Goal: Communication & Community: Share content

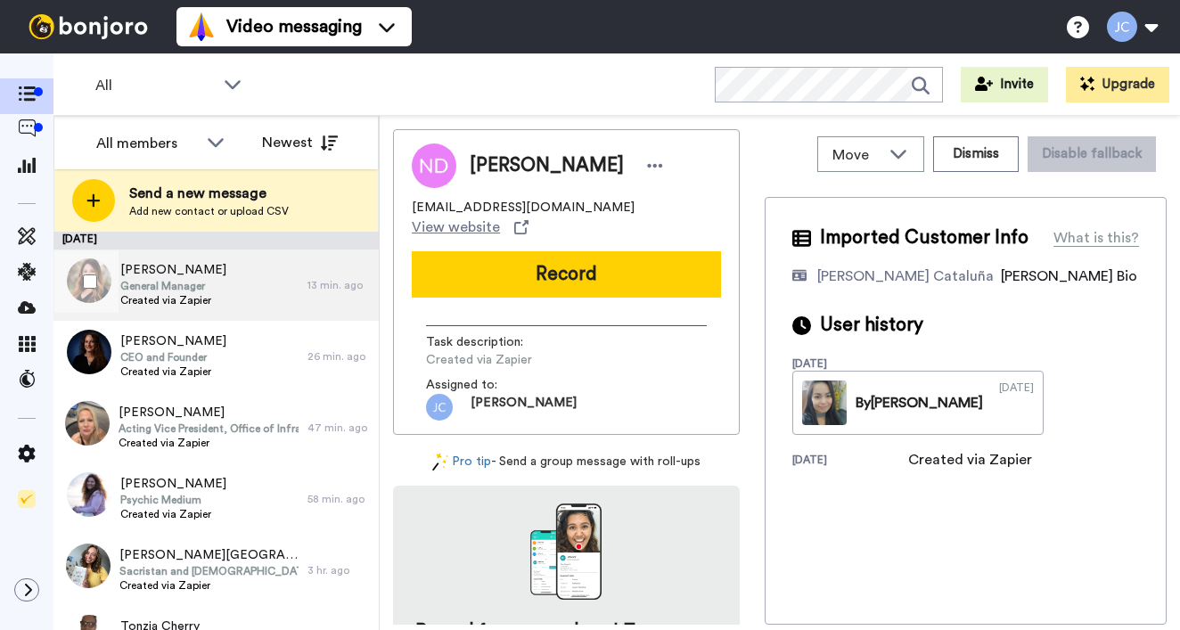
click at [167, 266] on span "[PERSON_NAME]" at bounding box center [173, 270] width 106 height 18
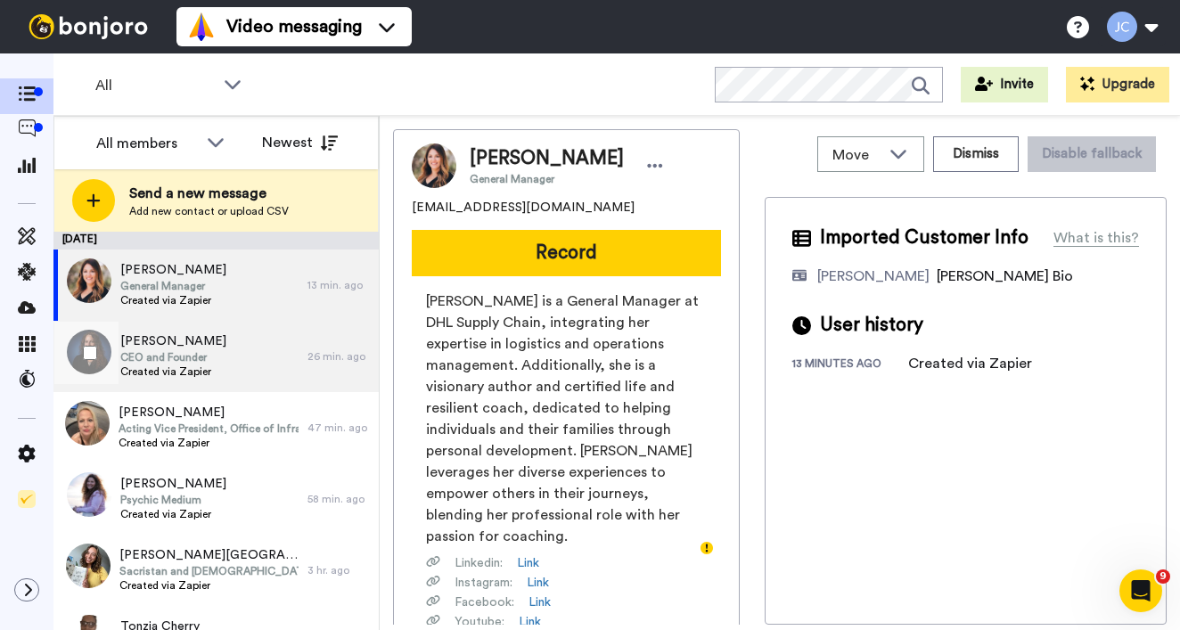
click at [181, 356] on span "CEO and Founder" at bounding box center [173, 357] width 106 height 14
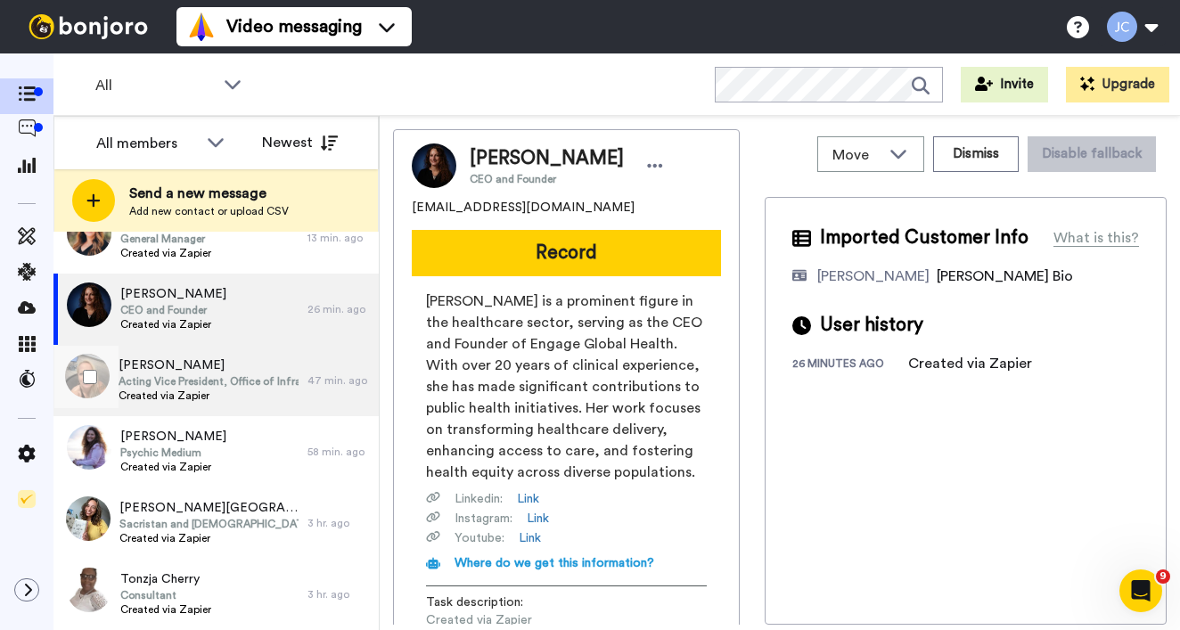
scroll to position [72, 0]
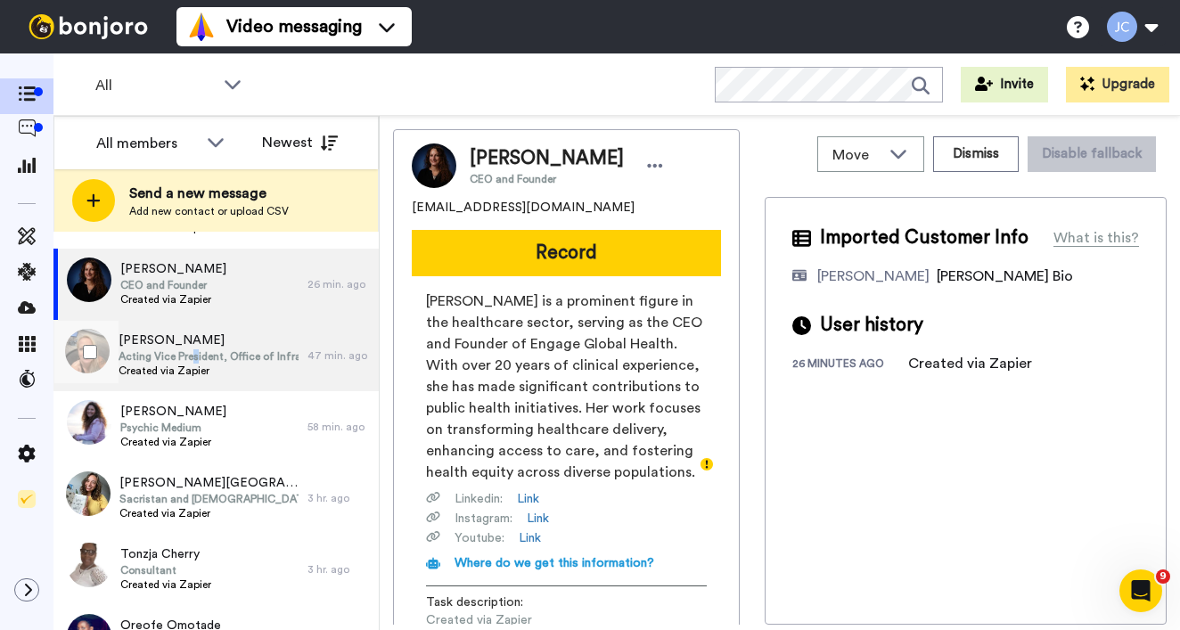
click at [208, 361] on span "Acting Vice President, Office of Infrastructure and Critical Minerals" at bounding box center [209, 356] width 180 height 14
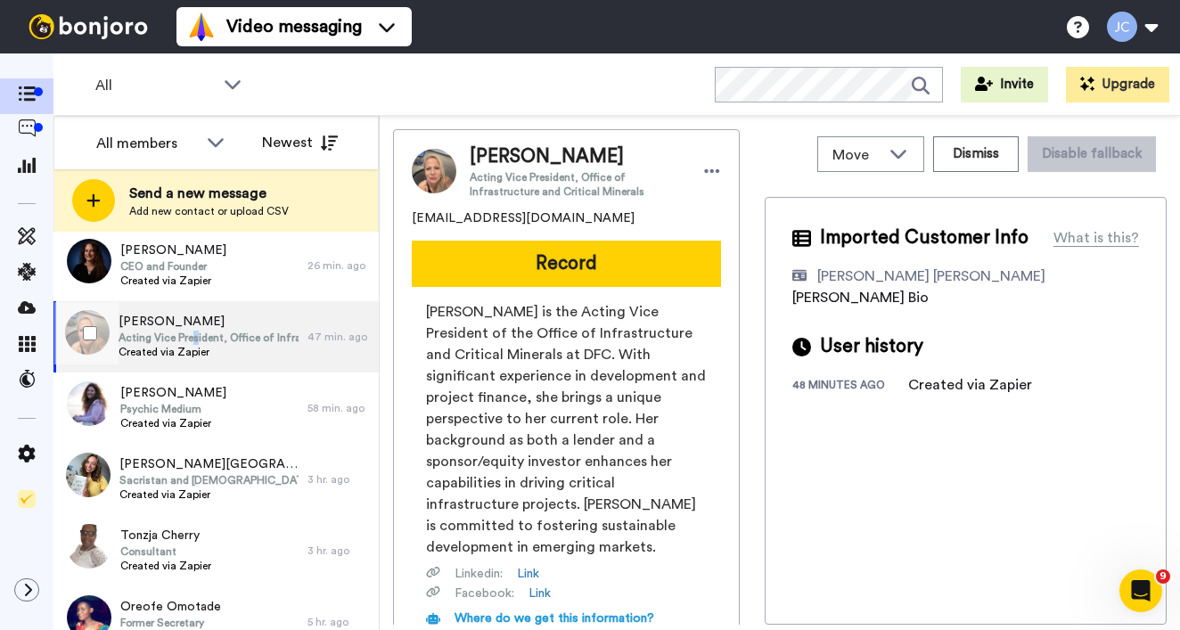
scroll to position [147, 0]
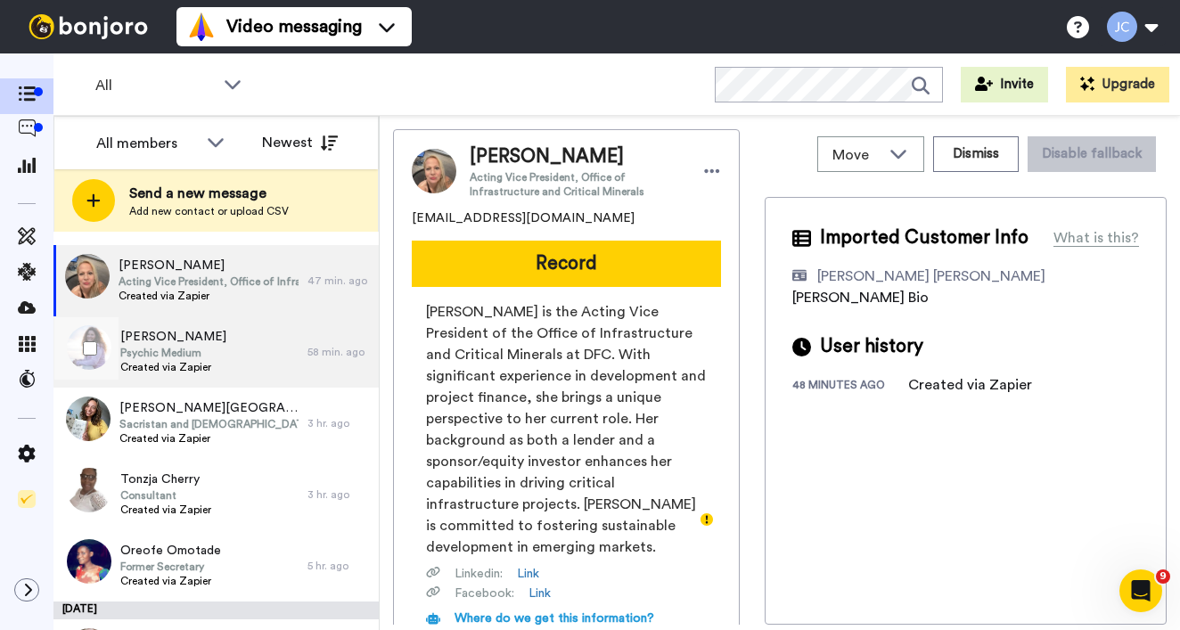
click at [209, 362] on span "Created via Zapier" at bounding box center [173, 367] width 106 height 14
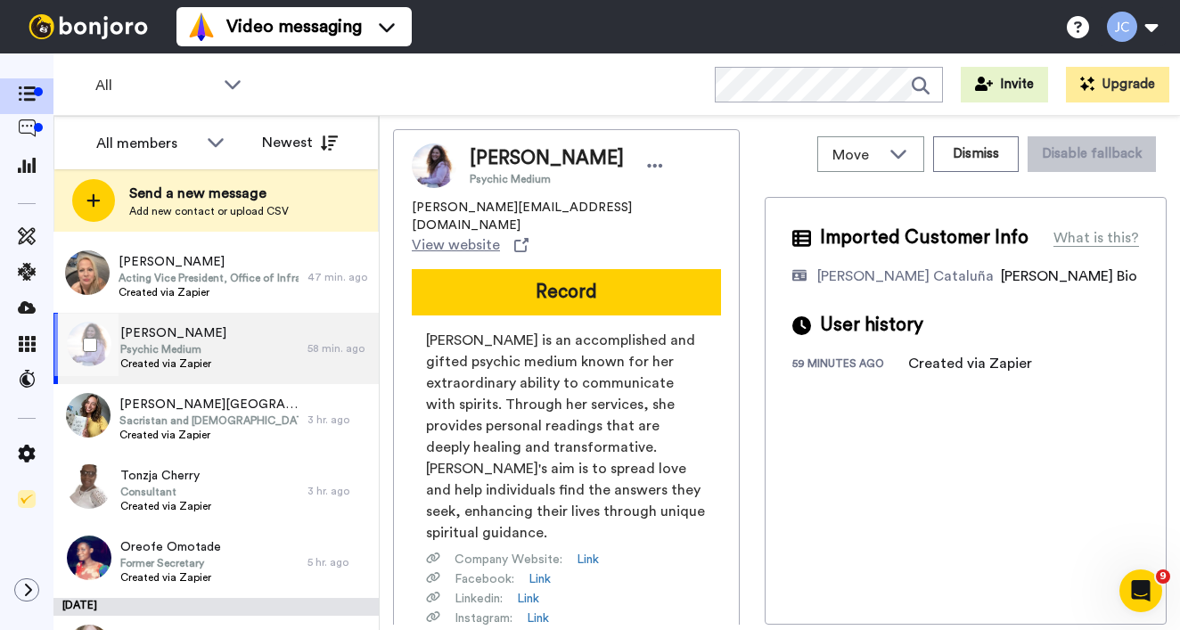
scroll to position [154, 0]
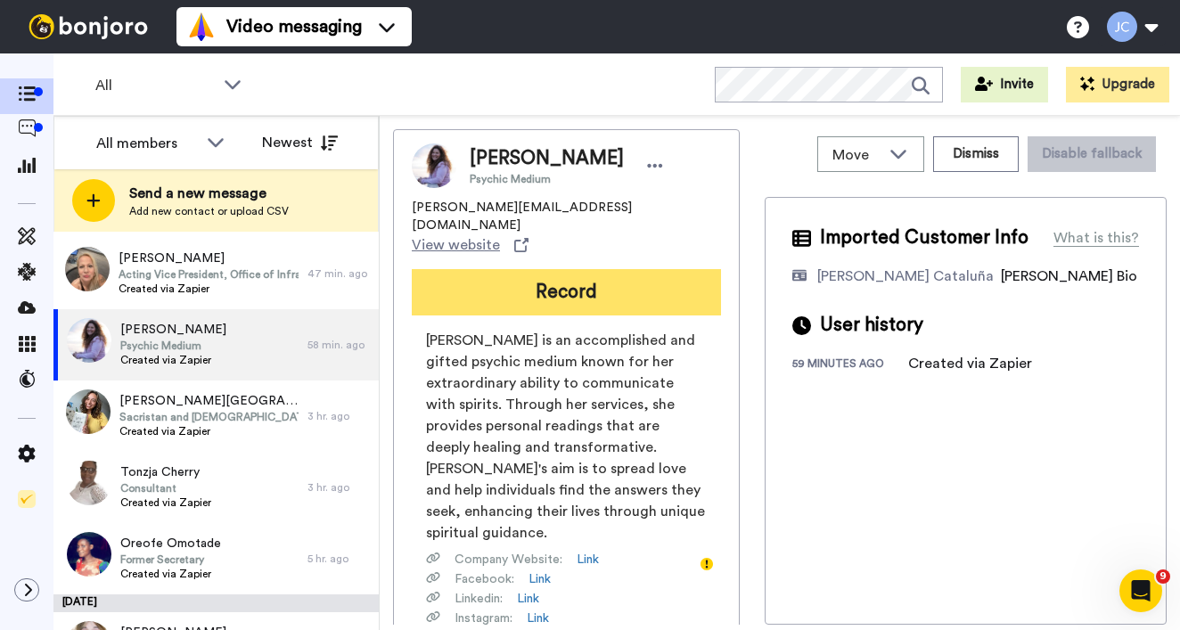
click at [514, 269] on button "Record" at bounding box center [566, 292] width 309 height 46
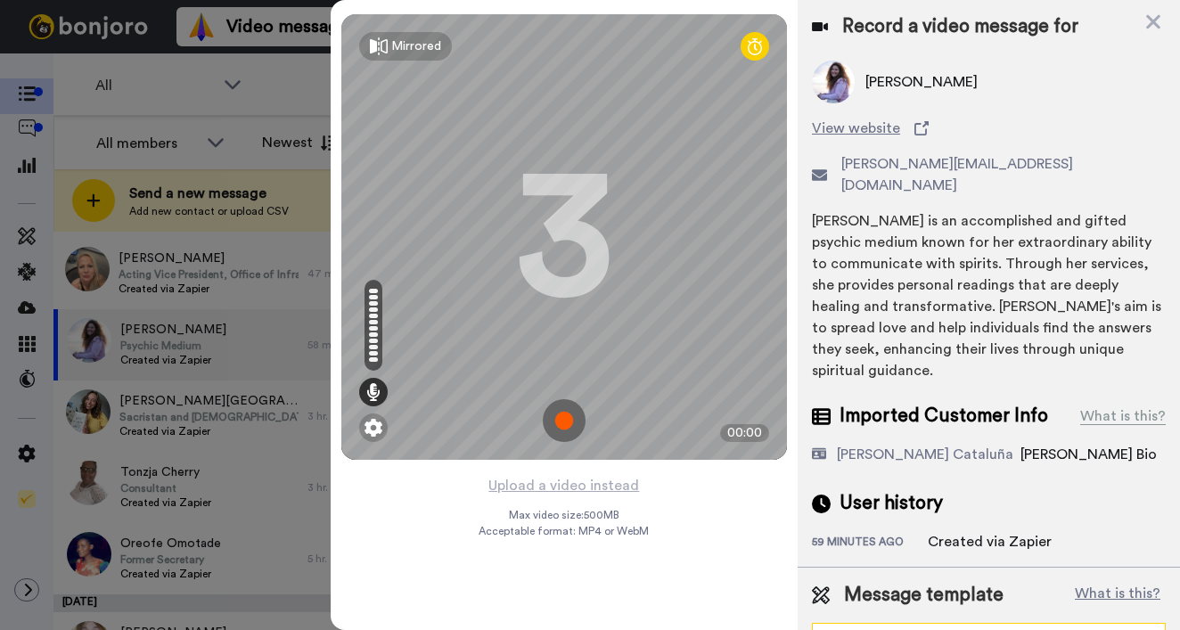
click at [944, 629] on div "General Template - PCs" at bounding box center [974, 640] width 295 height 18
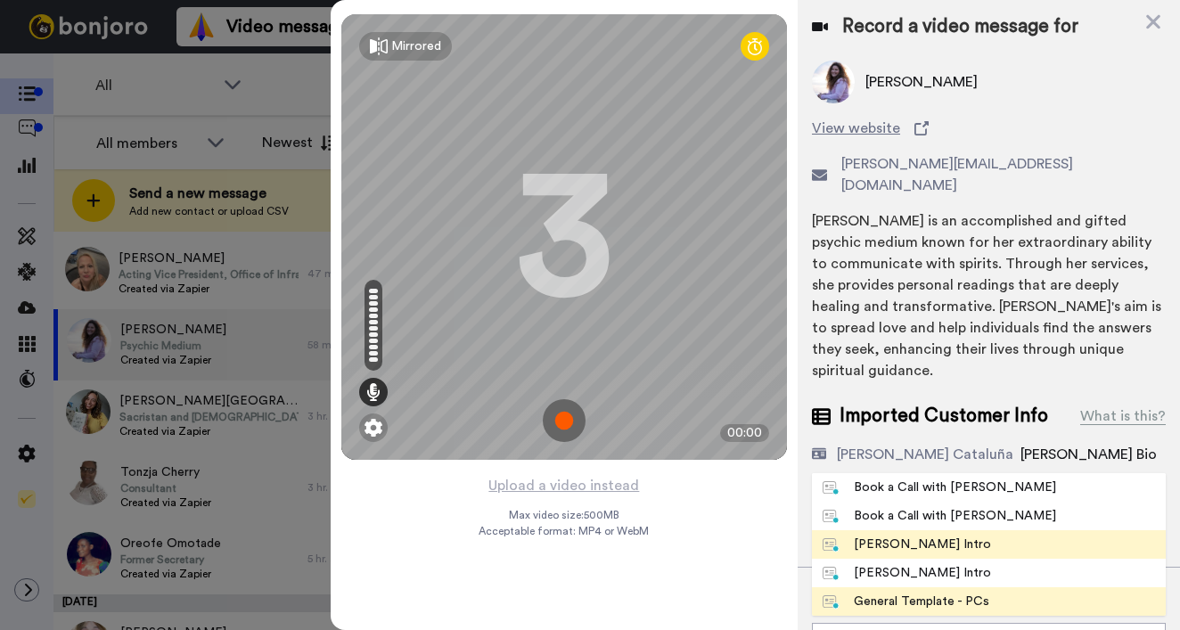
click at [917, 536] on div "[PERSON_NAME] Intro" at bounding box center [907, 545] width 168 height 18
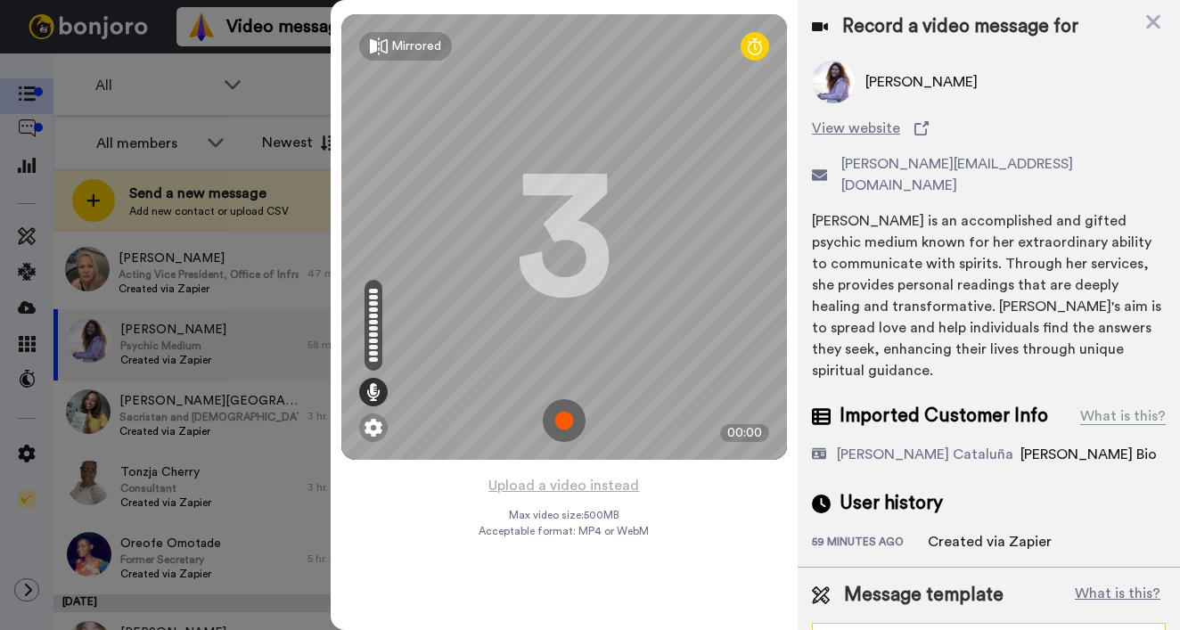
click at [930, 629] on div "[PERSON_NAME] Intro" at bounding box center [974, 640] width 295 height 18
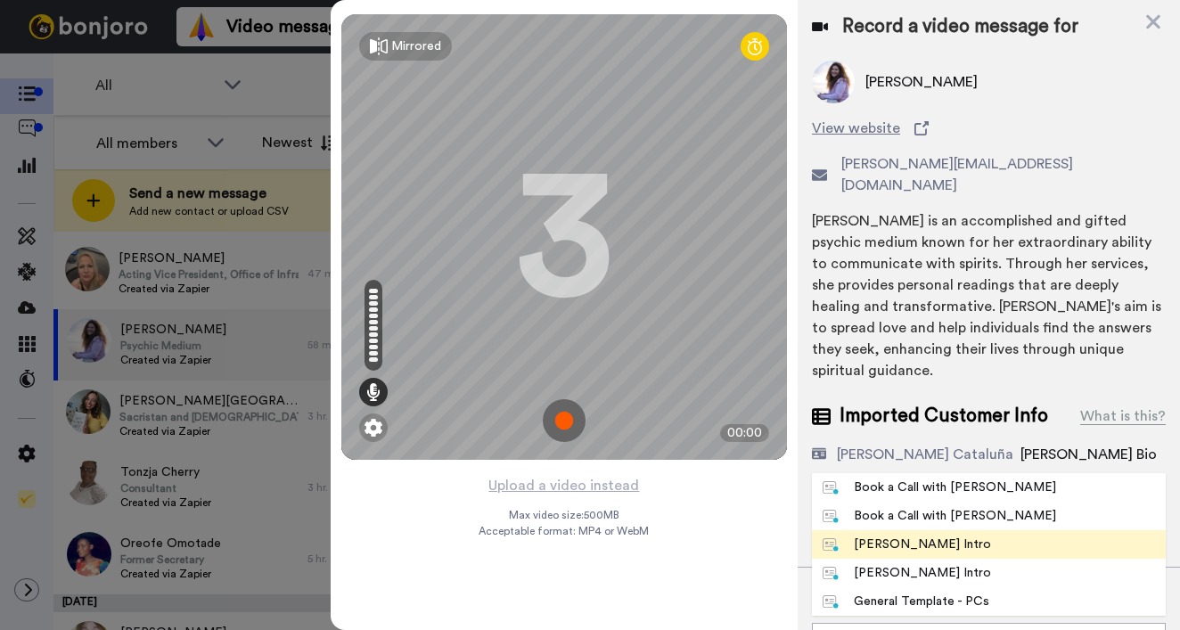
click at [911, 536] on div "[PERSON_NAME] Intro" at bounding box center [907, 545] width 168 height 18
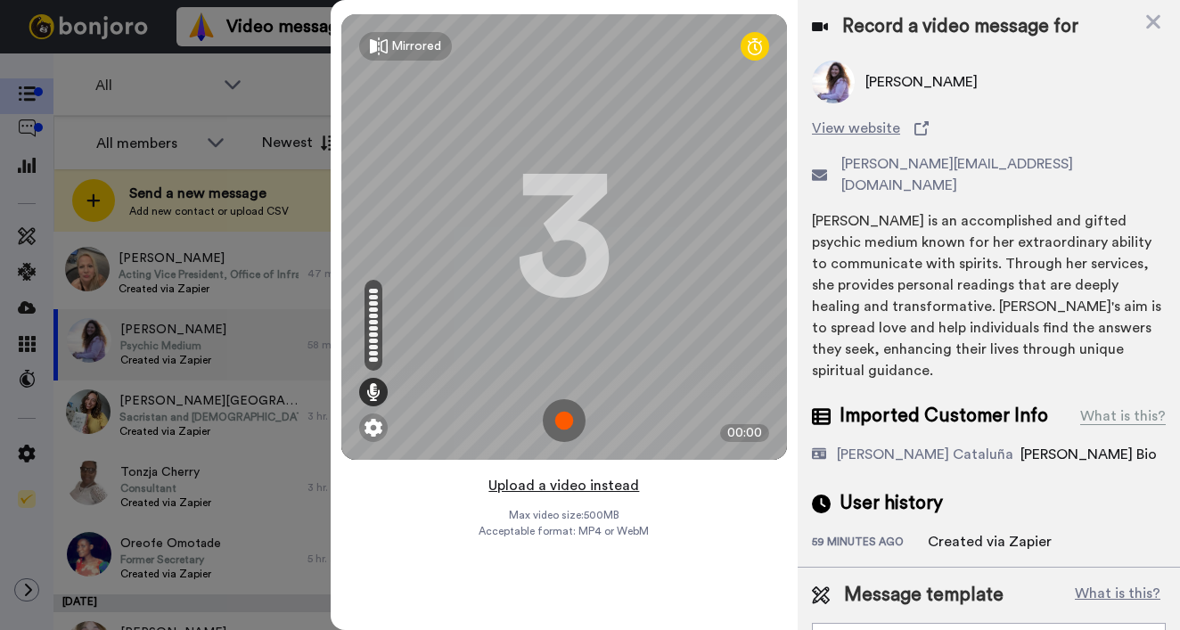
click at [588, 490] on button "Upload a video instead" at bounding box center [563, 485] width 161 height 23
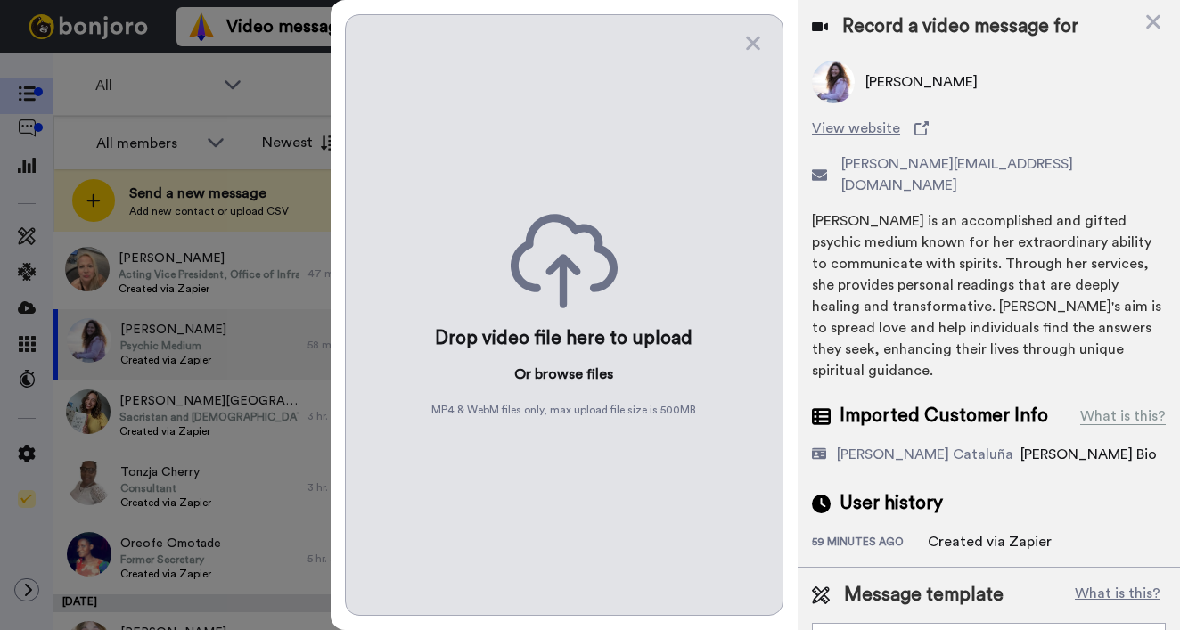
click at [561, 380] on button "browse" at bounding box center [559, 374] width 48 height 21
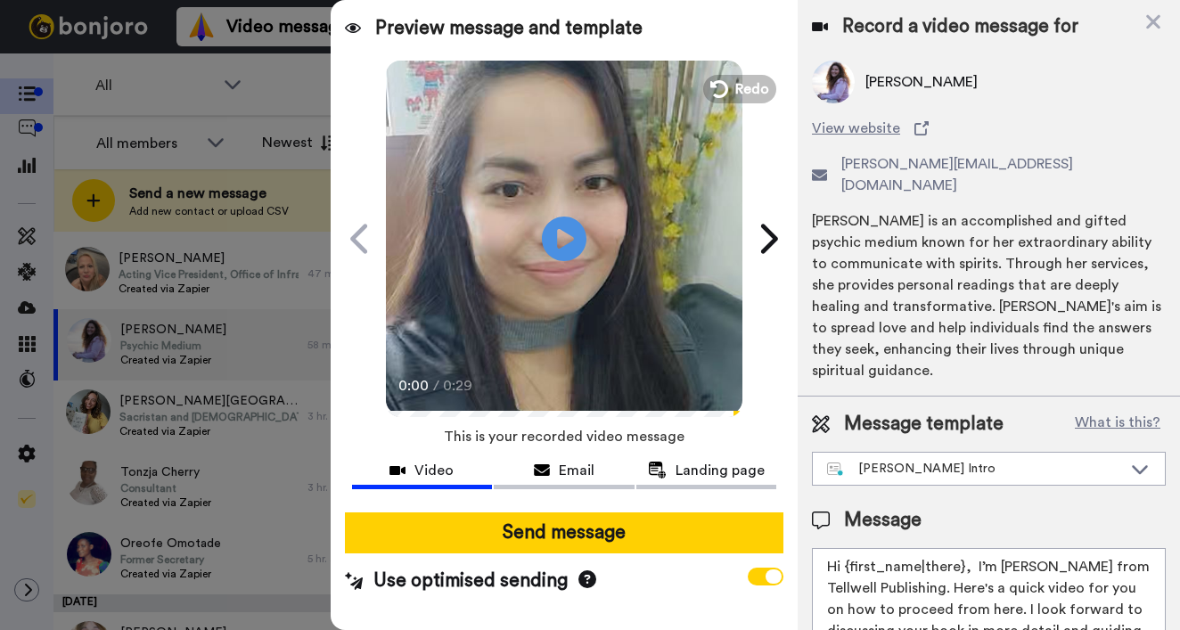
scroll to position [71, 0]
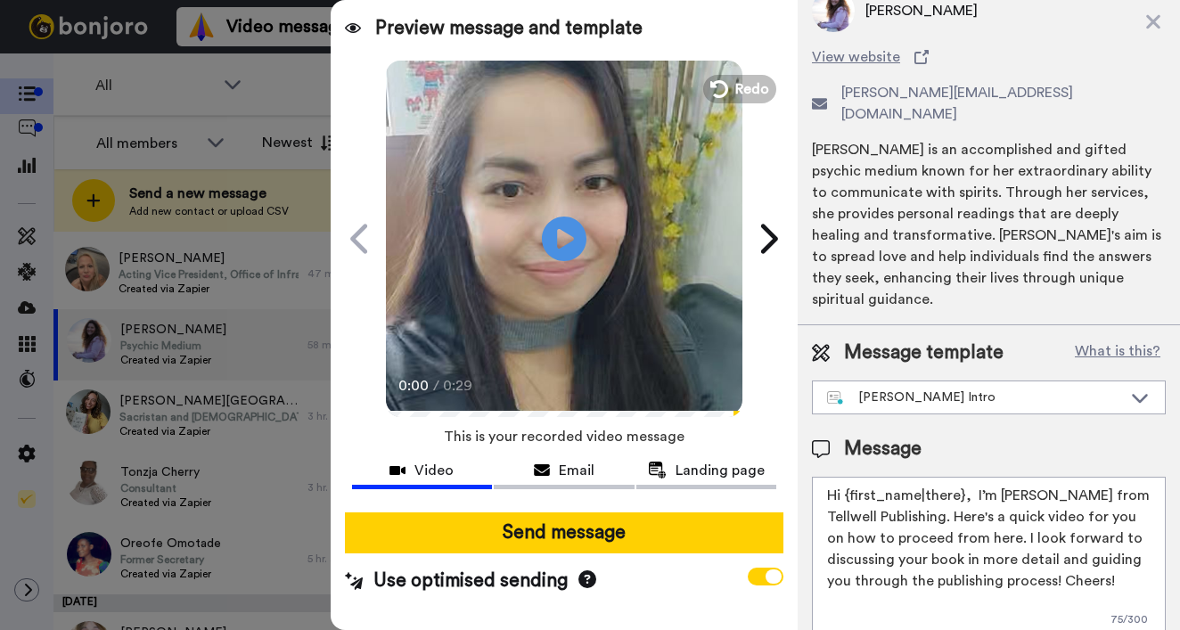
drag, startPoint x: 849, startPoint y: 472, endPoint x: 963, endPoint y: 472, distance: 114.1
click at [963, 477] on textarea "Hi {first_name|there}, I’m [PERSON_NAME] from Tellwell Publishing. Here's a qui…" at bounding box center [989, 557] width 354 height 160
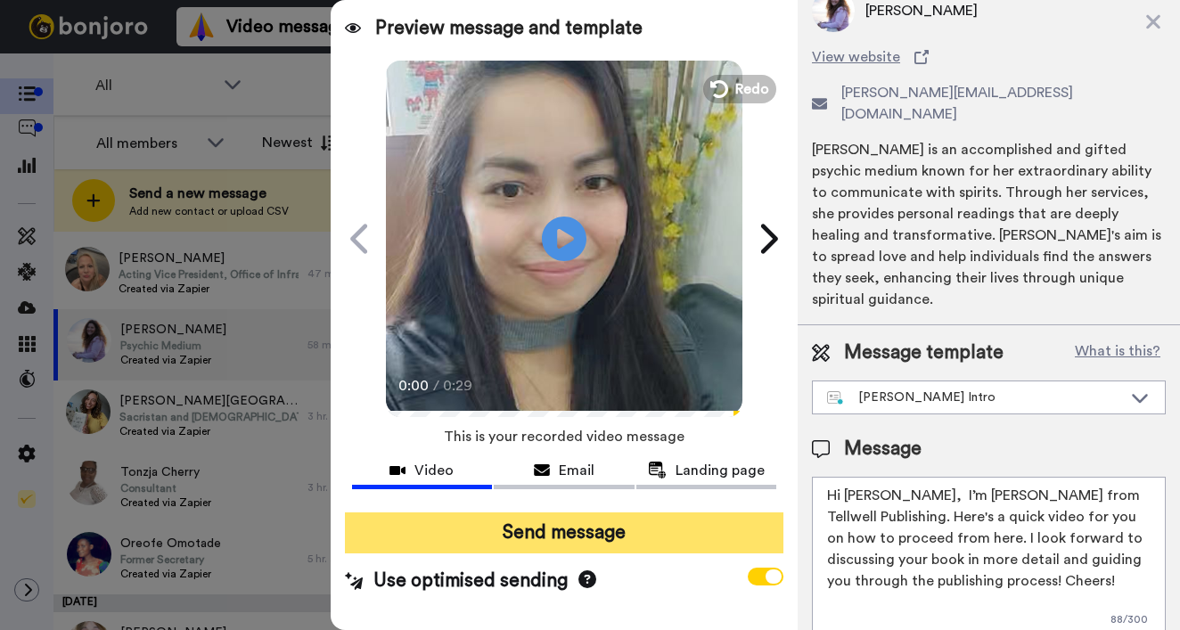
type textarea "Hi Alice, I’m Joe from Tellwell Publishing. Here's a quick video for you on how…"
click at [660, 538] on button "Send message" at bounding box center [564, 533] width 439 height 41
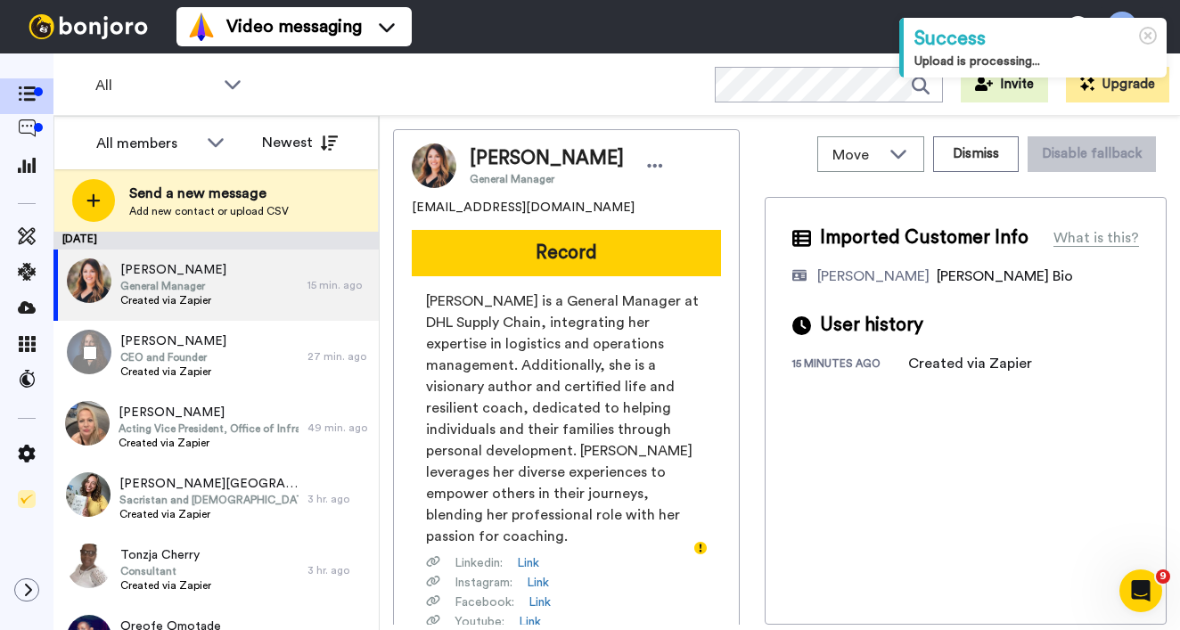
click at [223, 300] on div "Tasha Byrd General Manager Created via Zapier" at bounding box center [180, 285] width 254 height 71
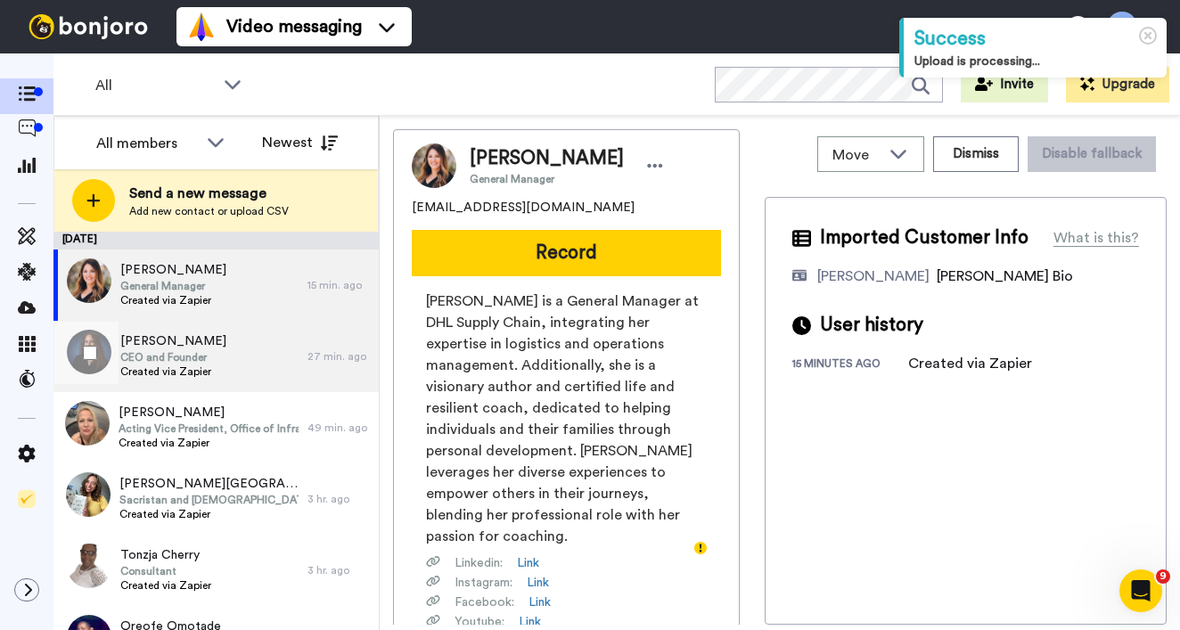
click at [213, 350] on span "CEO and Founder" at bounding box center [173, 357] width 106 height 14
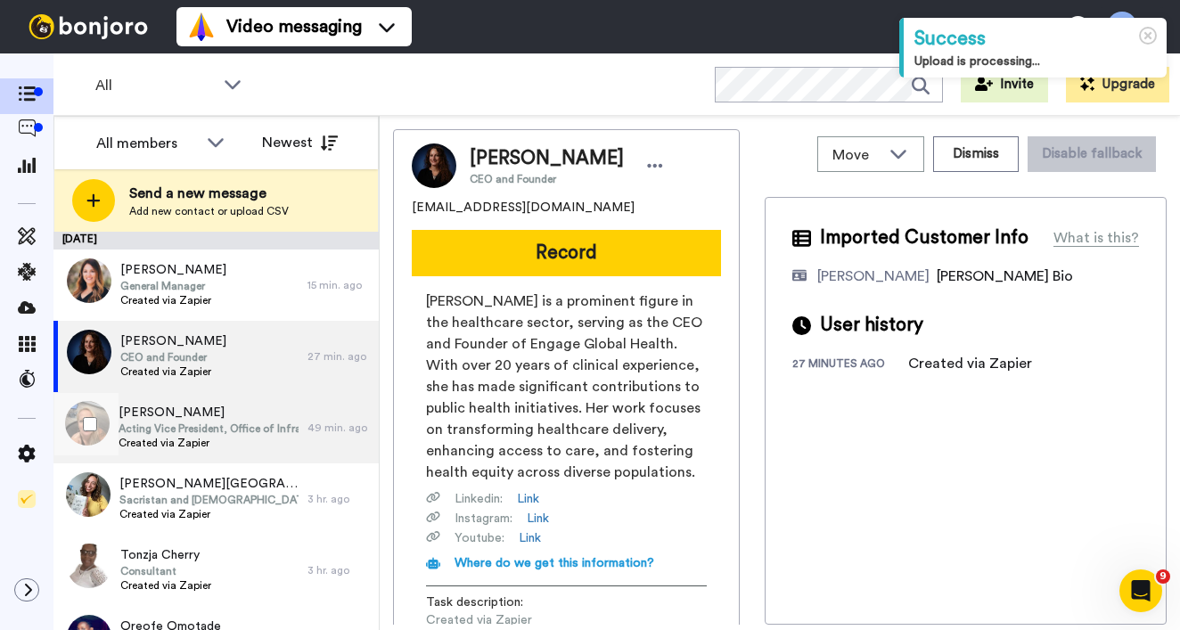
click at [213, 424] on span "Acting Vice President, Office of Infrastructure and Critical Minerals" at bounding box center [209, 429] width 180 height 14
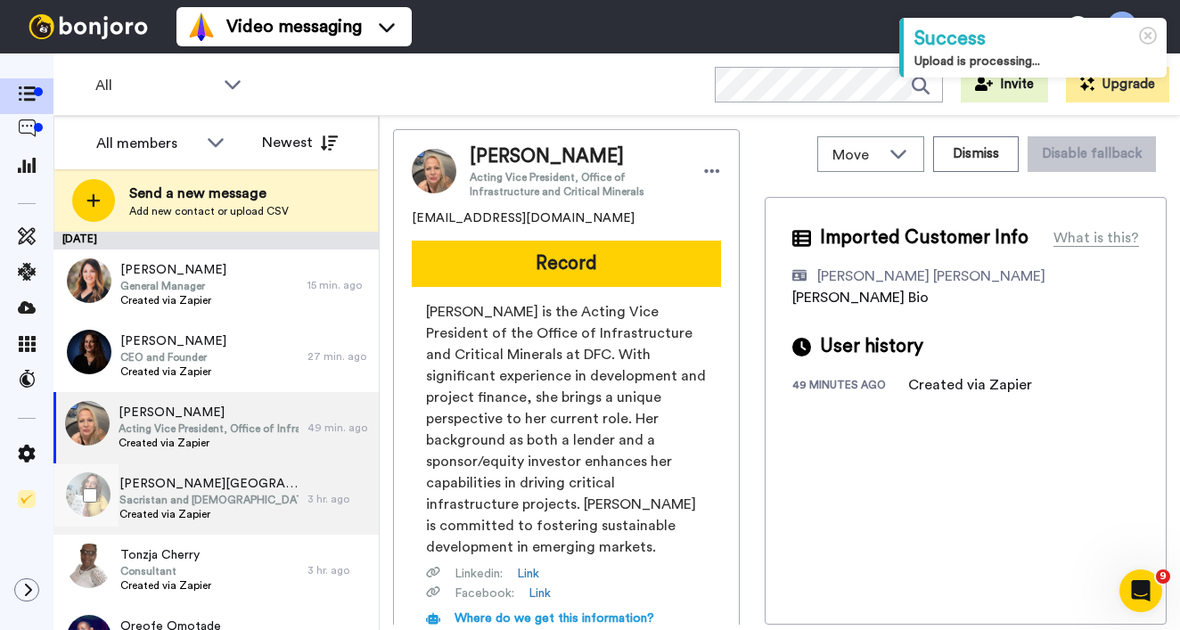
click at [202, 493] on span "Sacristan and [DEMOGRAPHIC_DATA]" at bounding box center [208, 500] width 179 height 14
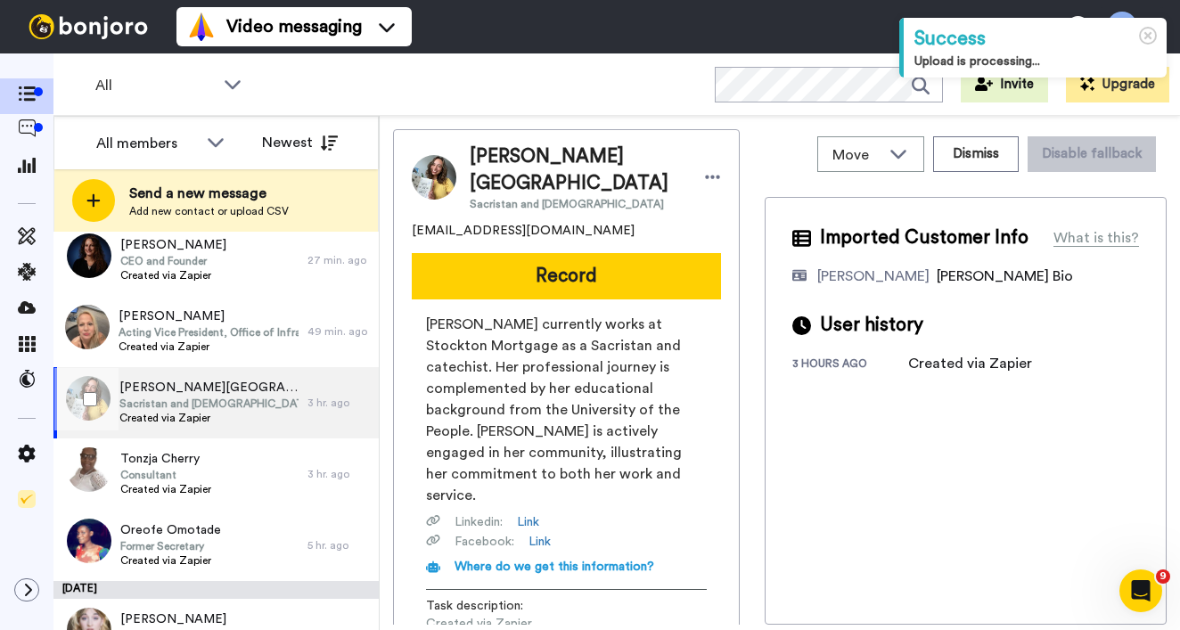
scroll to position [100, 0]
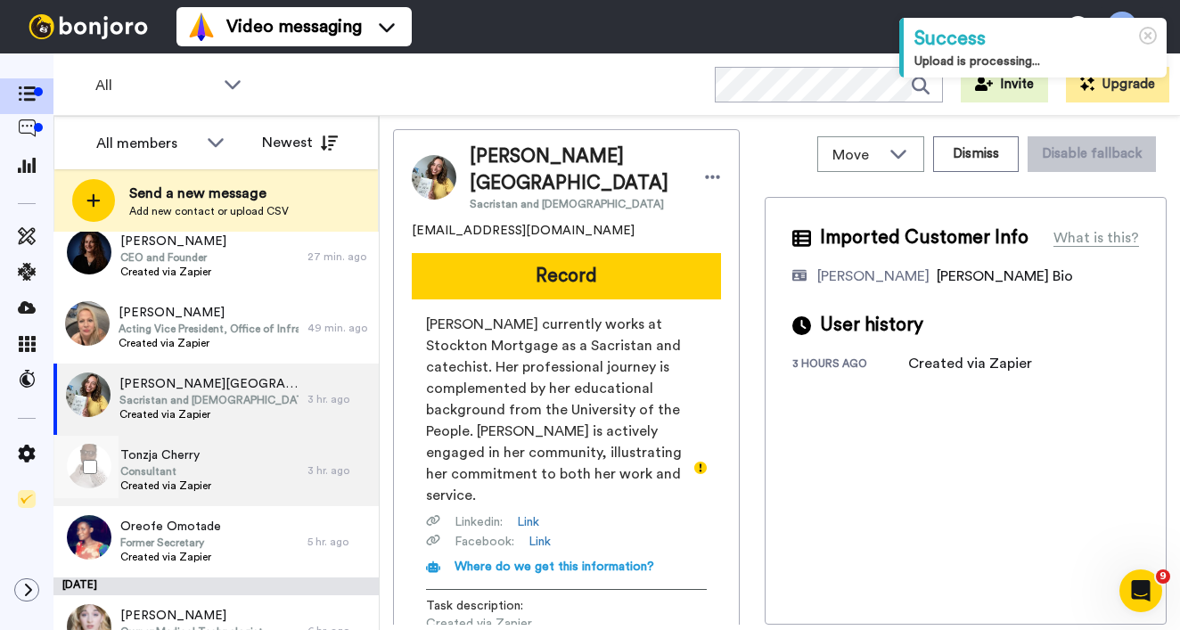
click at [209, 480] on div "Tonzja Cherry Consultant Created via Zapier" at bounding box center [180, 470] width 254 height 71
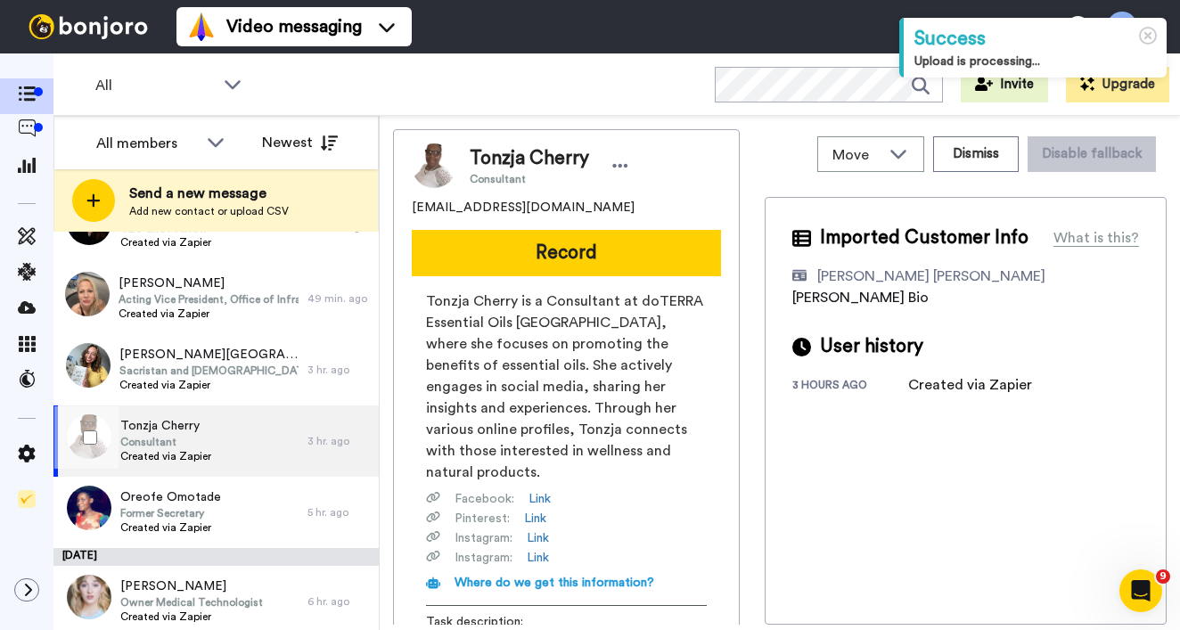
scroll to position [166, 0]
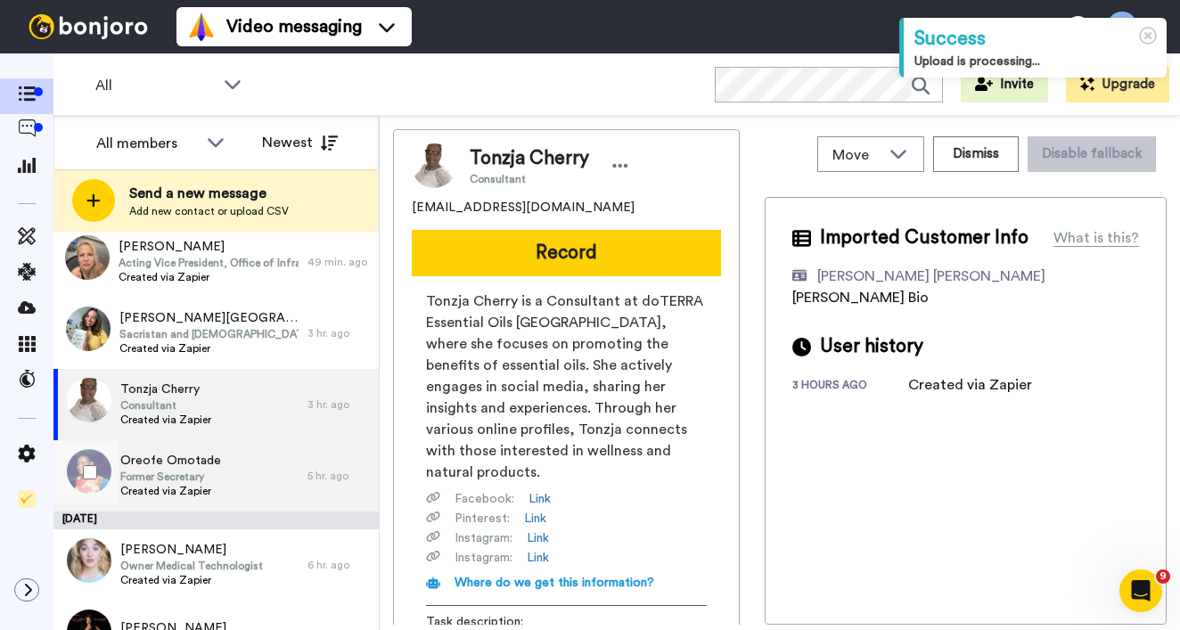
click at [207, 492] on span "Created via Zapier" at bounding box center [170, 491] width 101 height 14
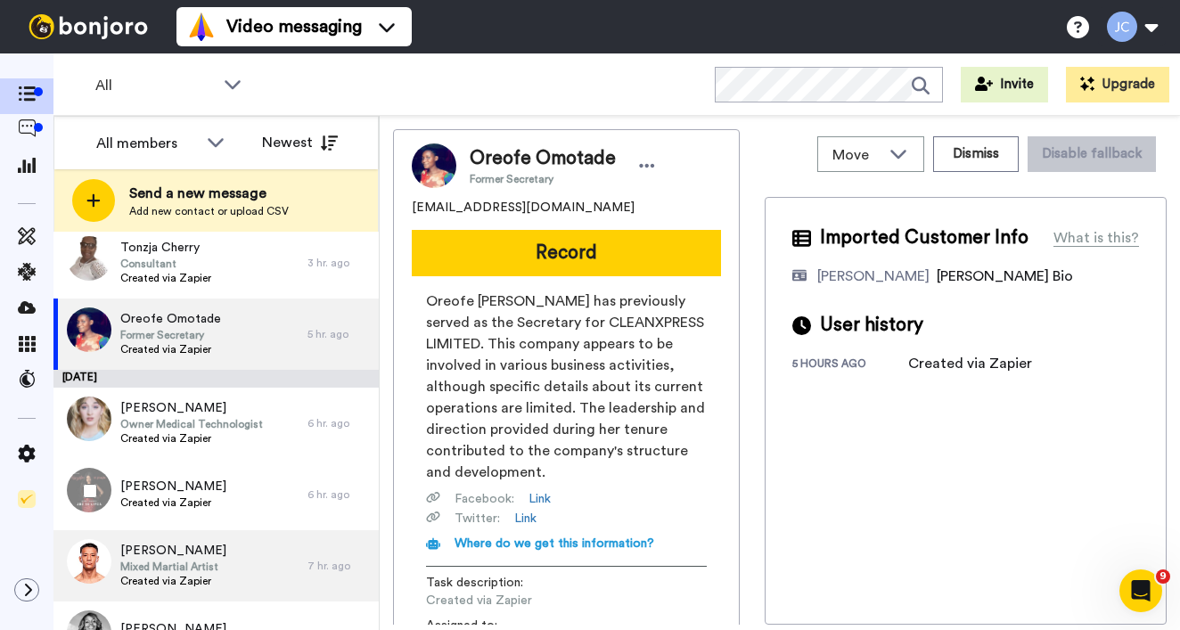
scroll to position [366, 0]
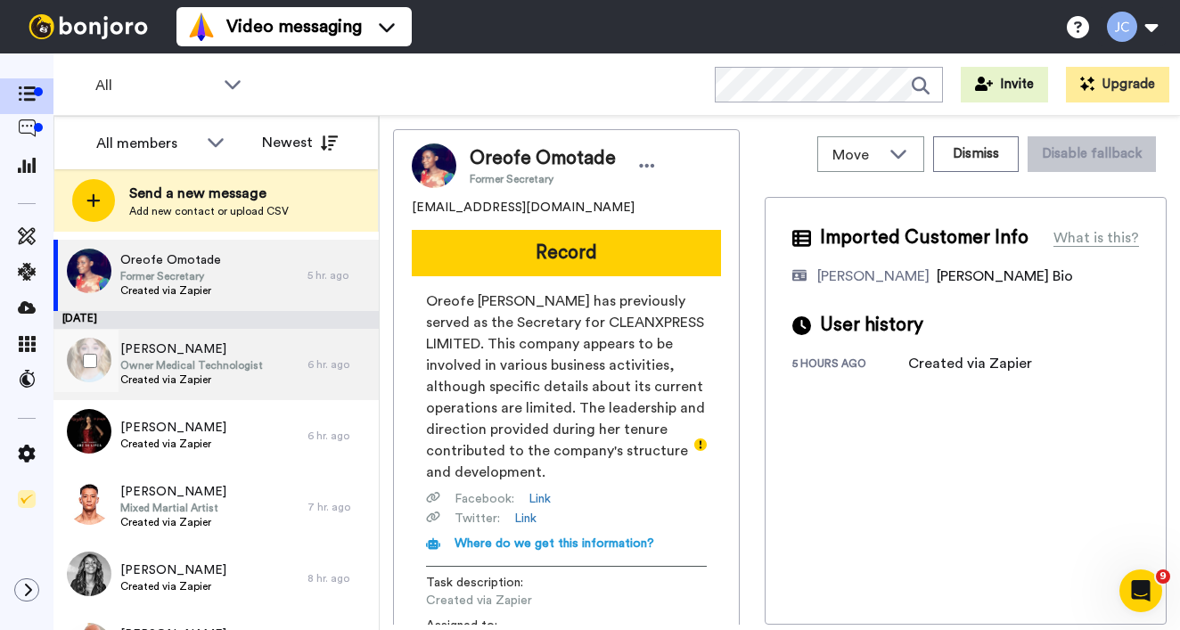
click at [226, 371] on span "Owner Medical Technologist" at bounding box center [191, 365] width 143 height 14
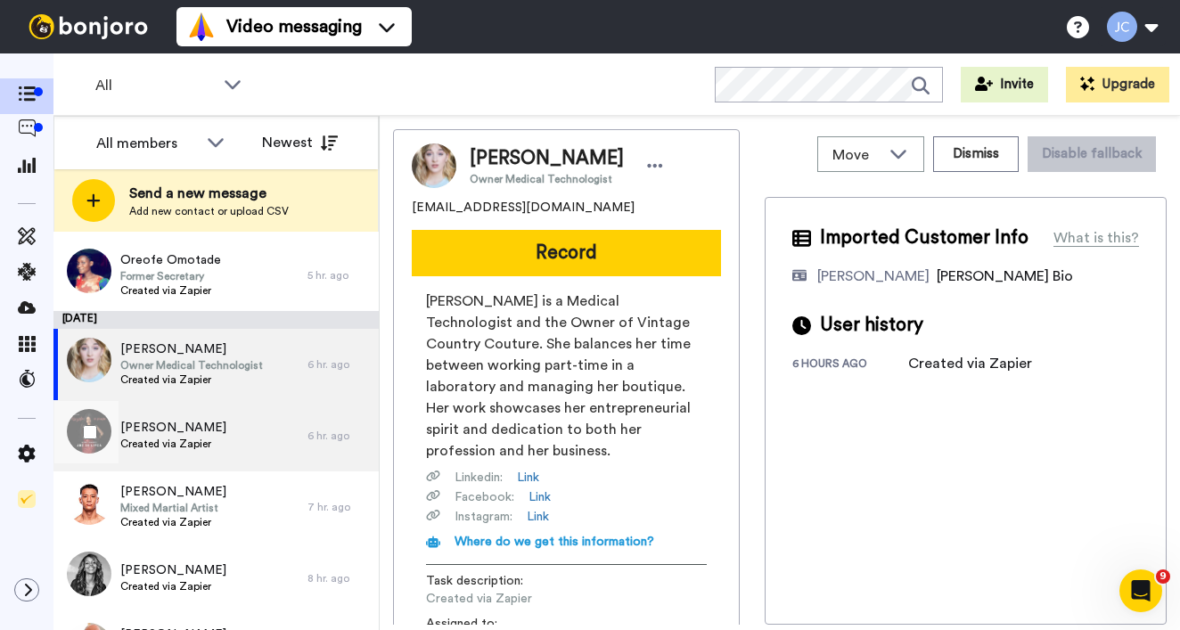
click at [222, 434] on div "Malgosia Gabor Created via Zapier" at bounding box center [180, 435] width 254 height 71
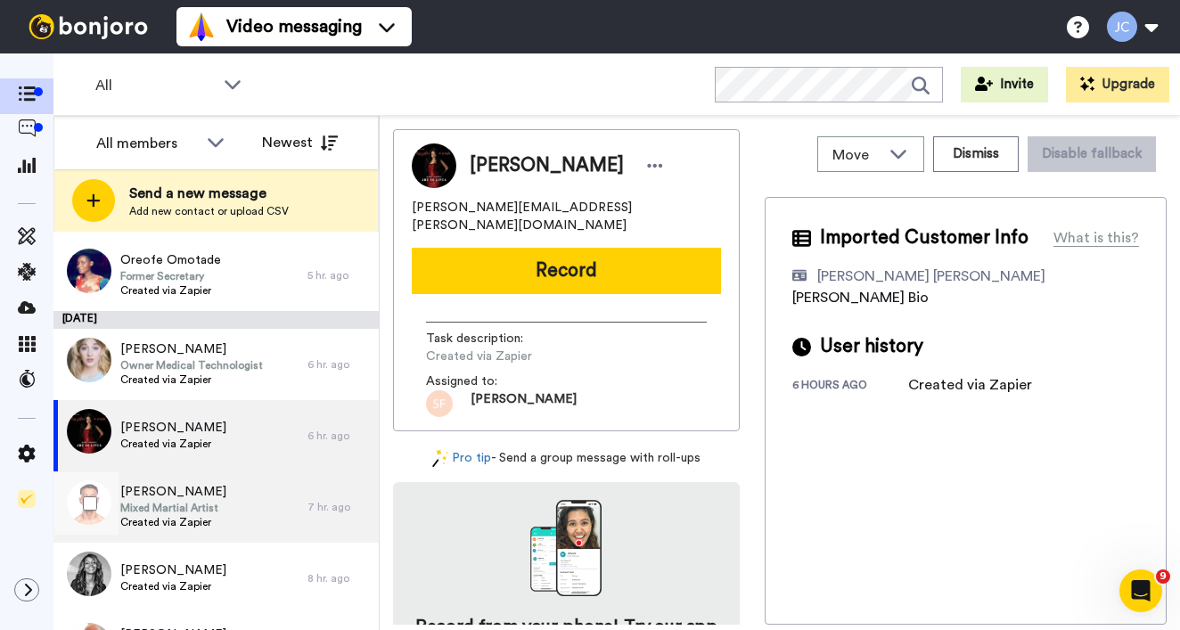
click at [215, 488] on span "[PERSON_NAME]" at bounding box center [173, 492] width 106 height 18
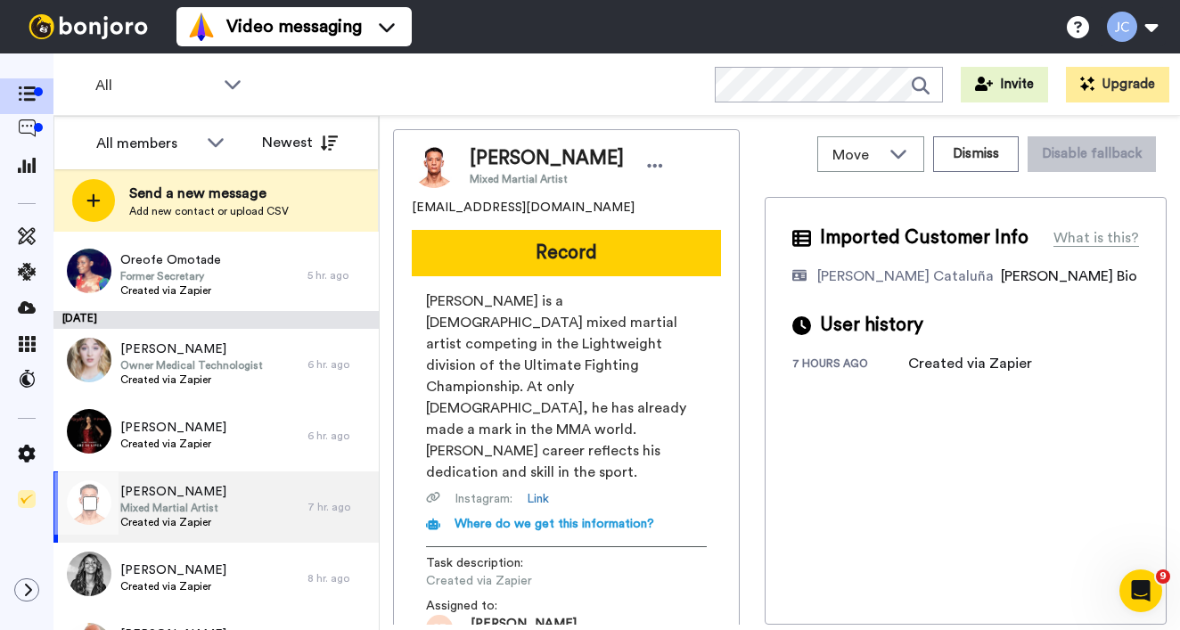
scroll to position [370, 0]
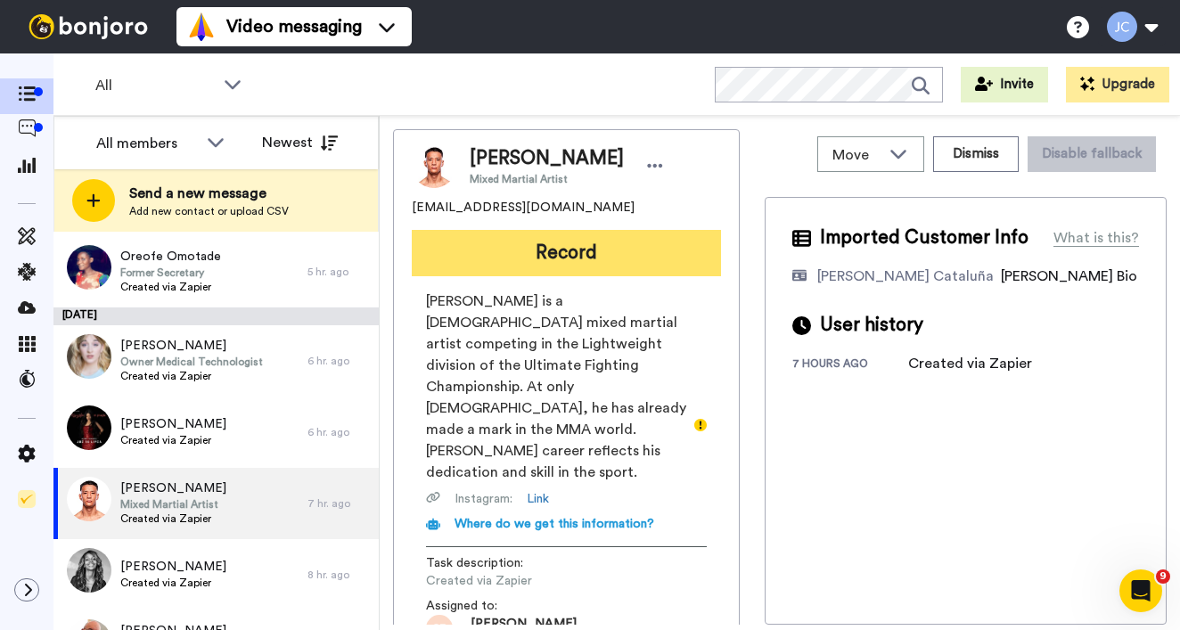
click at [544, 250] on button "Record" at bounding box center [566, 253] width 309 height 46
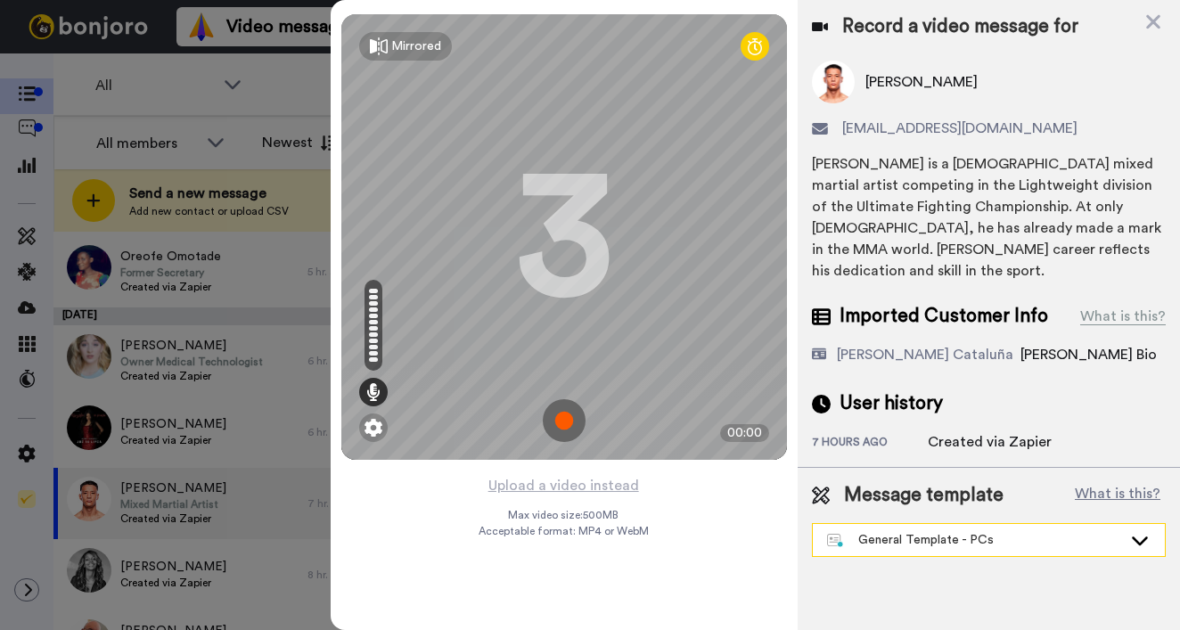
click at [907, 531] on div "General Template - PCs" at bounding box center [974, 540] width 295 height 18
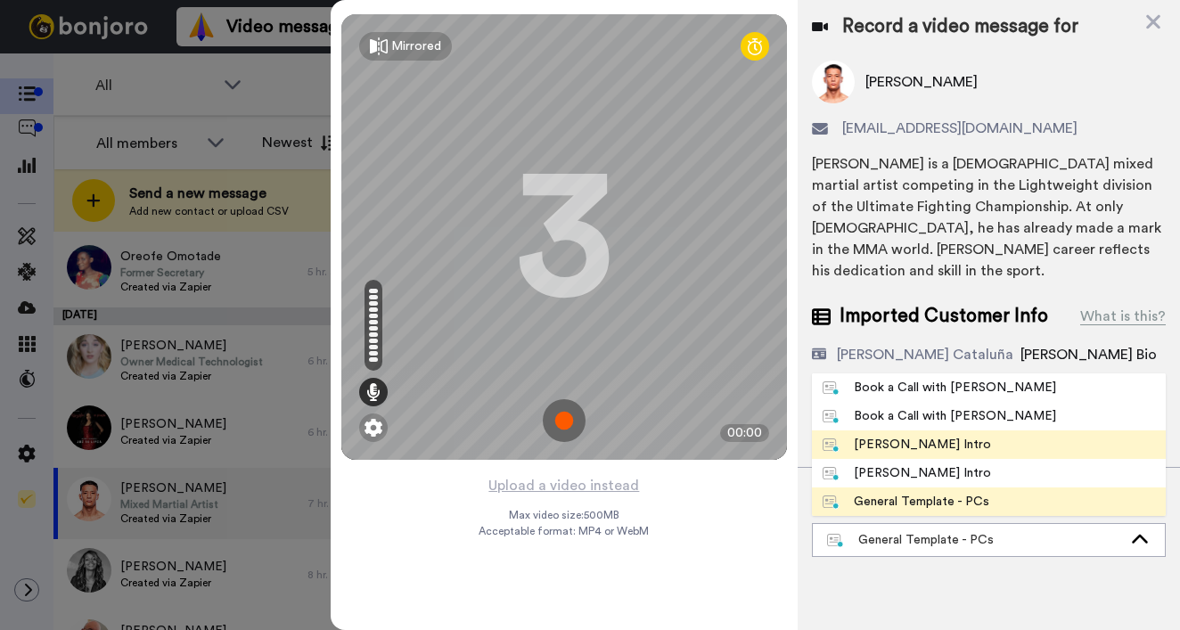
click at [894, 436] on div "[PERSON_NAME] Intro" at bounding box center [907, 445] width 168 height 18
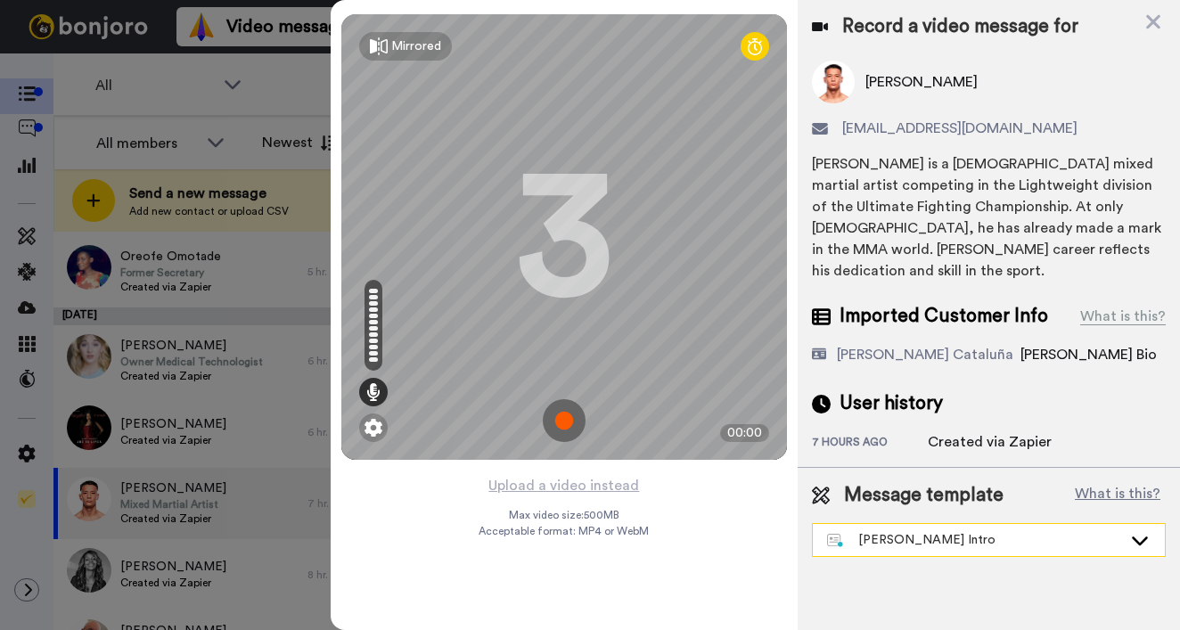
click at [990, 531] on div "[PERSON_NAME] Intro" at bounding box center [974, 540] width 295 height 18
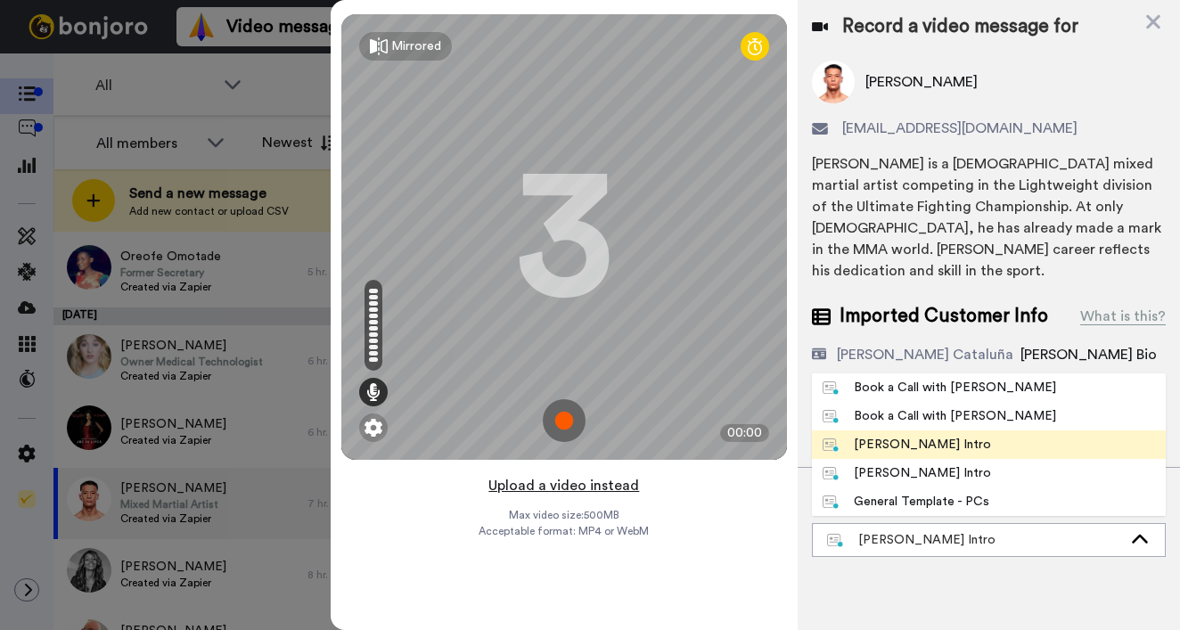
click at [613, 489] on button "Upload a video instead" at bounding box center [563, 485] width 161 height 23
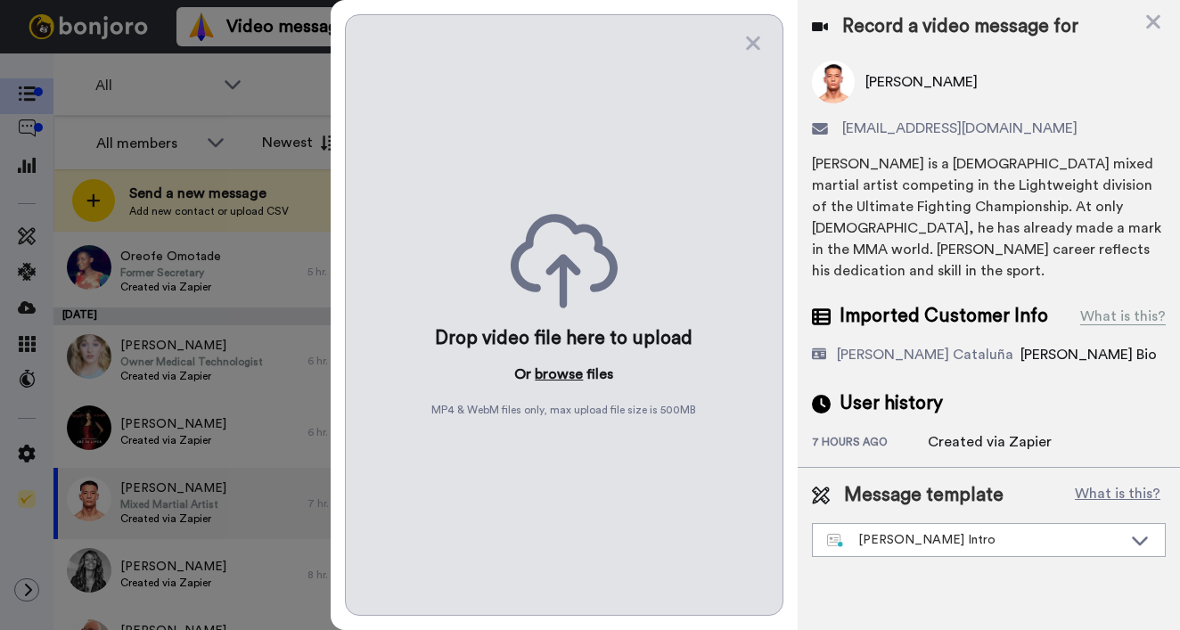
click at [547, 379] on button "browse" at bounding box center [559, 374] width 48 height 21
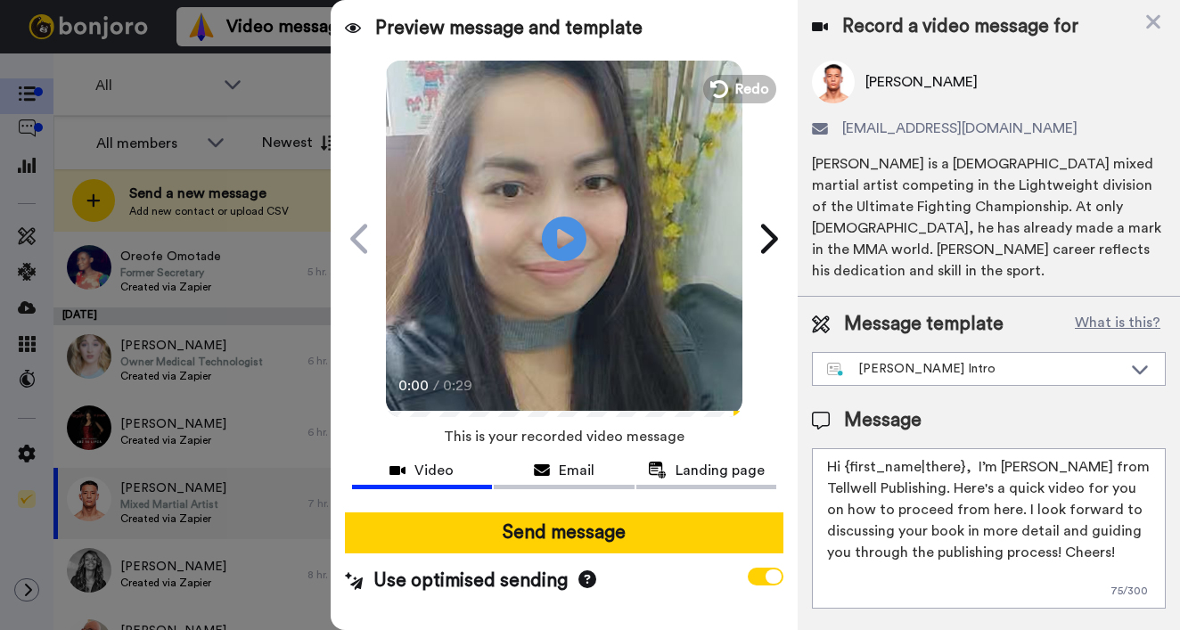
drag, startPoint x: 847, startPoint y: 446, endPoint x: 961, endPoint y: 451, distance: 114.2
click at [961, 451] on textarea "Hi {first_name|there}, I’m [PERSON_NAME] from Tellwell Publishing. Here's a qui…" at bounding box center [989, 528] width 354 height 160
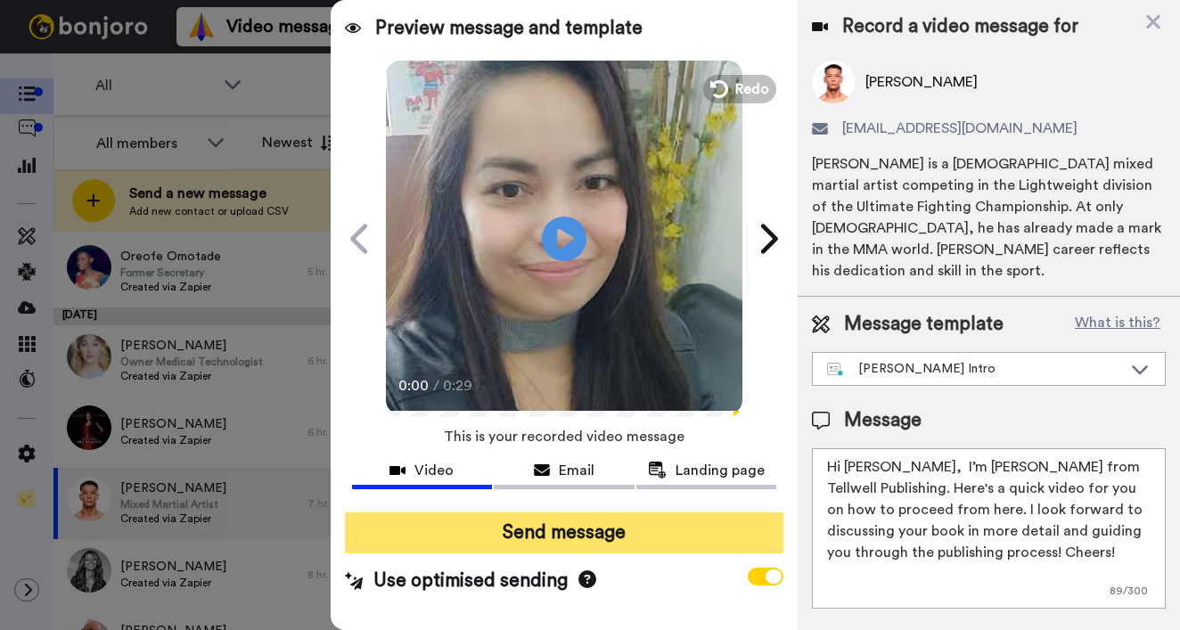
type textarea "Hi Rong, I’m Joe from Tellwell Publishing. Here's a quick video for you on how …"
click at [694, 529] on button "Send message" at bounding box center [564, 533] width 439 height 41
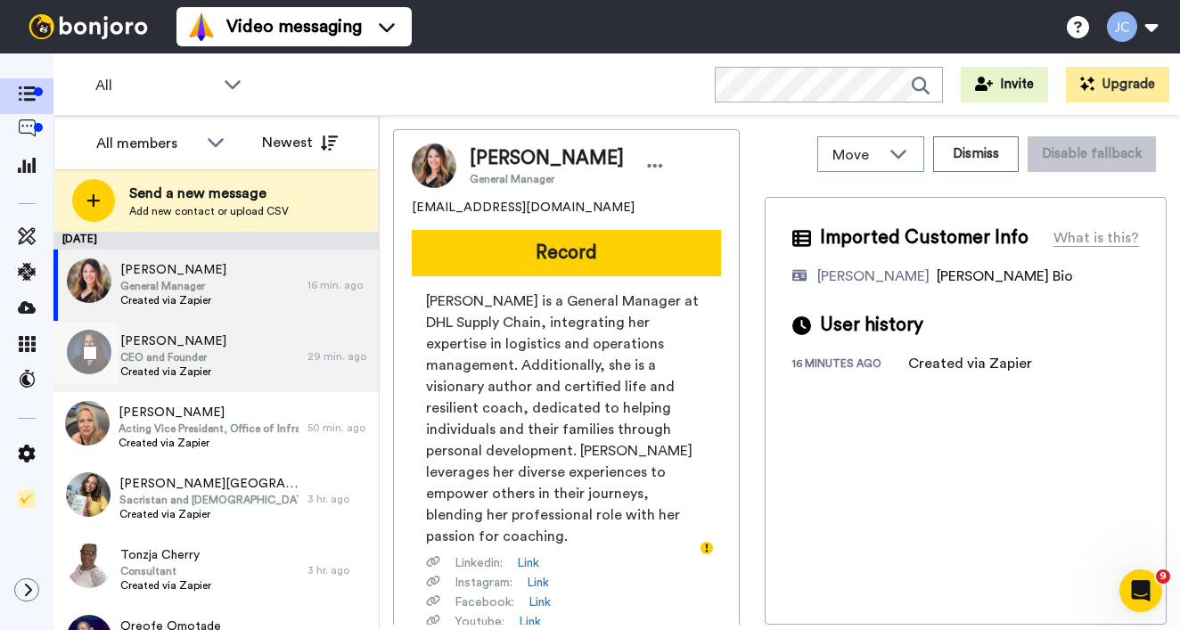
click at [160, 341] on span "[PERSON_NAME]" at bounding box center [173, 342] width 106 height 18
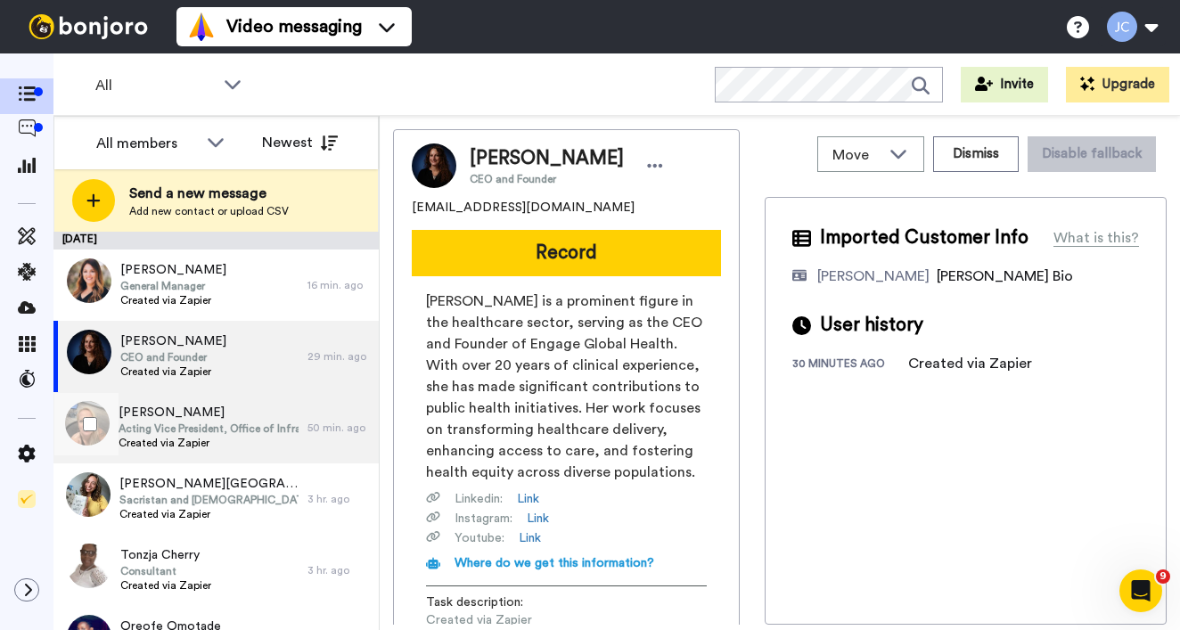
click at [168, 431] on span "Acting Vice President, Office of Infrastructure and Critical Minerals" at bounding box center [209, 429] width 180 height 14
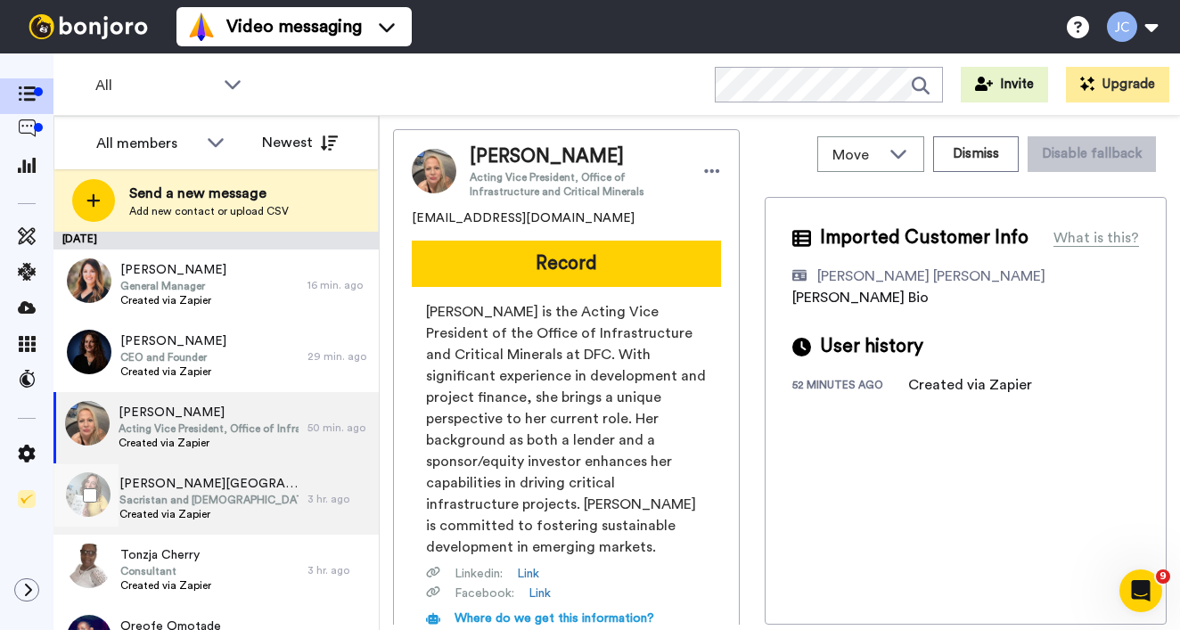
click at [168, 503] on span "Sacristan and [DEMOGRAPHIC_DATA]" at bounding box center [208, 500] width 179 height 14
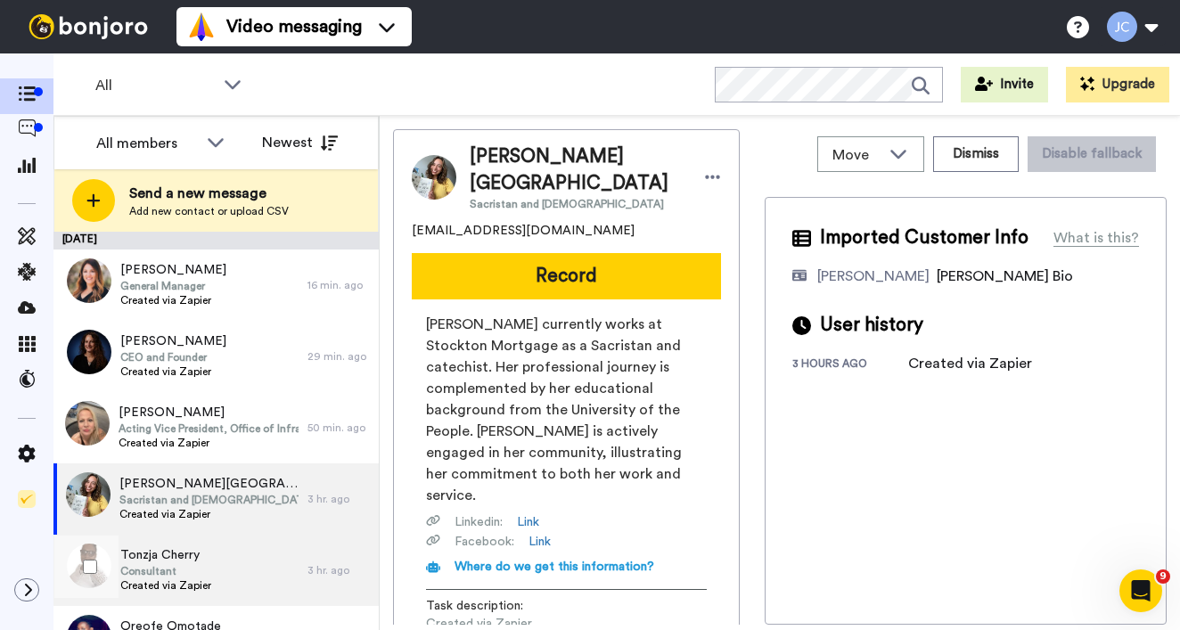
click at [174, 573] on span "Consultant" at bounding box center [165, 571] width 91 height 14
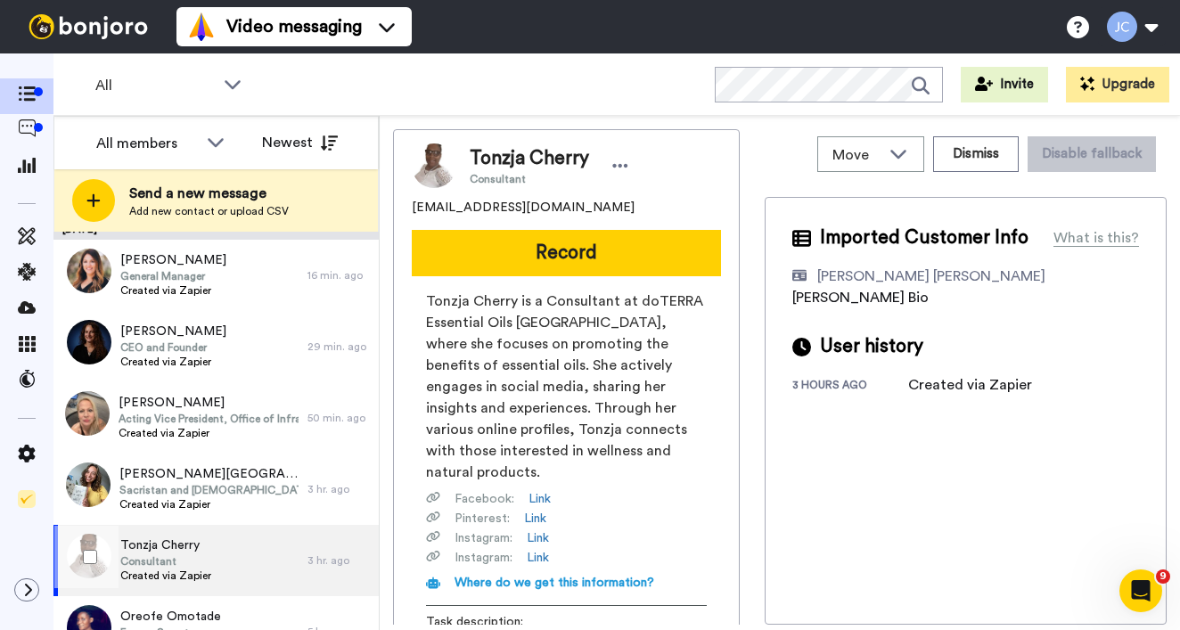
scroll to position [241, 0]
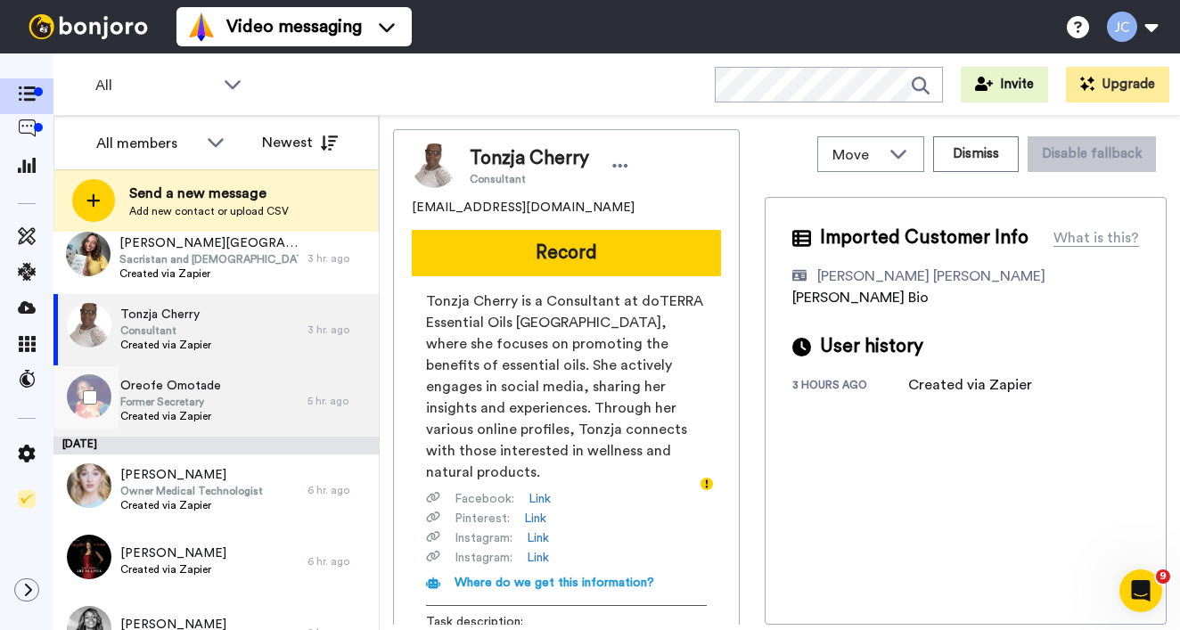
click at [179, 396] on span "Former Secretary" at bounding box center [170, 402] width 101 height 14
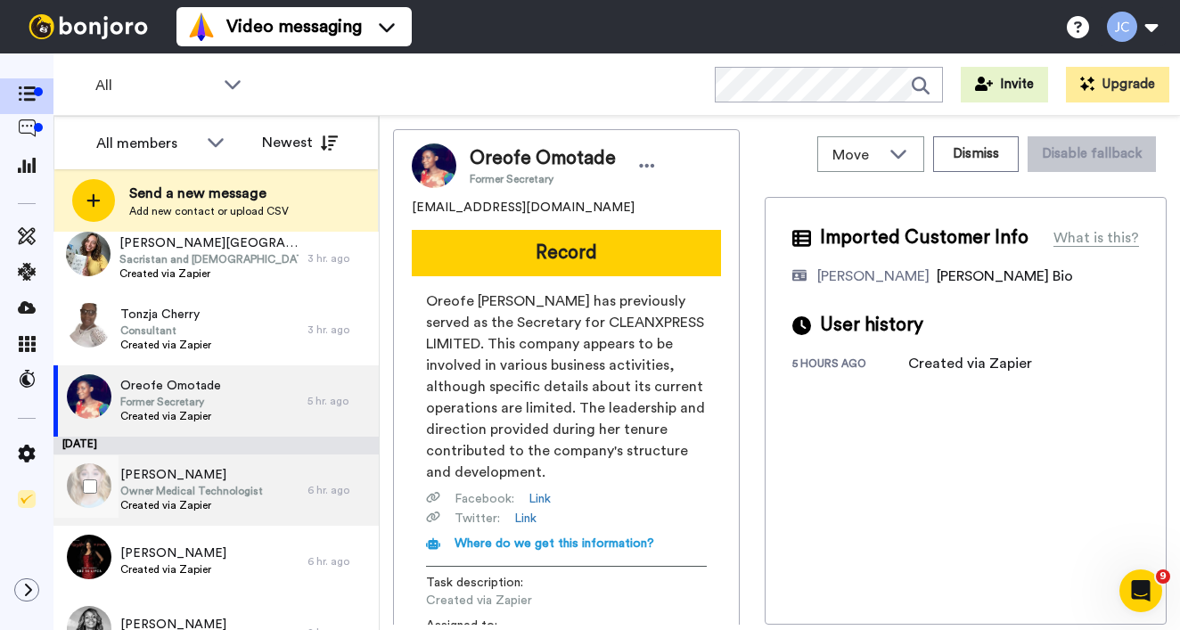
click at [162, 498] on span "Created via Zapier" at bounding box center [191, 505] width 143 height 14
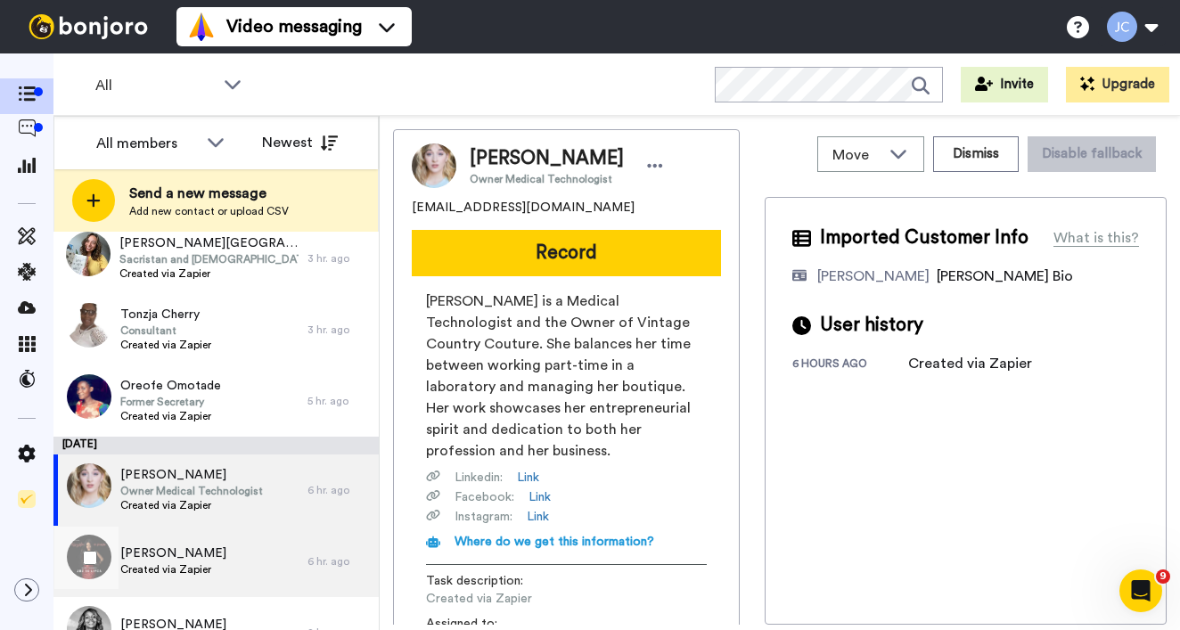
click at [157, 546] on span "[PERSON_NAME]" at bounding box center [173, 554] width 106 height 18
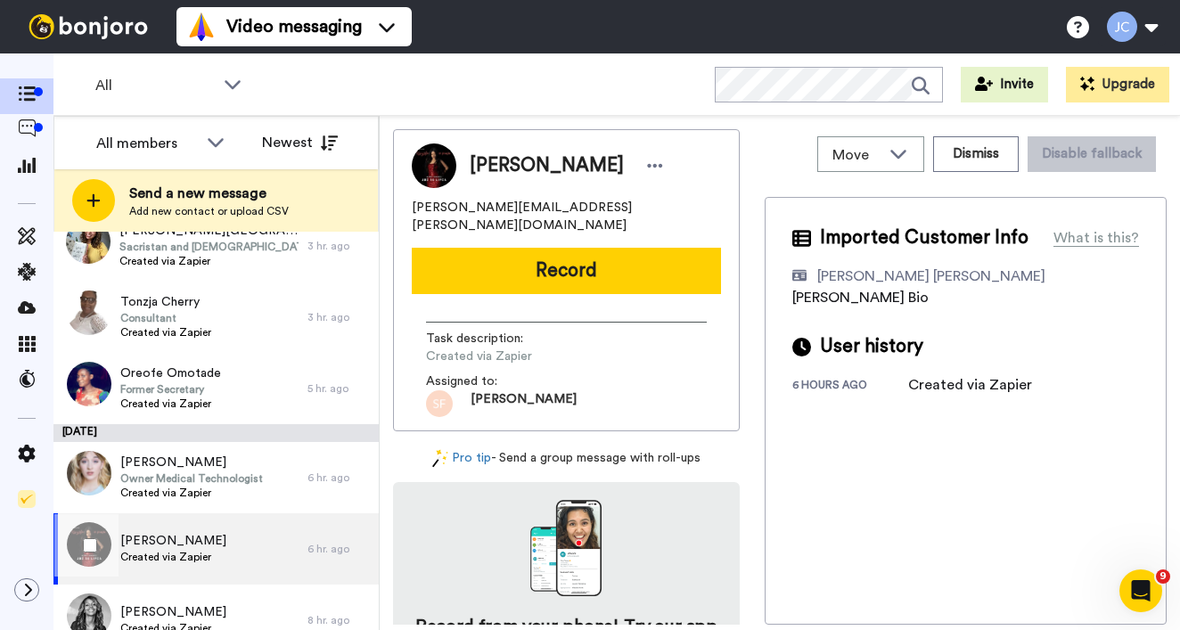
scroll to position [408, 0]
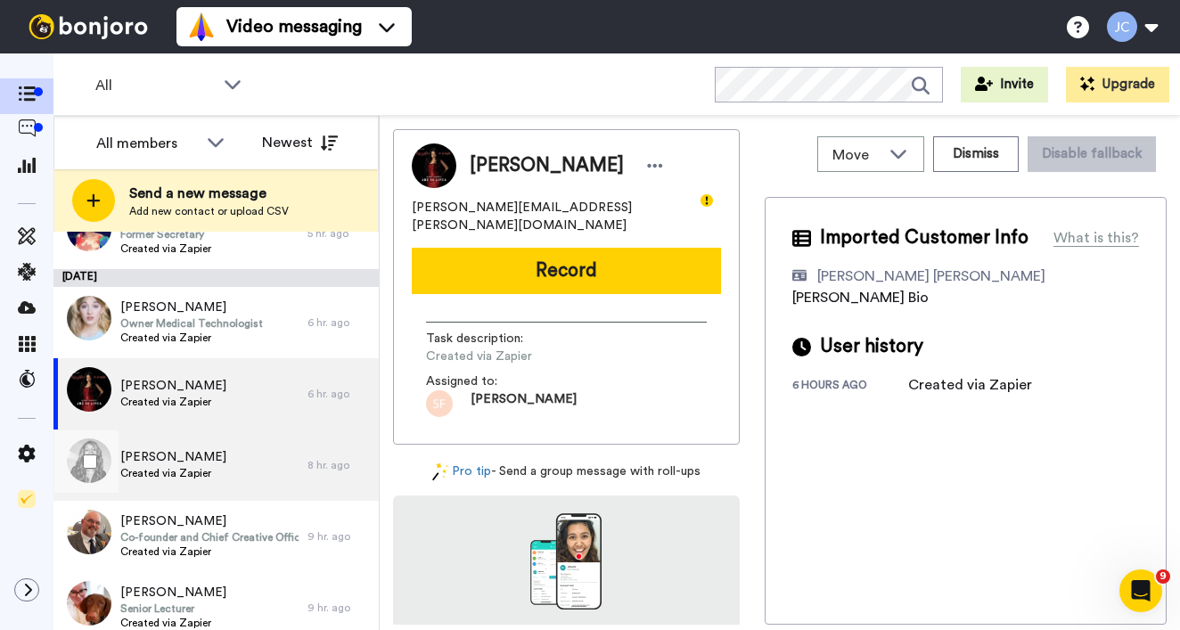
click at [160, 465] on span "[PERSON_NAME]" at bounding box center [173, 457] width 106 height 18
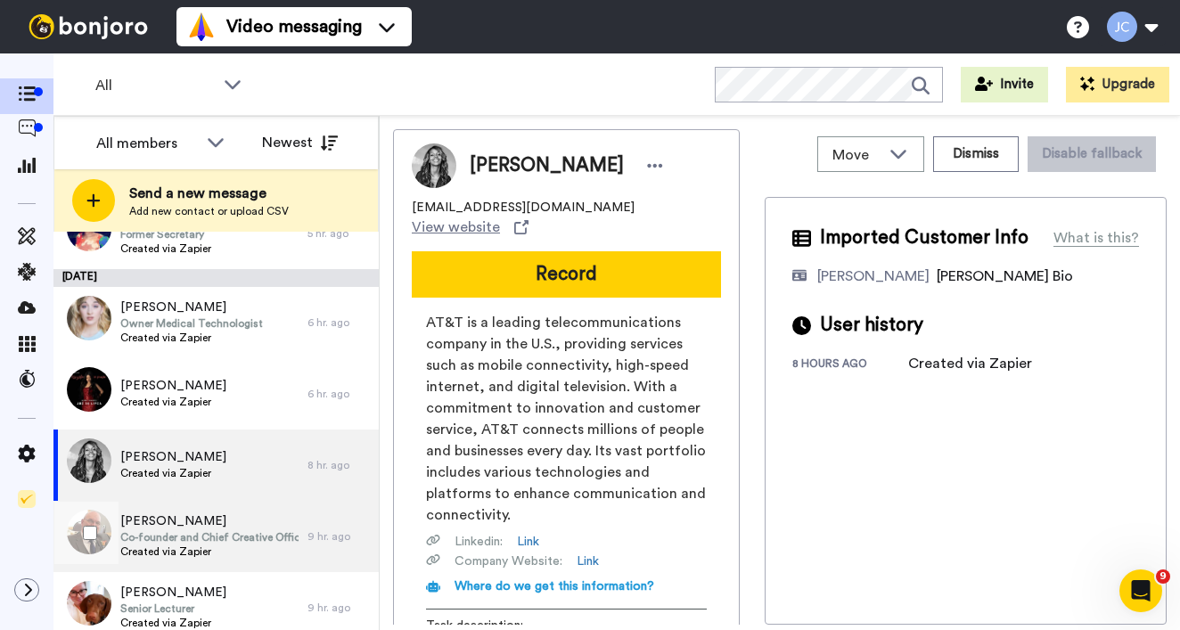
click at [155, 501] on div "JERRY GRAF Co-founder and Chief Creative Officer Created via Zapier" at bounding box center [180, 536] width 254 height 71
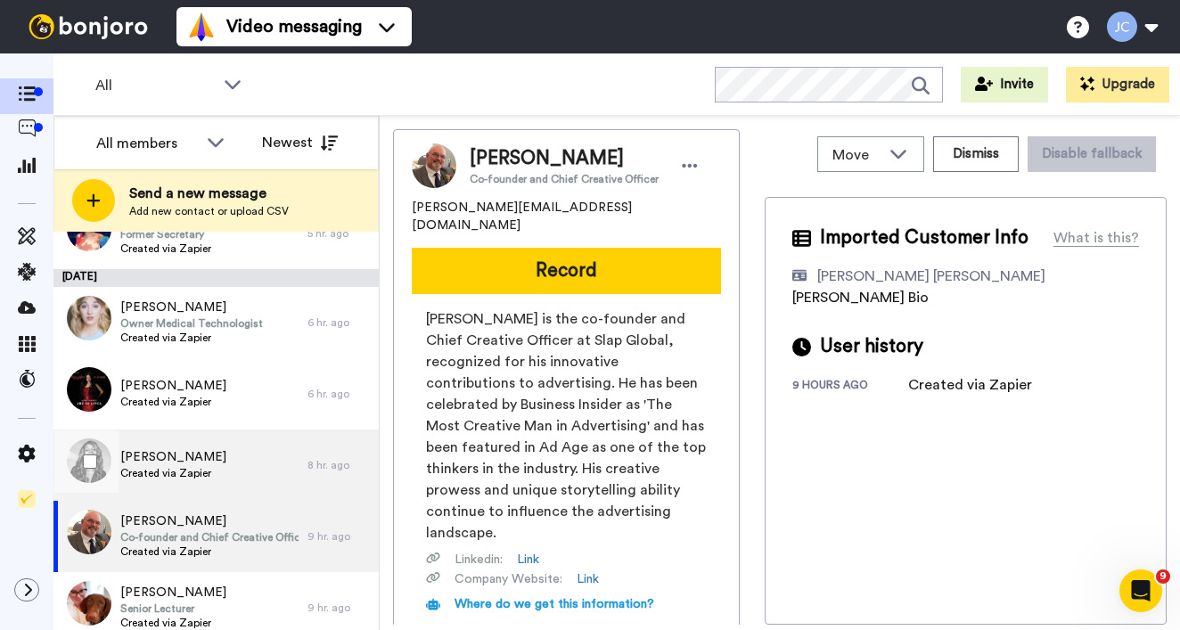
click at [175, 462] on span "[PERSON_NAME]" at bounding box center [173, 457] width 106 height 18
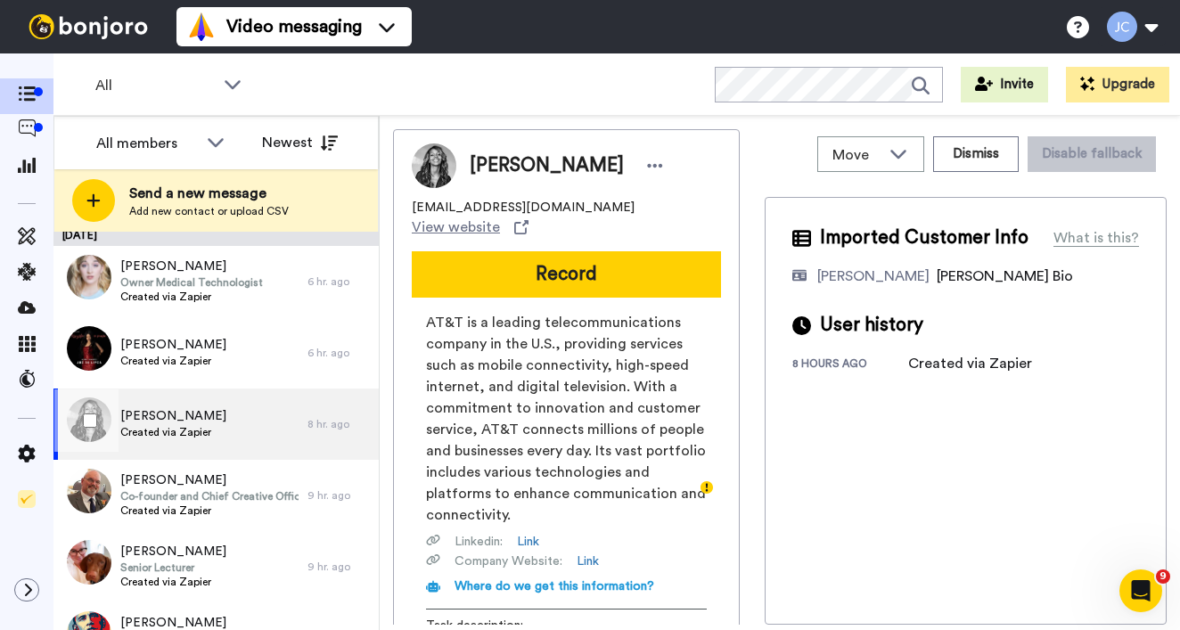
scroll to position [477, 0]
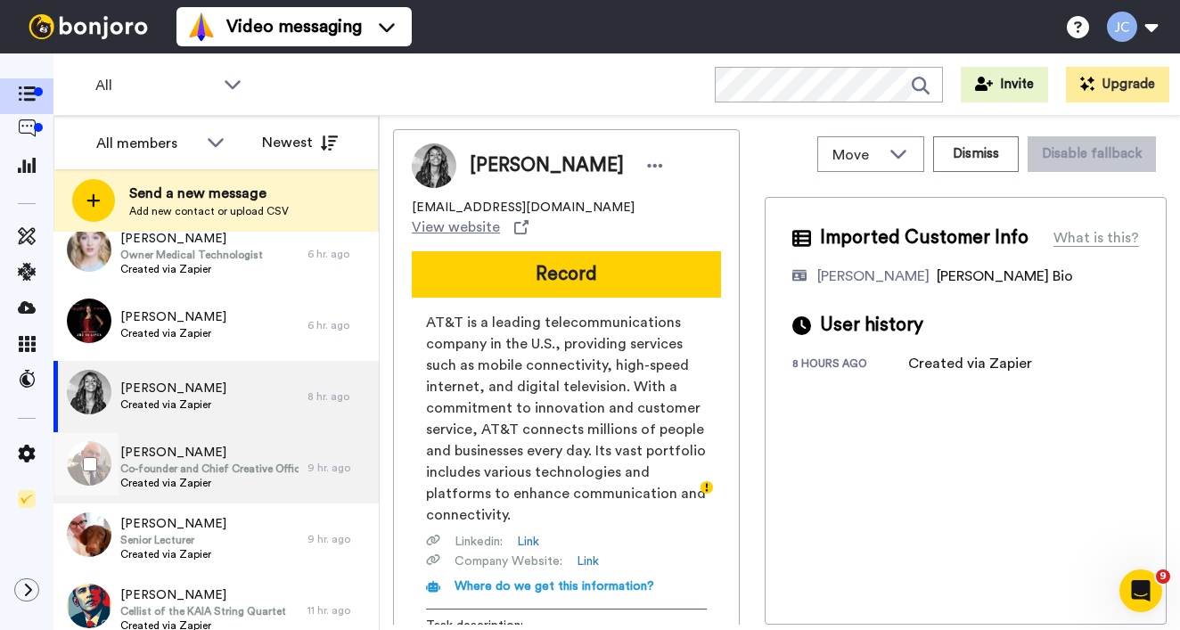
click at [192, 441] on div "JERRY GRAF Co-founder and Chief Creative Officer Created via Zapier" at bounding box center [180, 467] width 254 height 71
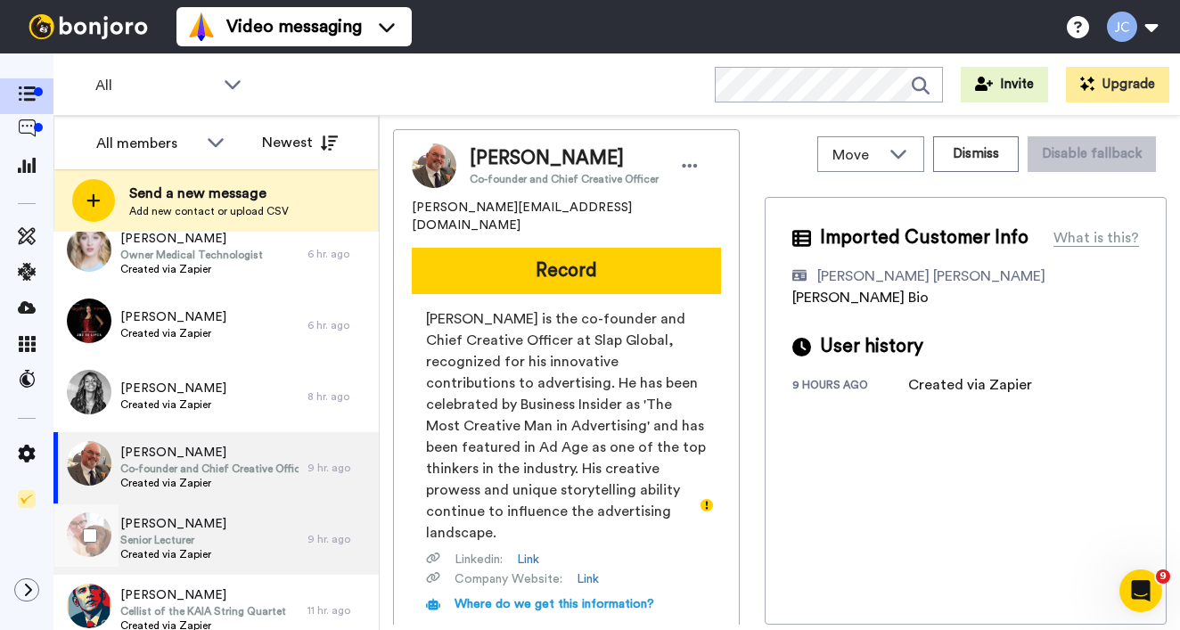
click at [169, 510] on div "Whitney Wilson Senior Lecturer Created via Zapier" at bounding box center [180, 539] width 254 height 71
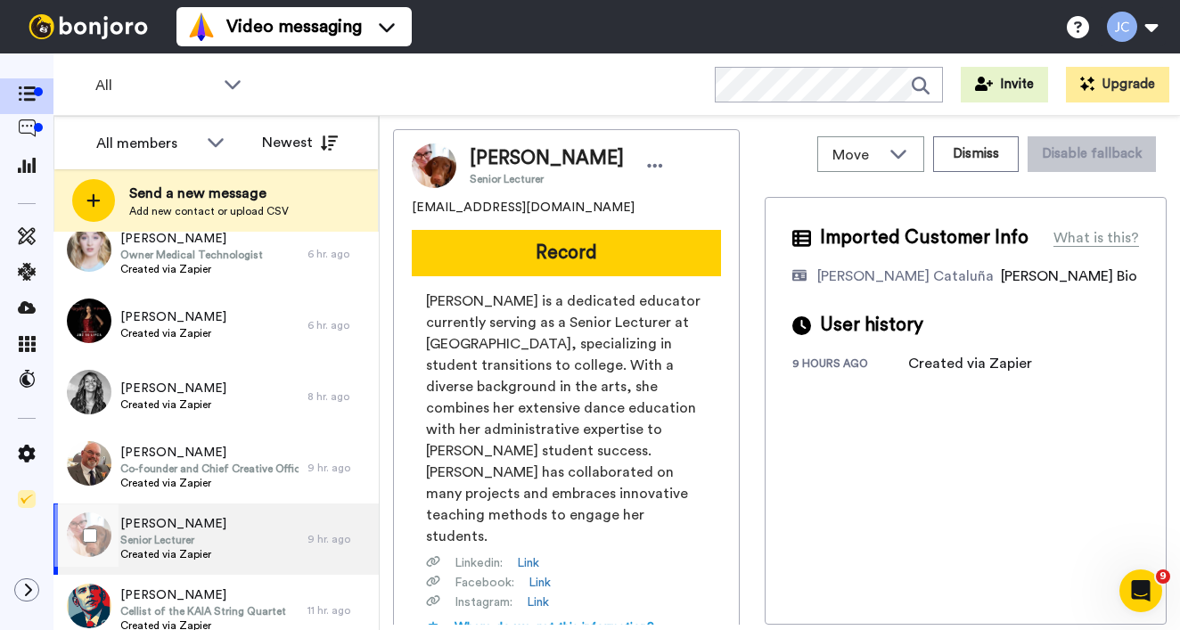
scroll to position [513, 0]
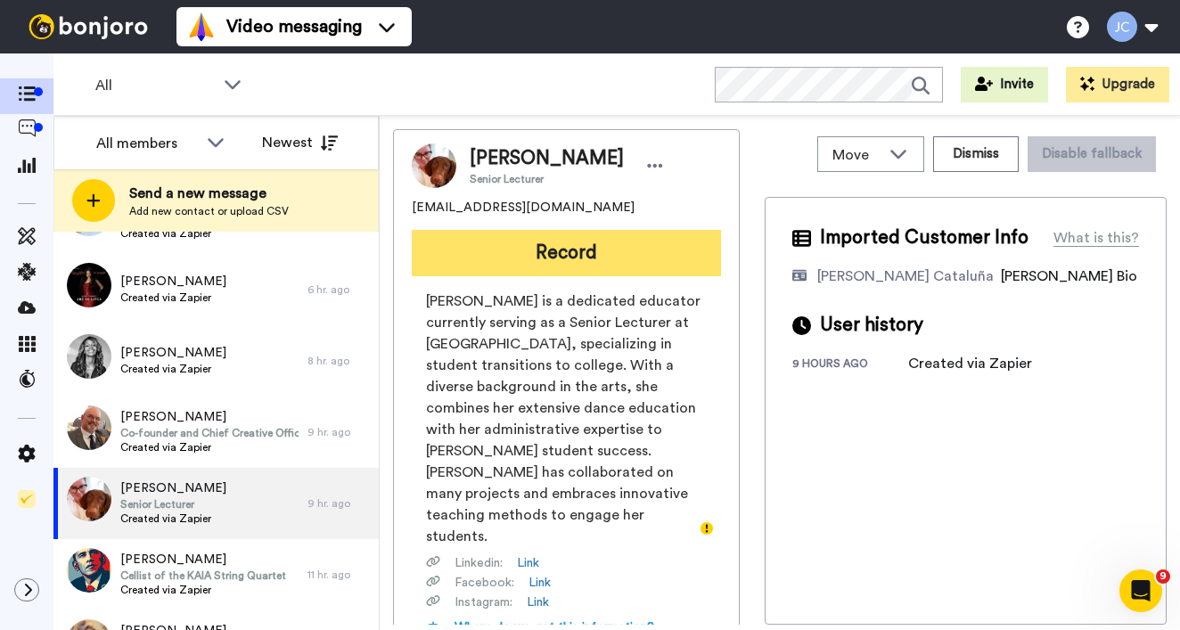
click at [561, 249] on button "Record" at bounding box center [566, 253] width 309 height 46
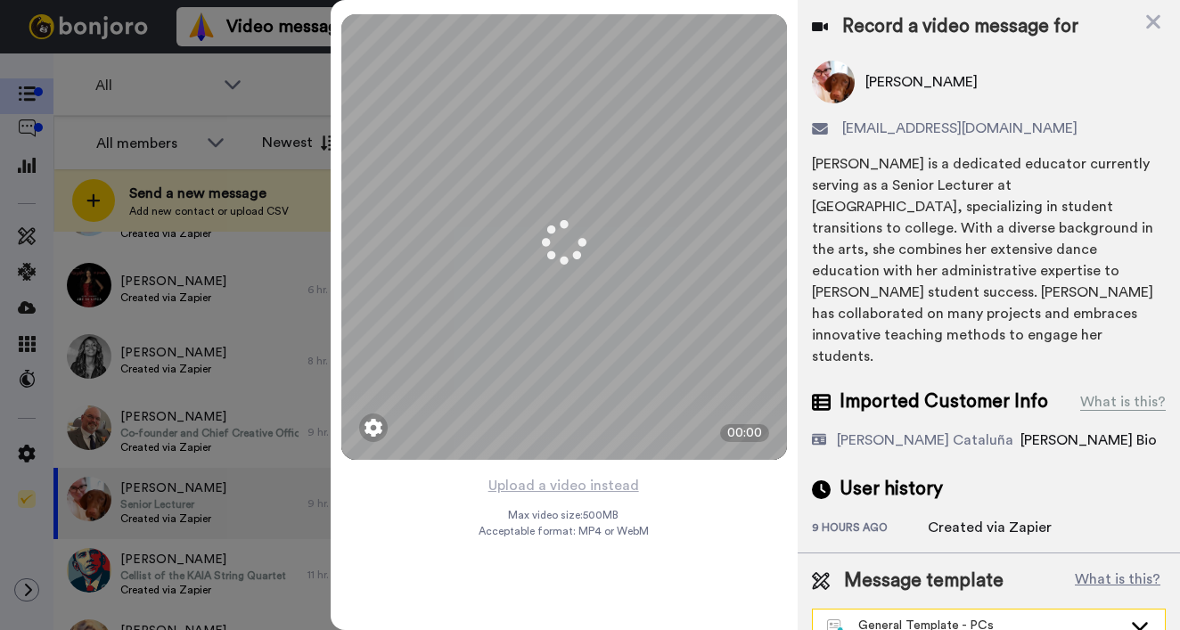
click at [922, 617] on div "General Template - PCs" at bounding box center [974, 626] width 295 height 18
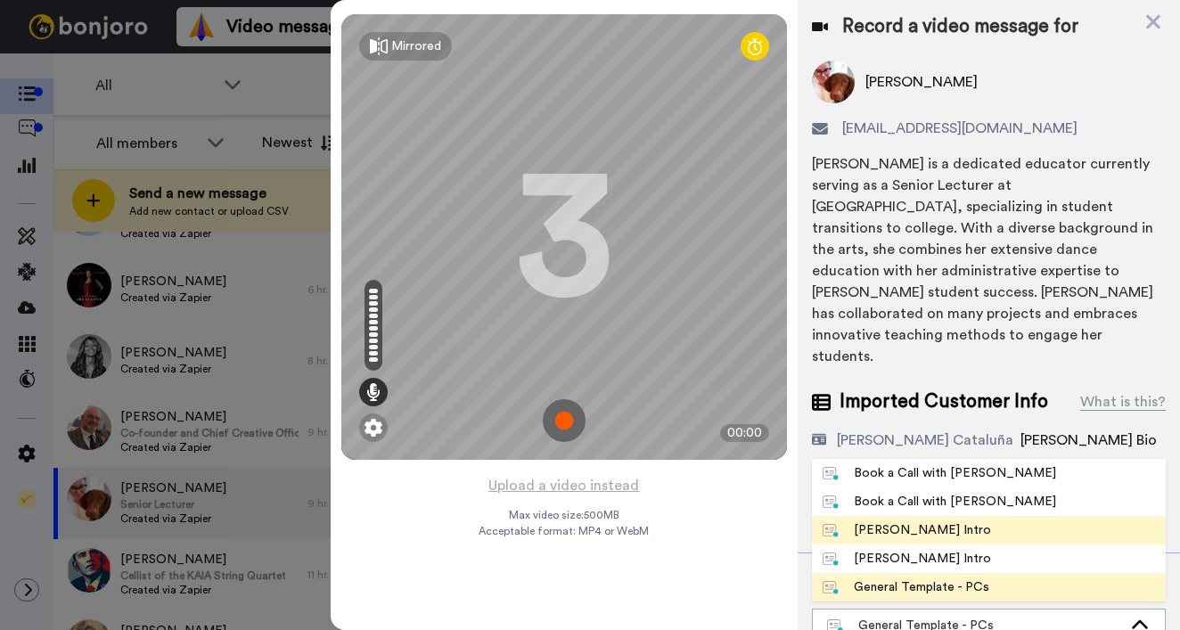
click at [923, 521] on div "[PERSON_NAME] Intro" at bounding box center [907, 530] width 168 height 18
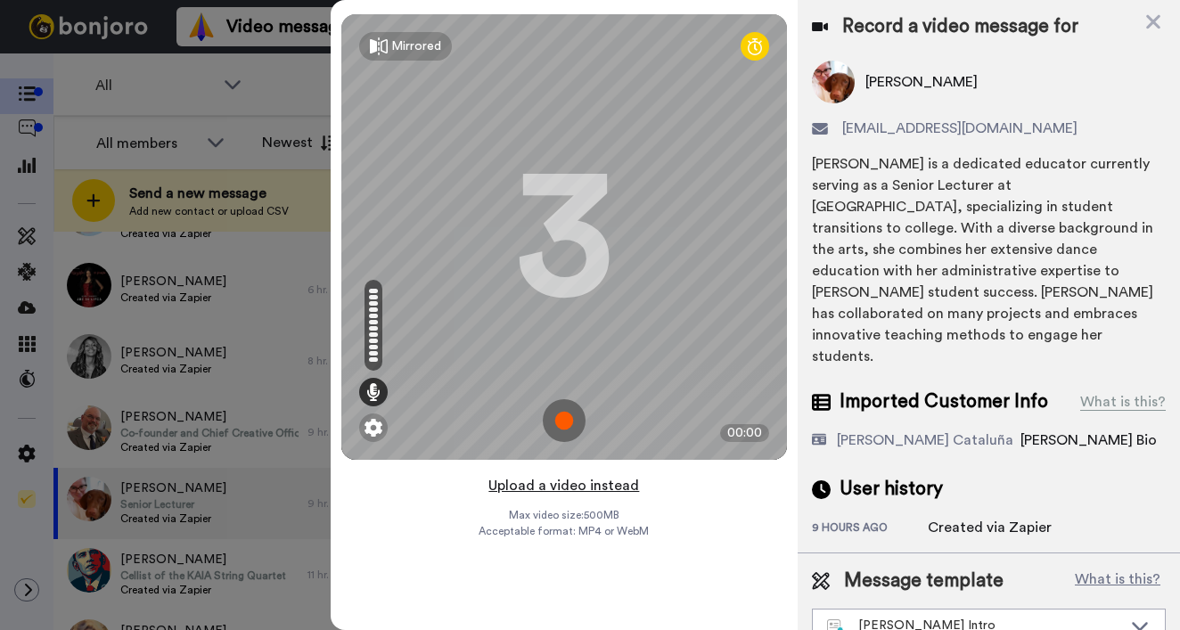
click at [515, 485] on button "Upload a video instead" at bounding box center [563, 485] width 161 height 23
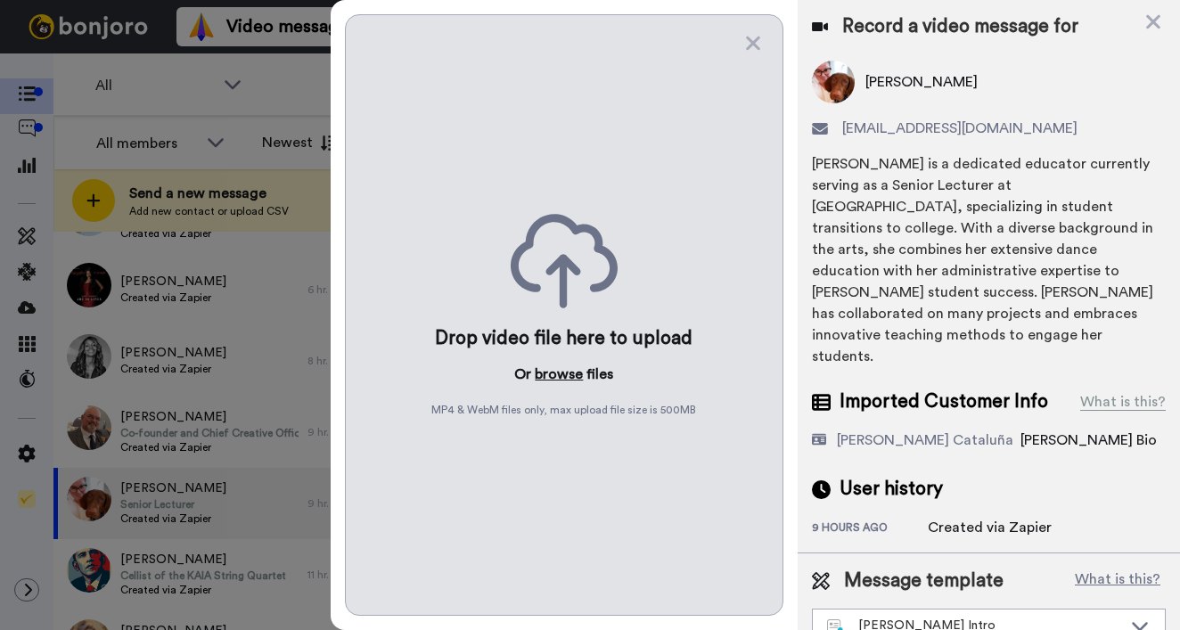
click at [561, 380] on button "browse" at bounding box center [559, 374] width 48 height 21
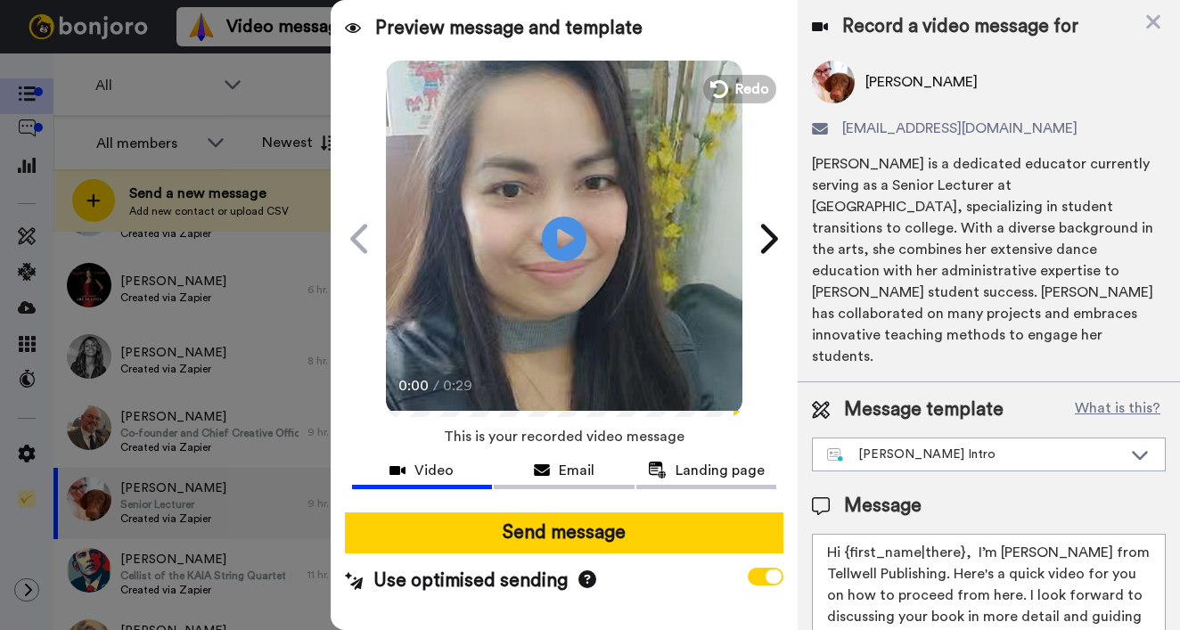
drag, startPoint x: 846, startPoint y: 513, endPoint x: 962, endPoint y: 513, distance: 115.9
click at [961, 534] on textarea "Hi {first_name|there}, I’m [PERSON_NAME] from Tellwell Publishing. Here's a qui…" at bounding box center [989, 614] width 354 height 160
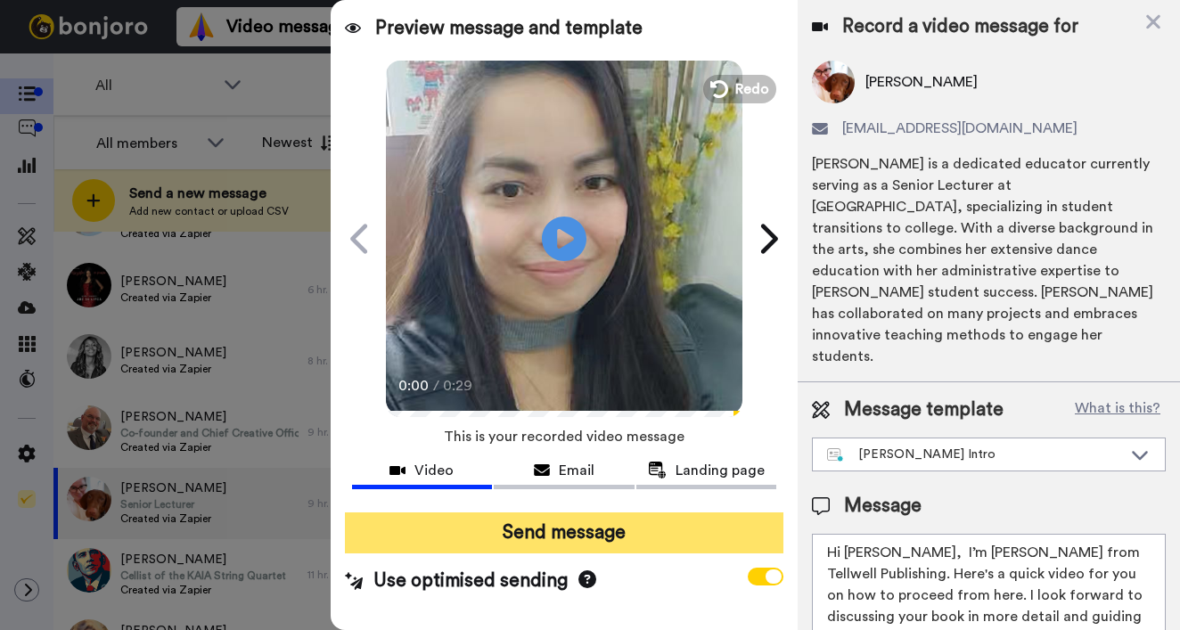
type textarea "Hi Whitney, I’m Joe from Tellwell Publishing. Here's a quick video for you on h…"
click at [571, 529] on button "Send message" at bounding box center [564, 533] width 439 height 41
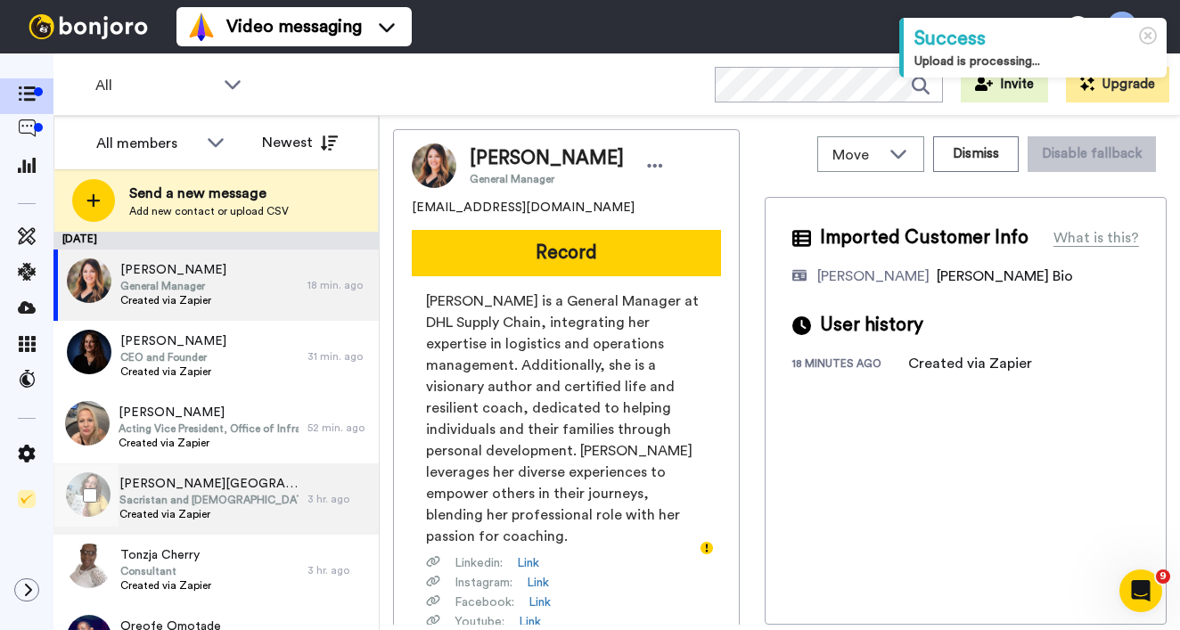
scroll to position [125, 0]
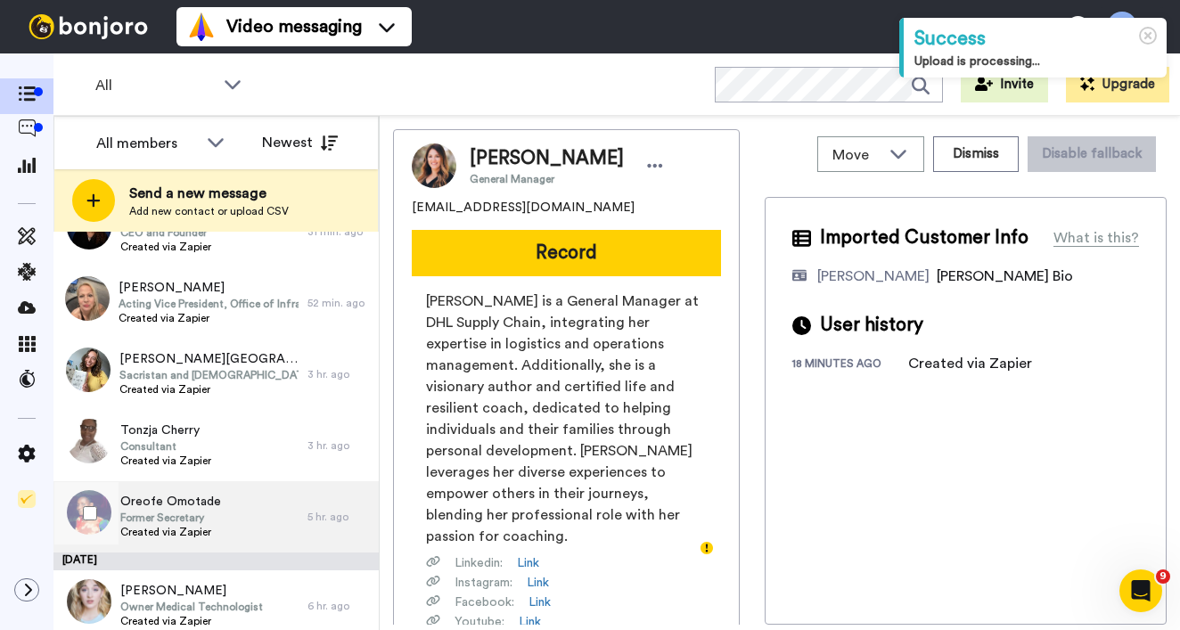
click at [216, 515] on span "Former Secretary" at bounding box center [170, 518] width 101 height 14
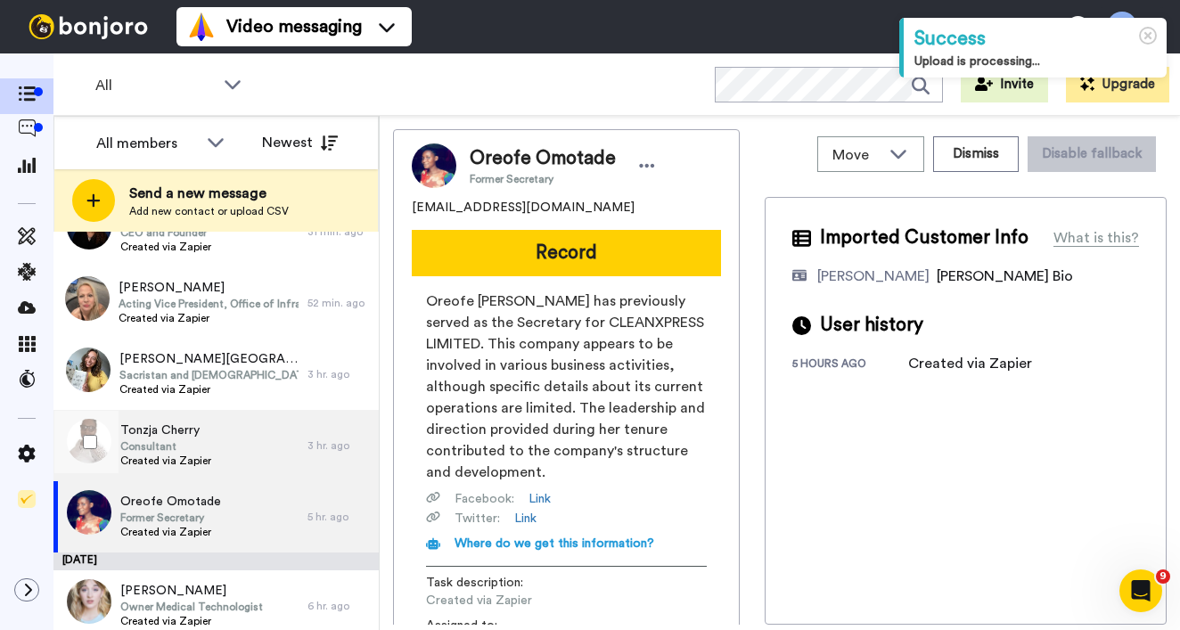
click at [205, 419] on div "Tonzja Cherry Consultant Created via Zapier" at bounding box center [180, 445] width 254 height 71
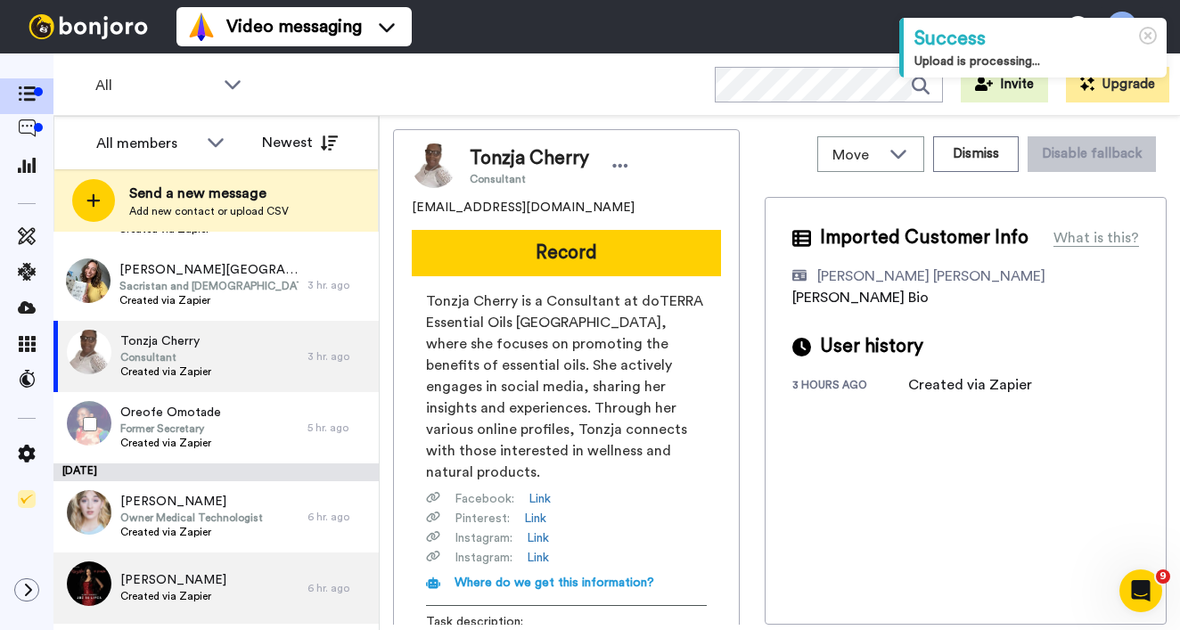
scroll to position [280, 0]
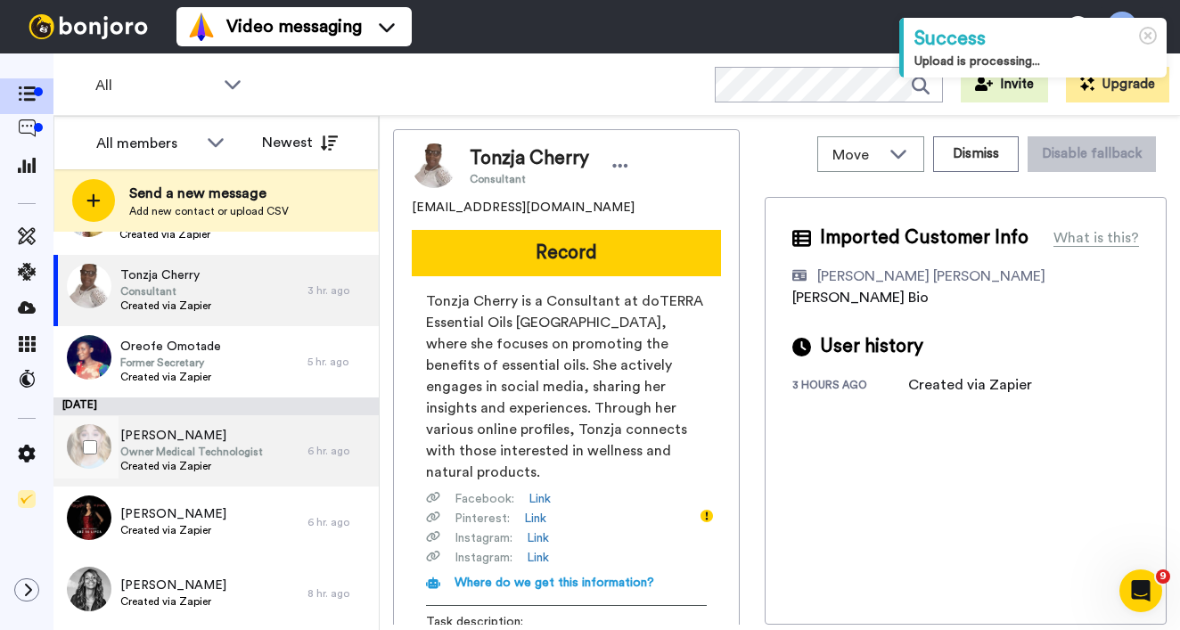
click at [212, 433] on span "[PERSON_NAME]" at bounding box center [191, 436] width 143 height 18
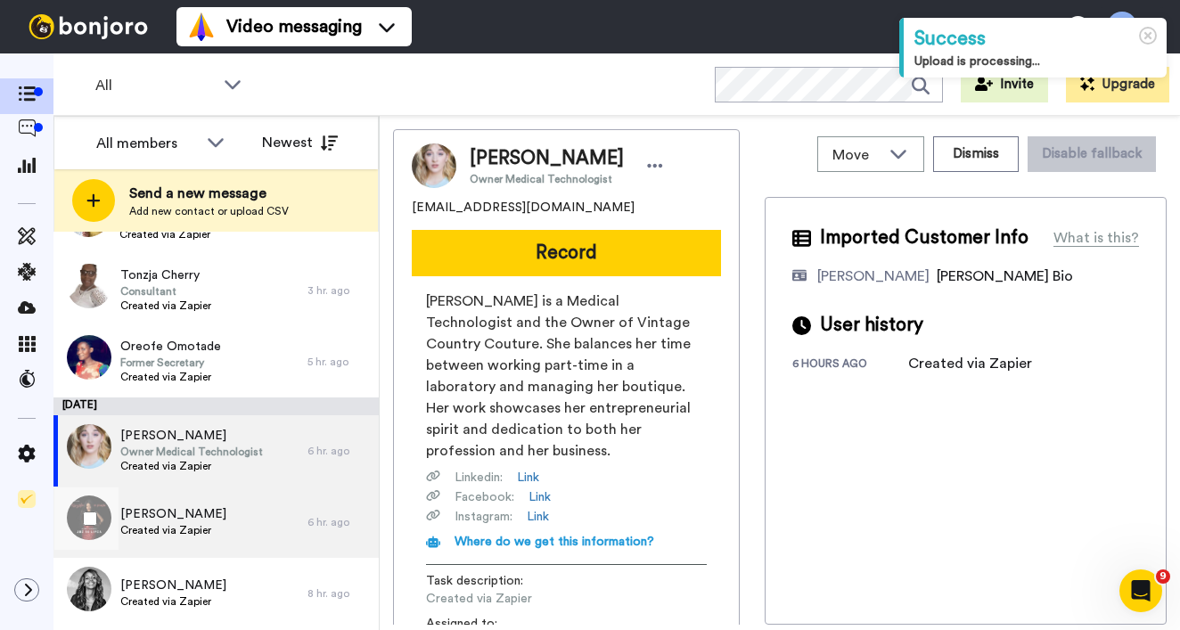
click at [192, 510] on span "[PERSON_NAME]" at bounding box center [173, 514] width 106 height 18
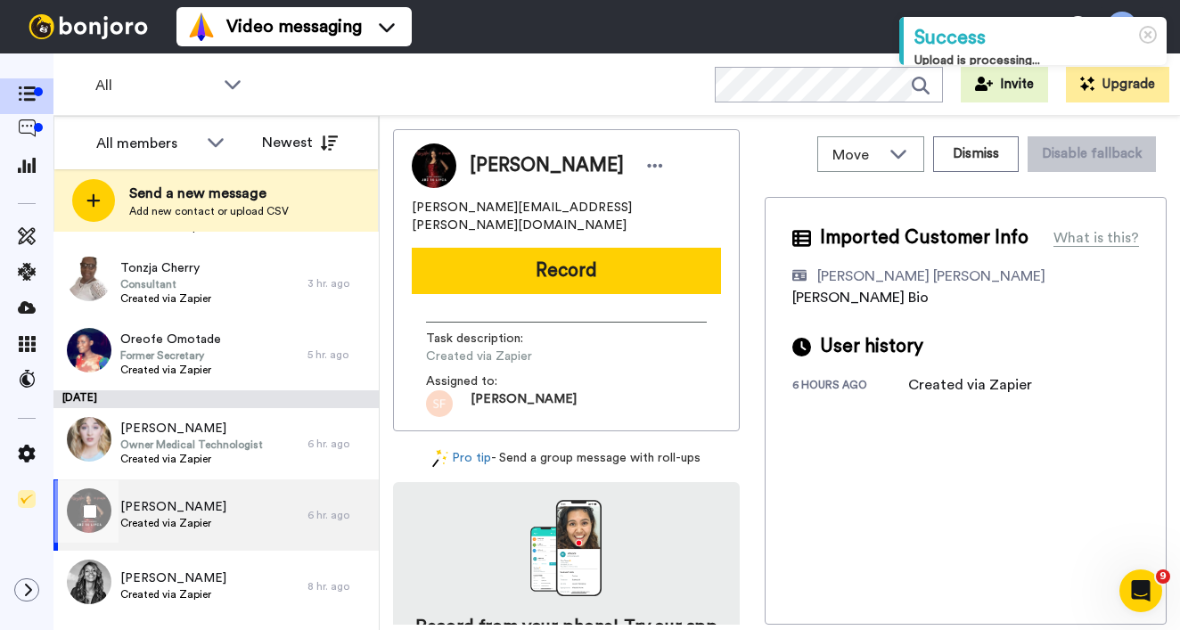
scroll to position [339, 0]
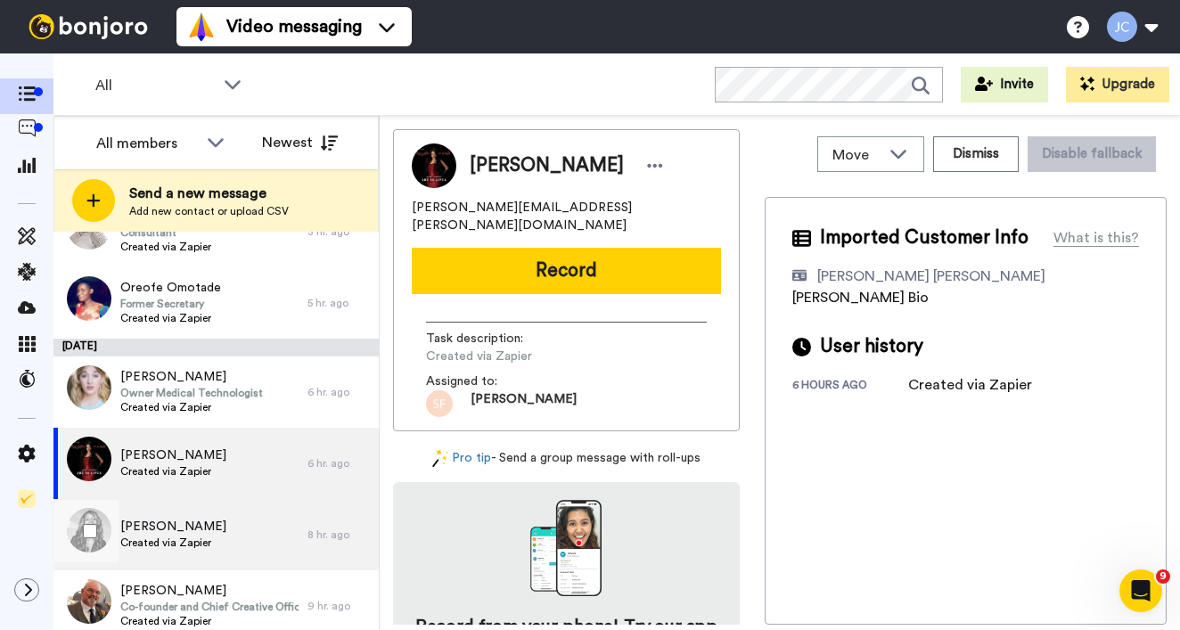
click at [192, 519] on span "[PERSON_NAME]" at bounding box center [173, 527] width 106 height 18
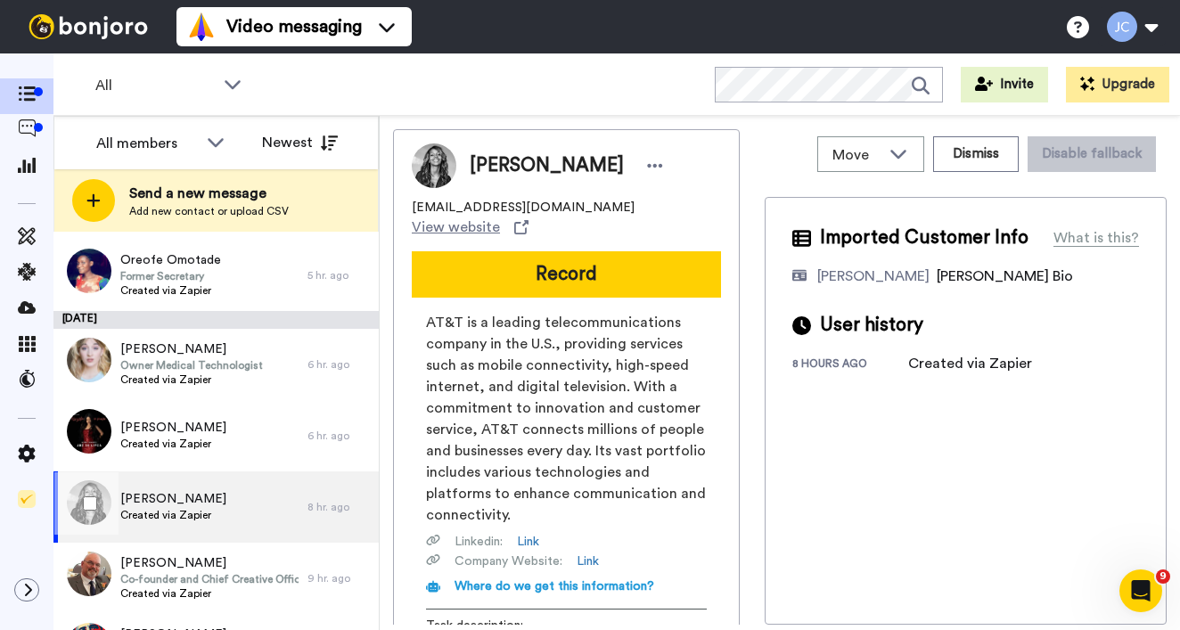
scroll to position [400, 0]
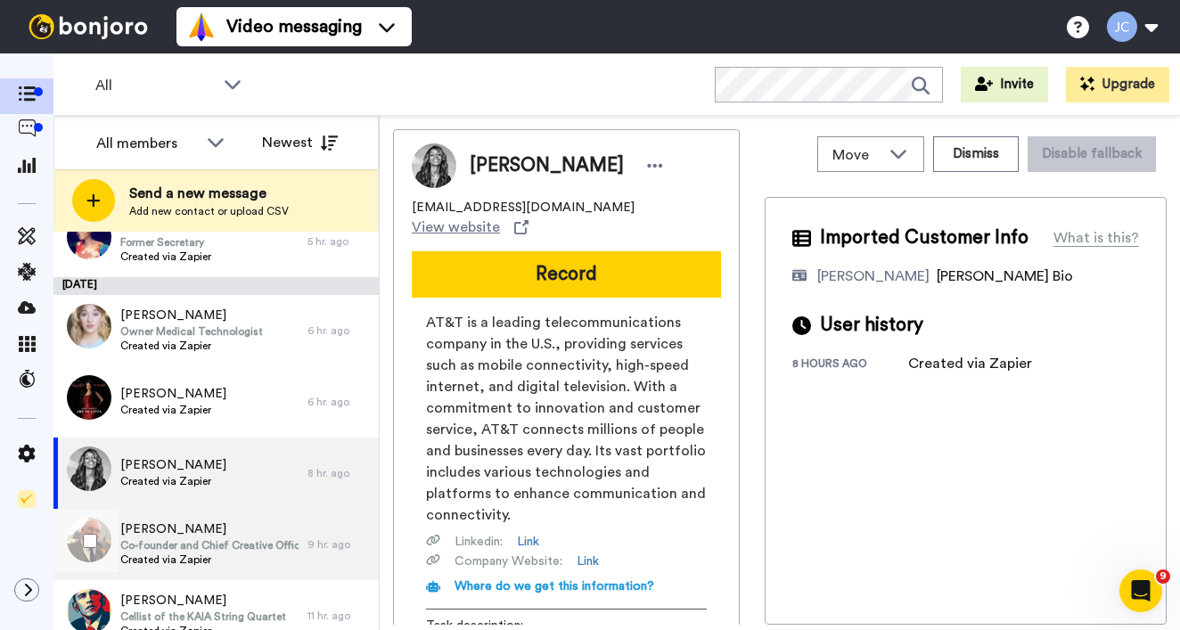
click at [192, 521] on span "[PERSON_NAME]" at bounding box center [209, 530] width 178 height 18
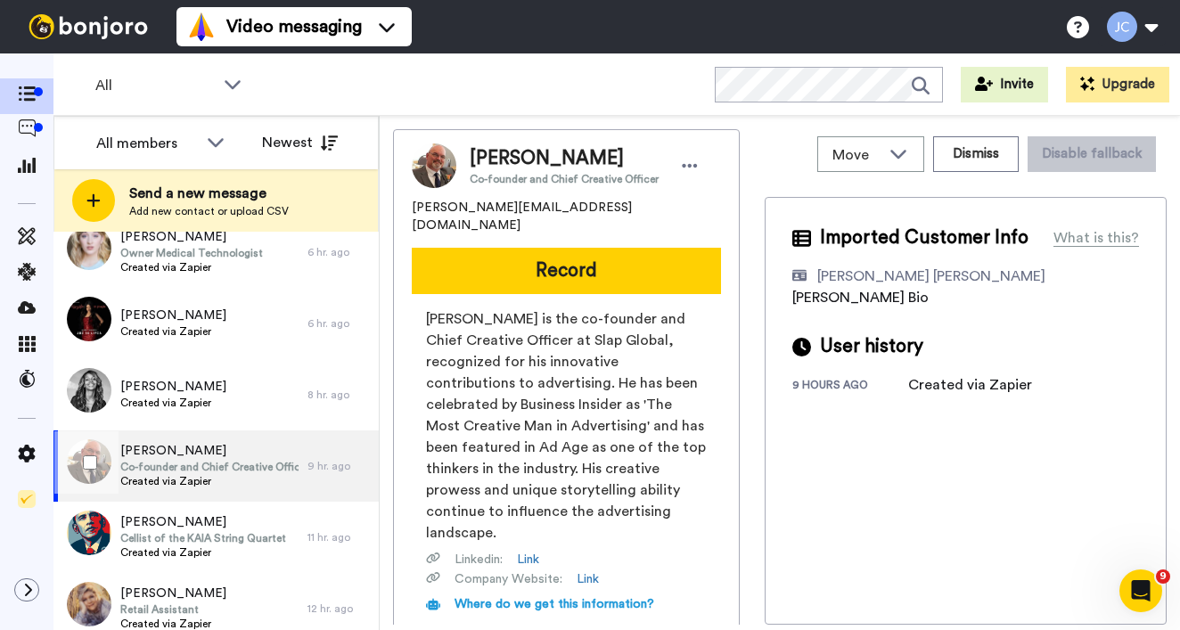
scroll to position [526, 0]
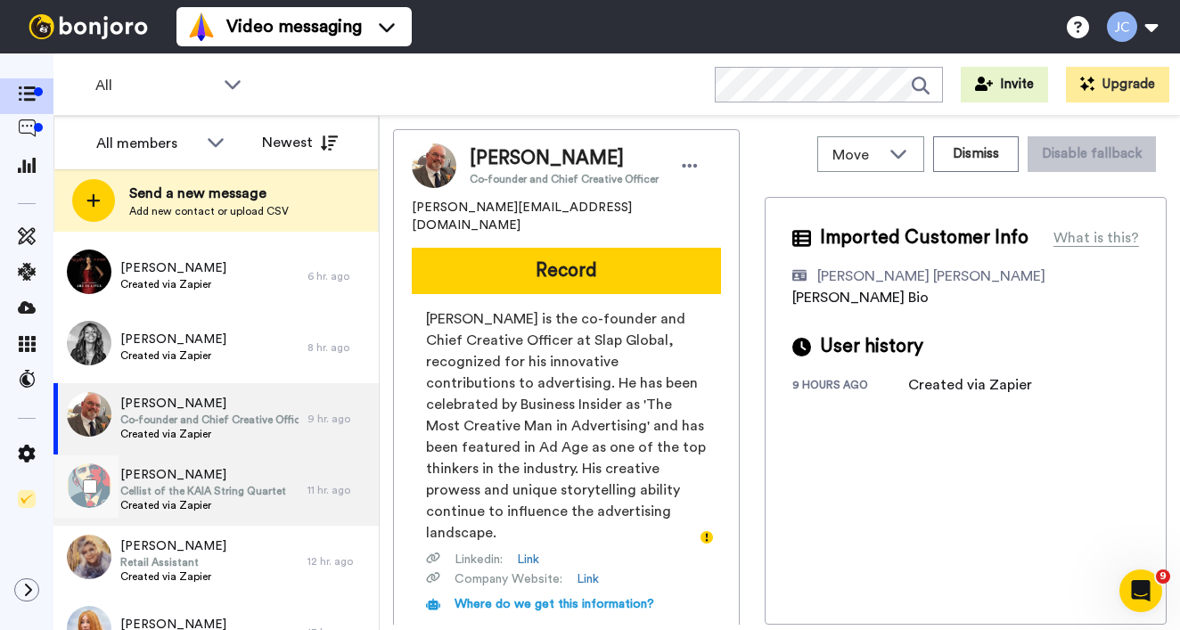
click at [195, 489] on span "Cellist of the KAIA String Quartet" at bounding box center [203, 491] width 166 height 14
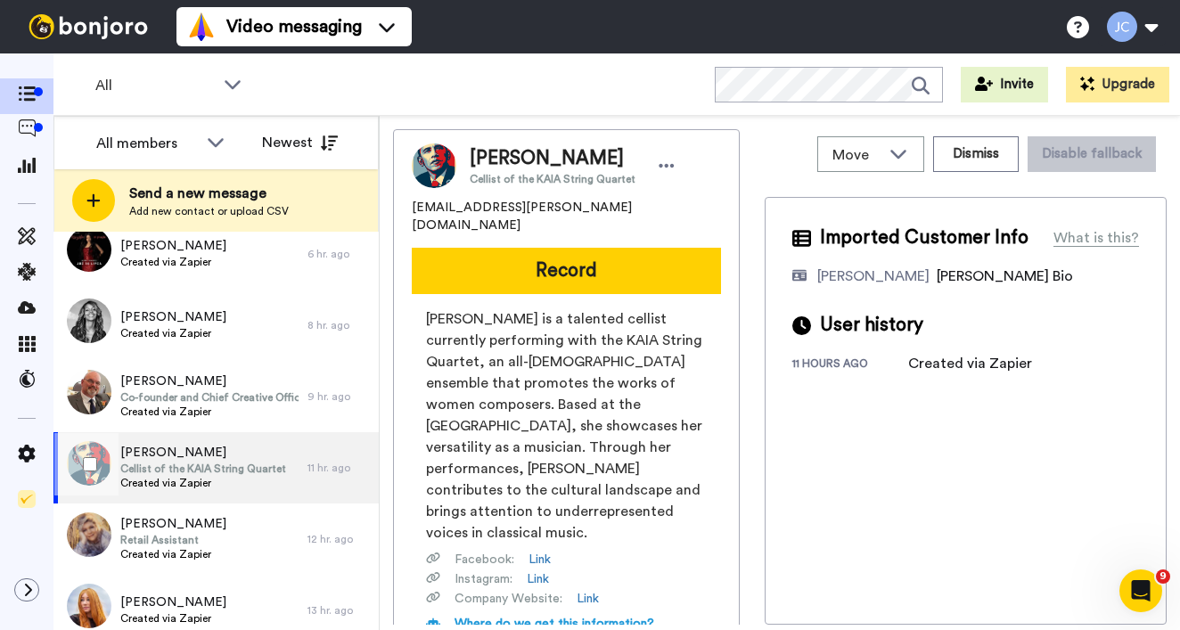
scroll to position [615, 0]
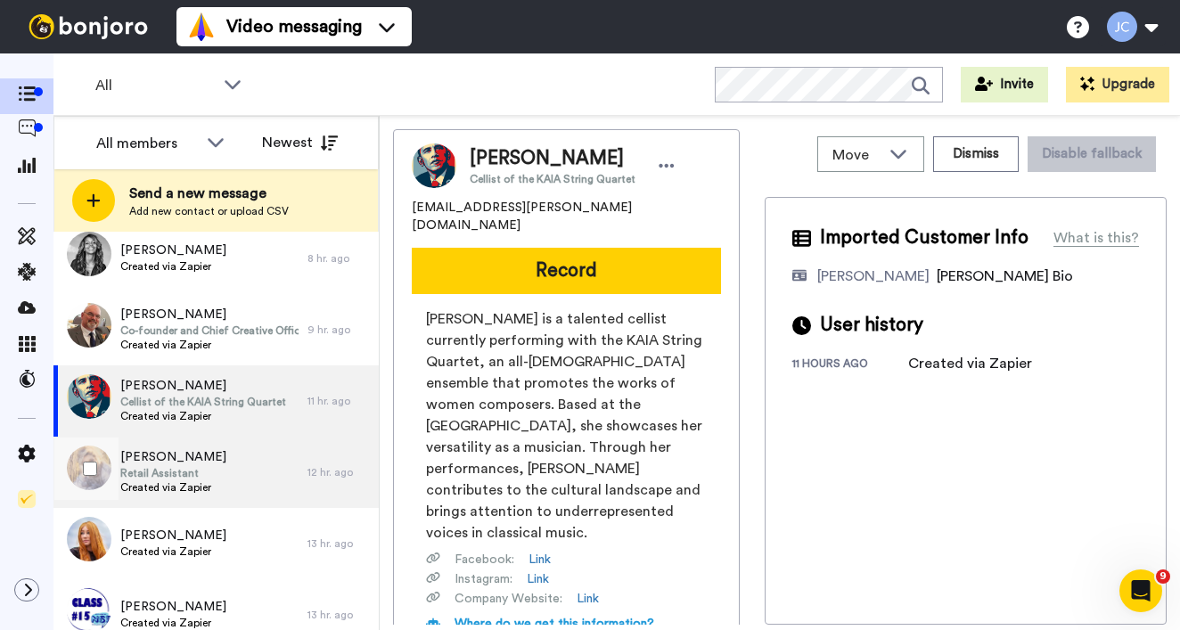
click at [193, 466] on span "Retail Assistant" at bounding box center [173, 473] width 106 height 14
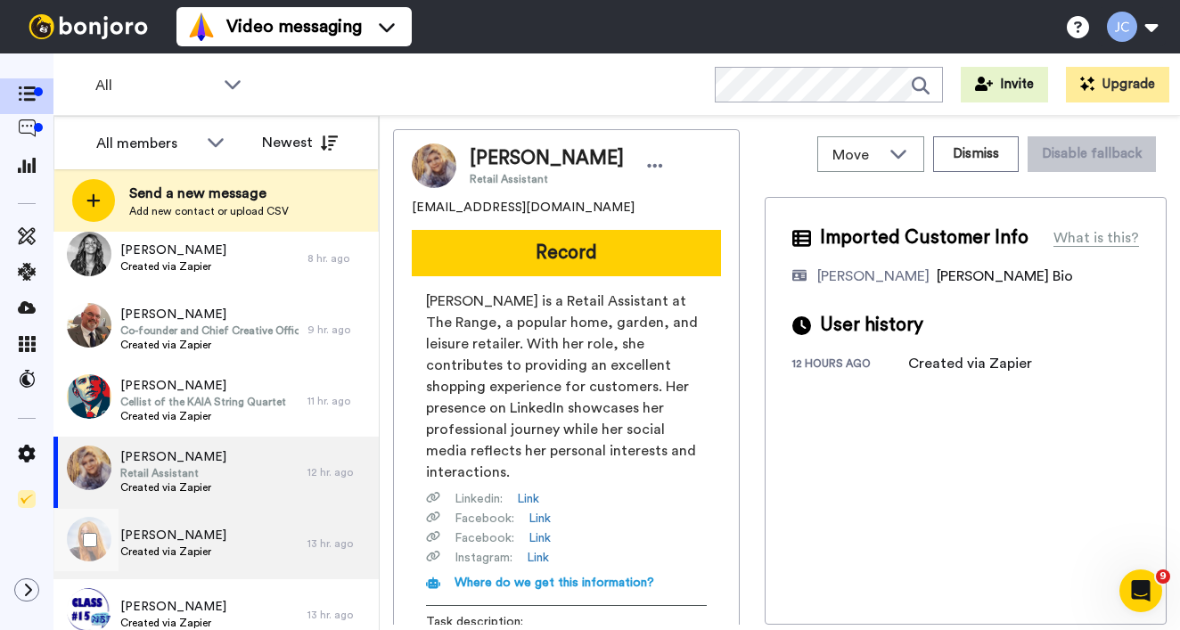
click at [186, 528] on span "[PERSON_NAME]" at bounding box center [173, 536] width 106 height 18
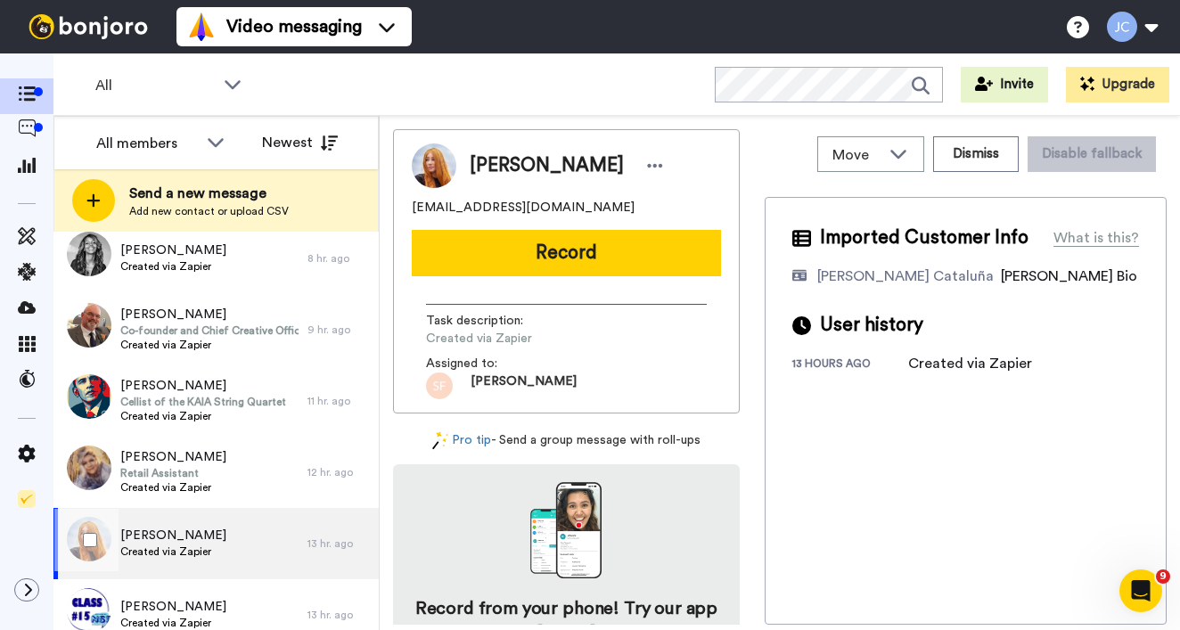
scroll to position [628, 0]
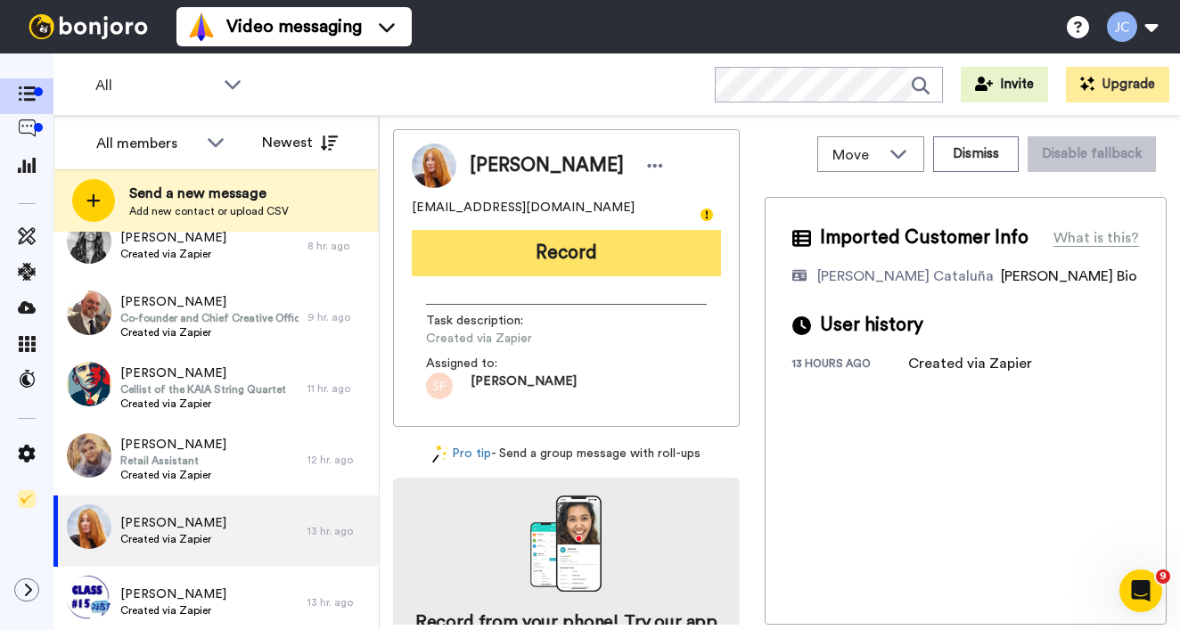
click at [595, 262] on button "Record" at bounding box center [566, 253] width 309 height 46
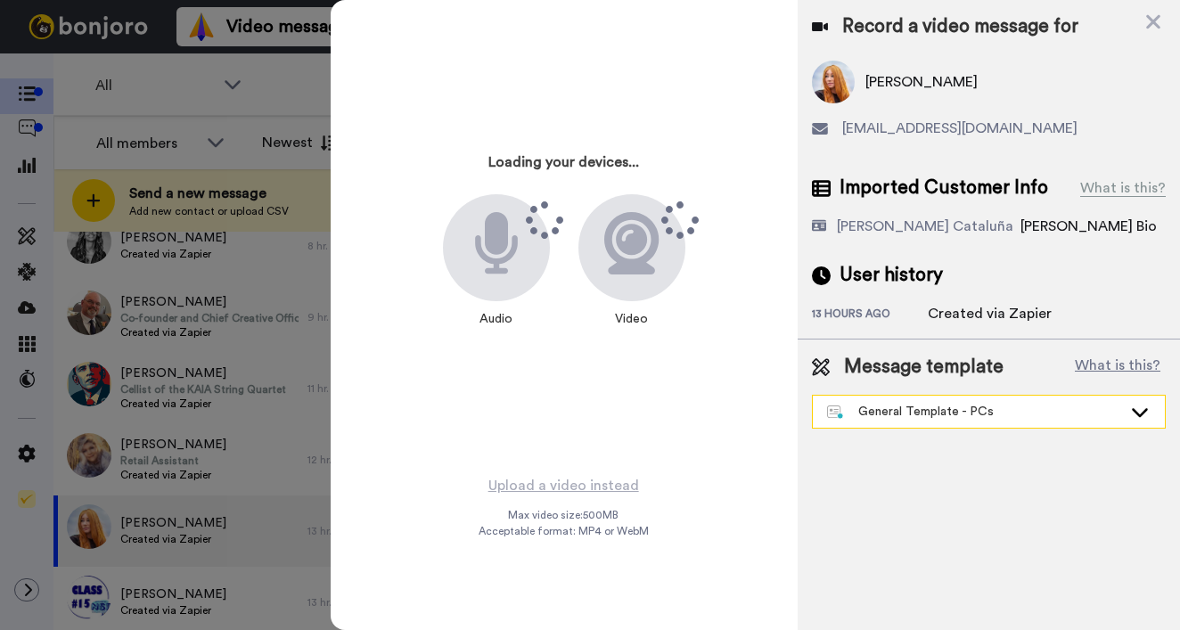
click at [925, 409] on div "General Template - PCs" at bounding box center [974, 412] width 295 height 18
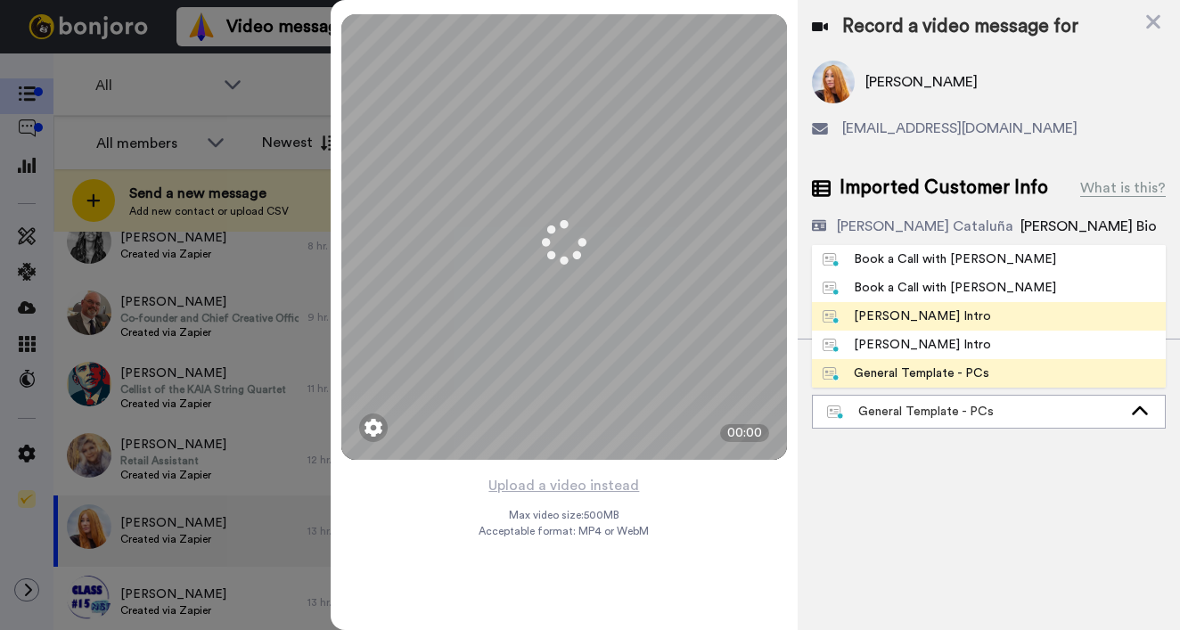
click at [901, 308] on div "[PERSON_NAME] Intro" at bounding box center [907, 317] width 168 height 18
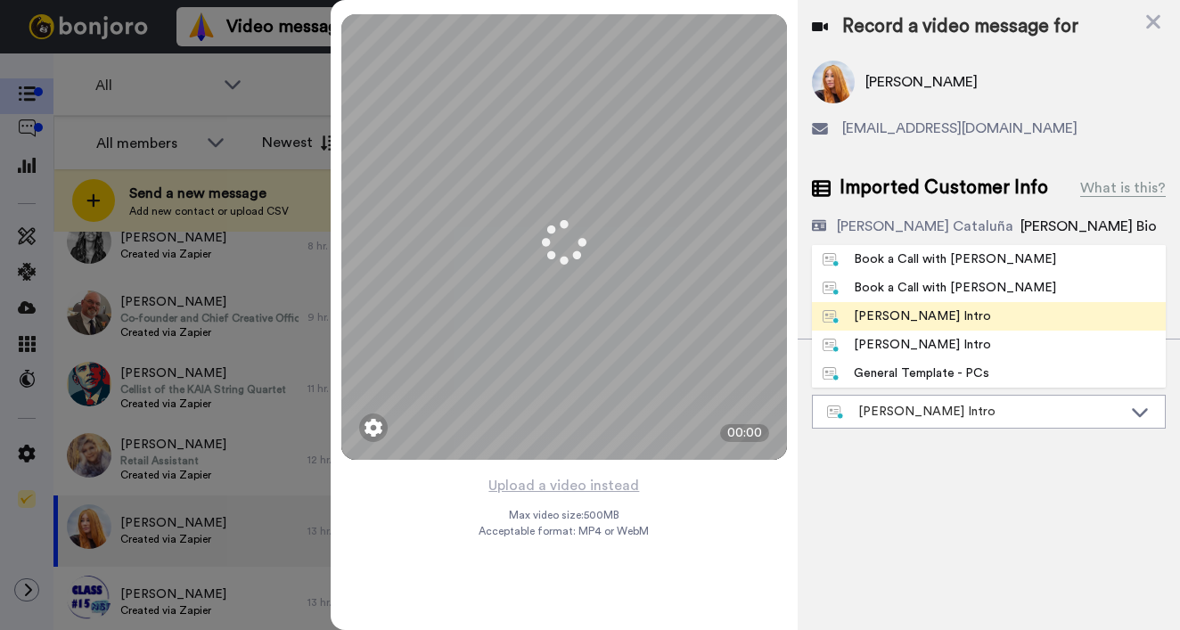
click at [901, 316] on div "13 hours ago" at bounding box center [870, 316] width 116 height 18
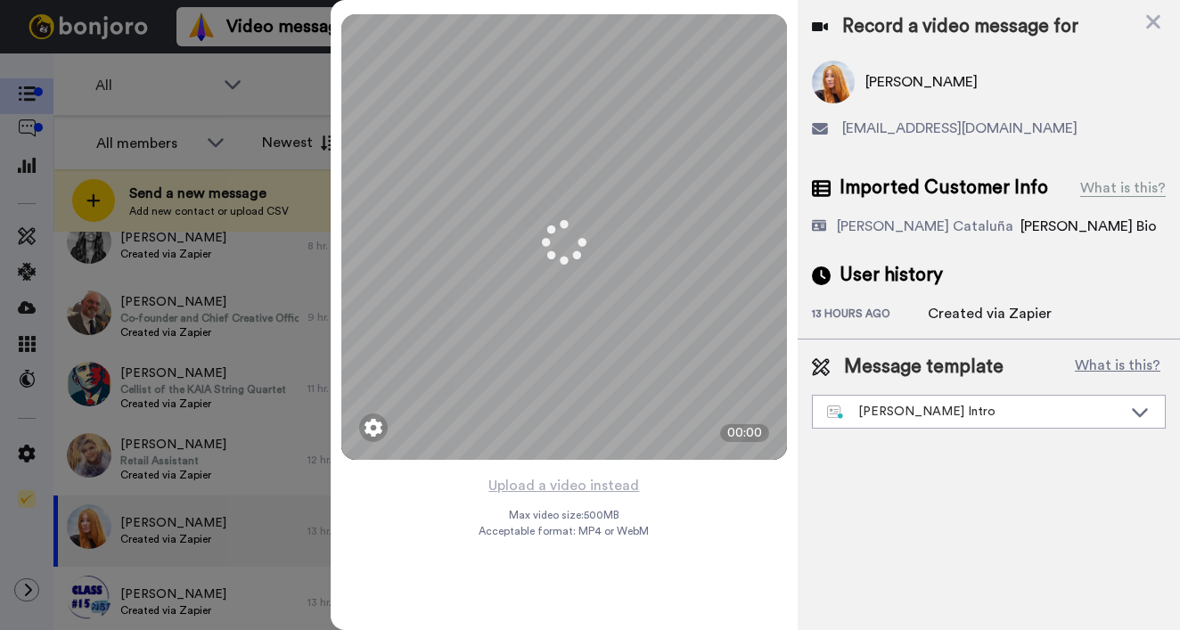
click at [901, 316] on div "13 hours ago" at bounding box center [870, 316] width 116 height 18
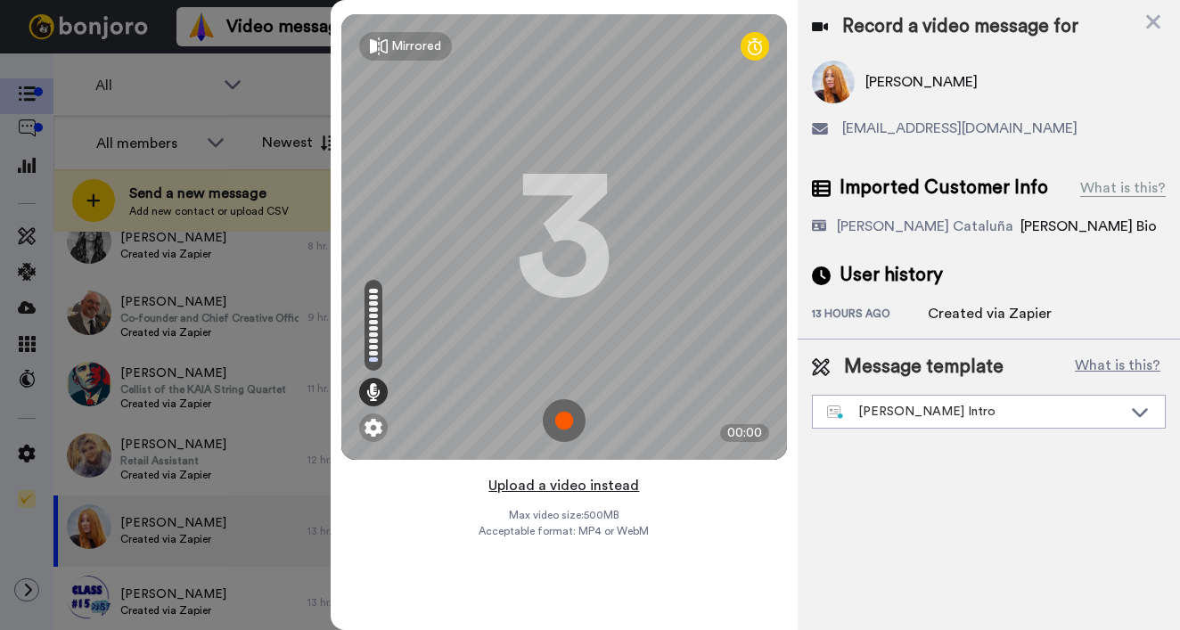
click at [545, 488] on button "Upload a video instead" at bounding box center [563, 485] width 161 height 23
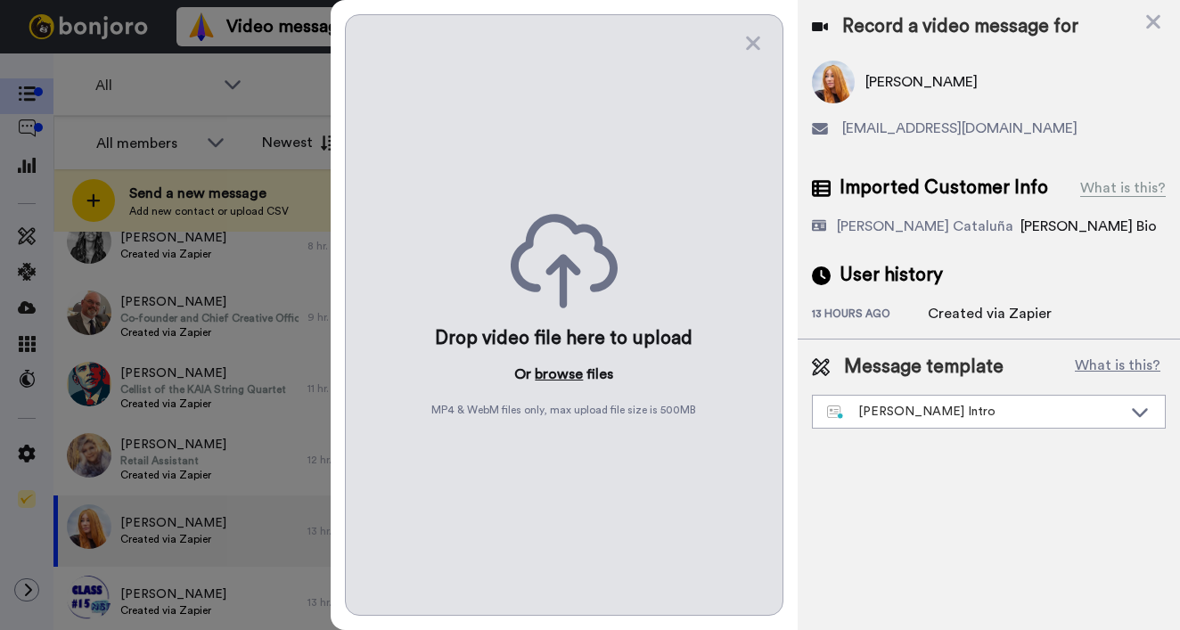
click at [547, 382] on button "browse" at bounding box center [559, 374] width 48 height 21
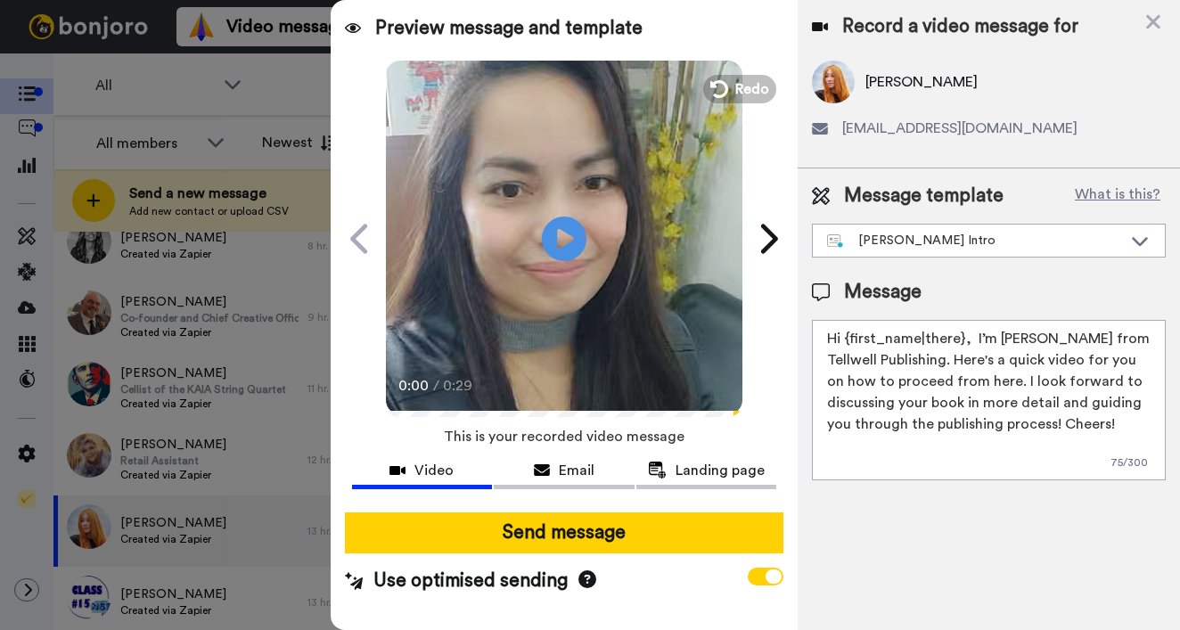
drag, startPoint x: 847, startPoint y: 340, endPoint x: 961, endPoint y: 338, distance: 114.1
click at [961, 338] on textarea "Hi {first_name|there}, I’m [PERSON_NAME] from Tellwell Publishing. Here's a qui…" at bounding box center [989, 400] width 354 height 160
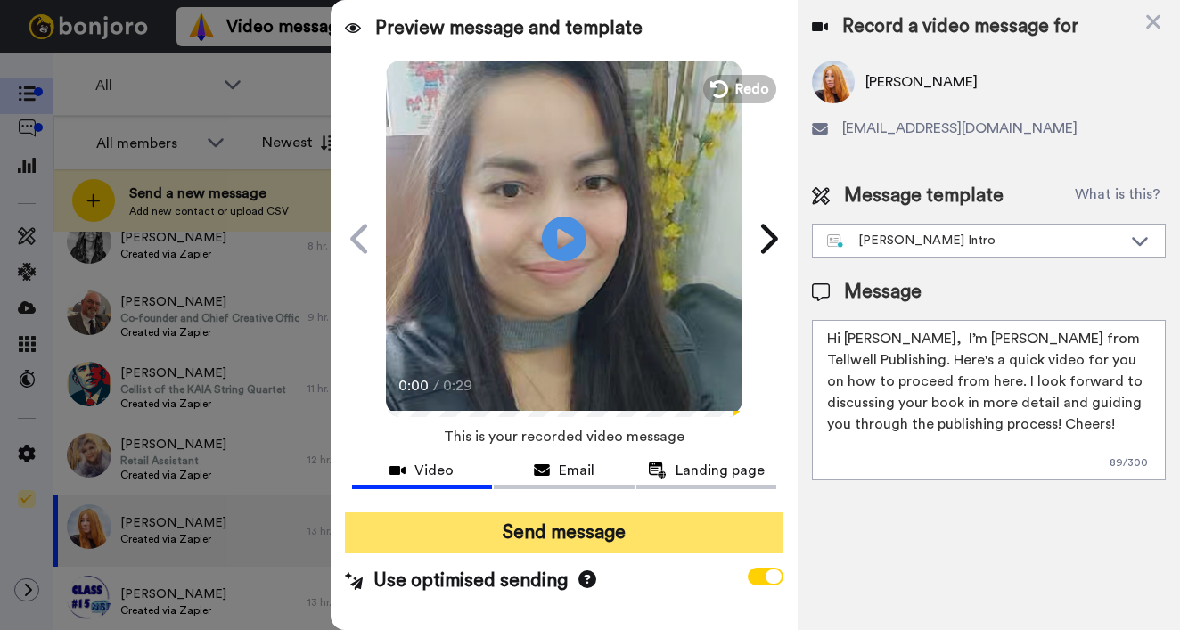
type textarea "Hi Tori, I’m Joe from Tellwell Publishing. Here's a quick video for you on how …"
click at [658, 540] on button "Send message" at bounding box center [564, 533] width 439 height 41
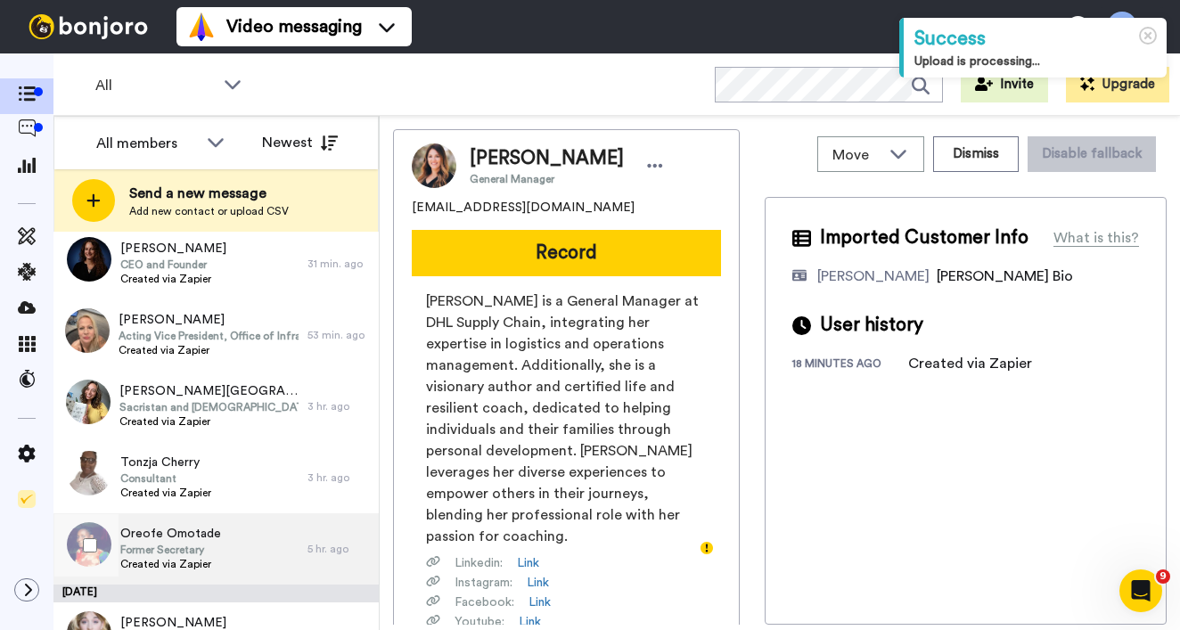
scroll to position [219, 0]
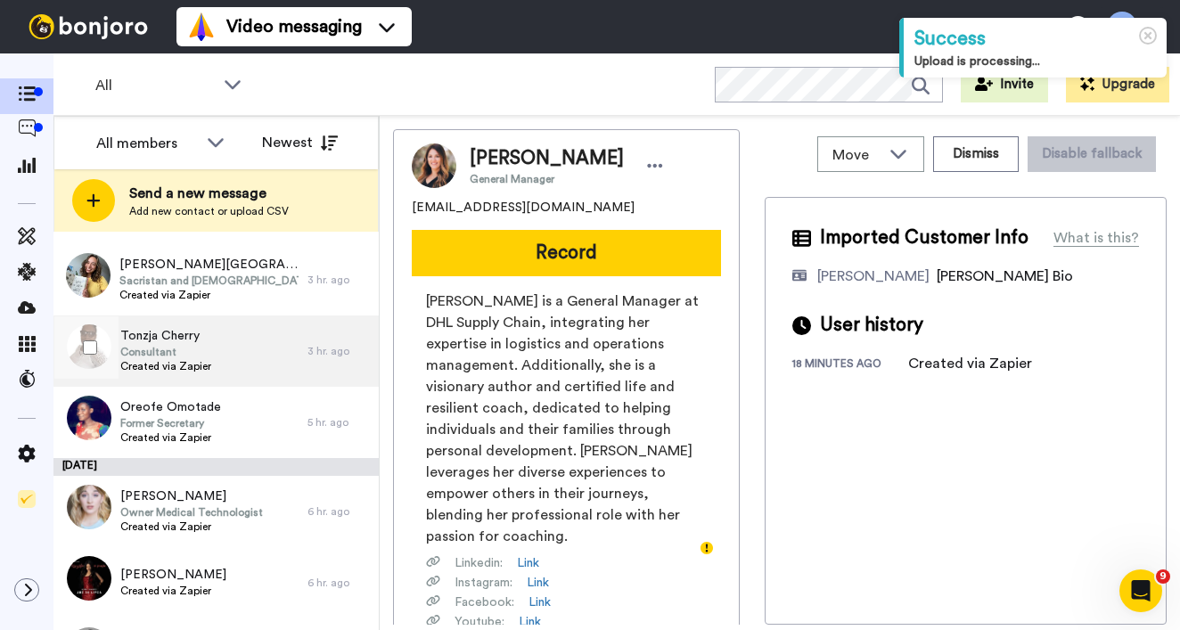
click at [197, 366] on span "Created via Zapier" at bounding box center [165, 366] width 91 height 14
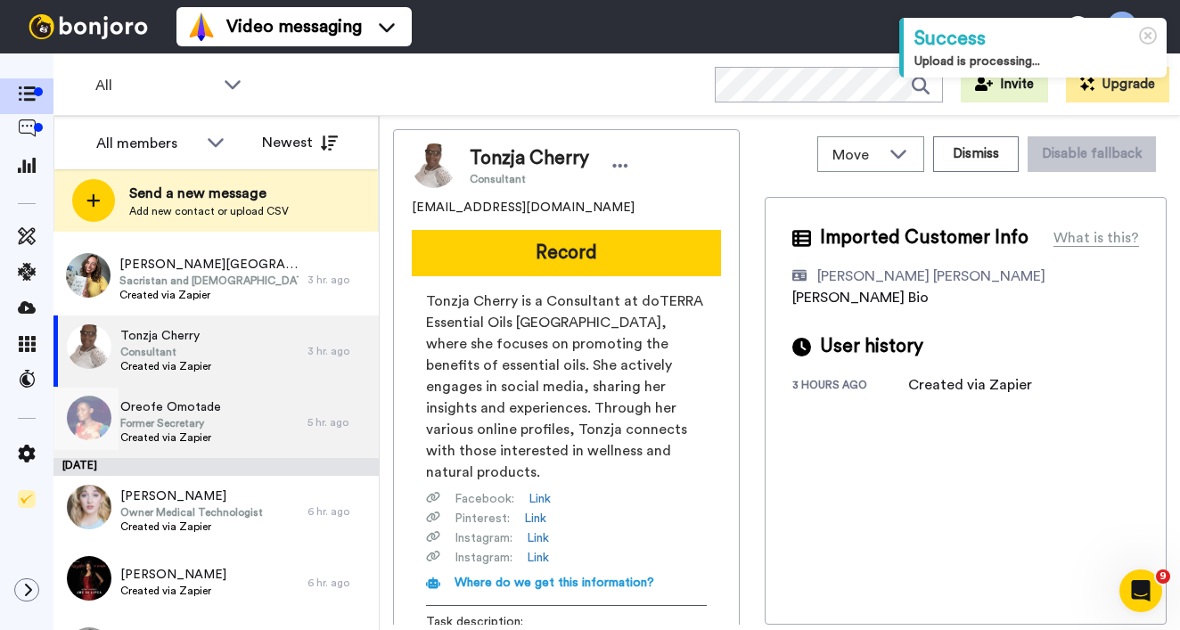
click at [194, 406] on span "Oreofe Omotade" at bounding box center [170, 407] width 101 height 18
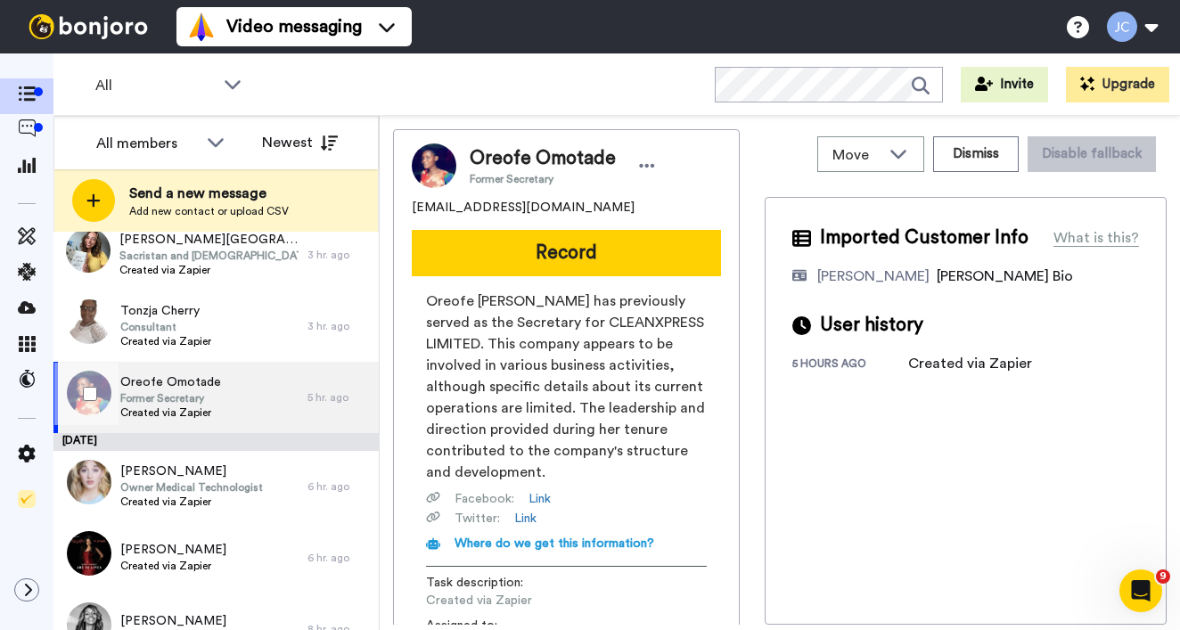
scroll to position [339, 0]
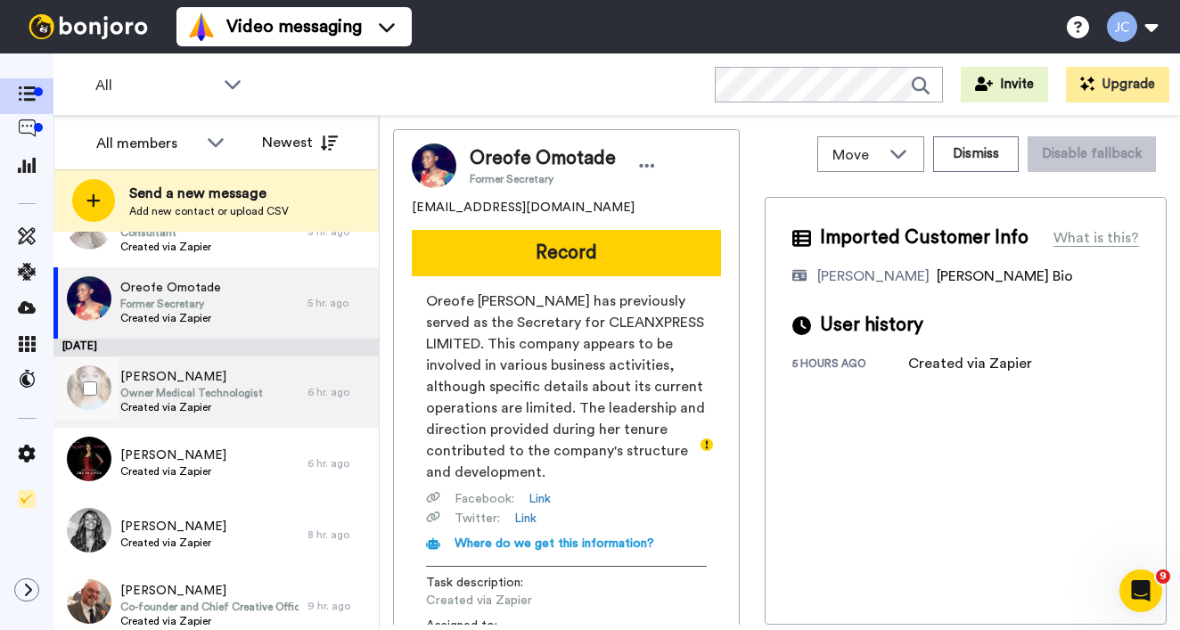
click at [196, 410] on span "Created via Zapier" at bounding box center [191, 407] width 143 height 14
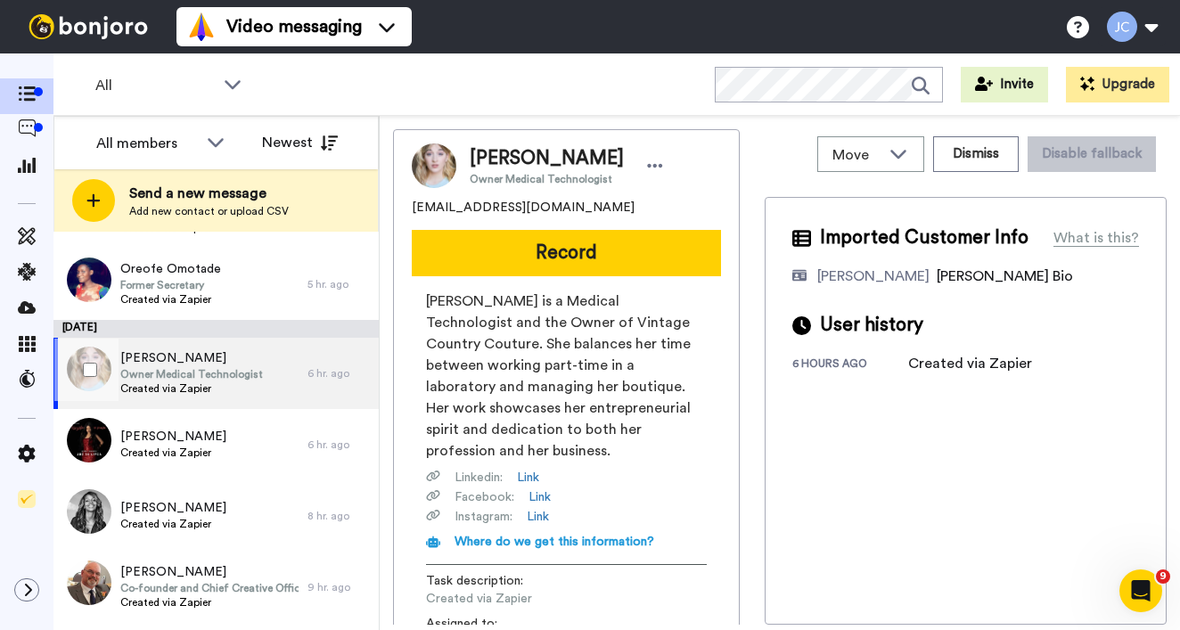
scroll to position [437, 0]
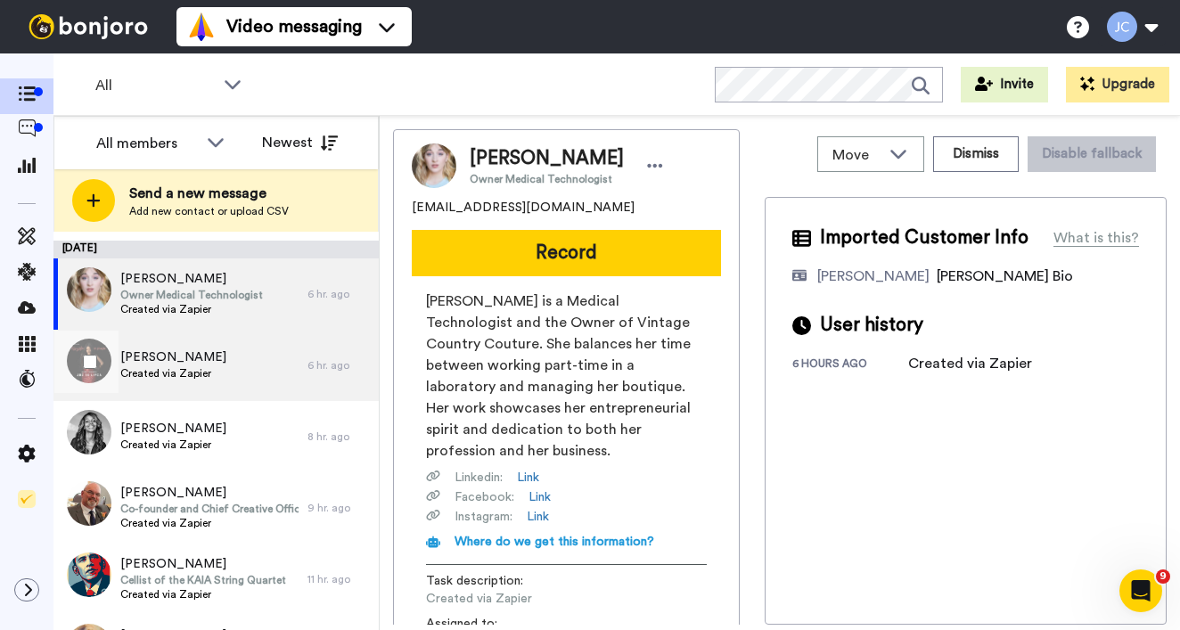
click at [191, 366] on span "Created via Zapier" at bounding box center [173, 373] width 106 height 14
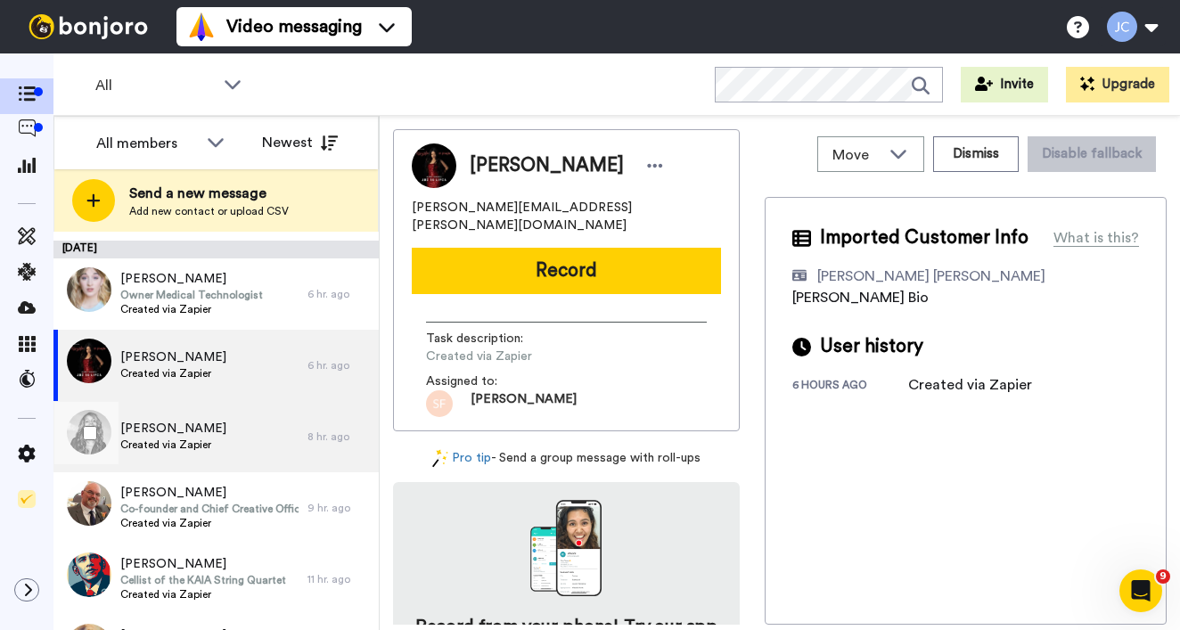
click at [179, 437] on span "[PERSON_NAME]" at bounding box center [173, 429] width 106 height 18
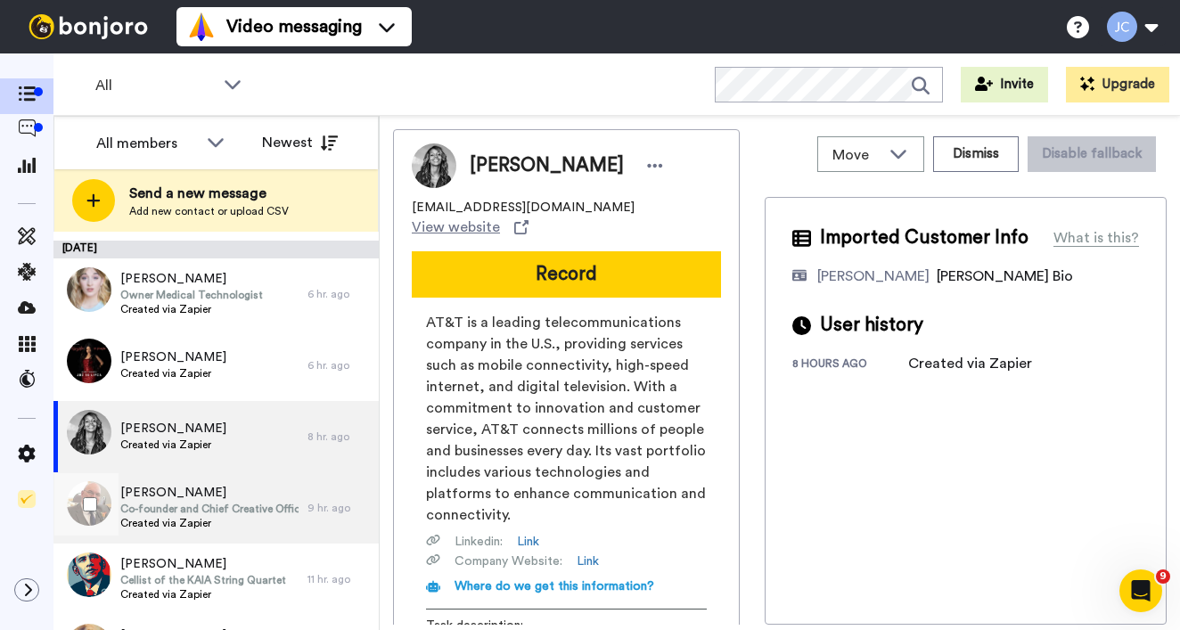
click at [161, 504] on span "Co-founder and Chief Creative Officer" at bounding box center [209, 509] width 178 height 14
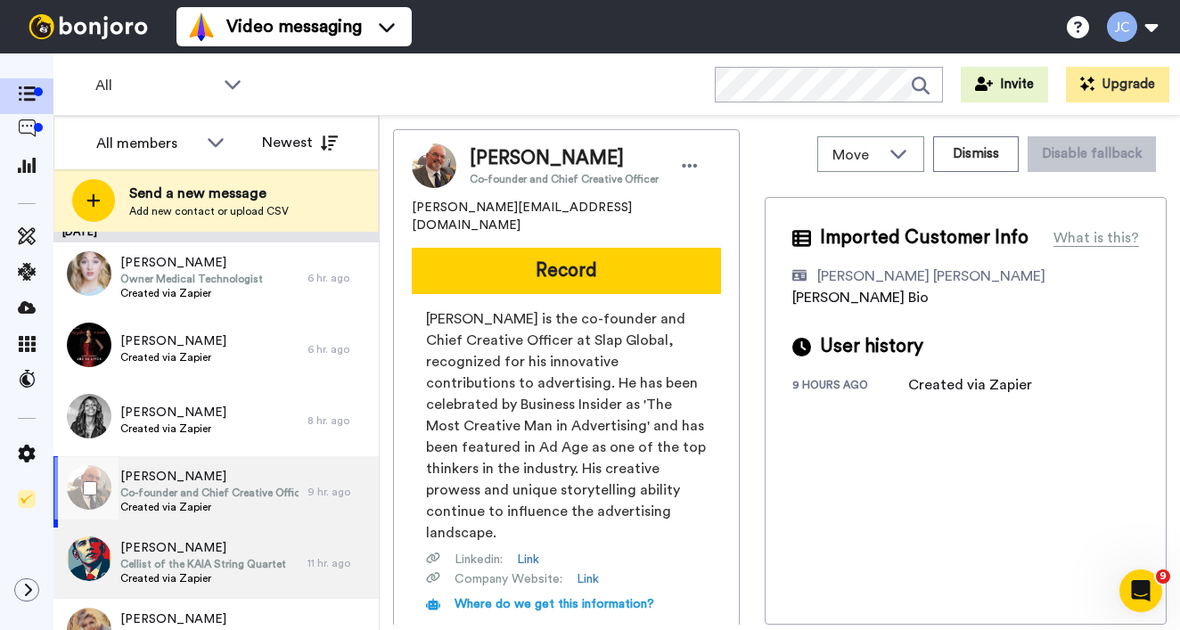
scroll to position [535, 0]
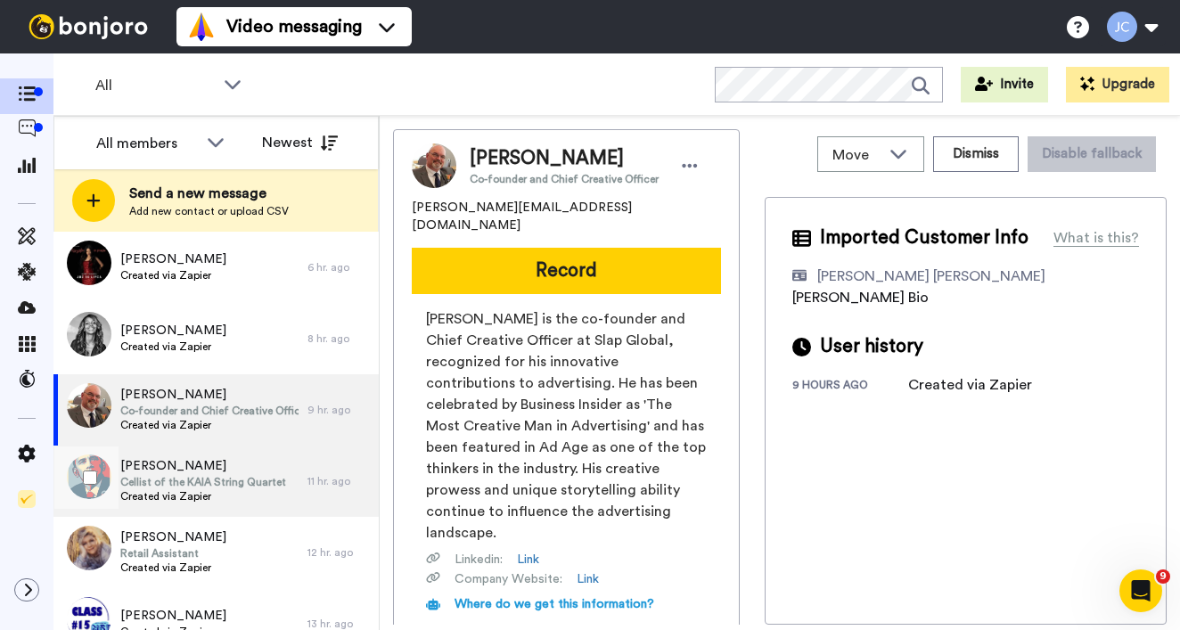
click at [170, 481] on span "Cellist of the KAIA String Quartet" at bounding box center [203, 482] width 166 height 14
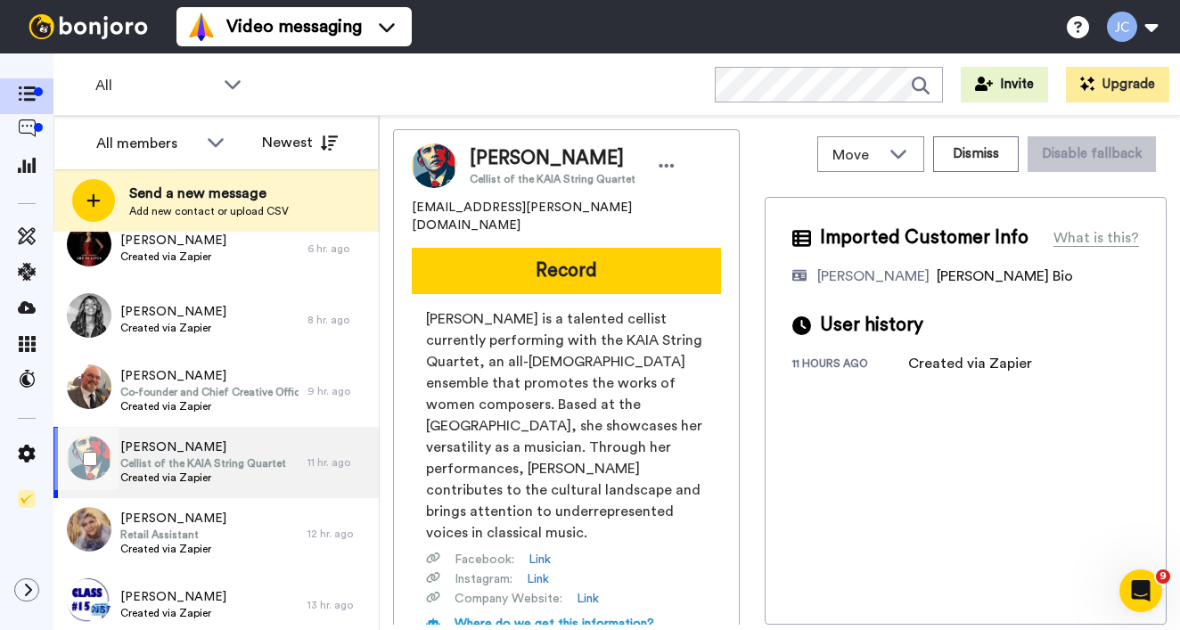
scroll to position [648, 0]
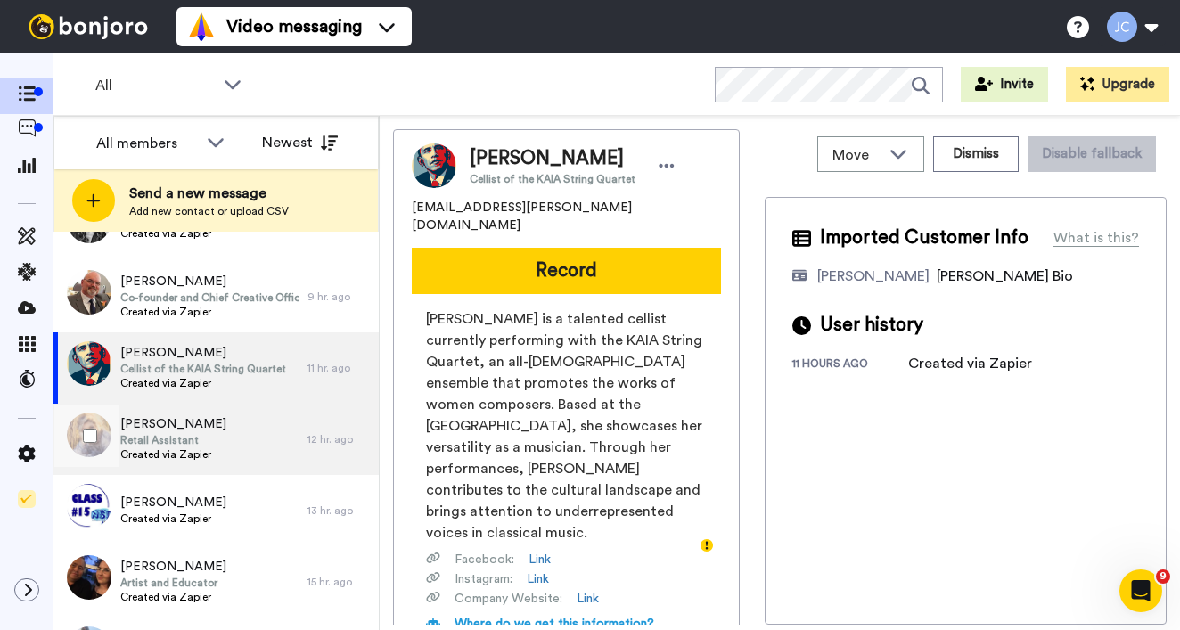
click at [176, 443] on span "Retail Assistant" at bounding box center [173, 440] width 106 height 14
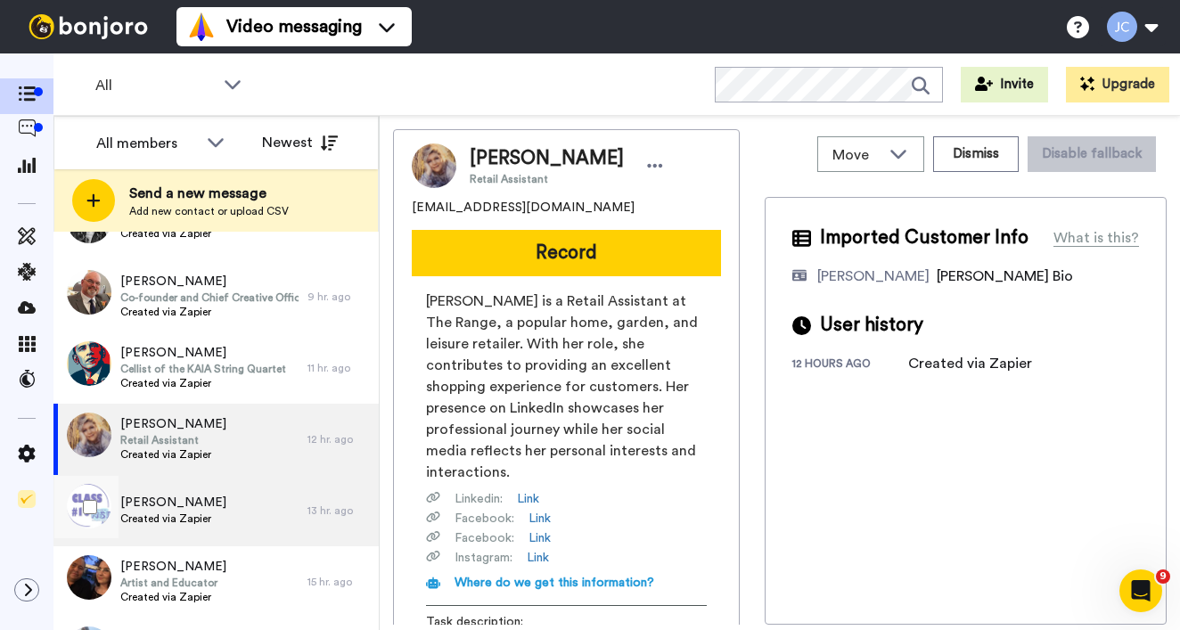
click at [166, 510] on span "[PERSON_NAME]" at bounding box center [173, 503] width 106 height 18
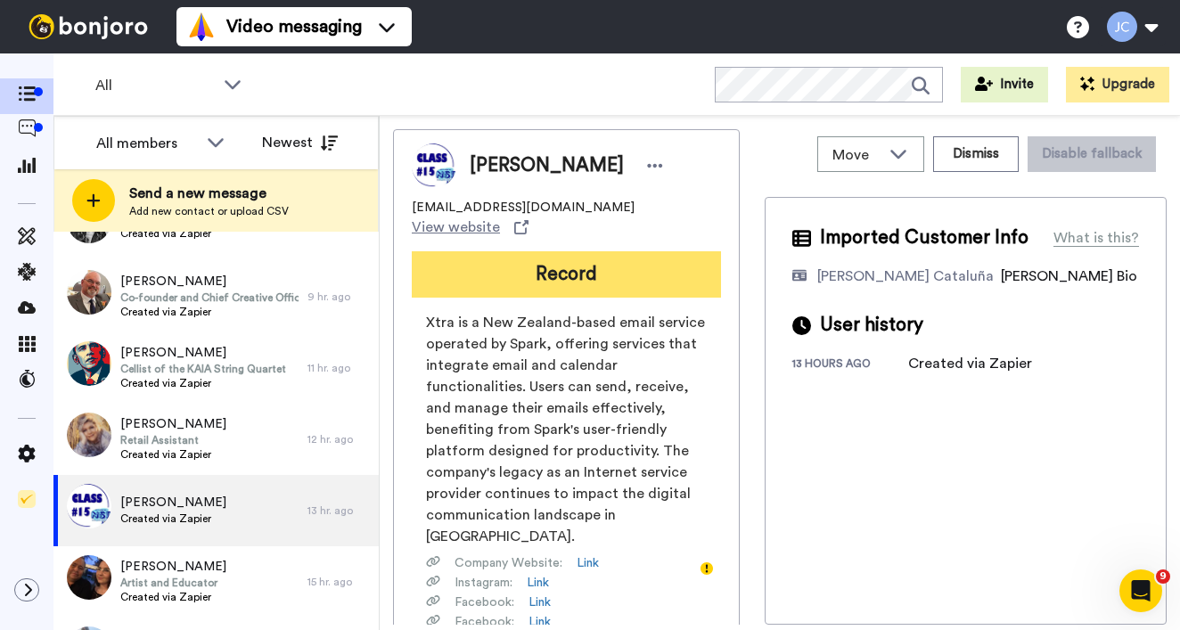
click at [632, 260] on button "Record" at bounding box center [566, 274] width 309 height 46
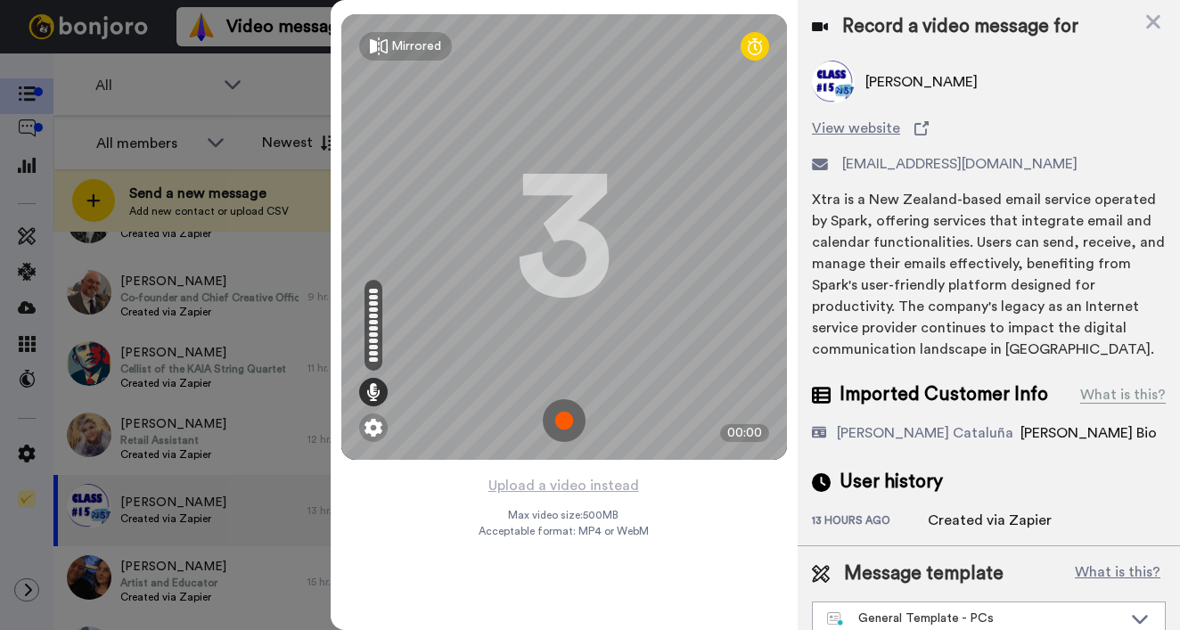
scroll to position [20, 0]
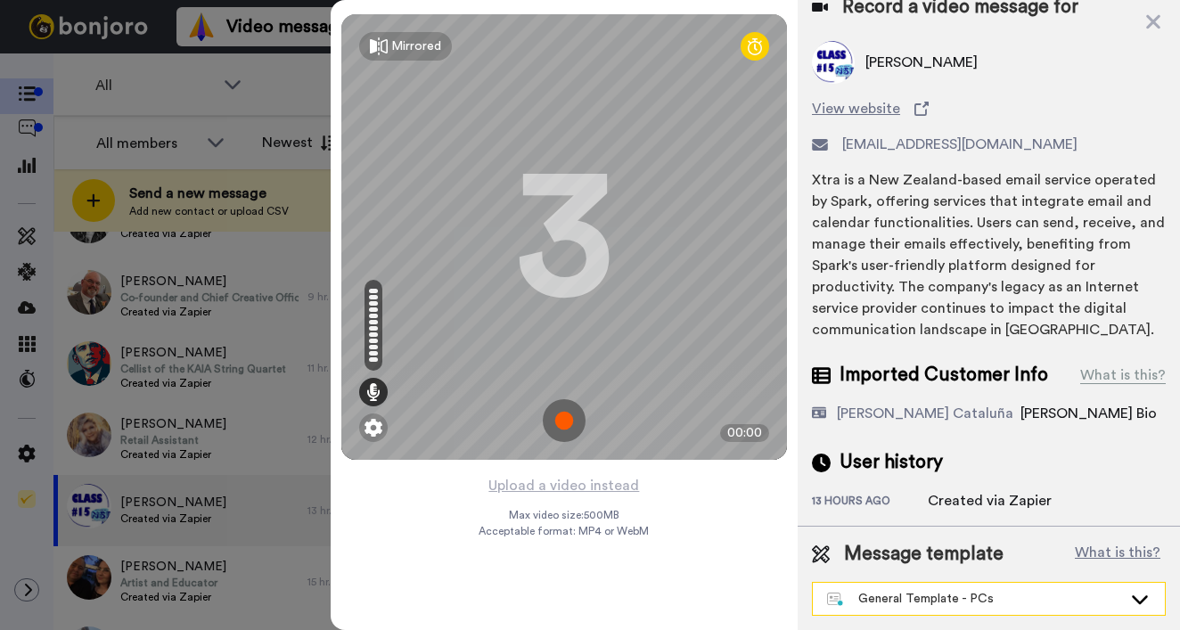
click at [946, 603] on div "General Template - PCs" at bounding box center [974, 599] width 295 height 18
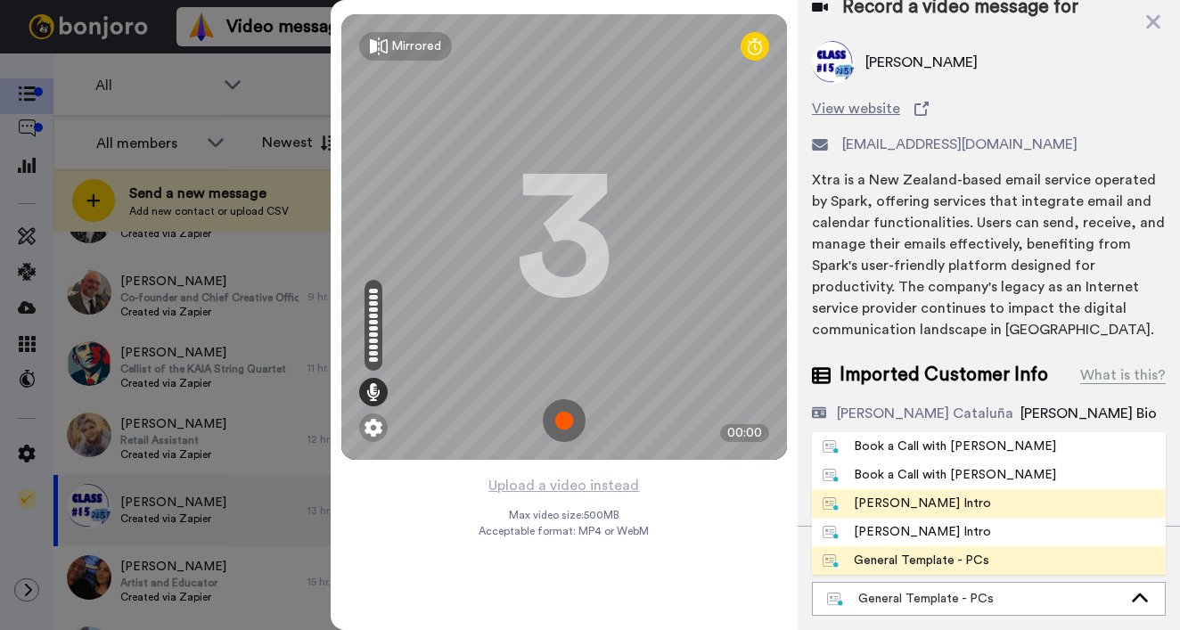
click at [893, 502] on div "[PERSON_NAME] Intro" at bounding box center [907, 504] width 168 height 18
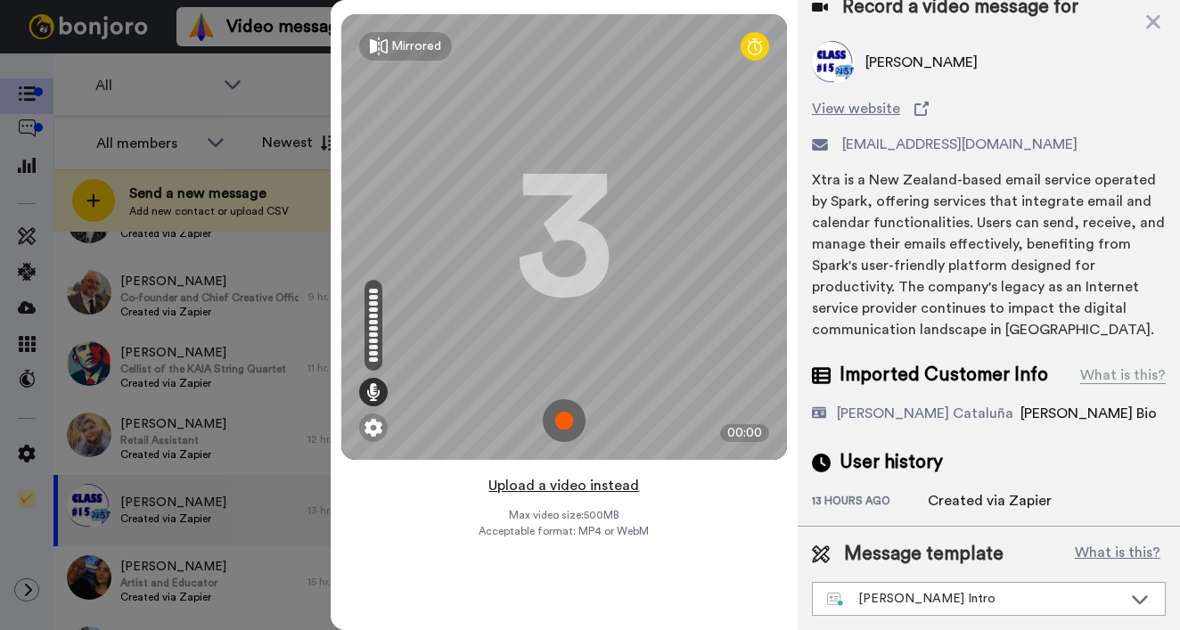
click at [578, 486] on button "Upload a video instead" at bounding box center [563, 485] width 161 height 23
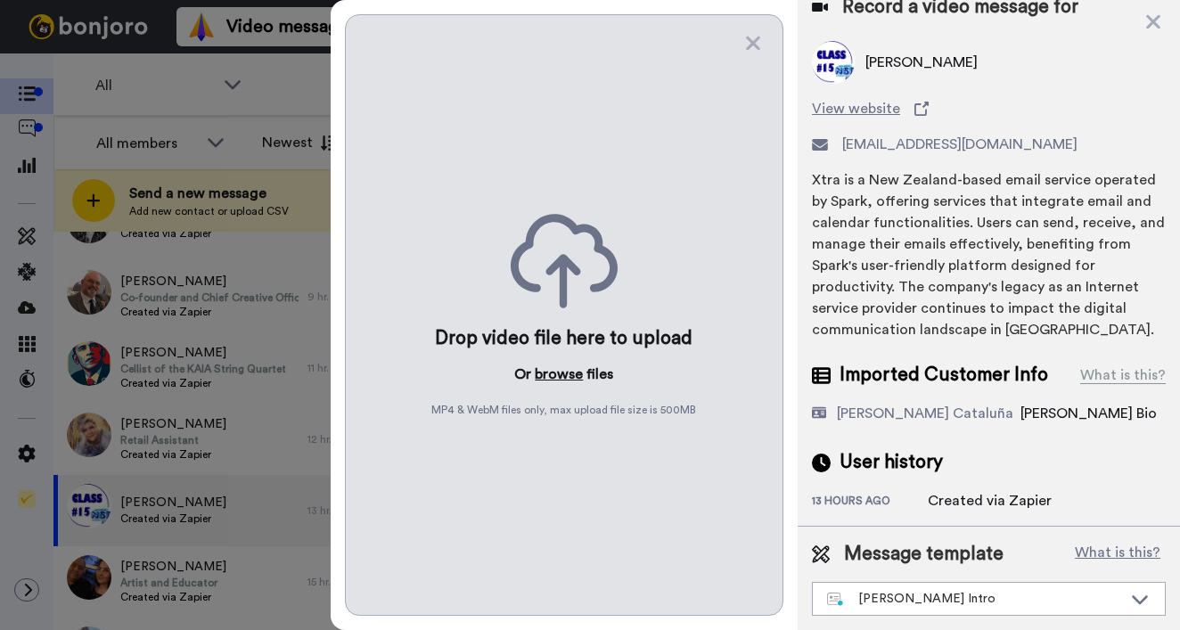
click at [546, 376] on button "browse" at bounding box center [559, 374] width 48 height 21
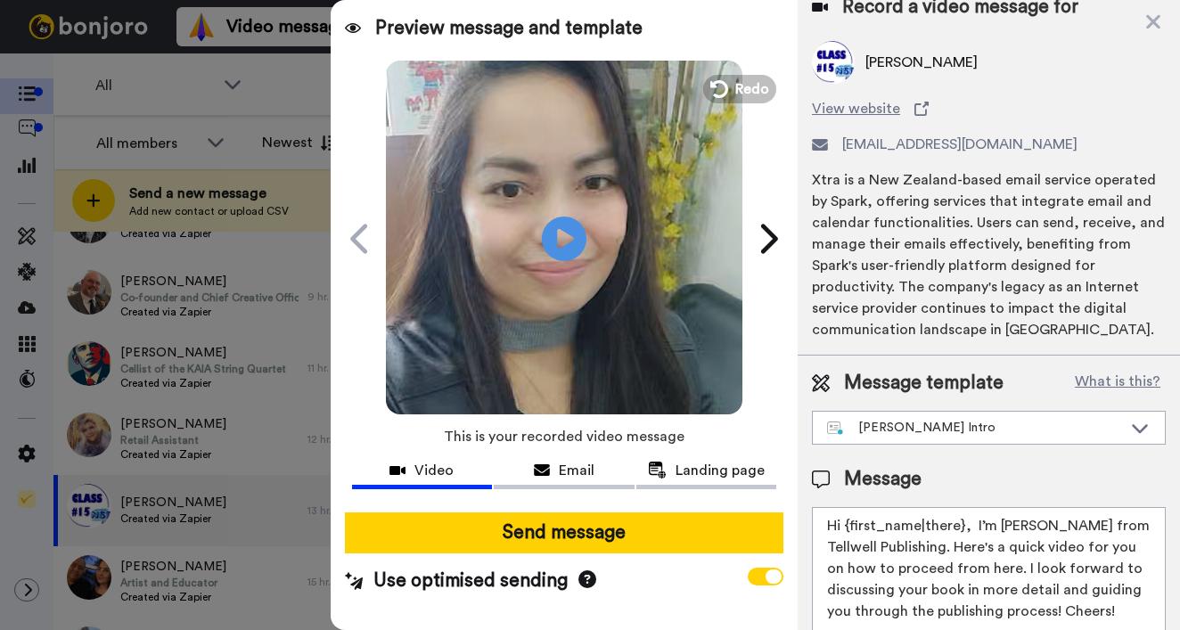
scroll to position [0, 0]
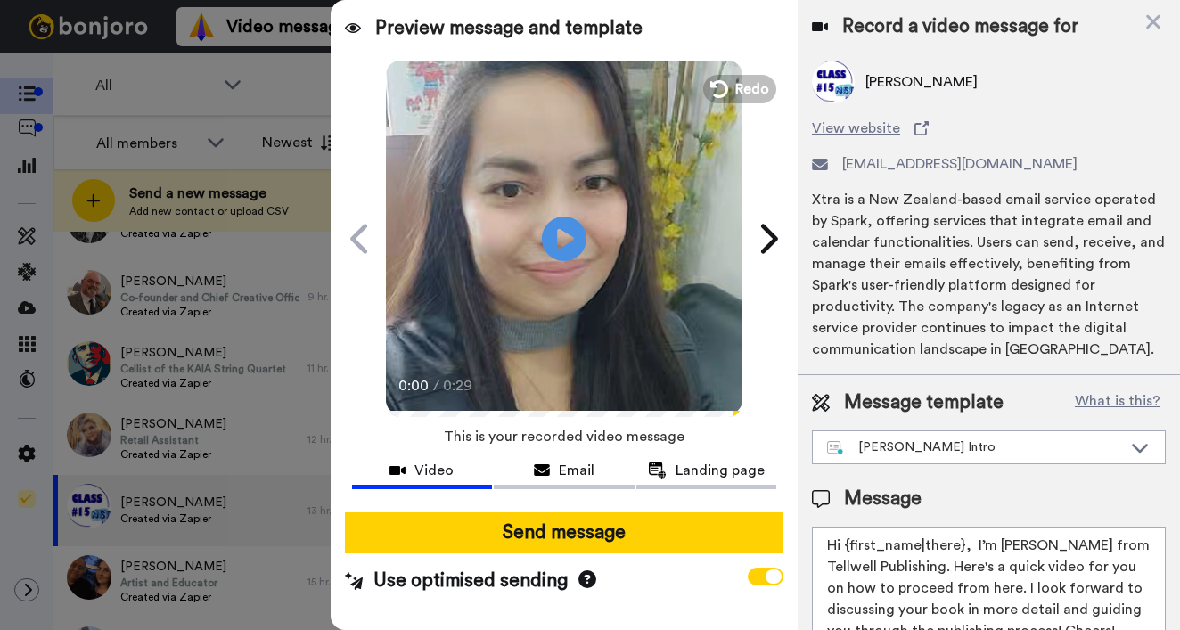
drag, startPoint x: 848, startPoint y: 543, endPoint x: 960, endPoint y: 545, distance: 112.3
click at [960, 545] on textarea "Hi {first_name|there}, I’m [PERSON_NAME] from Tellwell Publishing. Here's a qui…" at bounding box center [989, 607] width 354 height 160
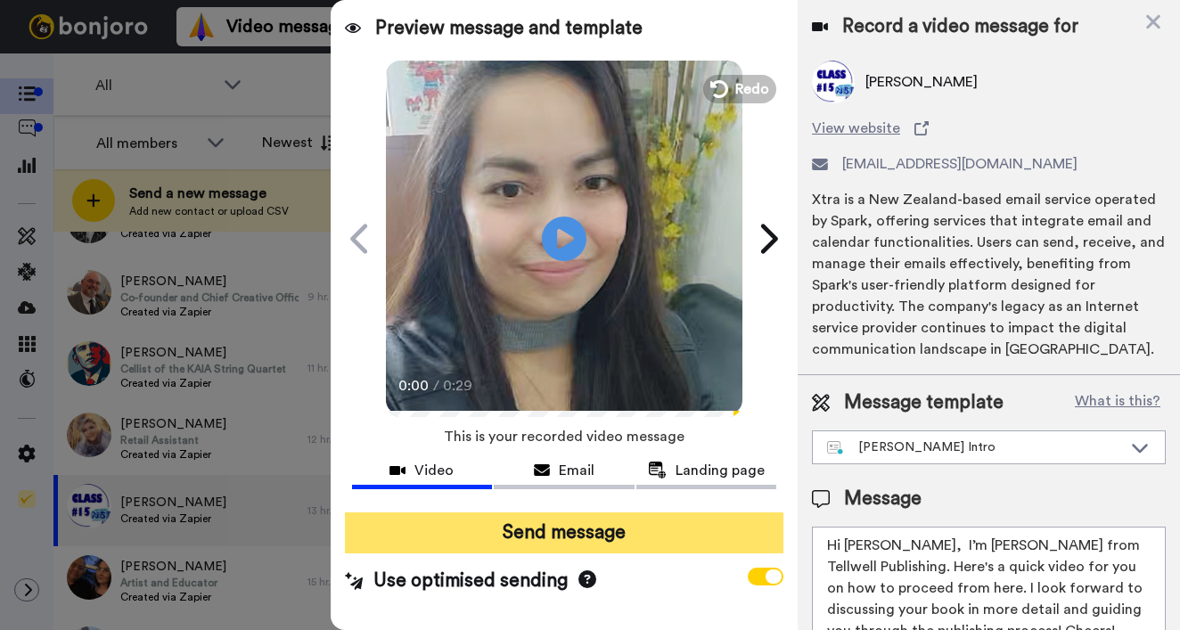
type textarea "Hi [PERSON_NAME], I’m [PERSON_NAME] from Tellwell Publishing. Here's a quick vi…"
click at [624, 540] on button "Send message" at bounding box center [564, 533] width 439 height 41
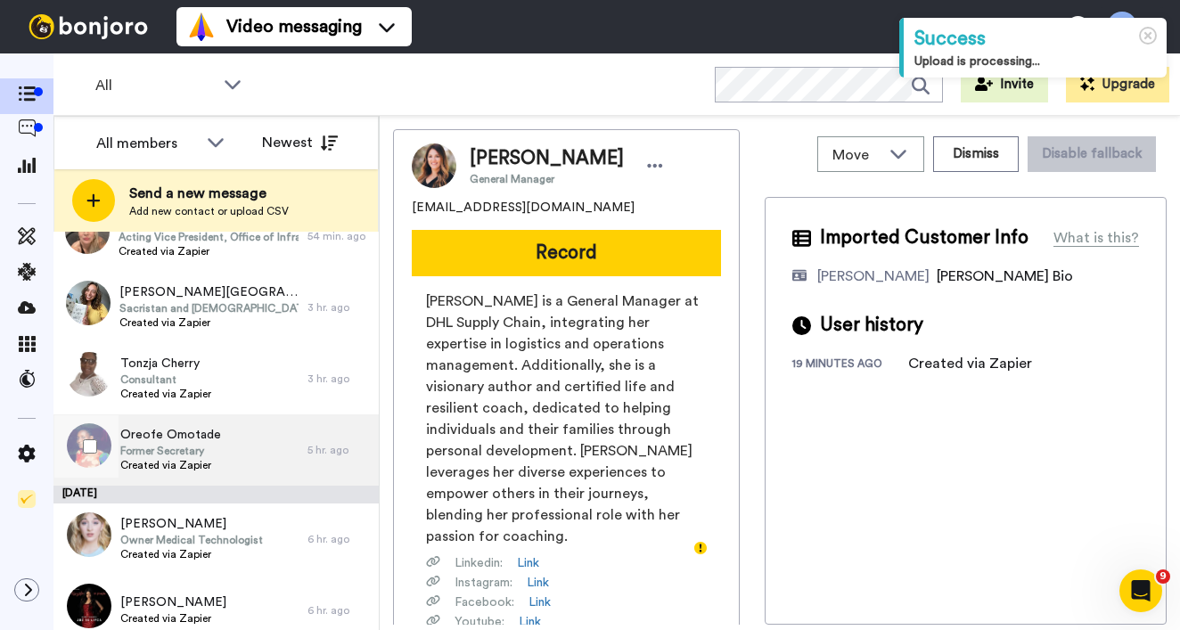
scroll to position [297, 0]
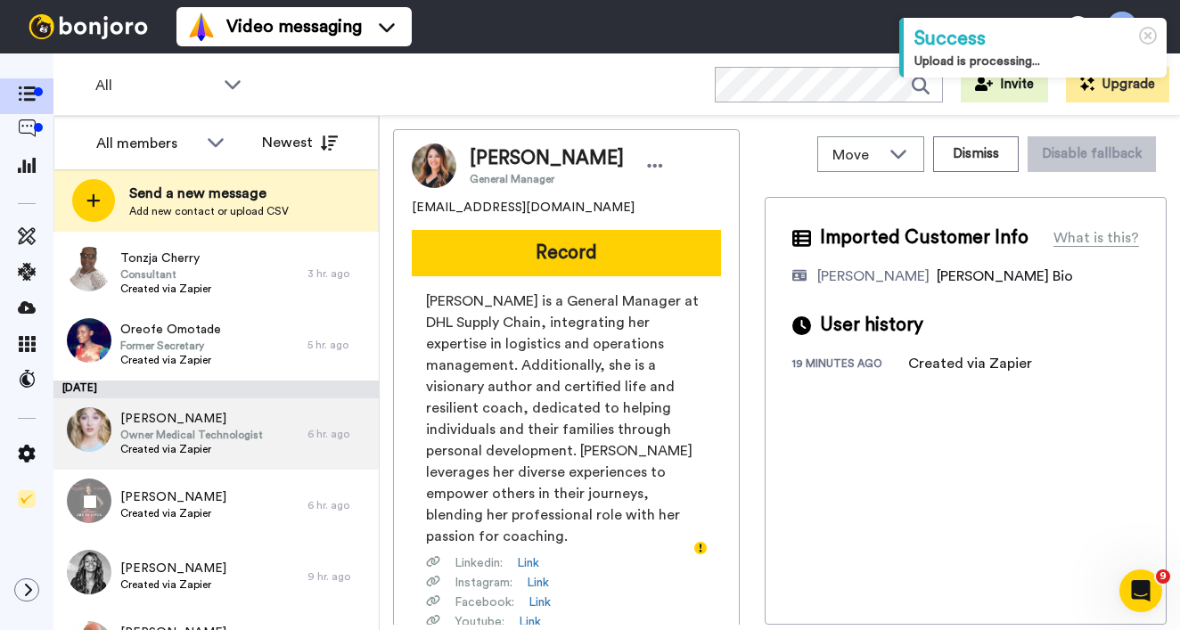
click at [213, 468] on div "Jeannie Lynne Owner Medical Technologist Created via Zapier" at bounding box center [180, 433] width 254 height 71
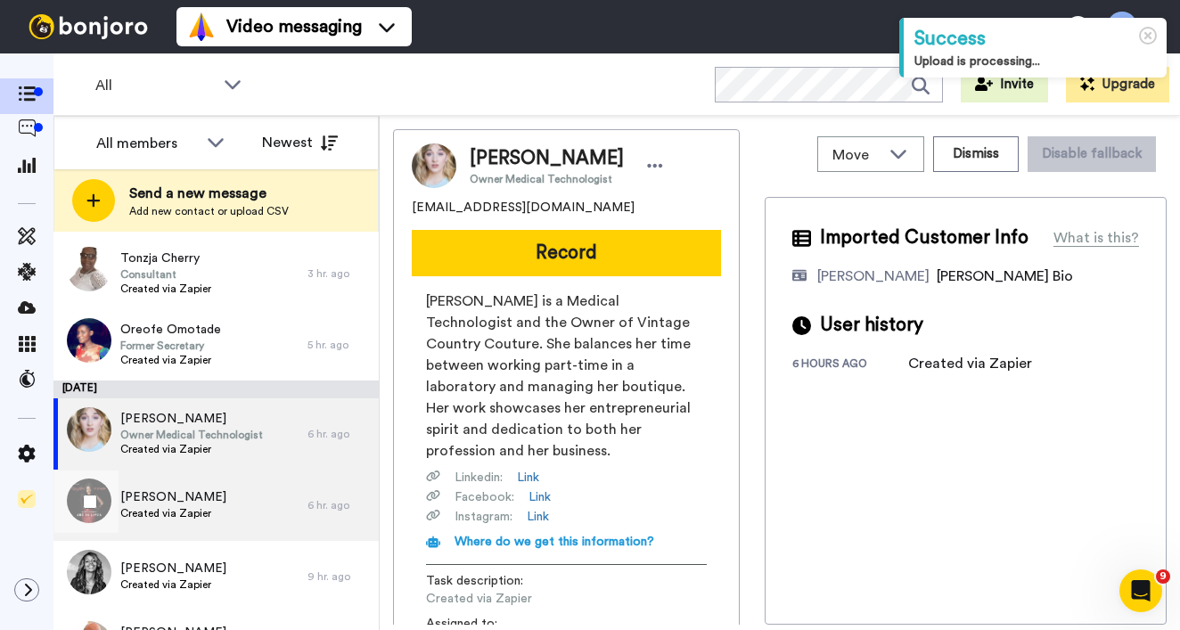
click at [199, 515] on span "Created via Zapier" at bounding box center [173, 513] width 106 height 14
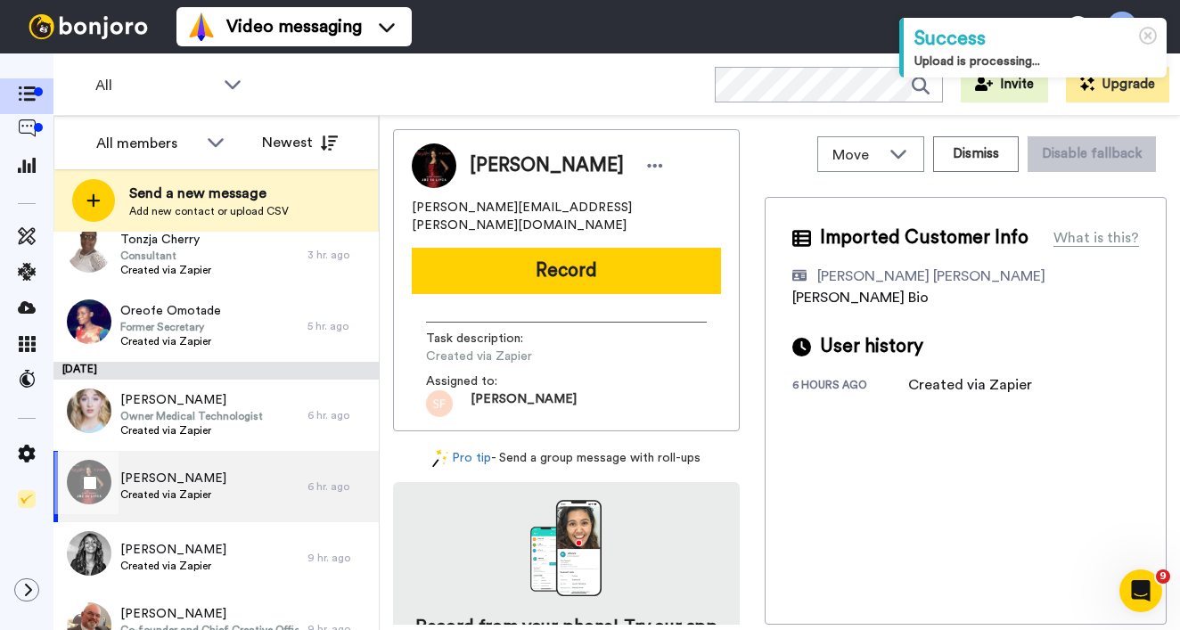
scroll to position [334, 0]
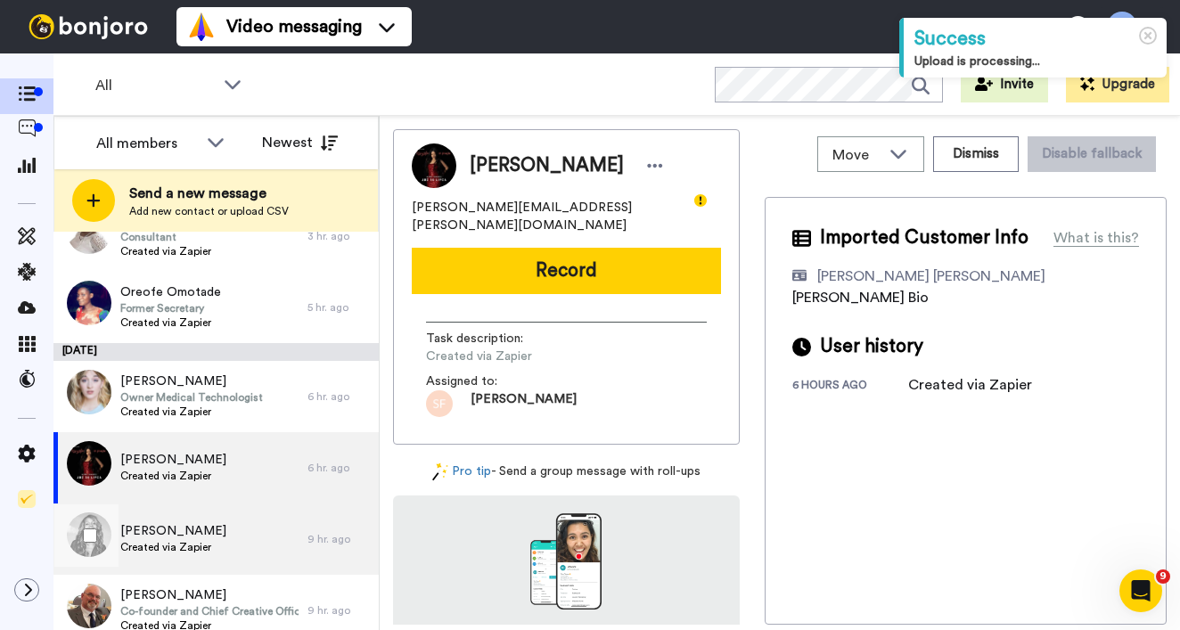
click at [202, 520] on div "Lenore Thomas Created via Zapier" at bounding box center [180, 539] width 254 height 71
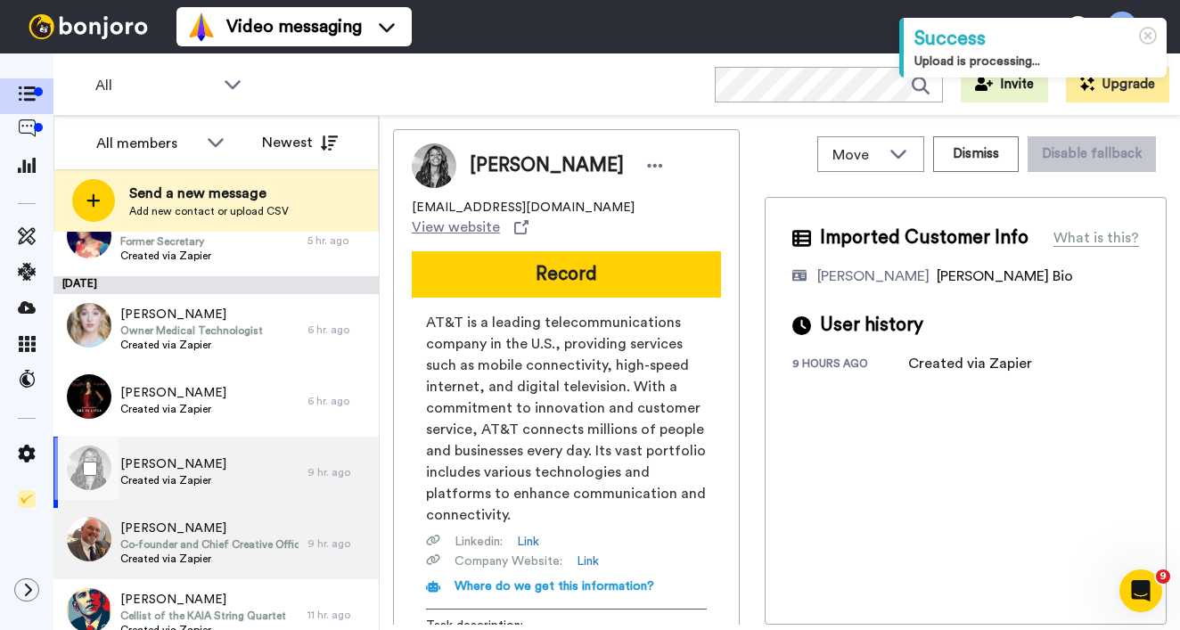
scroll to position [414, 0]
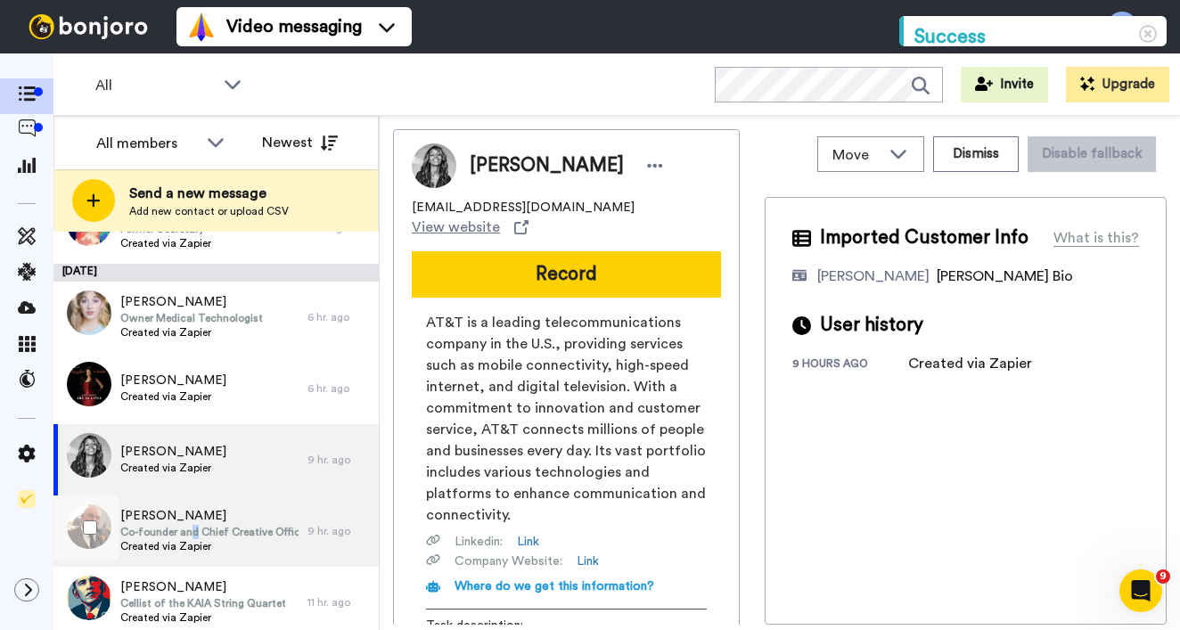
click at [204, 527] on span "Co-founder and Chief Creative Officer" at bounding box center [209, 532] width 178 height 14
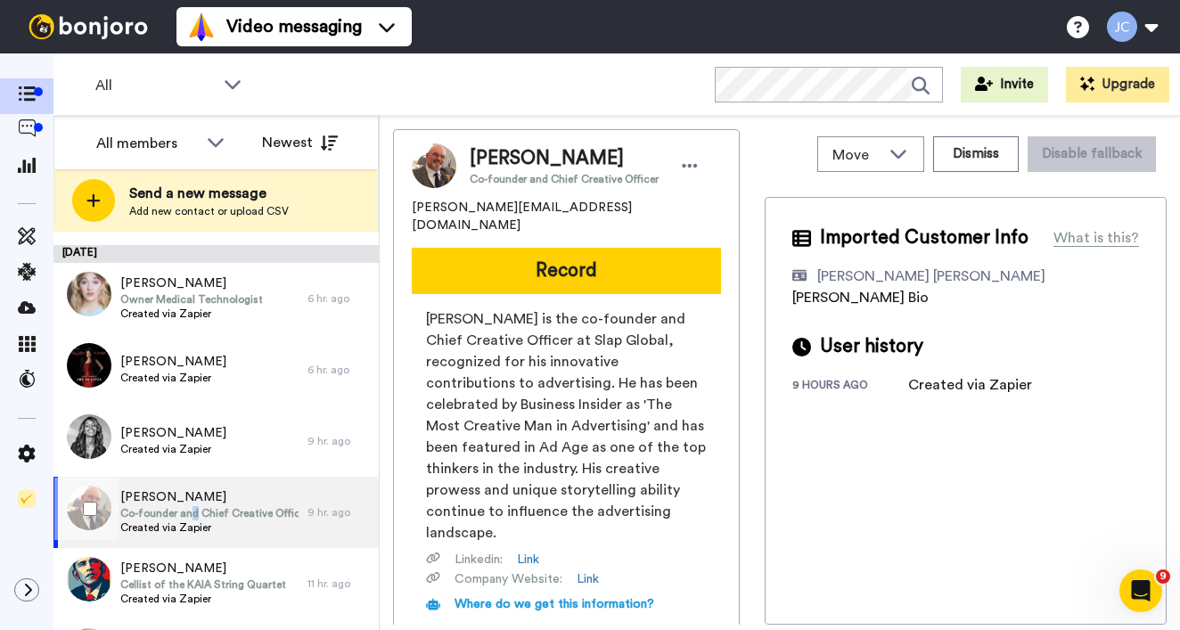
scroll to position [495, 0]
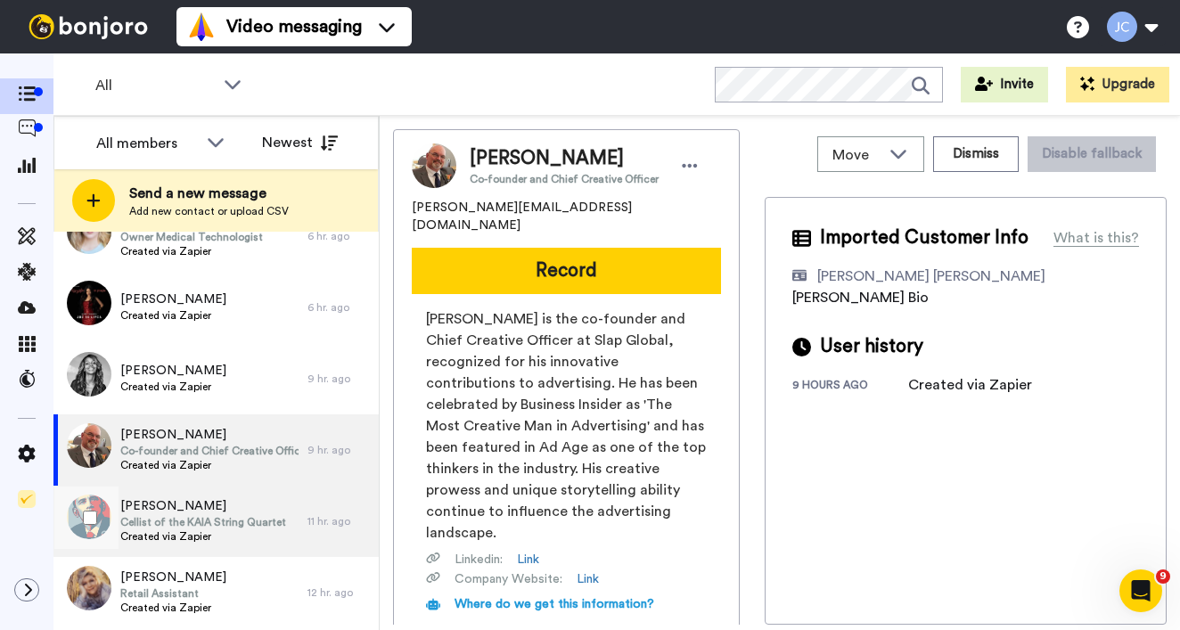
click at [204, 527] on span "Cellist of the KAIA String Quartet" at bounding box center [203, 522] width 166 height 14
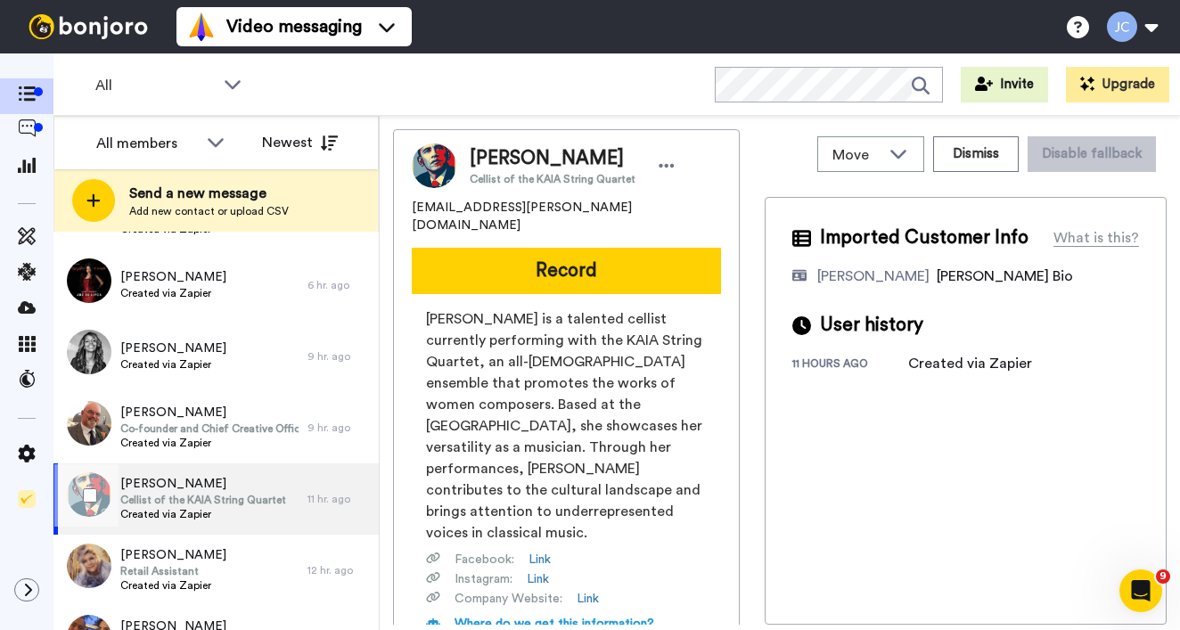
scroll to position [606, 0]
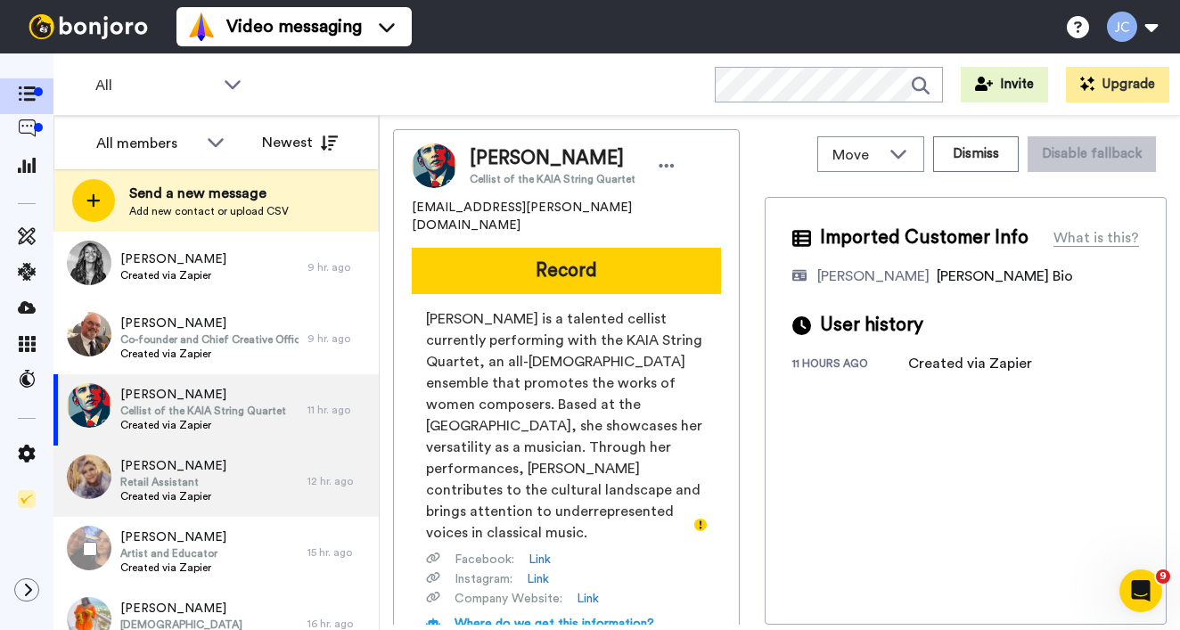
click at [212, 505] on div "Trudy Townley Retail Assistant Created via Zapier" at bounding box center [180, 481] width 254 height 71
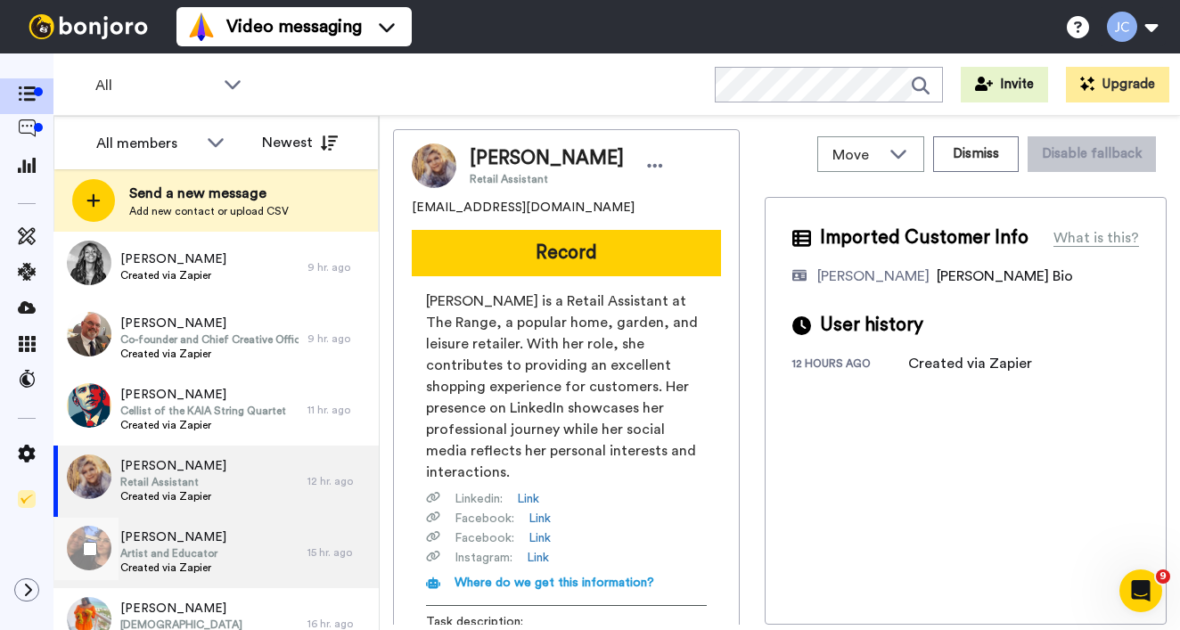
click at [214, 530] on span "[PERSON_NAME]" at bounding box center [173, 538] width 106 height 18
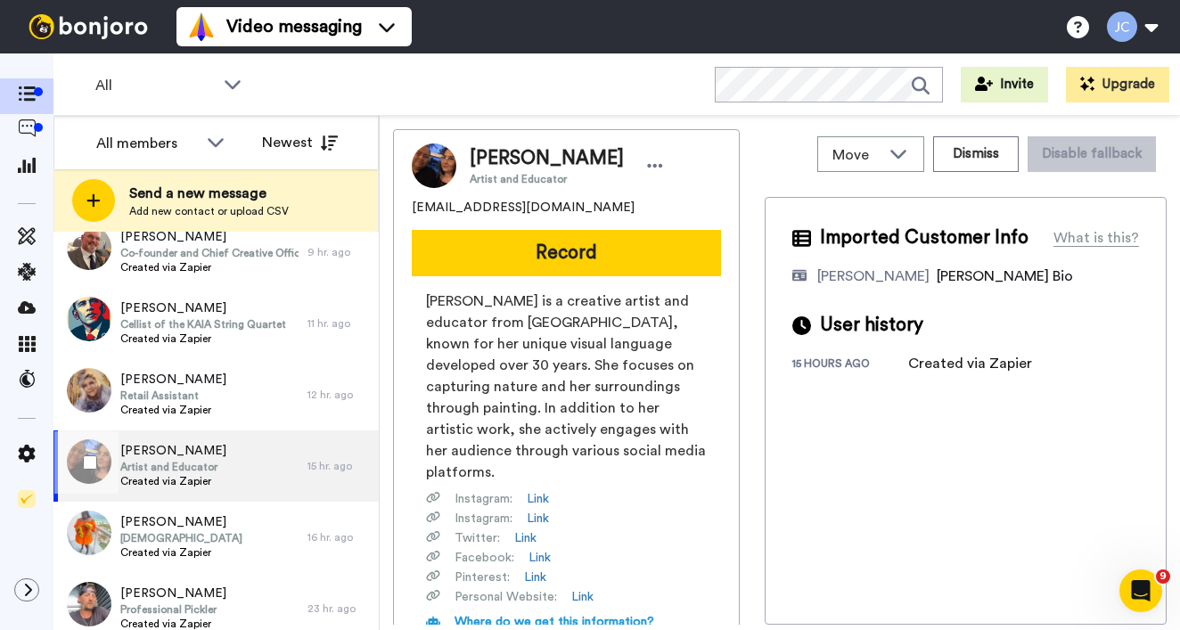
scroll to position [696, 0]
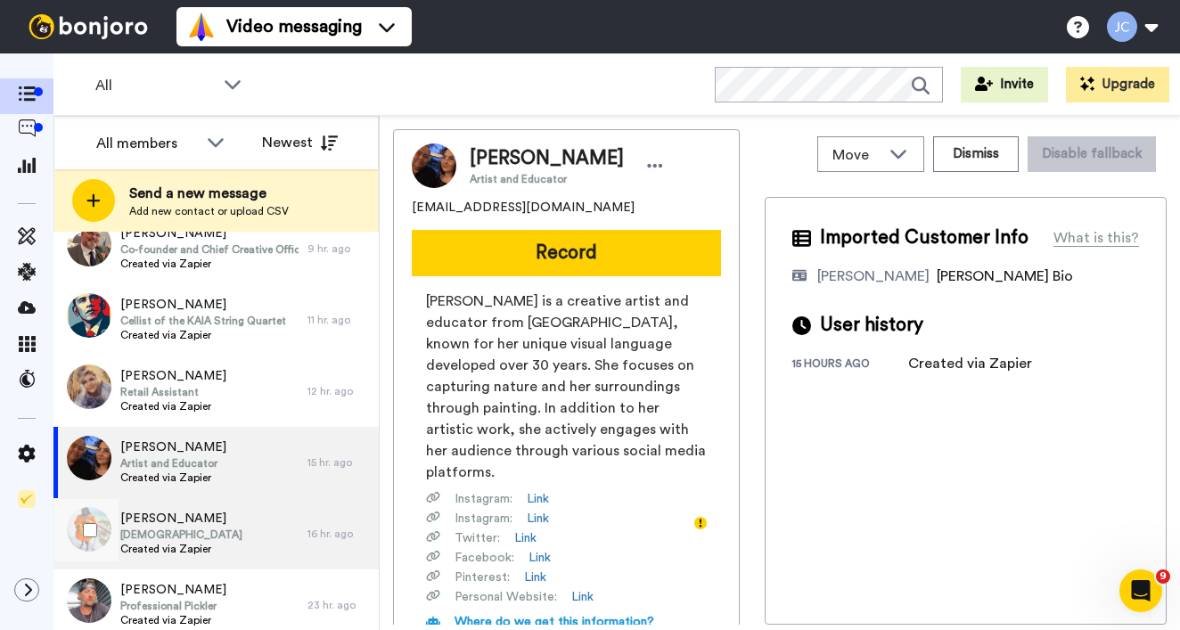
click at [214, 531] on div "Tiffany Izzard Pastor Created via Zapier" at bounding box center [180, 533] width 254 height 71
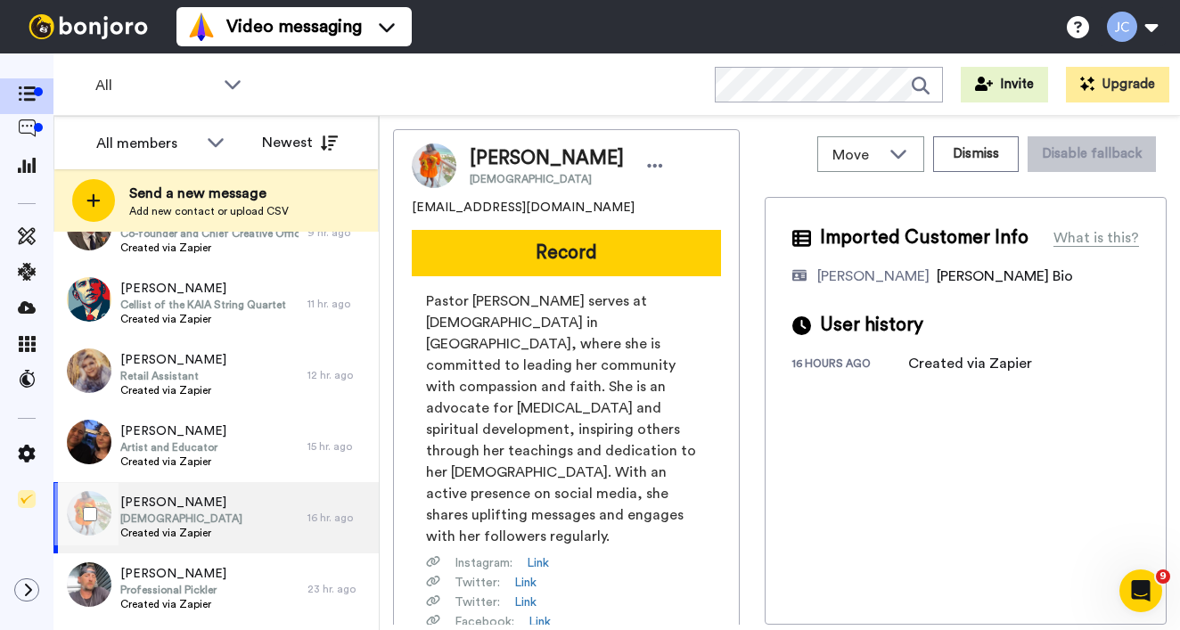
scroll to position [799, 0]
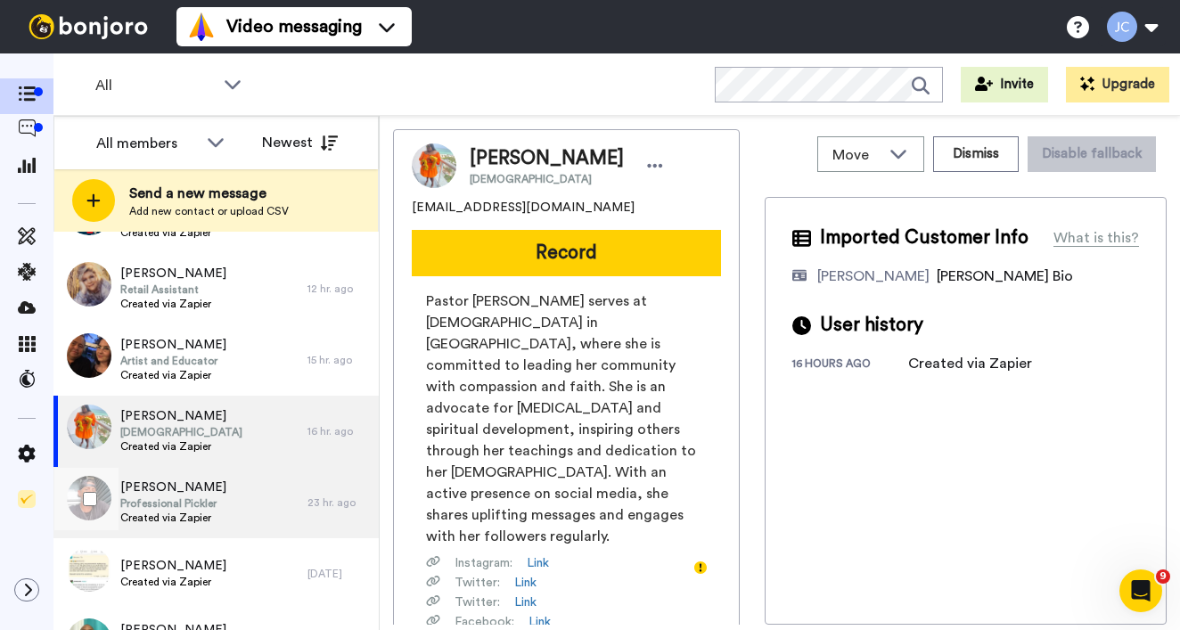
click at [218, 497] on span "Professional Pickler" at bounding box center [173, 504] width 106 height 14
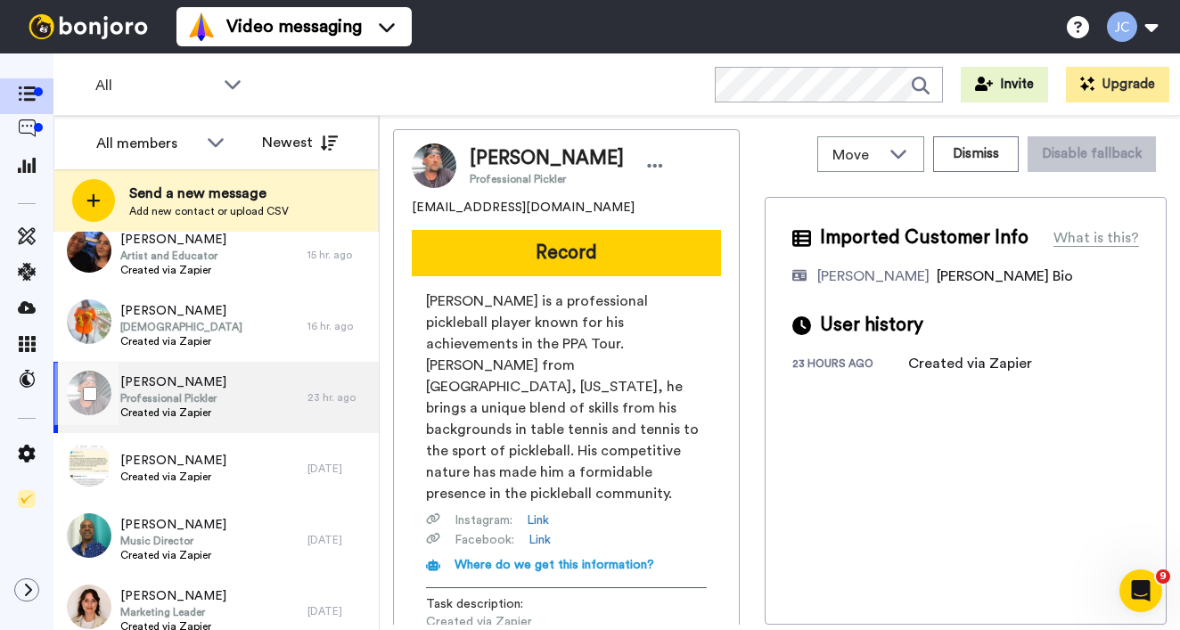
scroll to position [981, 0]
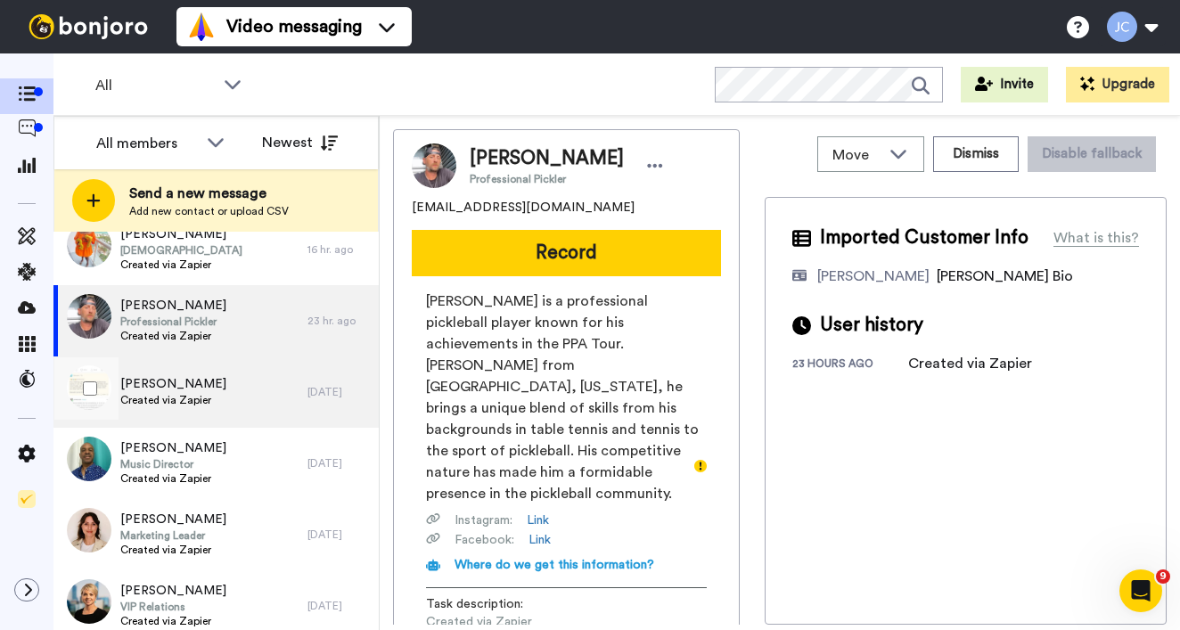
click at [202, 412] on div "Cedric Fergus Created via Zapier" at bounding box center [180, 392] width 254 height 71
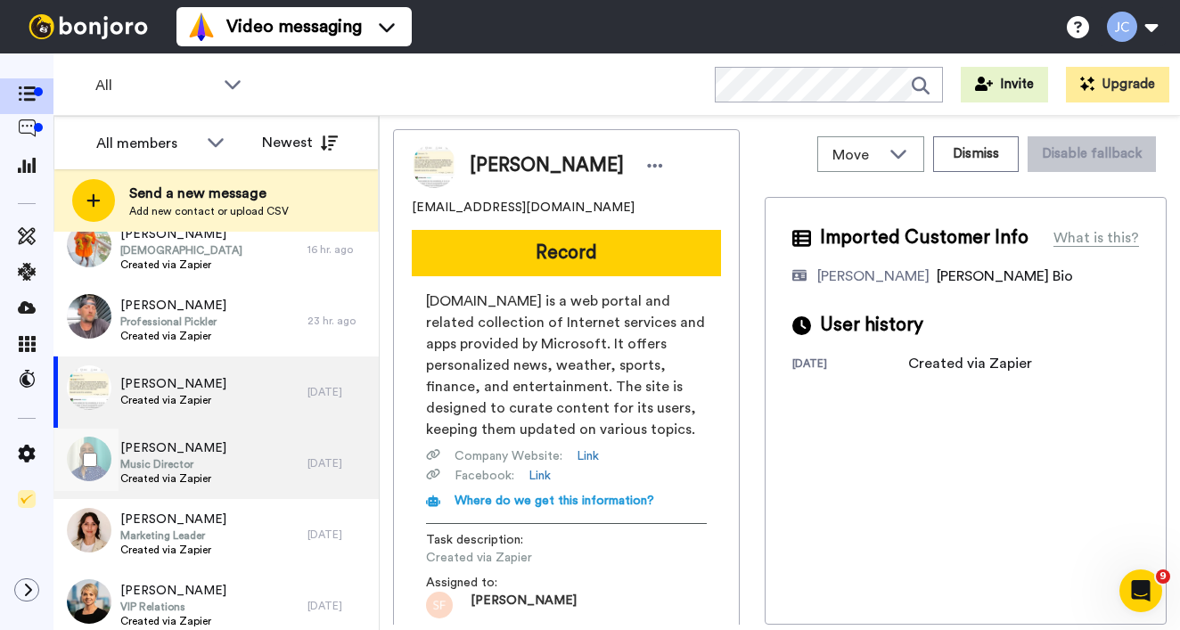
click at [203, 463] on span "Music Director" at bounding box center [173, 464] width 106 height 14
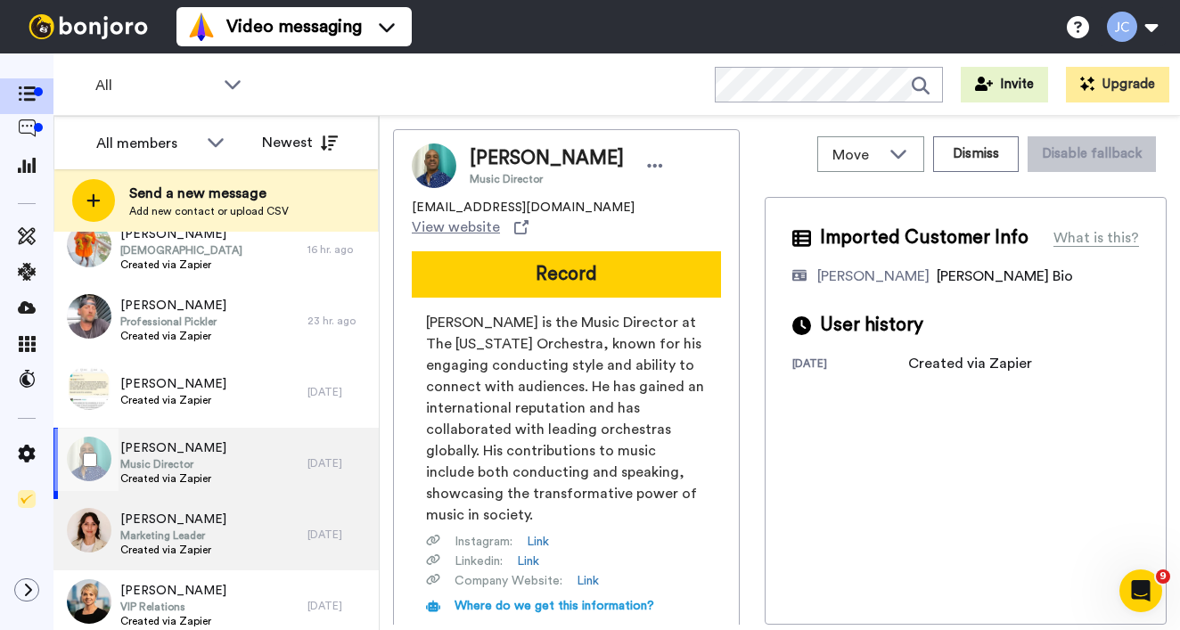
click at [211, 499] on div "Julia Legge Marketing Leader Created via Zapier" at bounding box center [180, 534] width 254 height 71
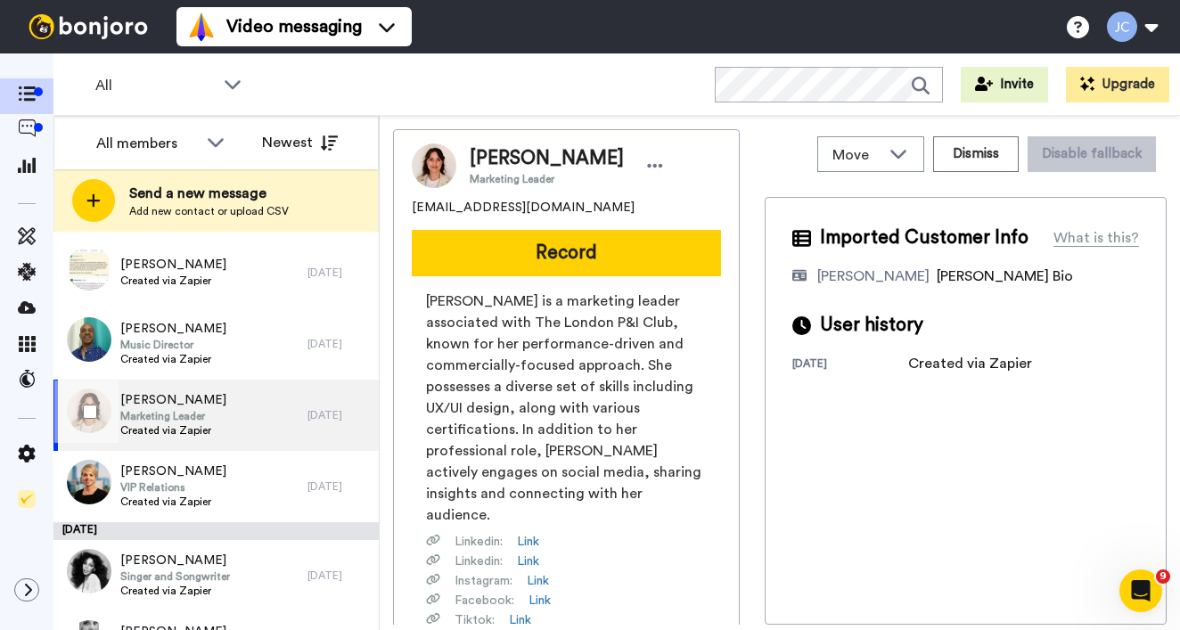
scroll to position [1104, 0]
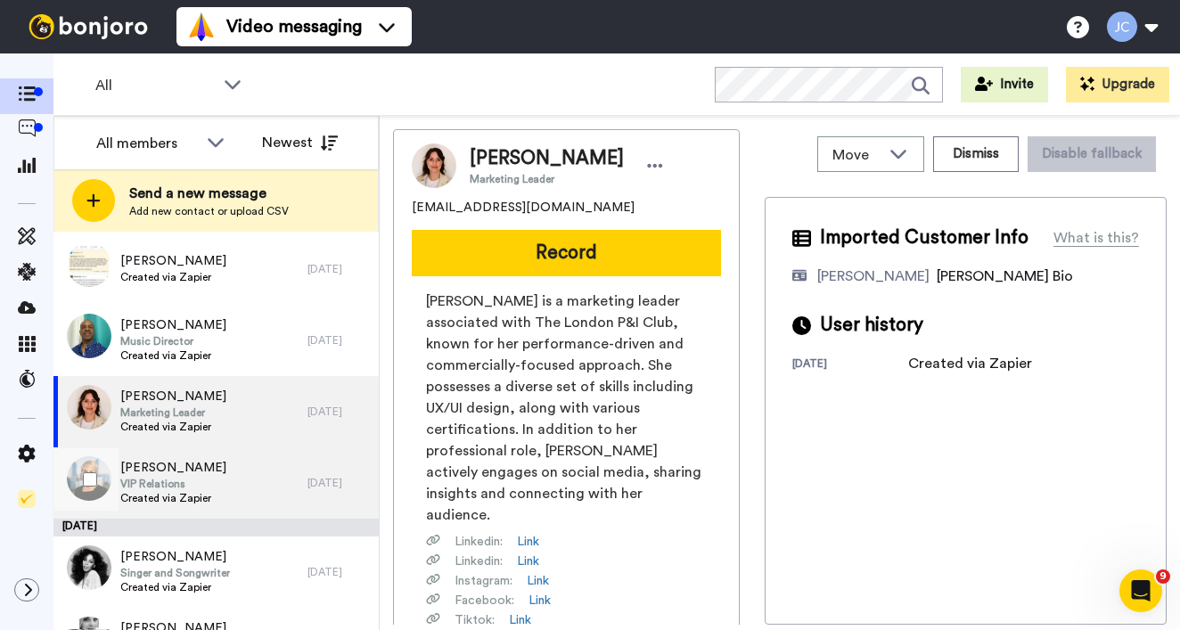
click at [223, 480] on div "Lucy Kitching VIP Relations Created via Zapier" at bounding box center [180, 482] width 254 height 71
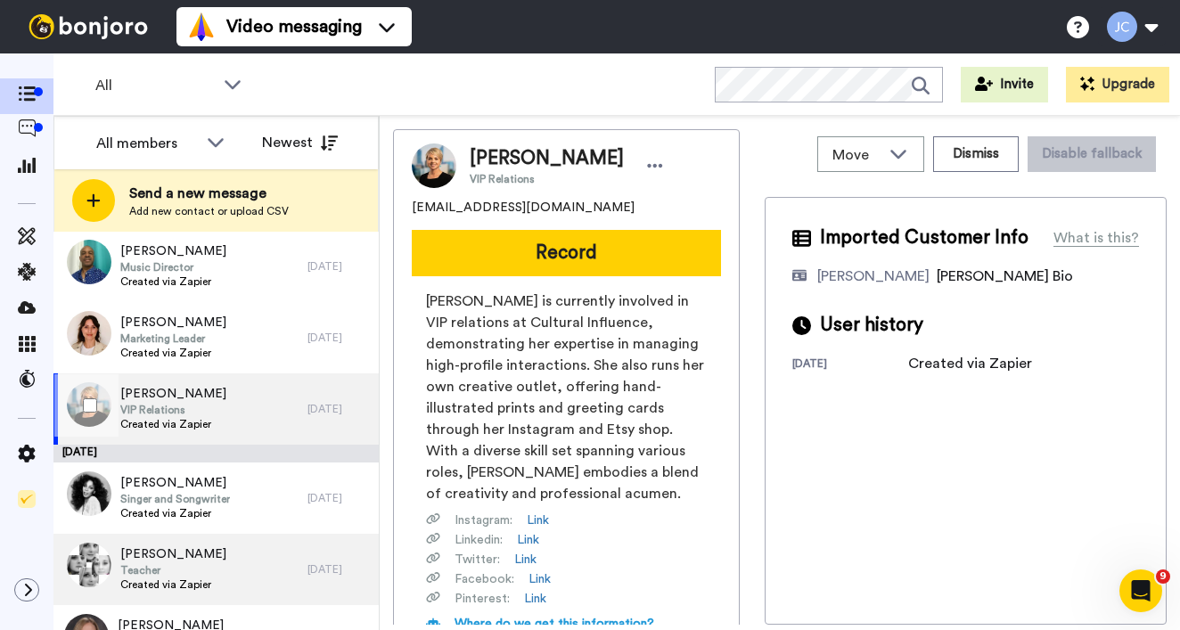
scroll to position [1237, 0]
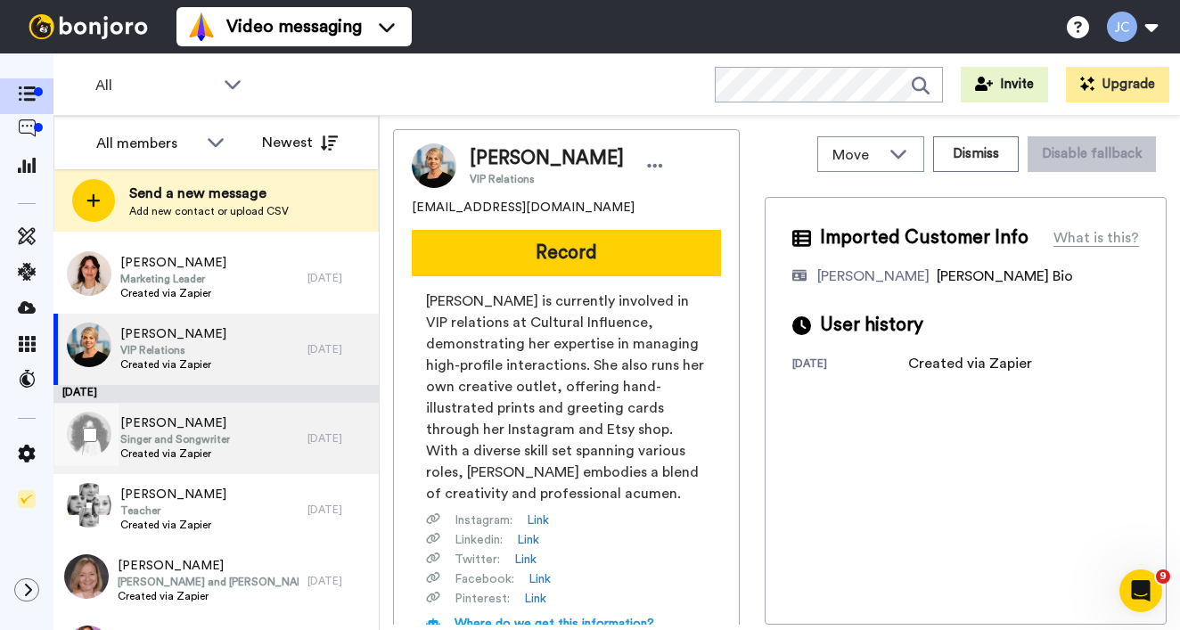
click at [230, 441] on span "Singer and Songwriter" at bounding box center [175, 439] width 110 height 14
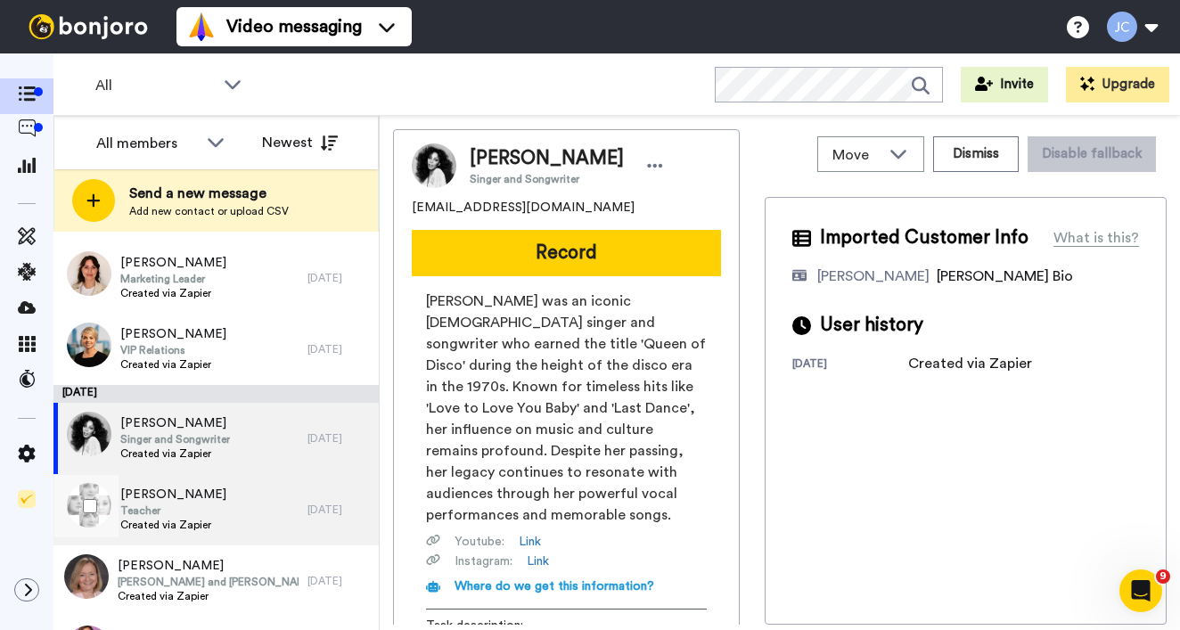
click at [217, 507] on div "Kara Korhummel Teacher Created via Zapier" at bounding box center [180, 509] width 254 height 71
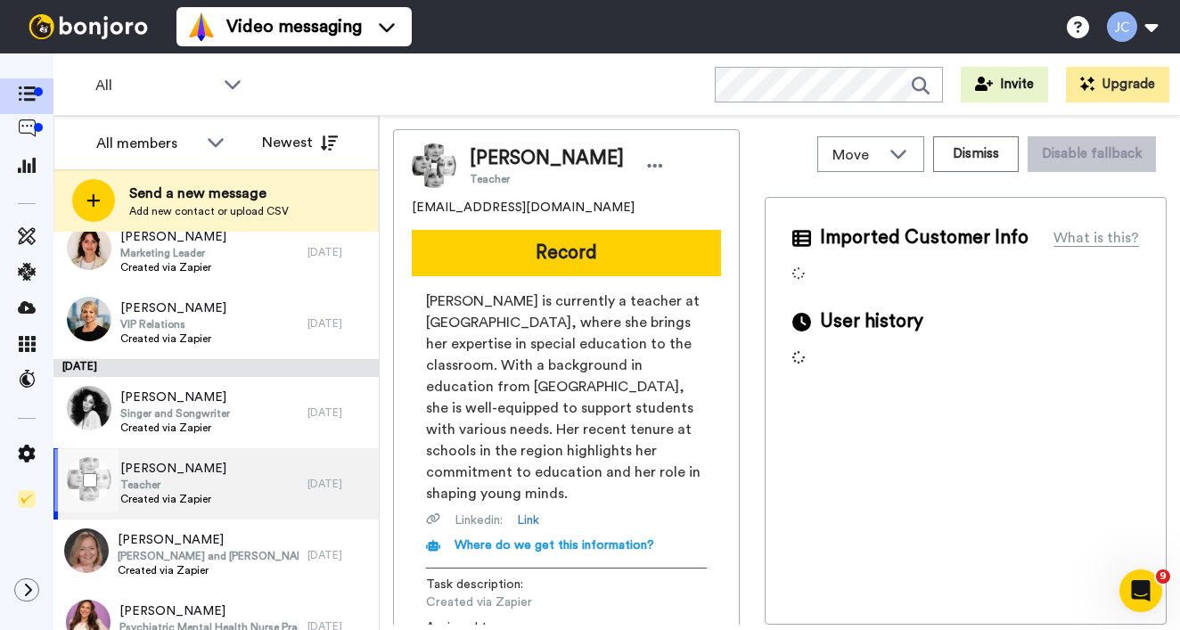
scroll to position [1365, 0]
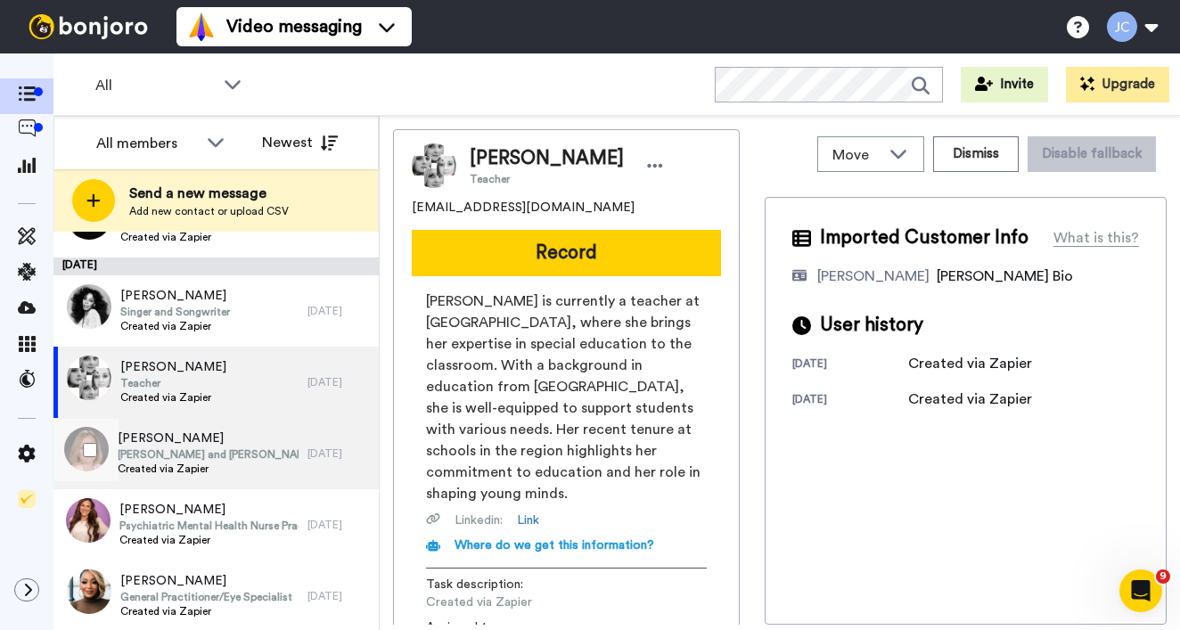
click at [221, 463] on span "Created via Zapier" at bounding box center [208, 469] width 181 height 14
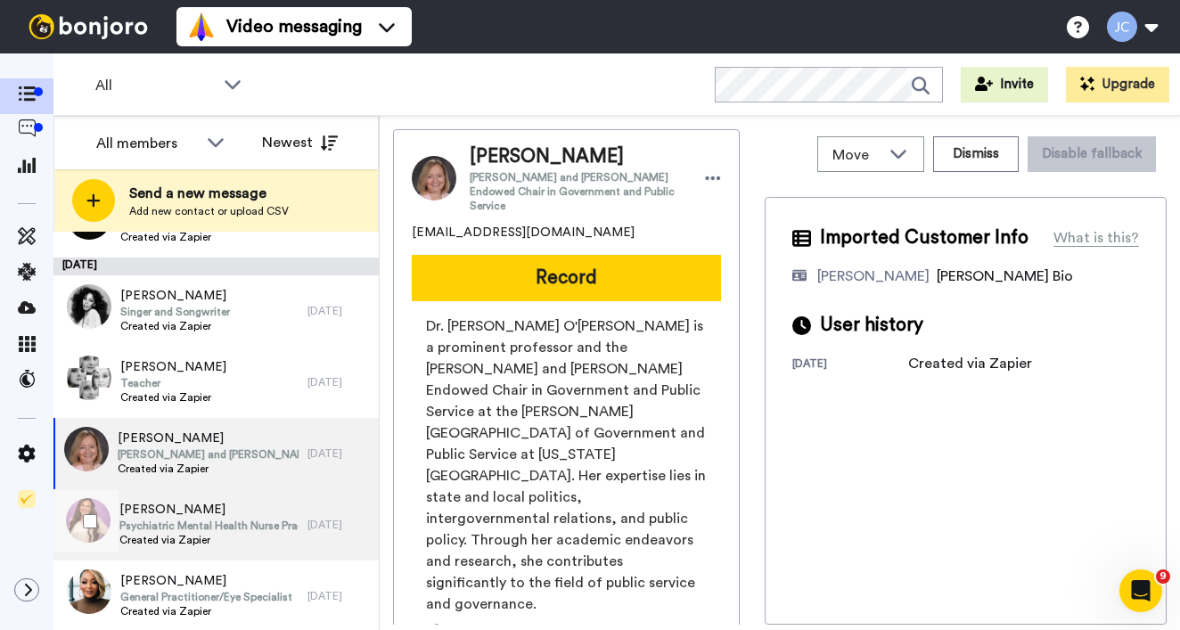
click at [217, 527] on span "Psychiatric Mental Health Nurse Practitioner" at bounding box center [208, 526] width 179 height 14
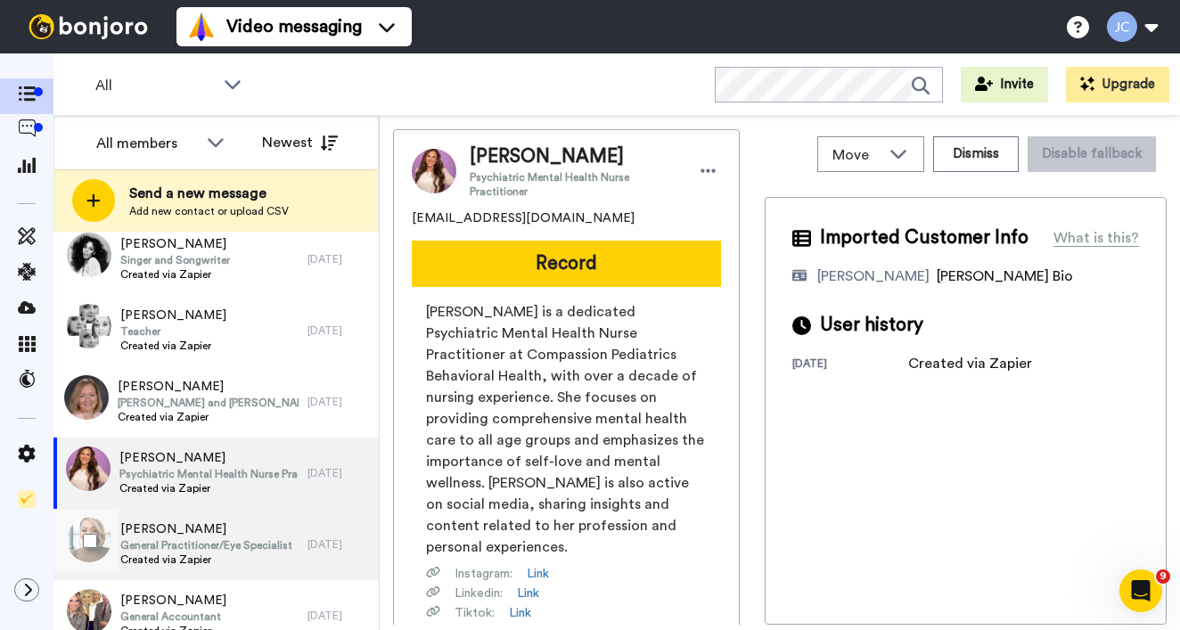
scroll to position [1439, 0]
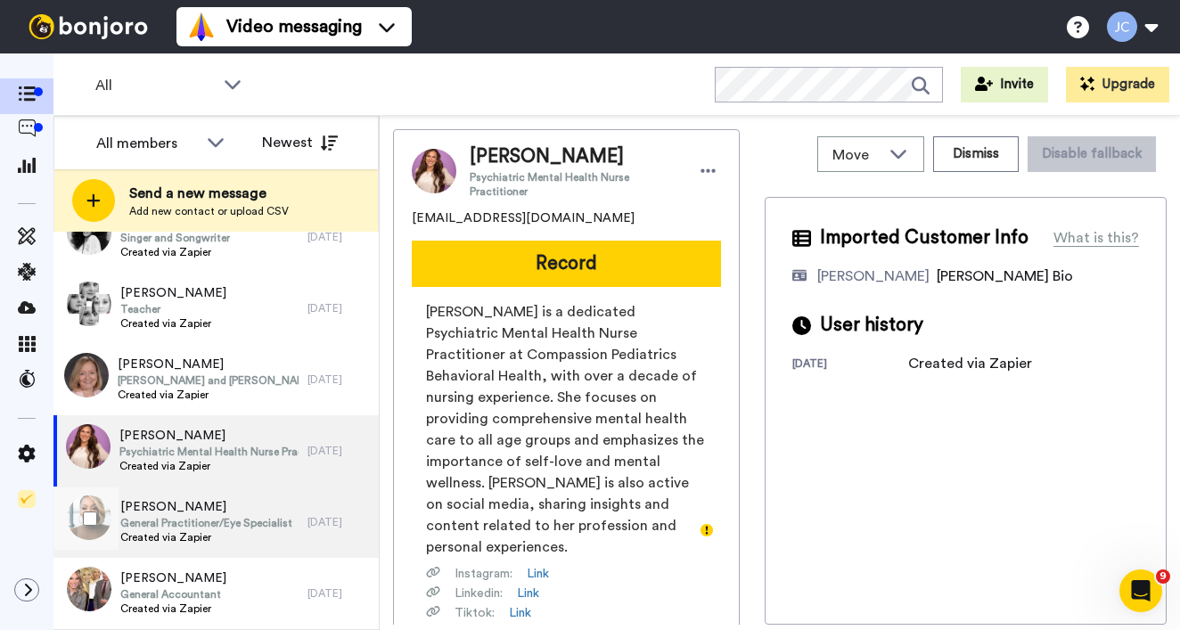
click at [218, 521] on span "General Practitioner/Eye Specialist" at bounding box center [206, 523] width 172 height 14
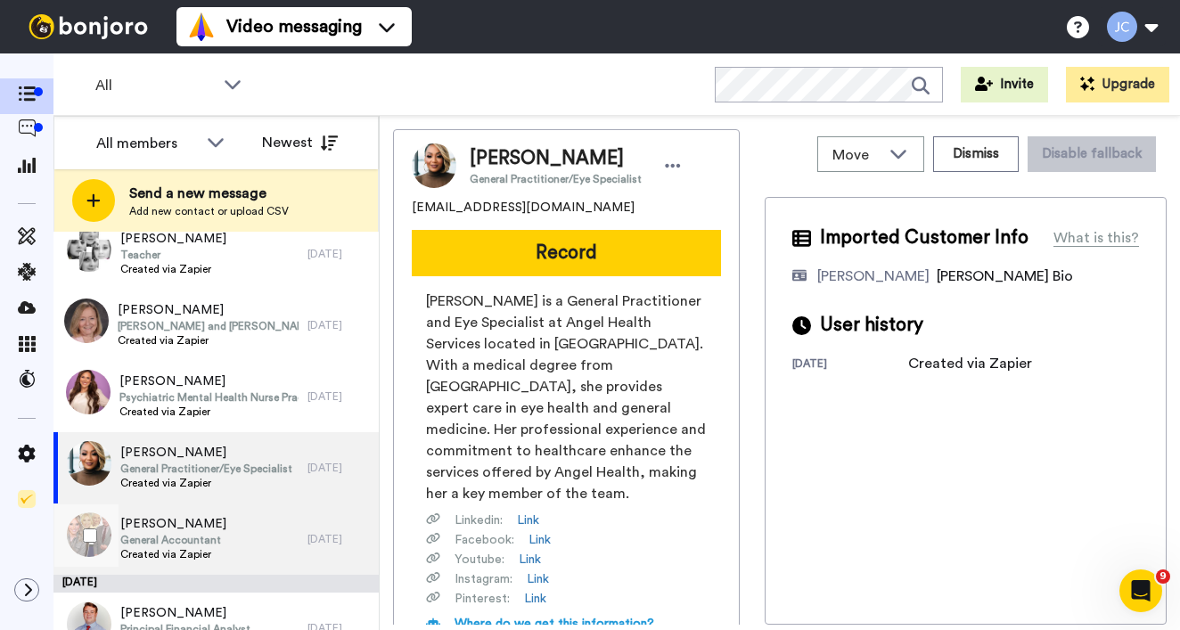
scroll to position [1534, 0]
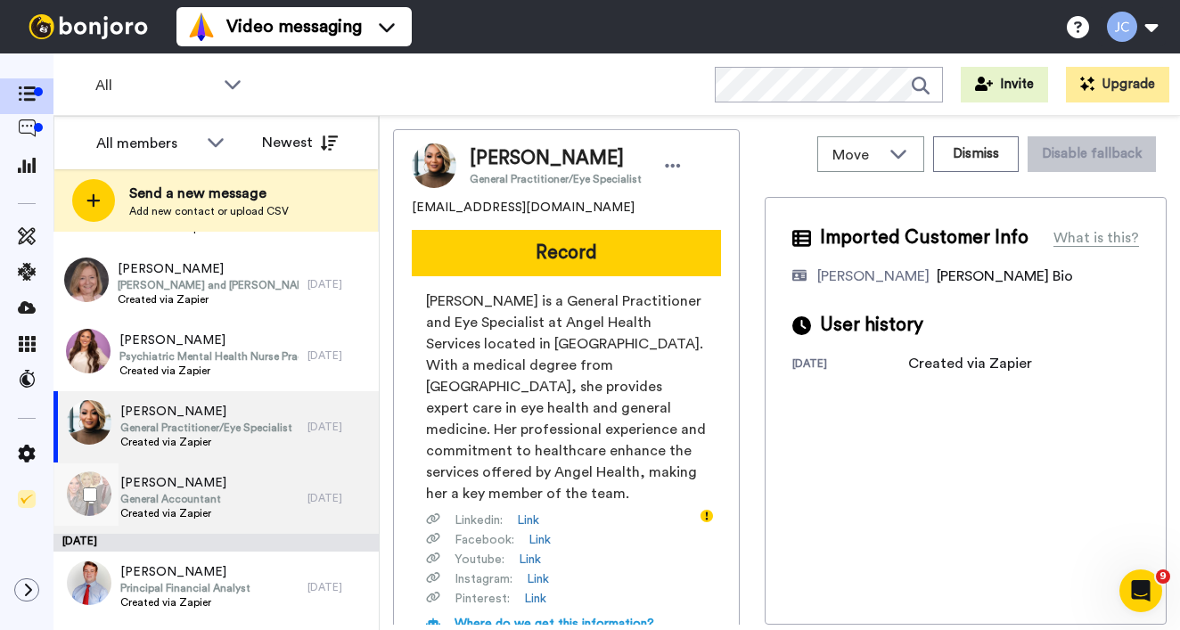
click at [220, 503] on span "General Accountant" at bounding box center [173, 499] width 106 height 14
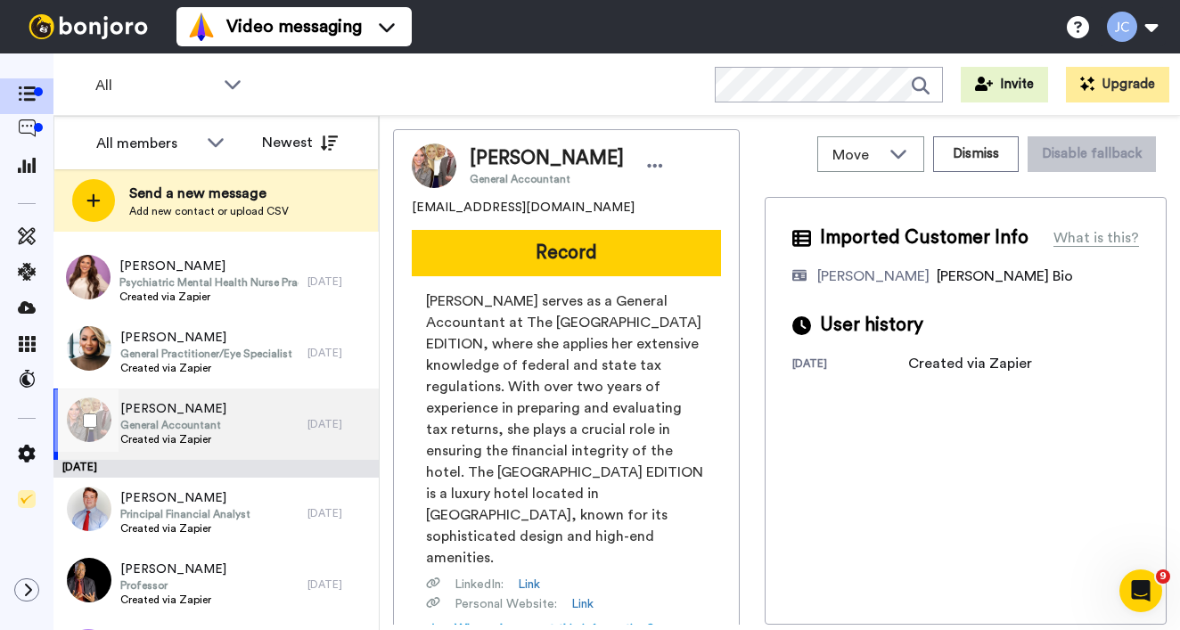
scroll to position [1662, 0]
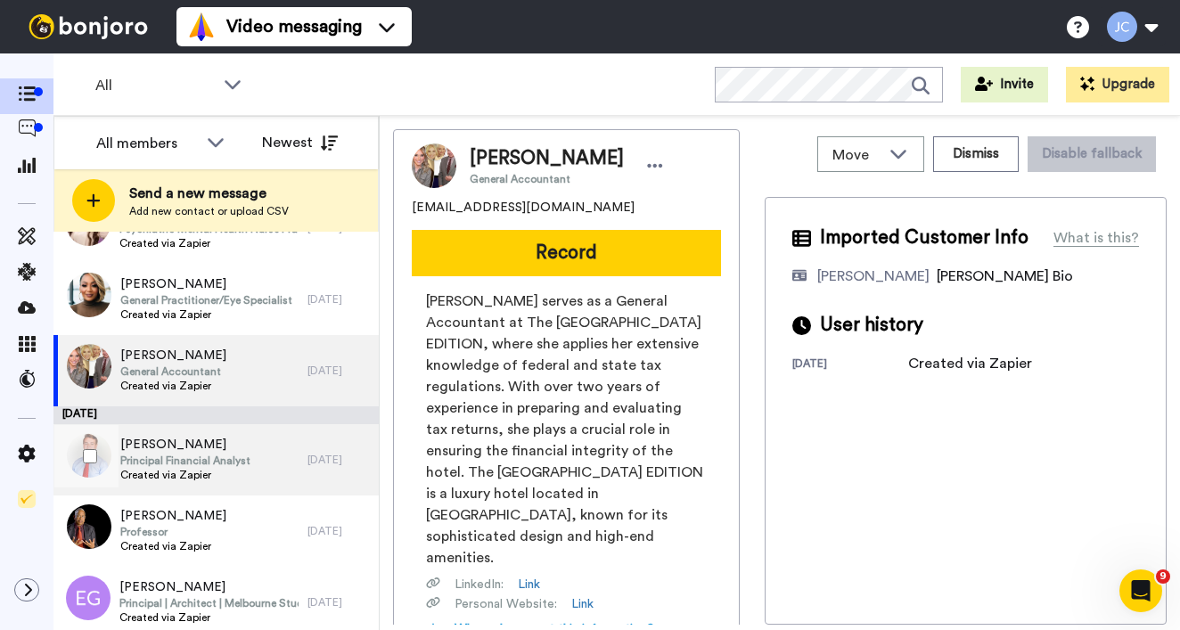
click at [217, 472] on span "Created via Zapier" at bounding box center [185, 475] width 130 height 14
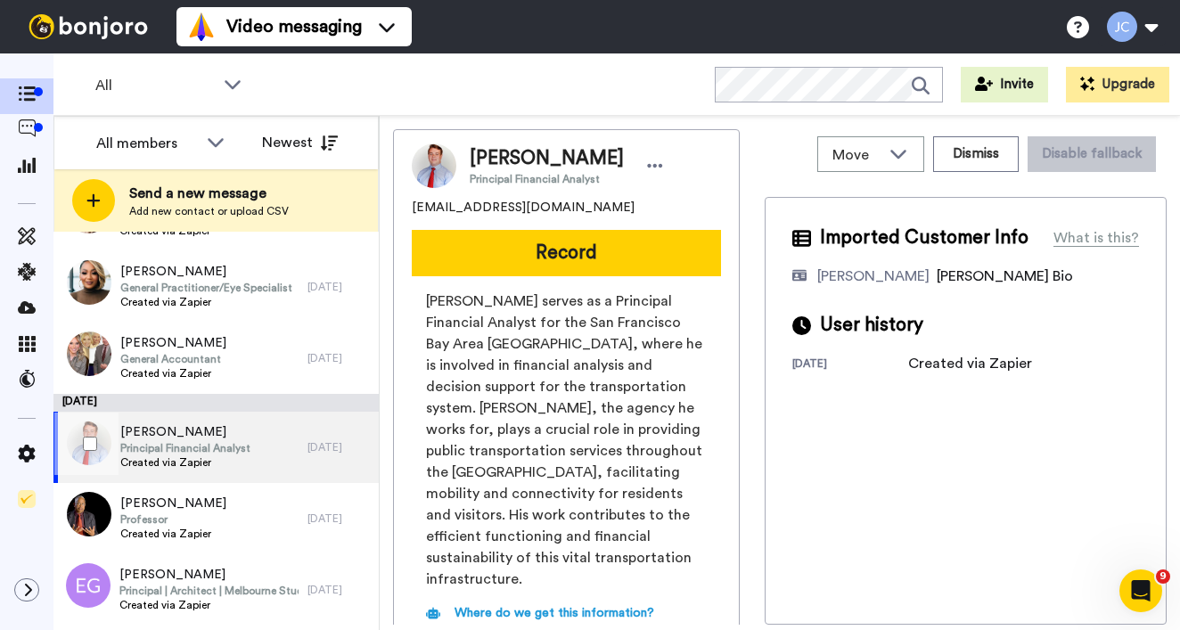
scroll to position [1707, 0]
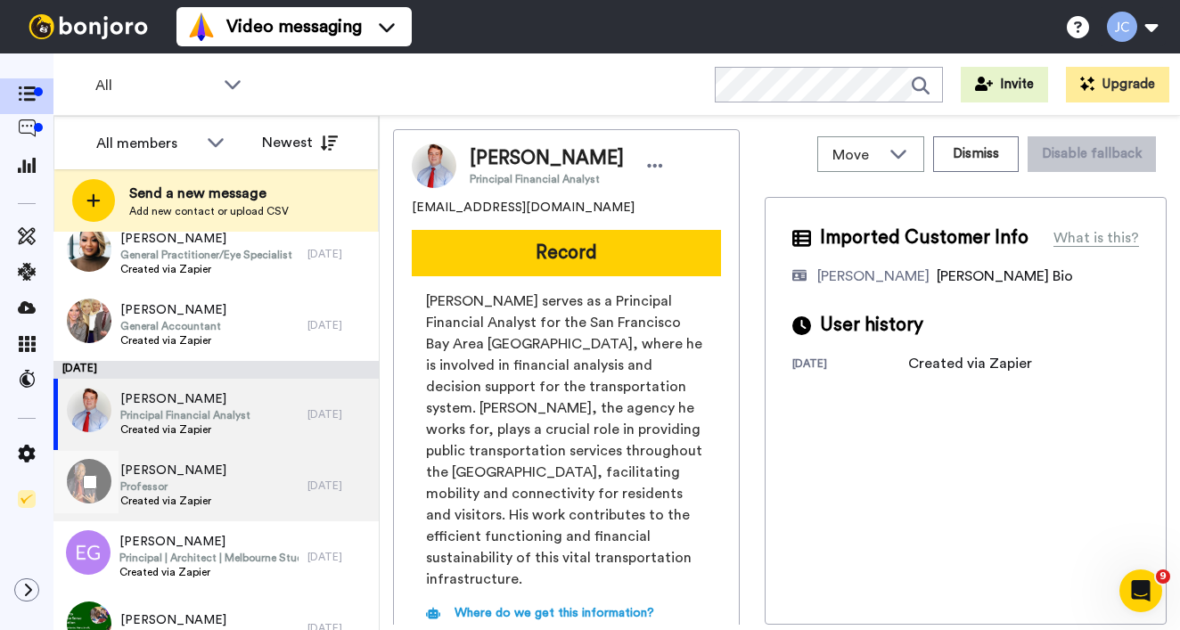
click at [222, 470] on div "Shomarka Keita Professor Created via Zapier" at bounding box center [180, 485] width 254 height 71
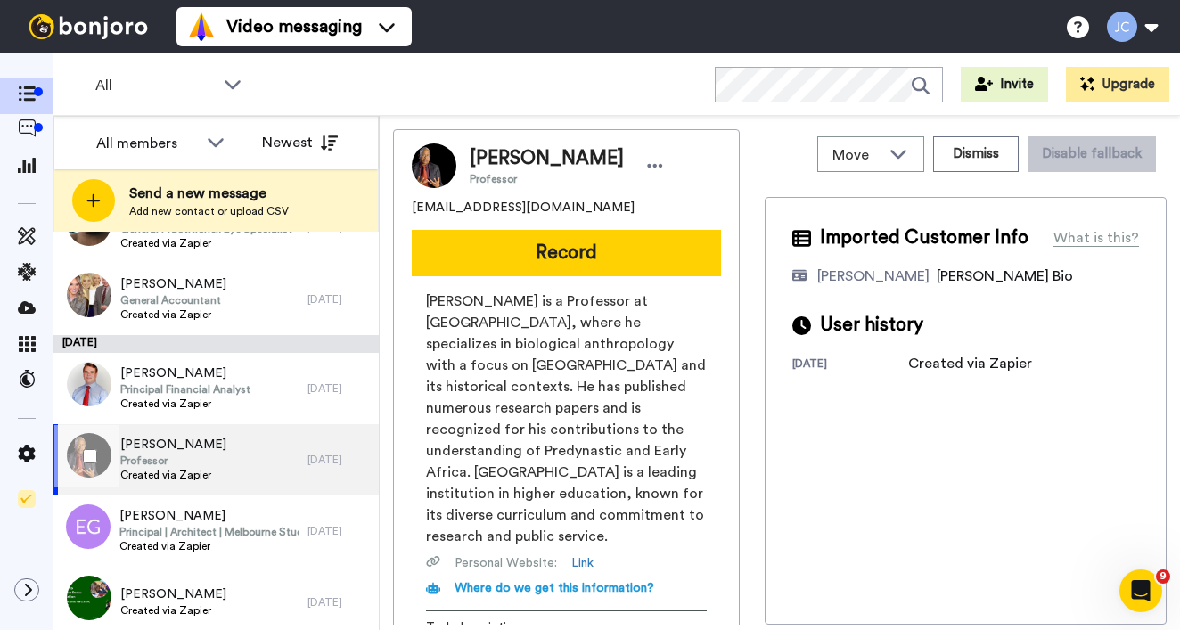
scroll to position [1847, 0]
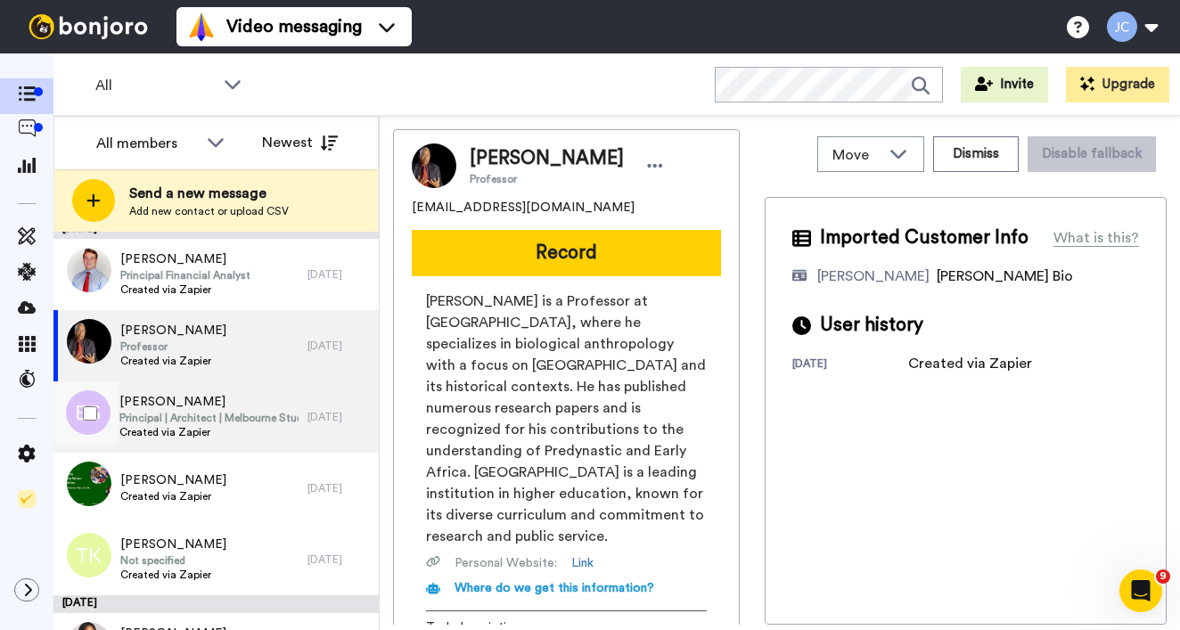
click at [218, 433] on span "Created via Zapier" at bounding box center [208, 432] width 179 height 14
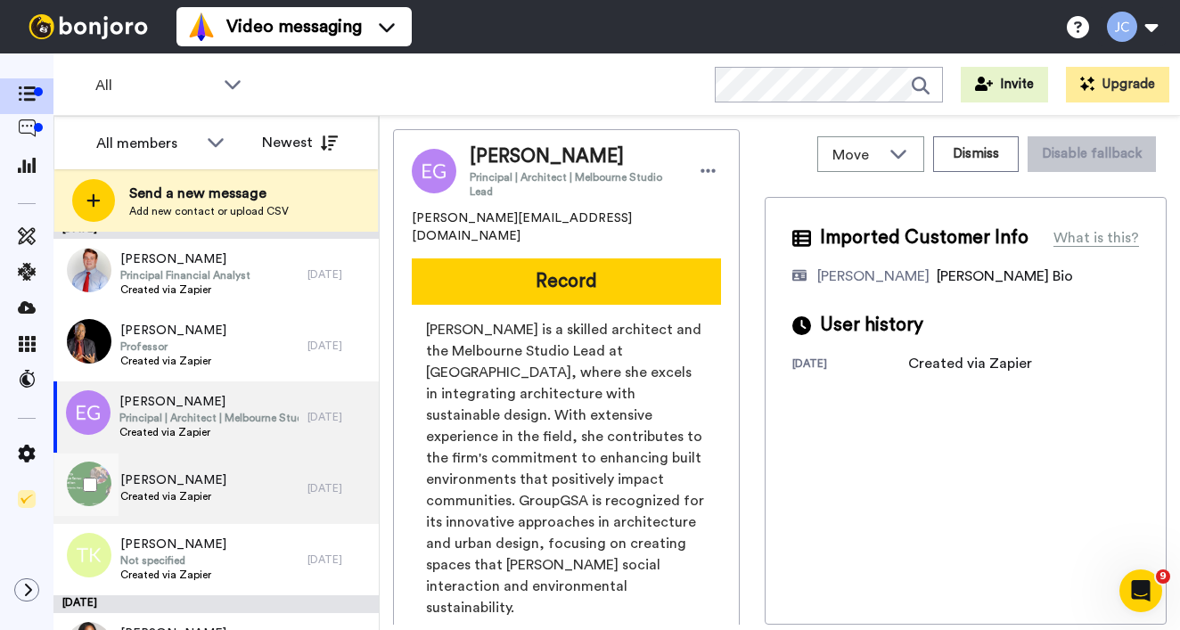
click at [215, 483] on div "Marva Laurie Created via Zapier" at bounding box center [180, 488] width 254 height 71
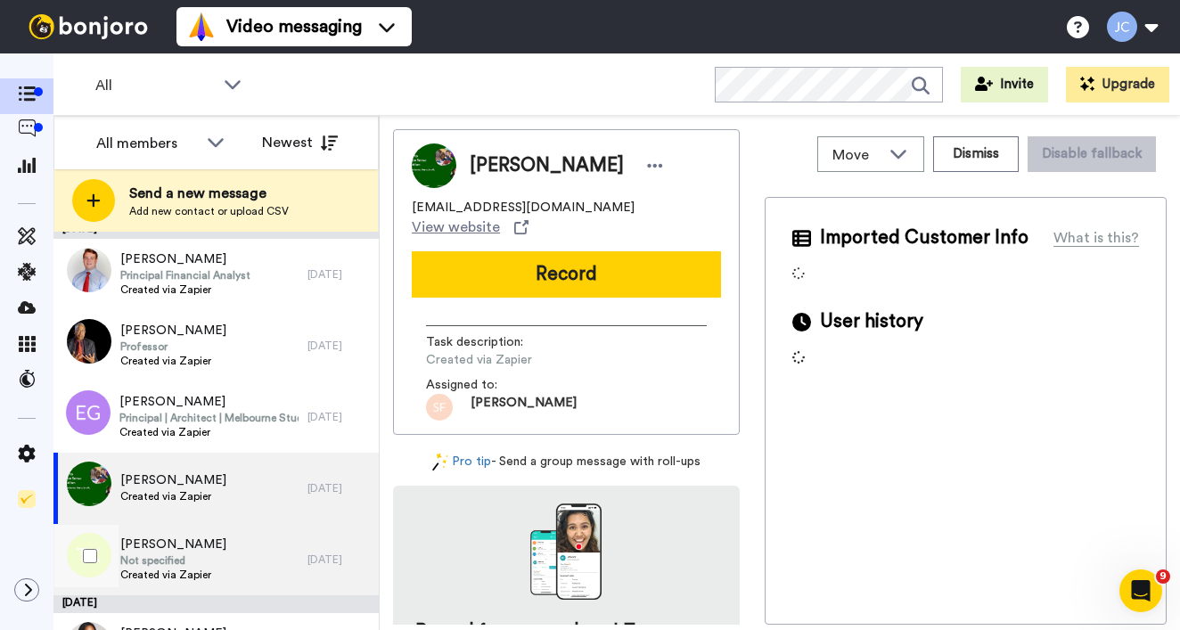
click at [202, 554] on span "Not specified" at bounding box center [173, 561] width 106 height 14
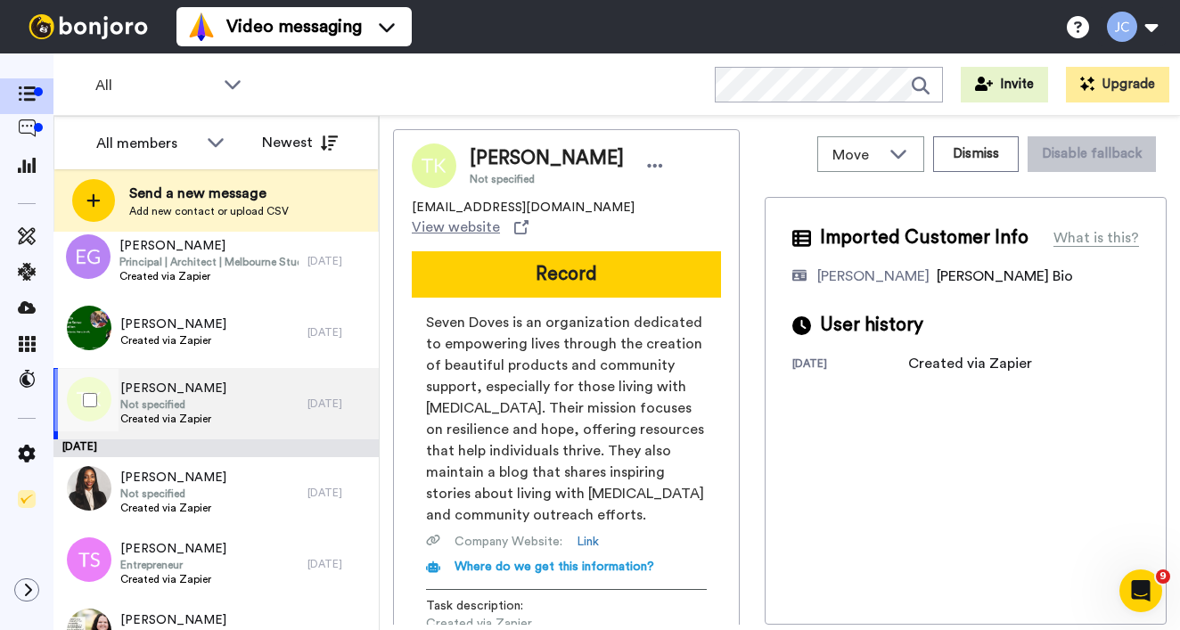
scroll to position [2075, 0]
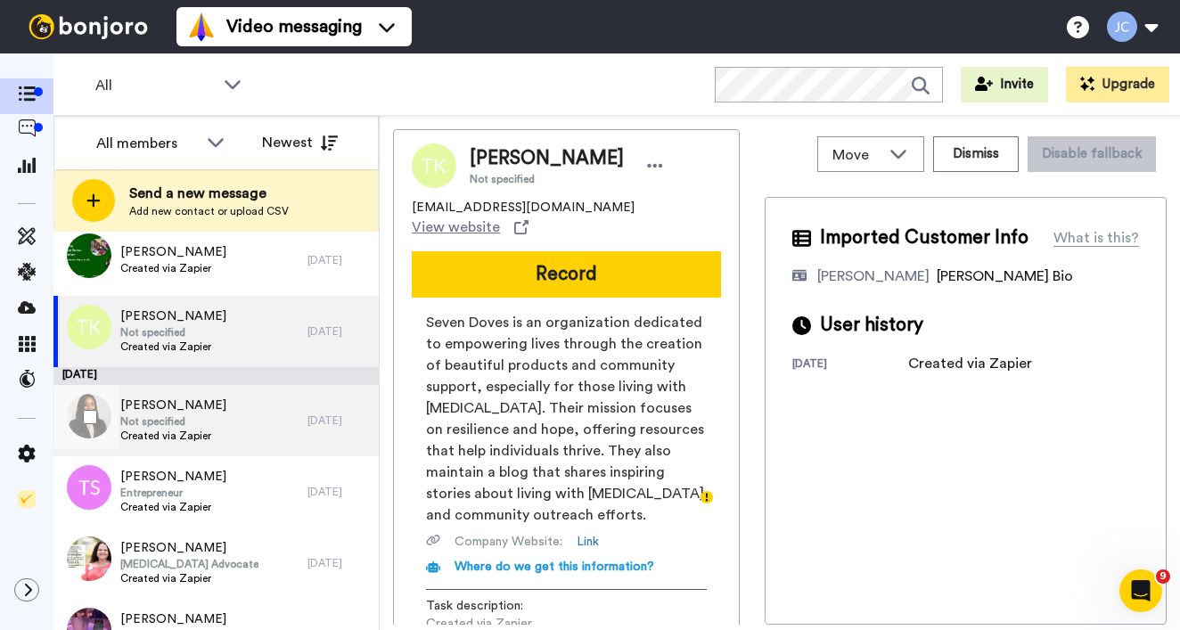
click at [214, 426] on div "Shari Mcewen Not specified Created via Zapier" at bounding box center [180, 420] width 254 height 71
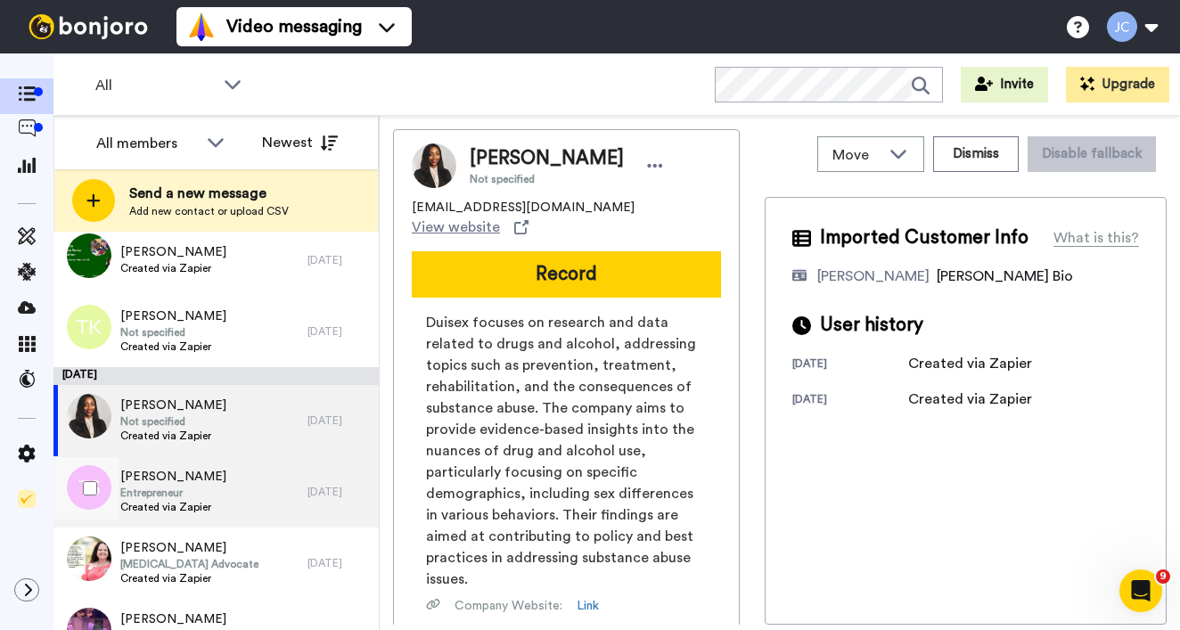
click at [207, 478] on span "Tesa Sims" at bounding box center [173, 477] width 106 height 18
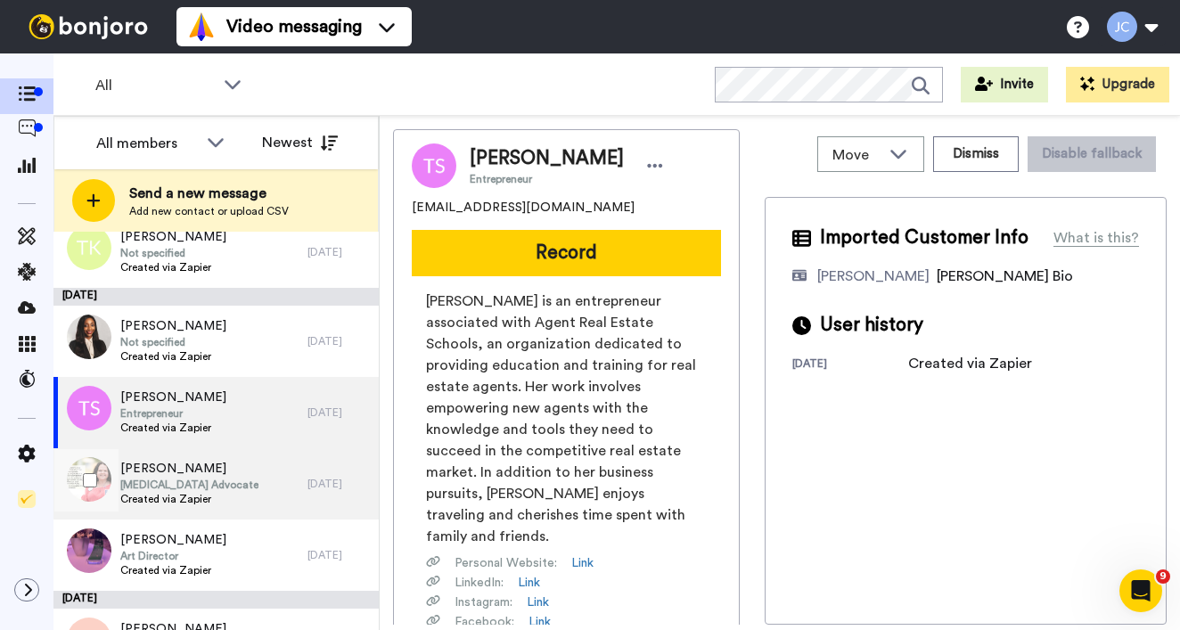
scroll to position [2162, 0]
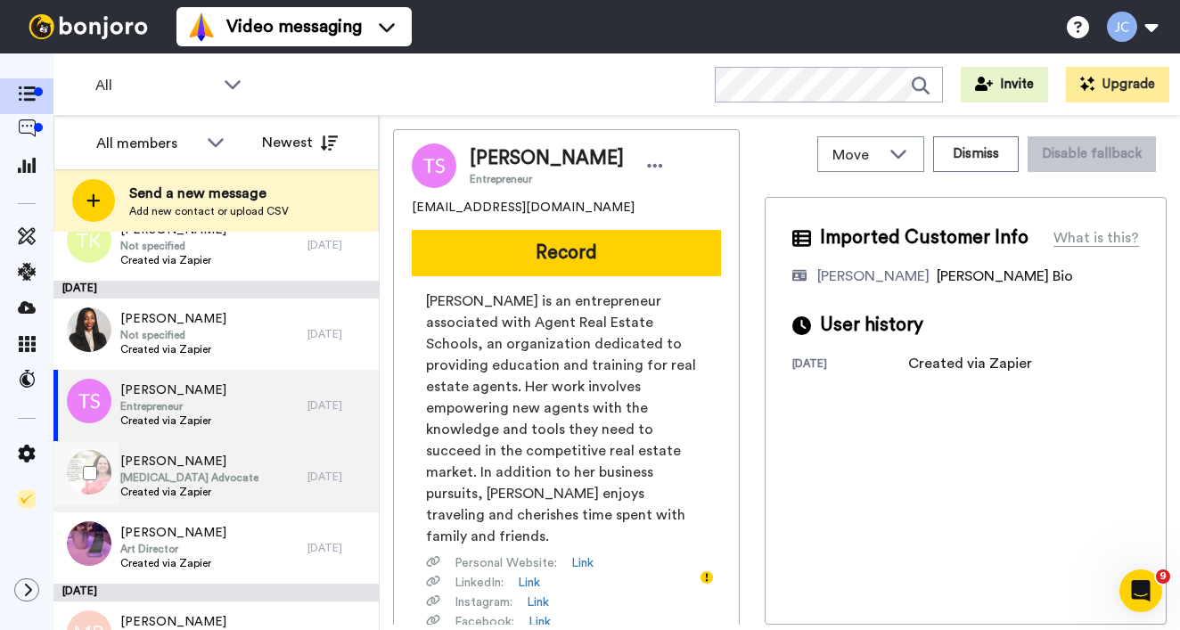
click at [209, 479] on span "Peer Support Advocate" at bounding box center [189, 478] width 138 height 14
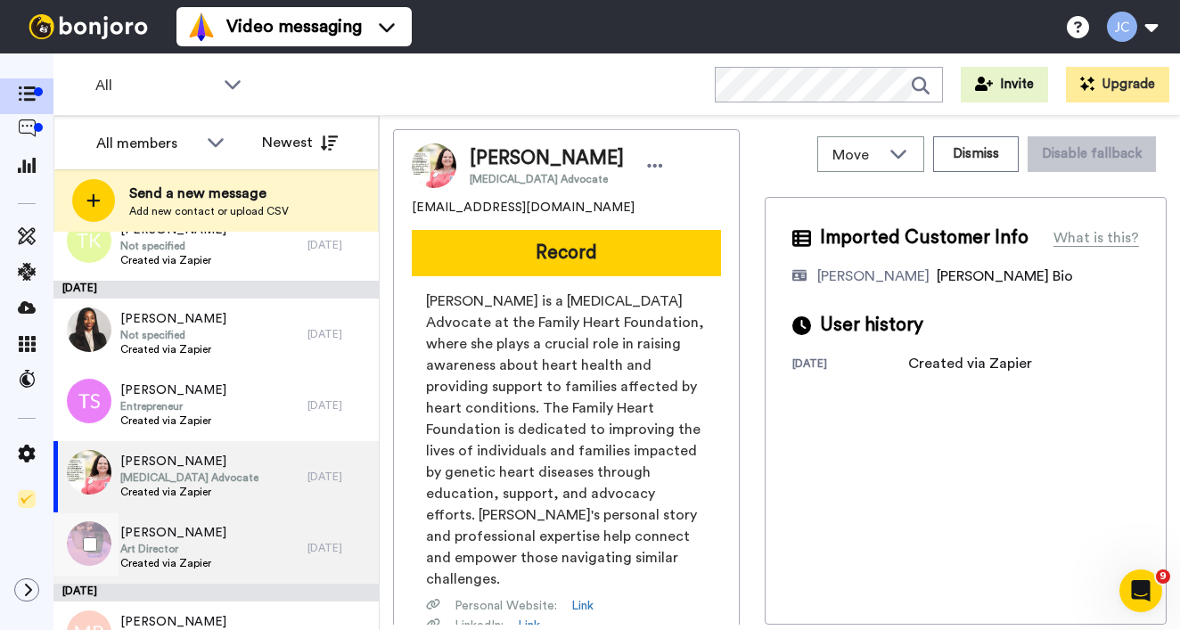
click at [189, 539] on span "Adele Brearley" at bounding box center [173, 533] width 106 height 18
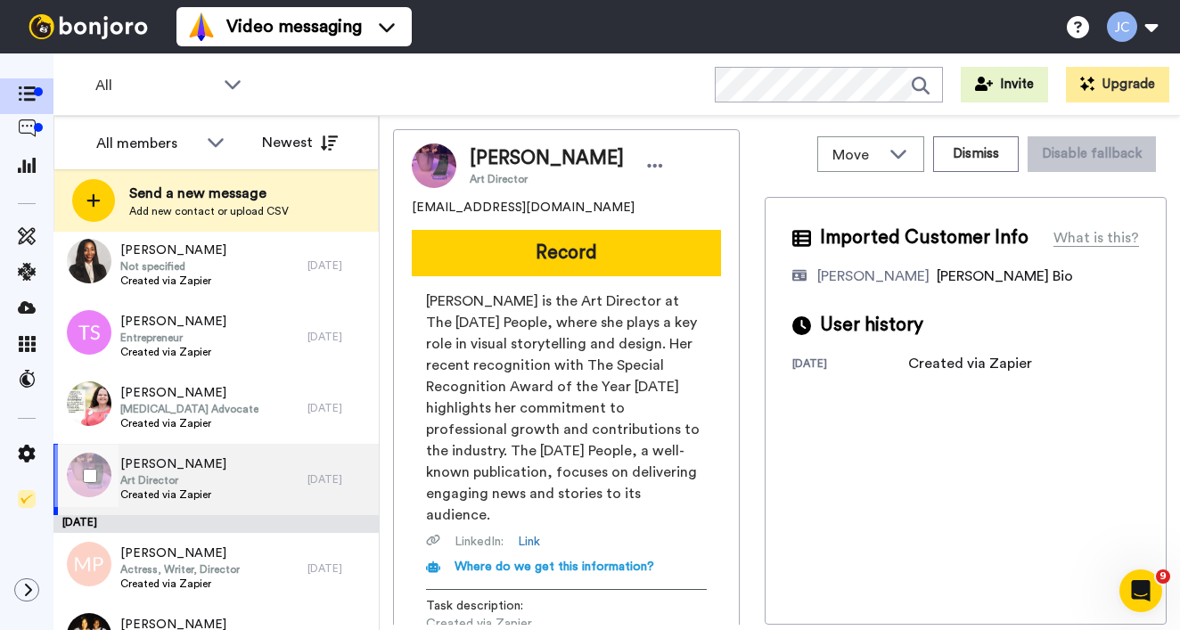
scroll to position [2234, 0]
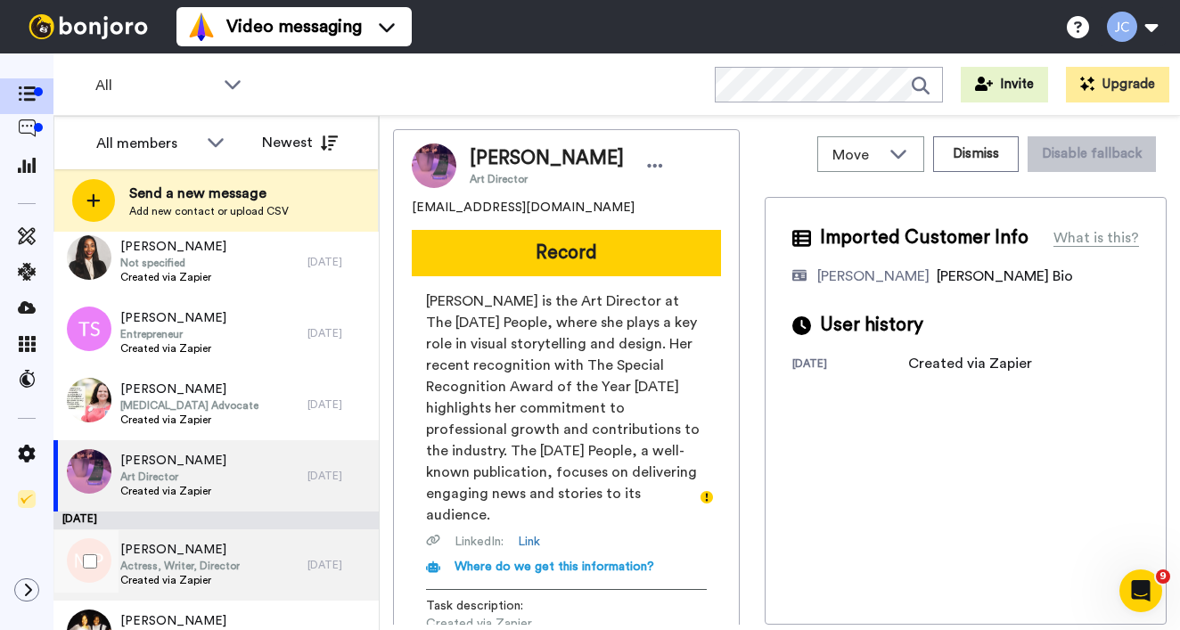
click at [190, 538] on div "Molly Parker Actress, Writer, Director Created via Zapier" at bounding box center [180, 565] width 254 height 71
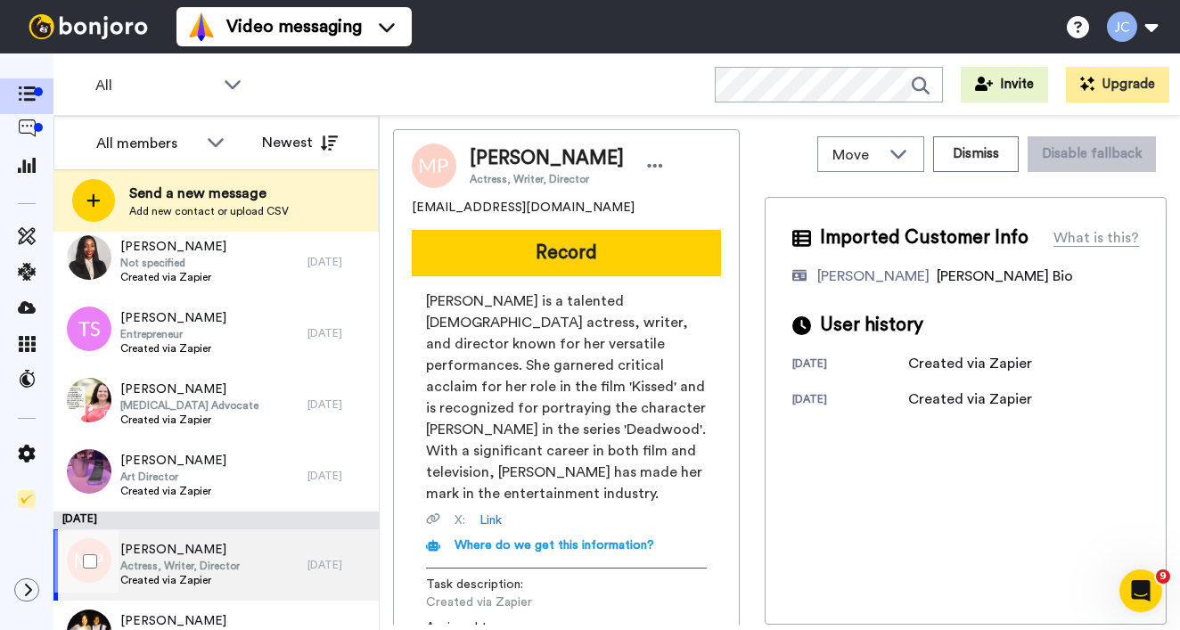
scroll to position [2373, 0]
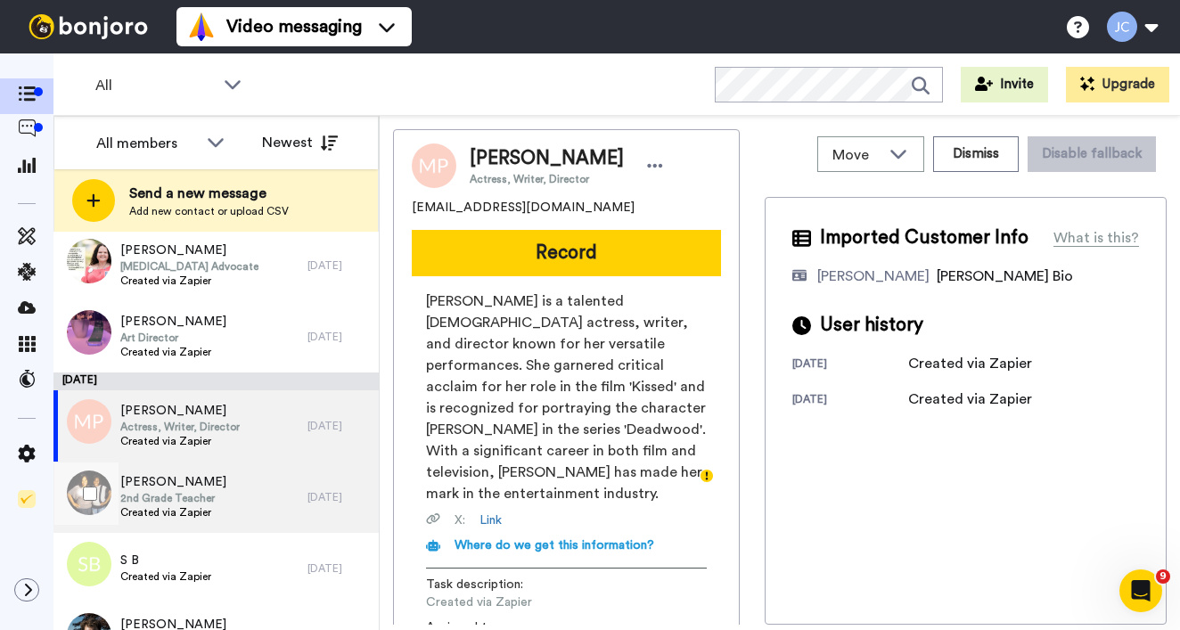
click at [196, 513] on span "Created via Zapier" at bounding box center [173, 512] width 106 height 14
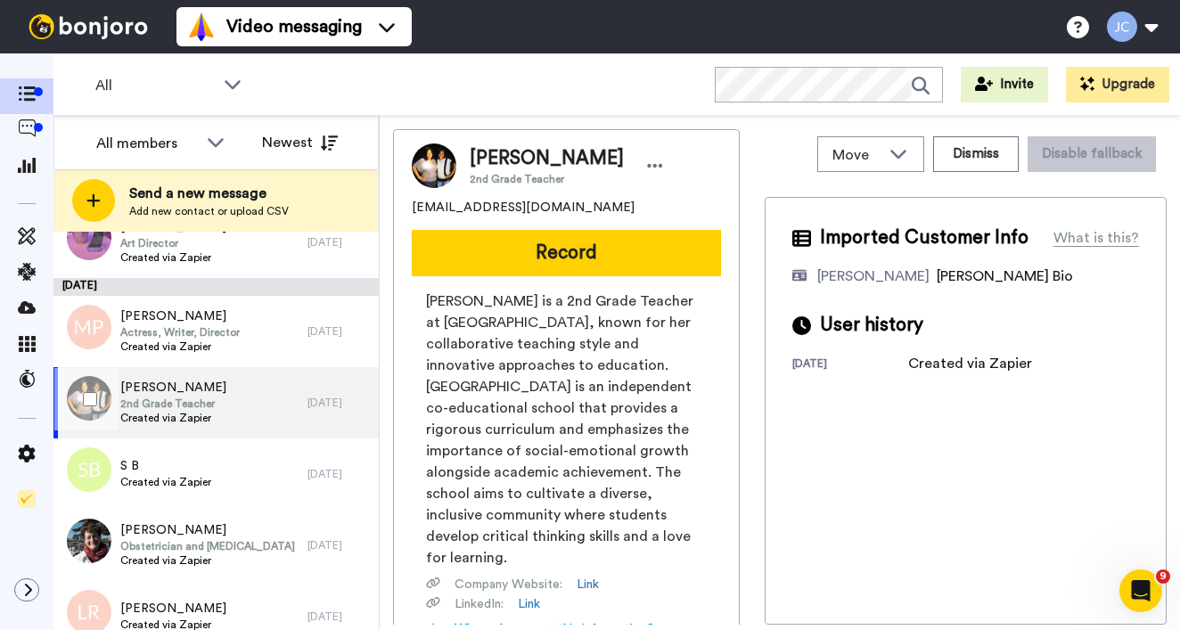
scroll to position [2514, 0]
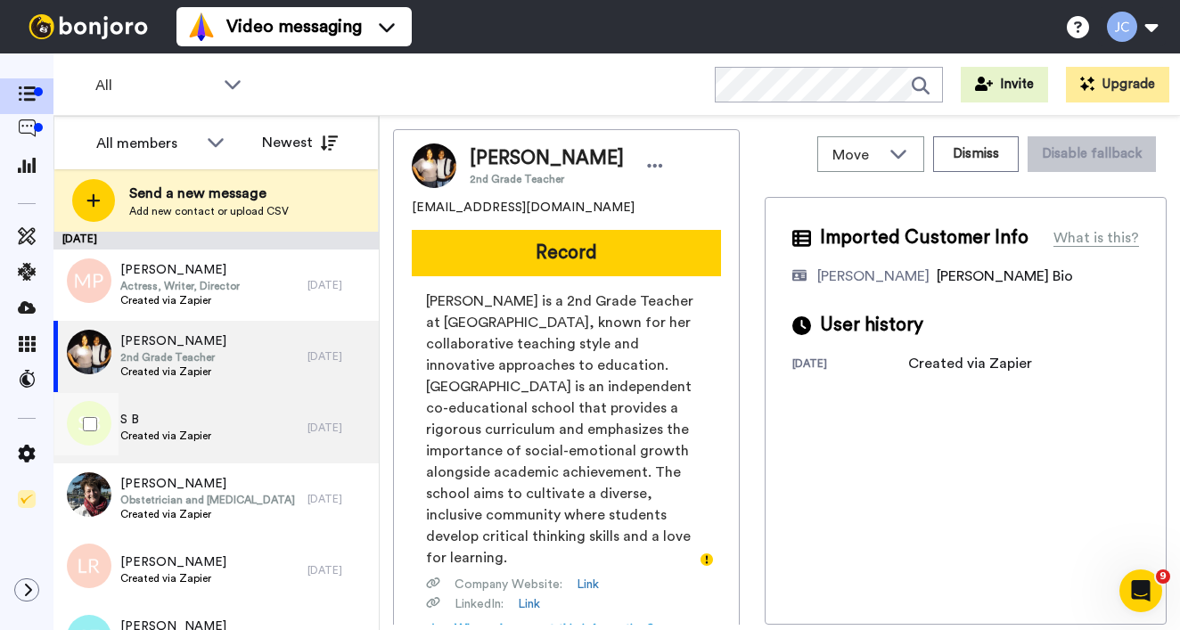
click at [204, 437] on span "Created via Zapier" at bounding box center [165, 436] width 91 height 14
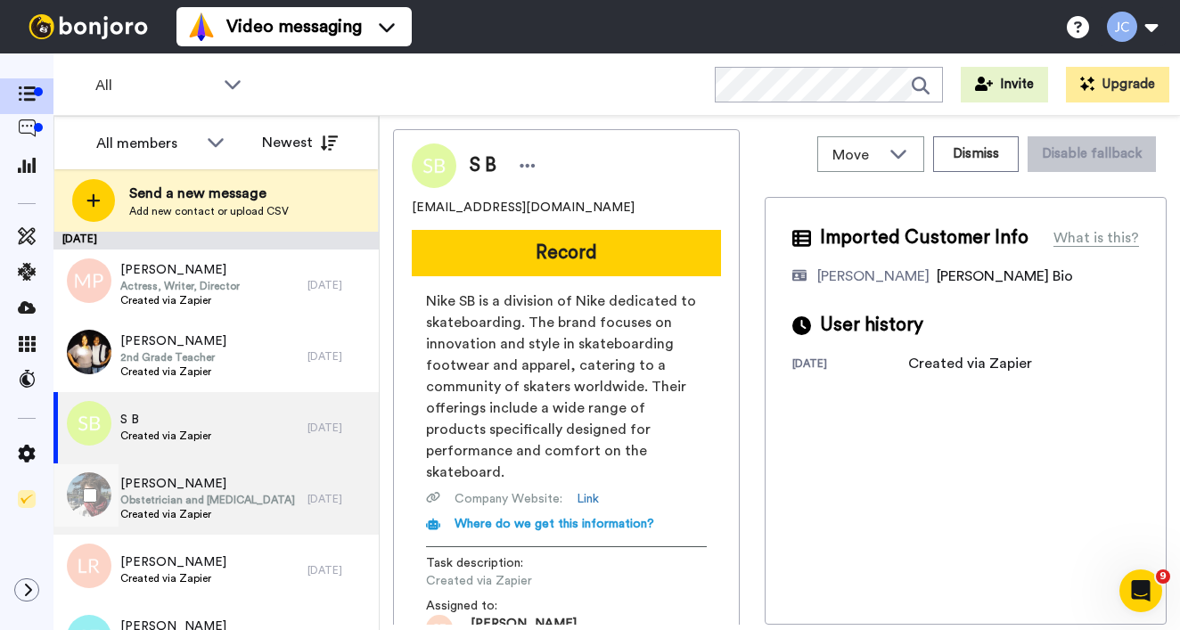
click at [203, 490] on span "Marie Harris" at bounding box center [207, 484] width 175 height 18
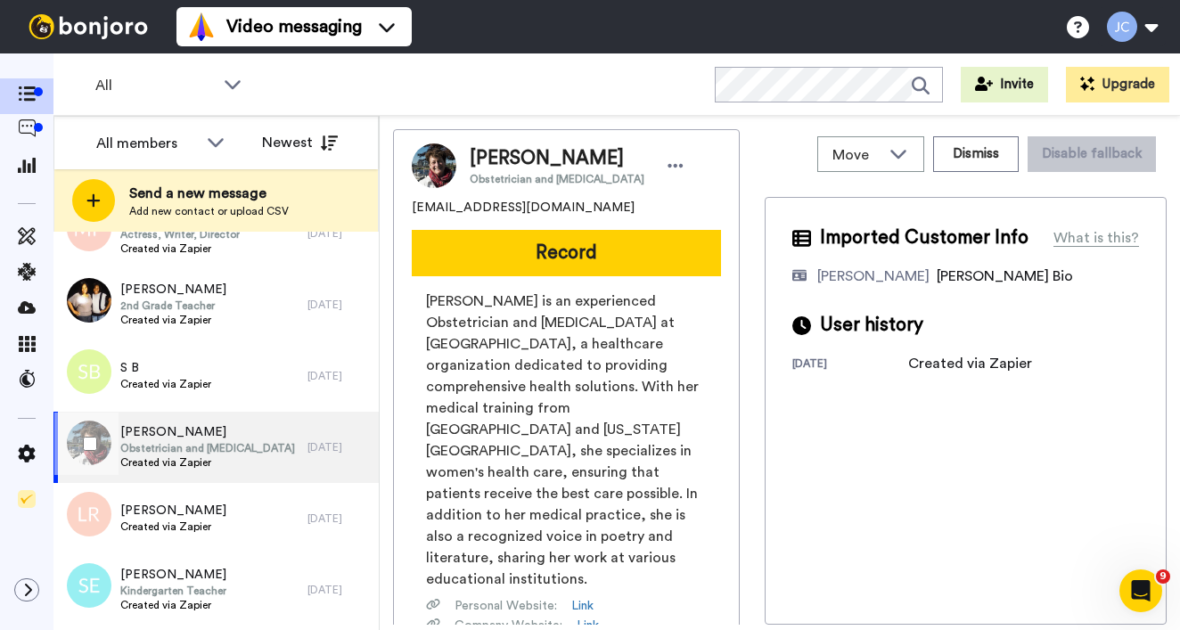
scroll to position [2599, 0]
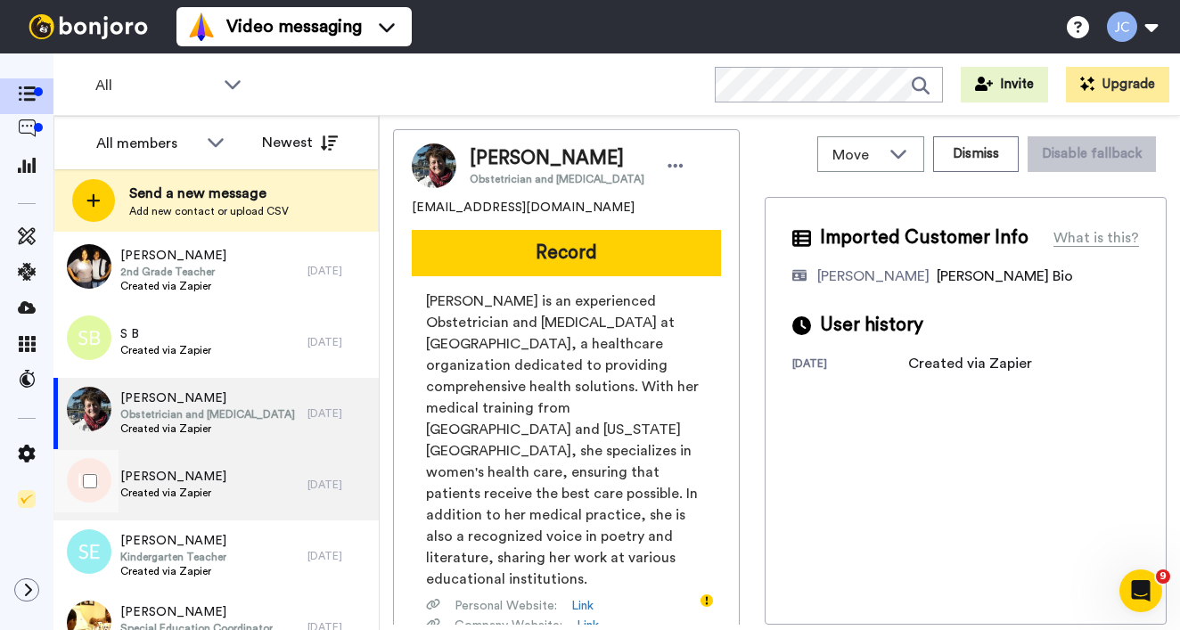
click at [204, 495] on span "Created via Zapier" at bounding box center [173, 493] width 106 height 14
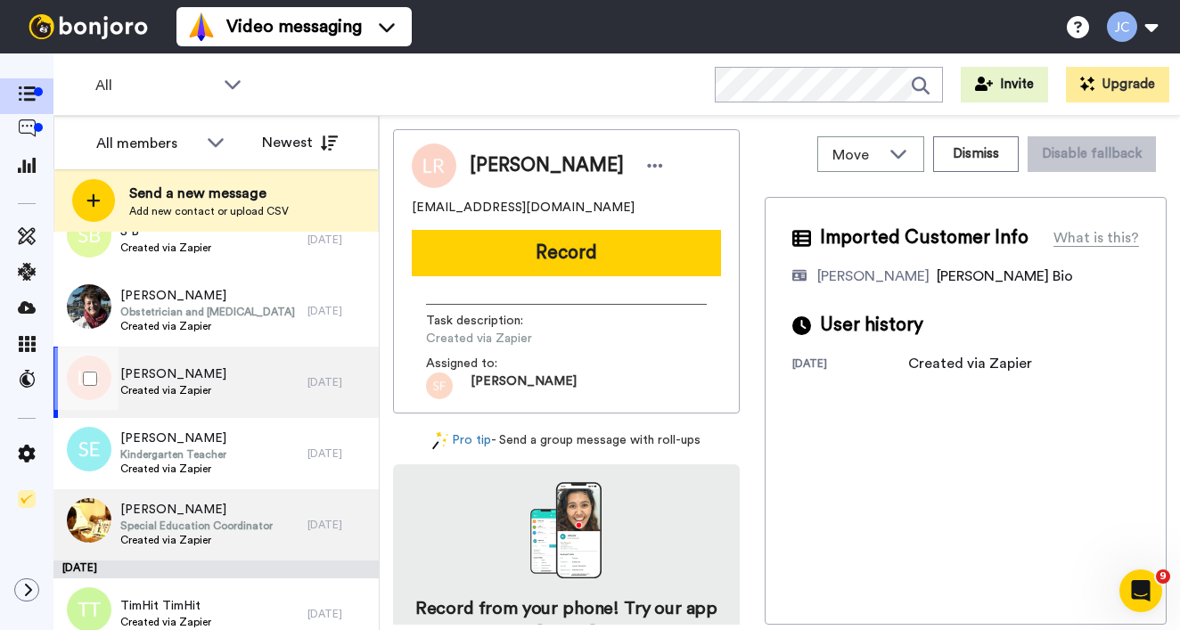
scroll to position [2750, 0]
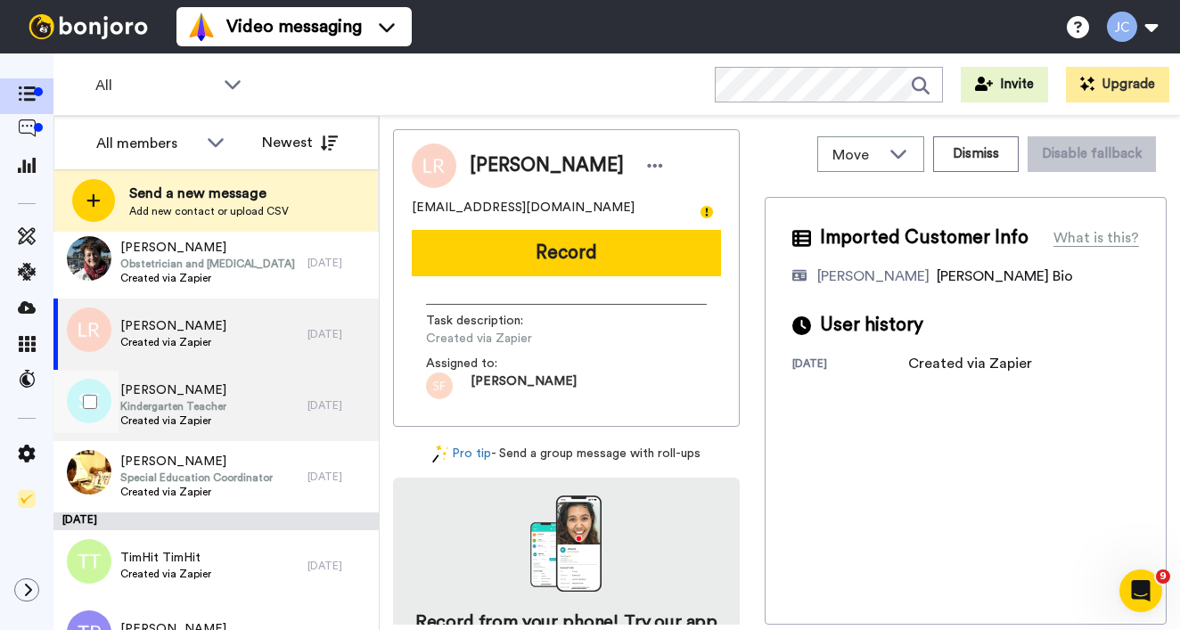
click at [218, 406] on span "Kindergarten Teacher" at bounding box center [173, 406] width 106 height 14
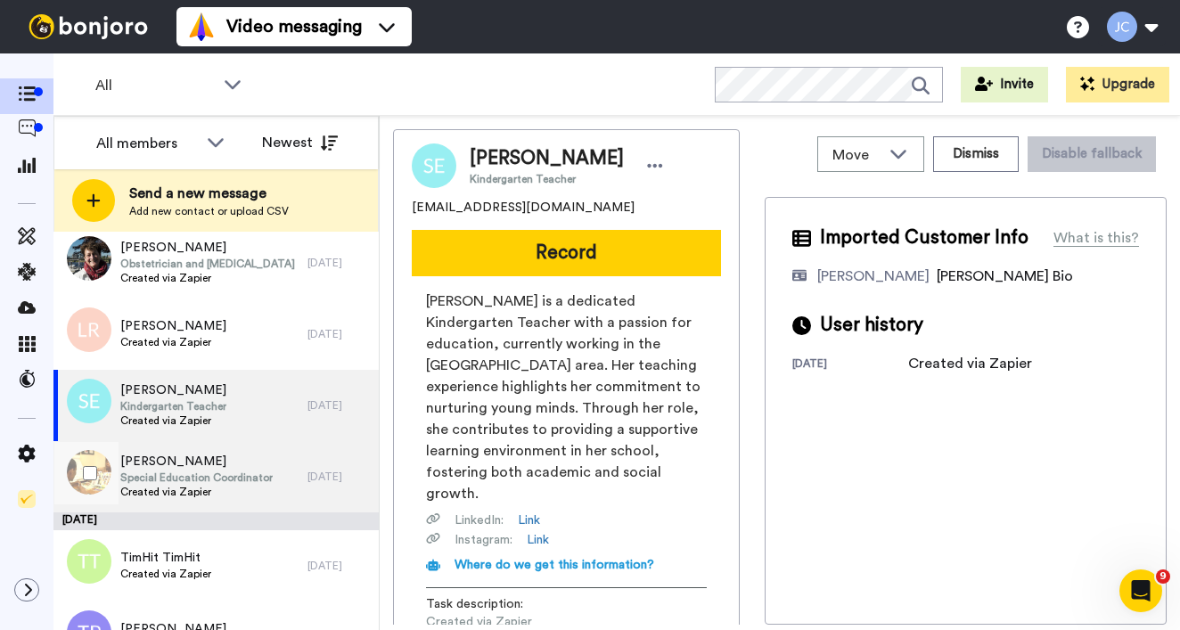
click at [211, 467] on span "KAYLIN WOMACK" at bounding box center [196, 462] width 152 height 18
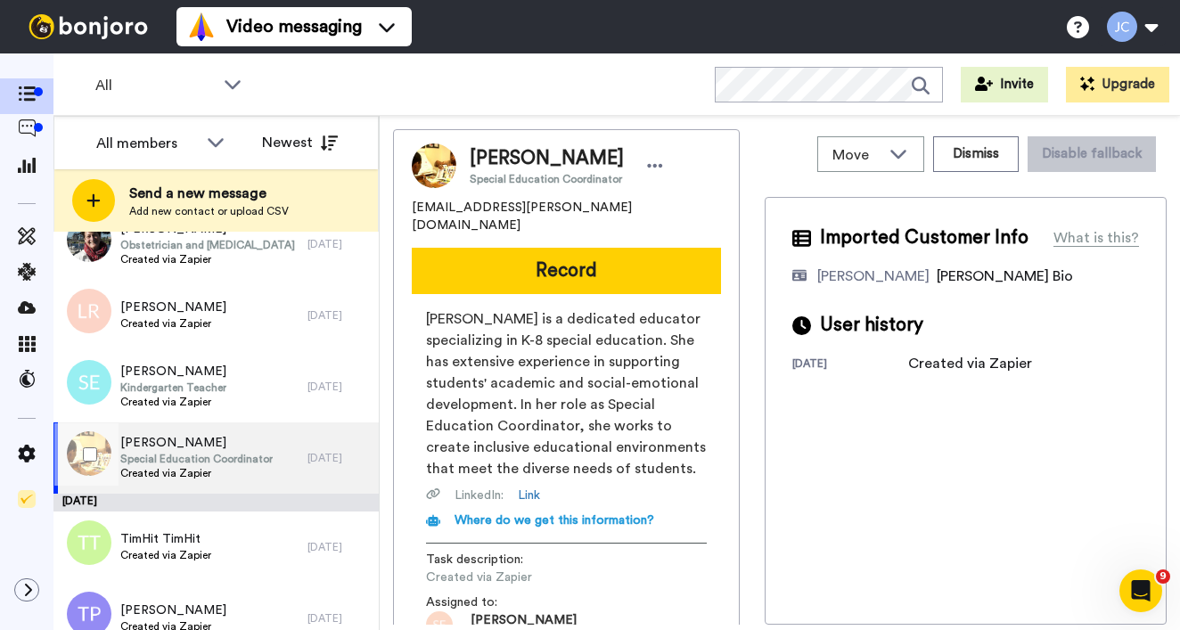
scroll to position [2843, 0]
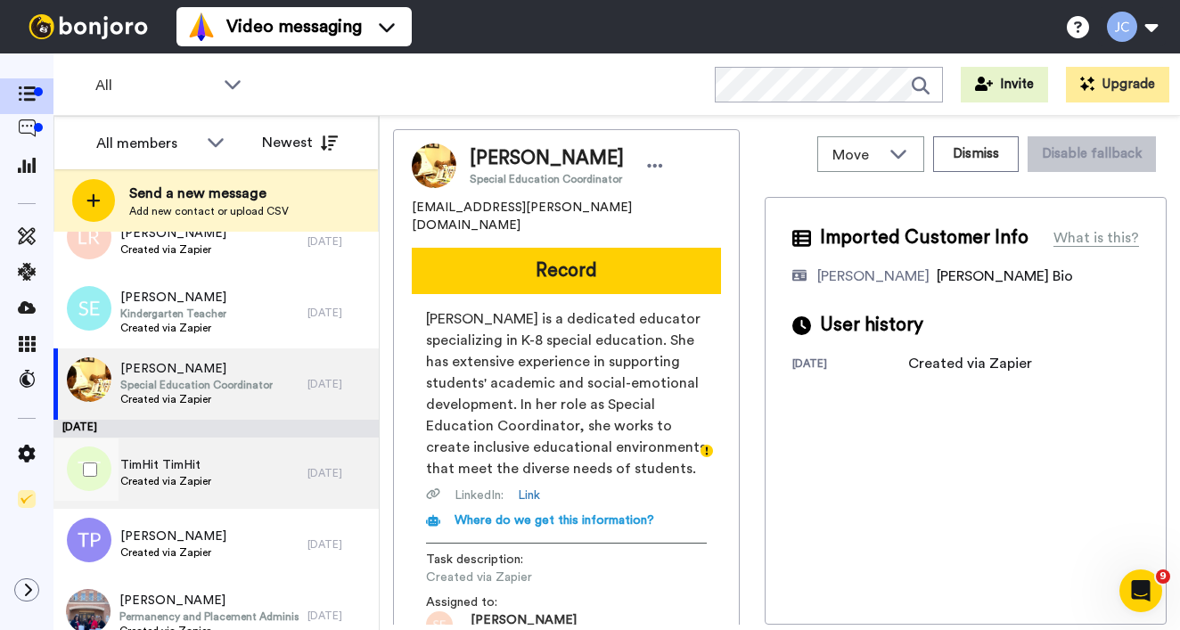
click at [211, 467] on div "TimHit TimHit Created via Zapier" at bounding box center [180, 473] width 254 height 71
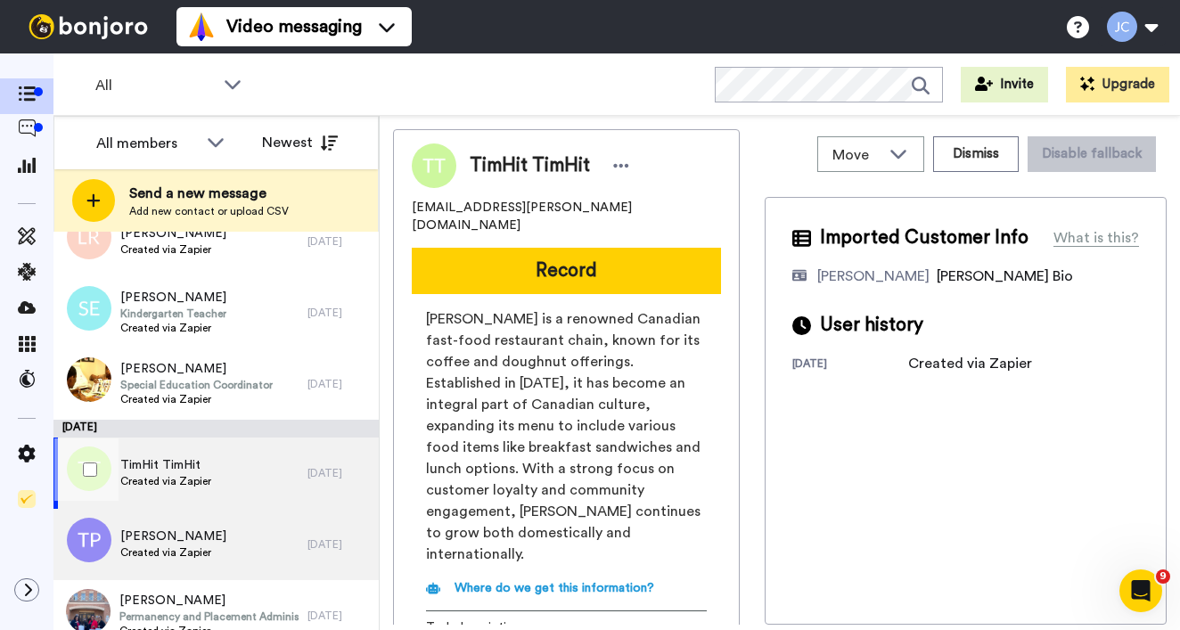
scroll to position [2931, 0]
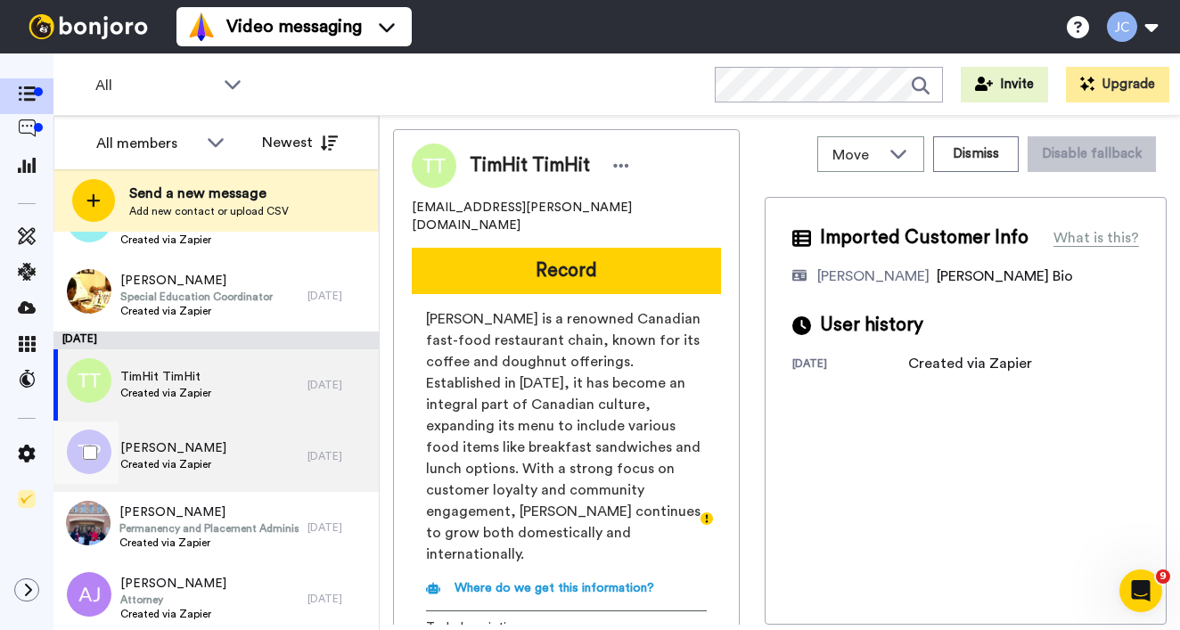
click at [212, 459] on div "Thomas Phillips Created via Zapier" at bounding box center [180, 456] width 254 height 71
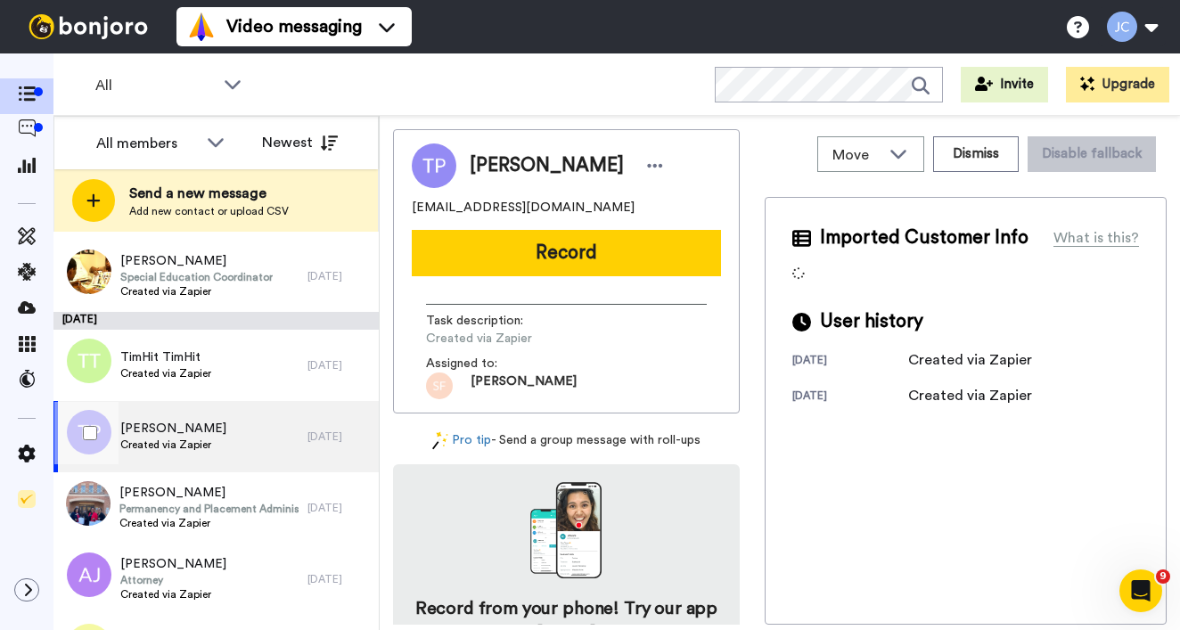
scroll to position [2972, 0]
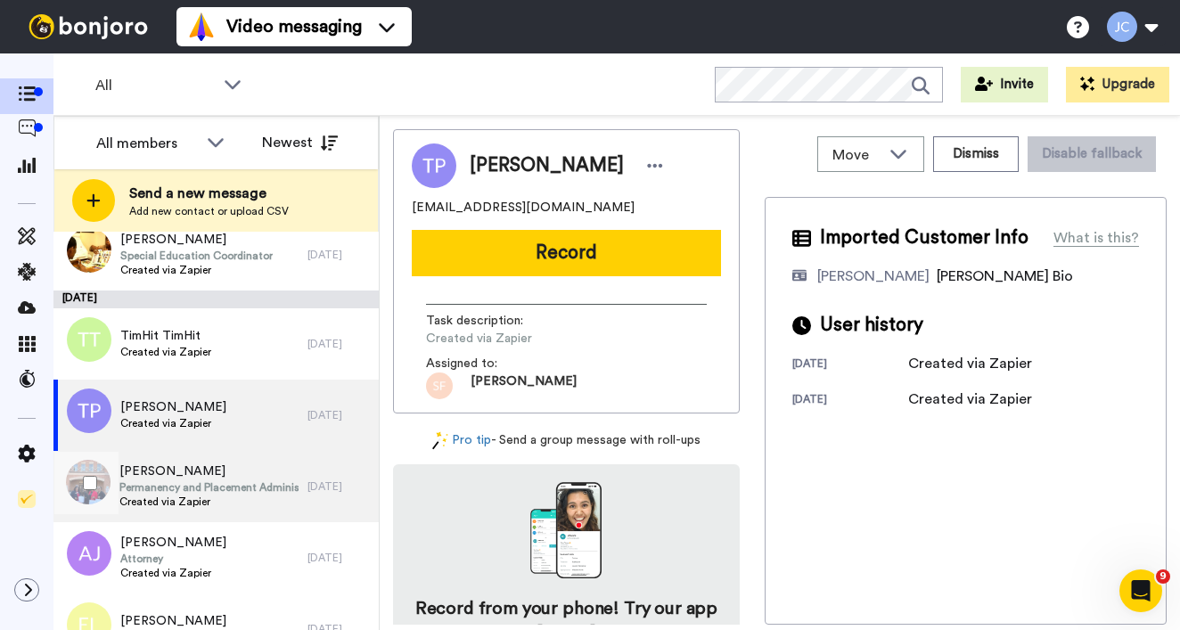
click at [213, 475] on span "Markeeta Dixon" at bounding box center [208, 472] width 179 height 18
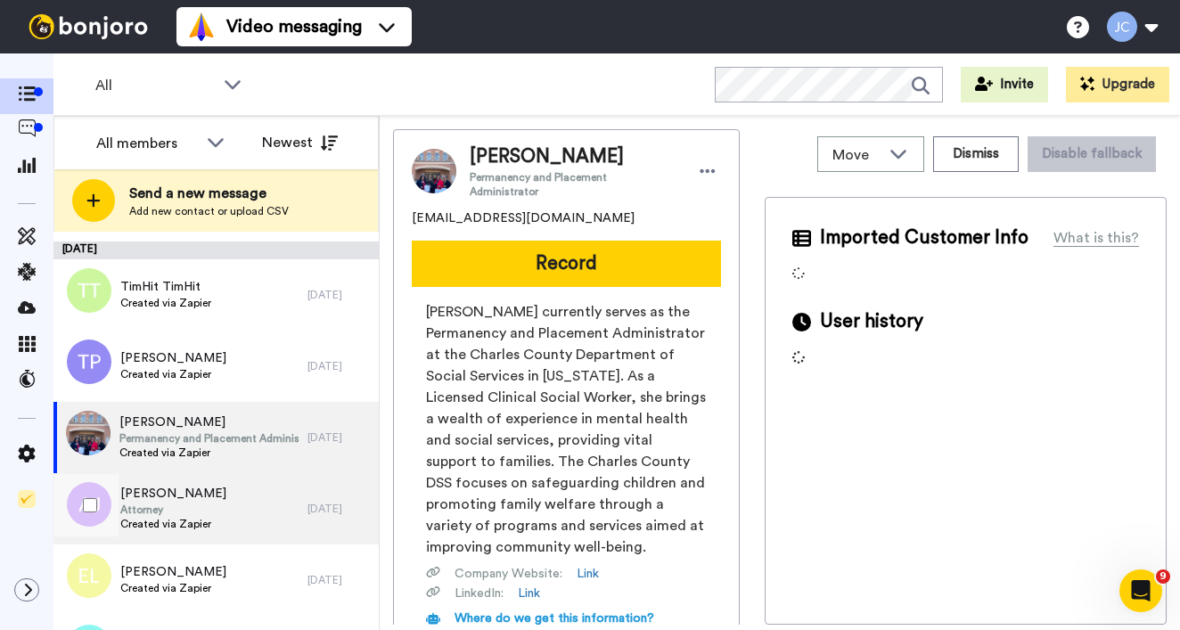
scroll to position [3046, 0]
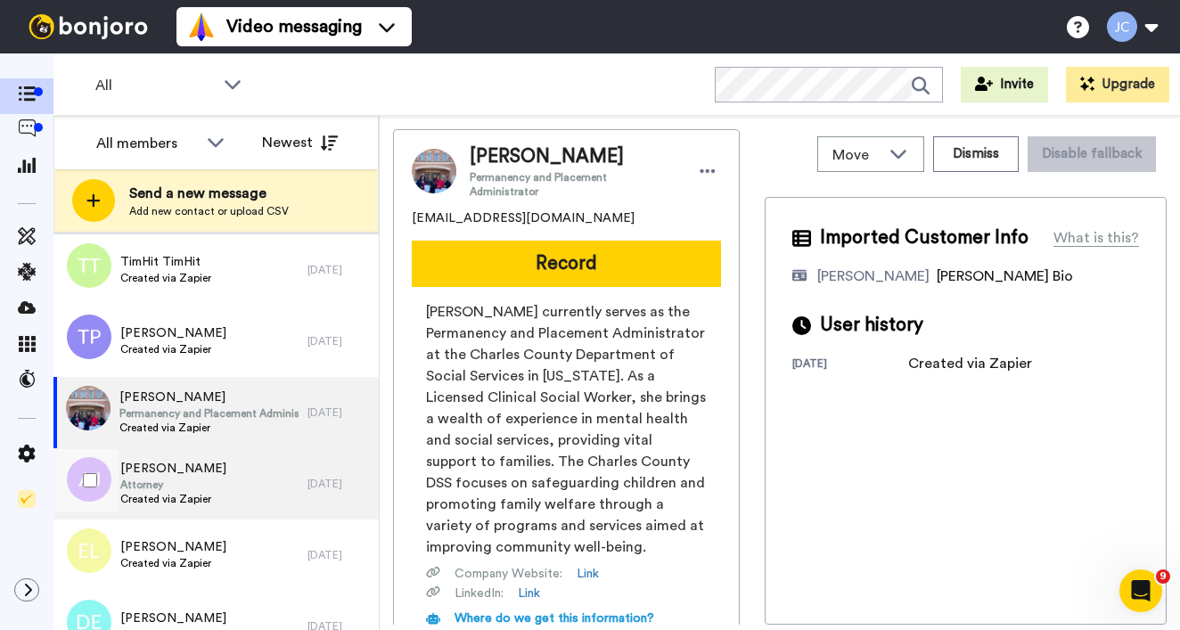
click at [209, 510] on div "ALEXANDRA JONES Attorney Created via Zapier" at bounding box center [180, 483] width 254 height 71
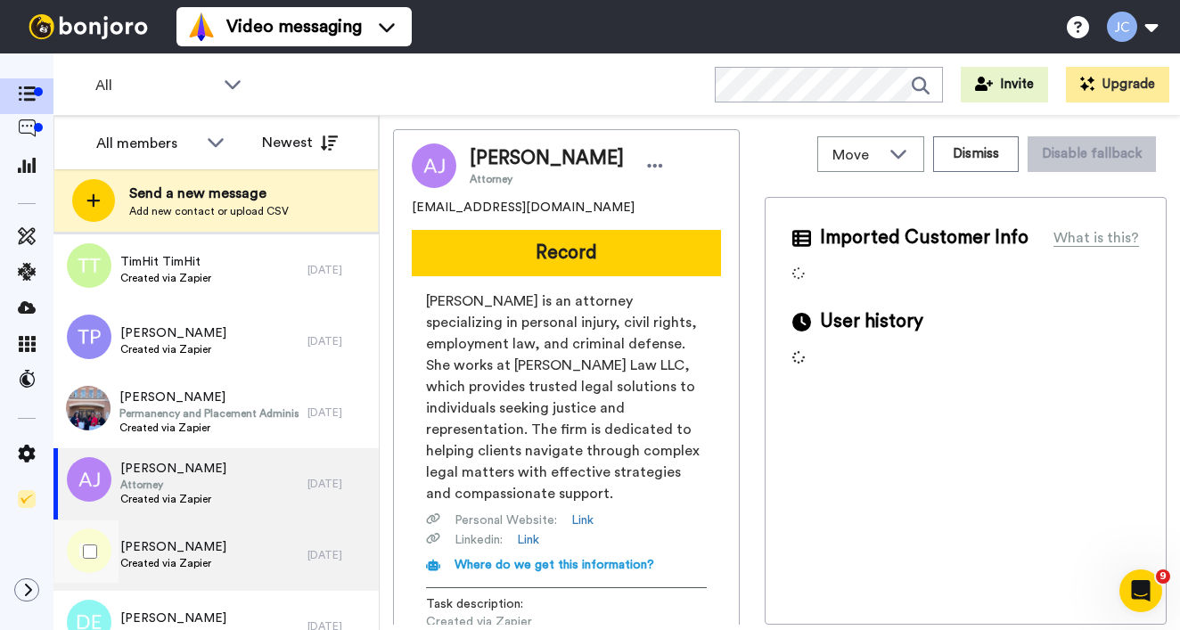
click at [210, 546] on div "Erika LeCounte Created via Zapier" at bounding box center [180, 555] width 254 height 71
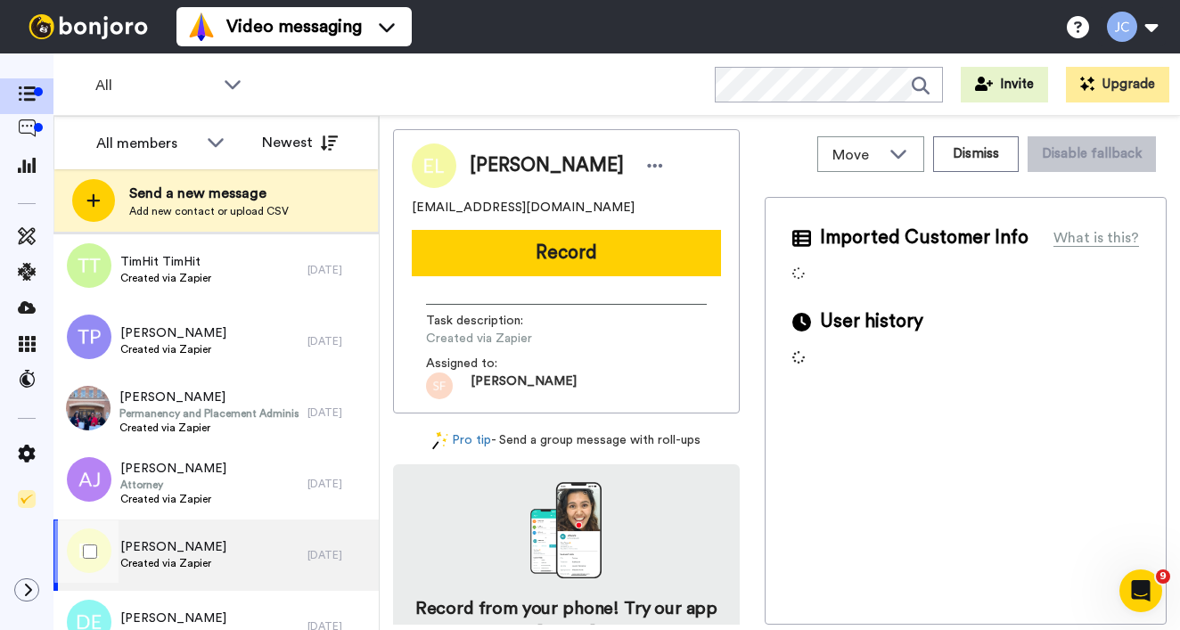
scroll to position [3144, 0]
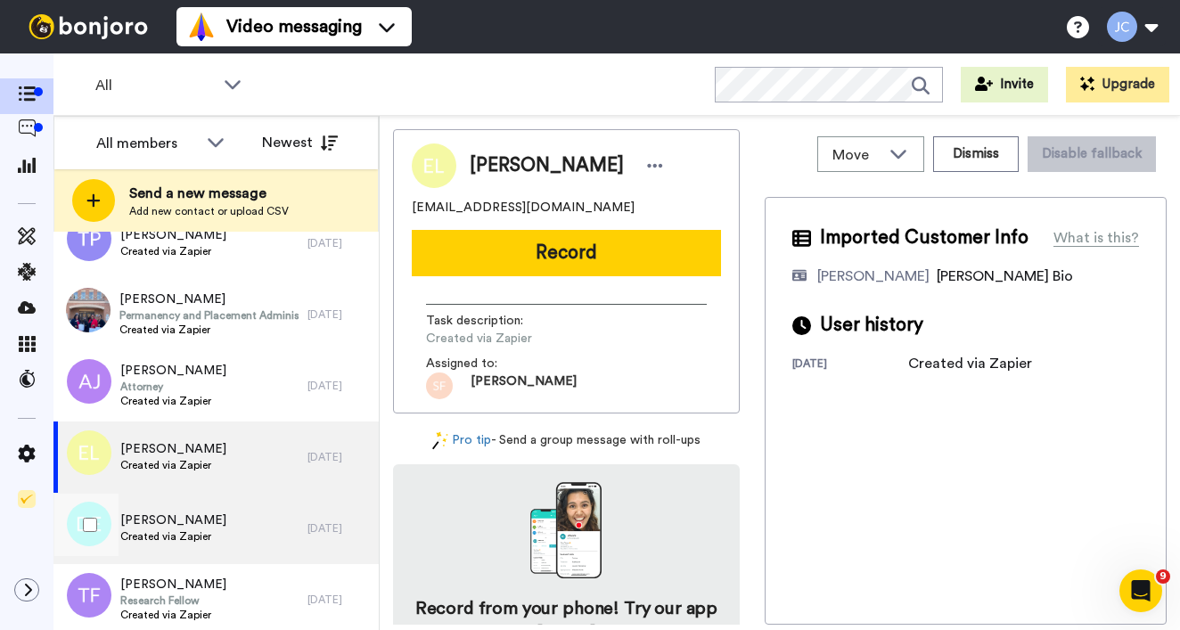
click at [211, 534] on div "Dawn Evans Created via Zapier" at bounding box center [180, 528] width 254 height 71
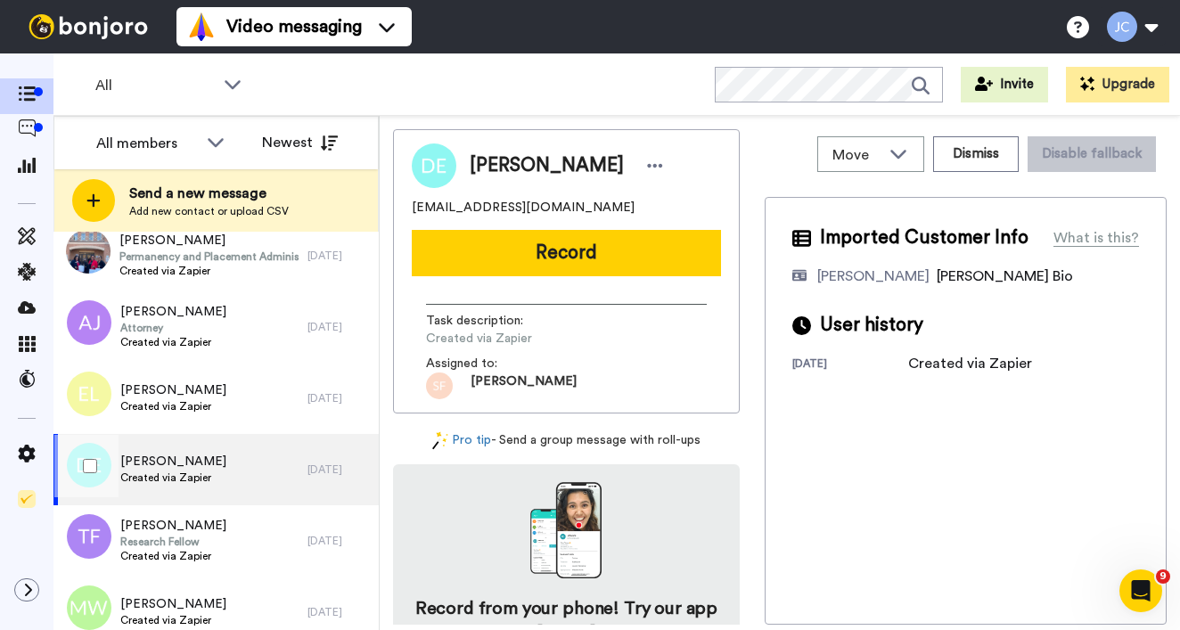
scroll to position [3309, 0]
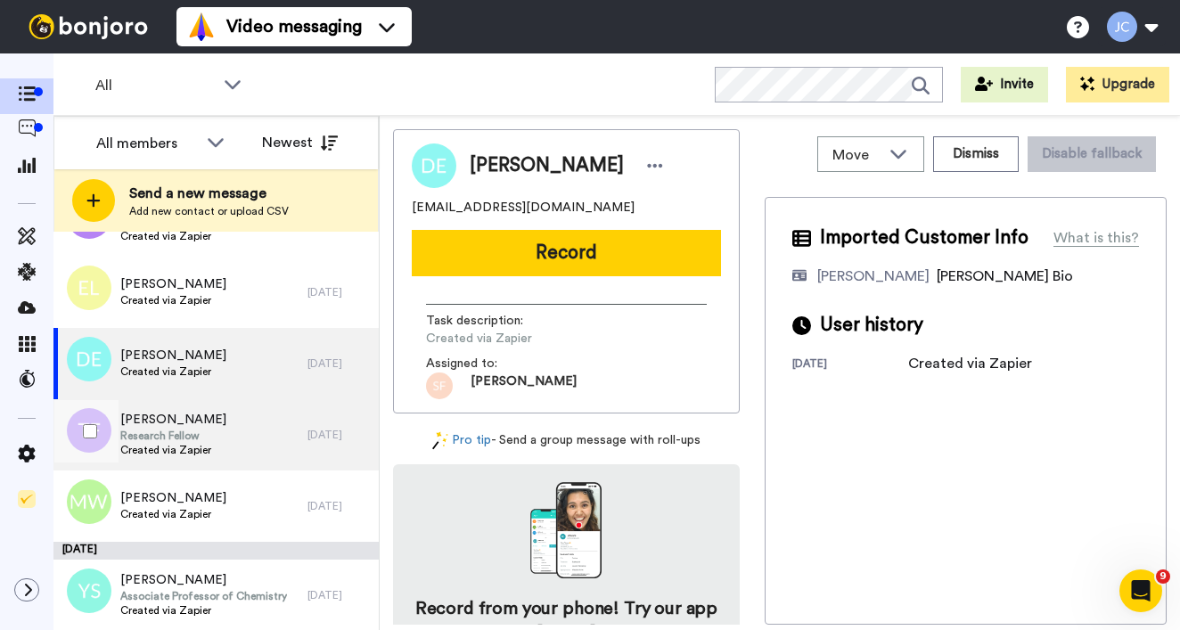
click at [234, 437] on div "Tammie Foster Research Fellow Created via Zapier" at bounding box center [180, 434] width 254 height 71
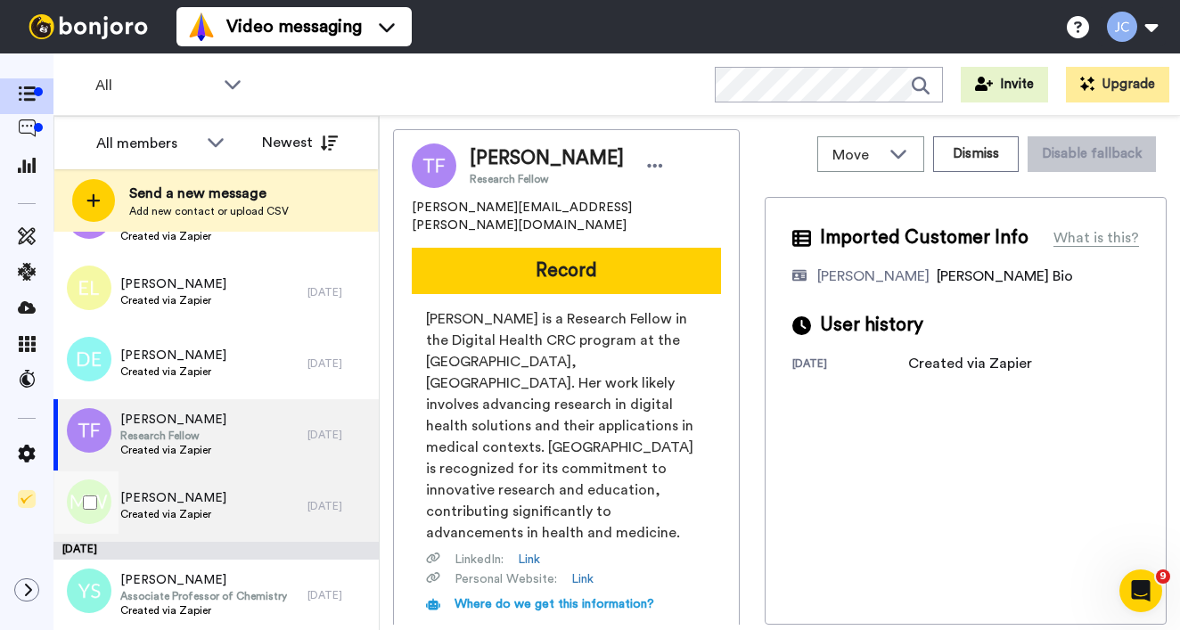
click at [231, 486] on div "MYRA C WARNER Created via Zapier" at bounding box center [180, 506] width 254 height 71
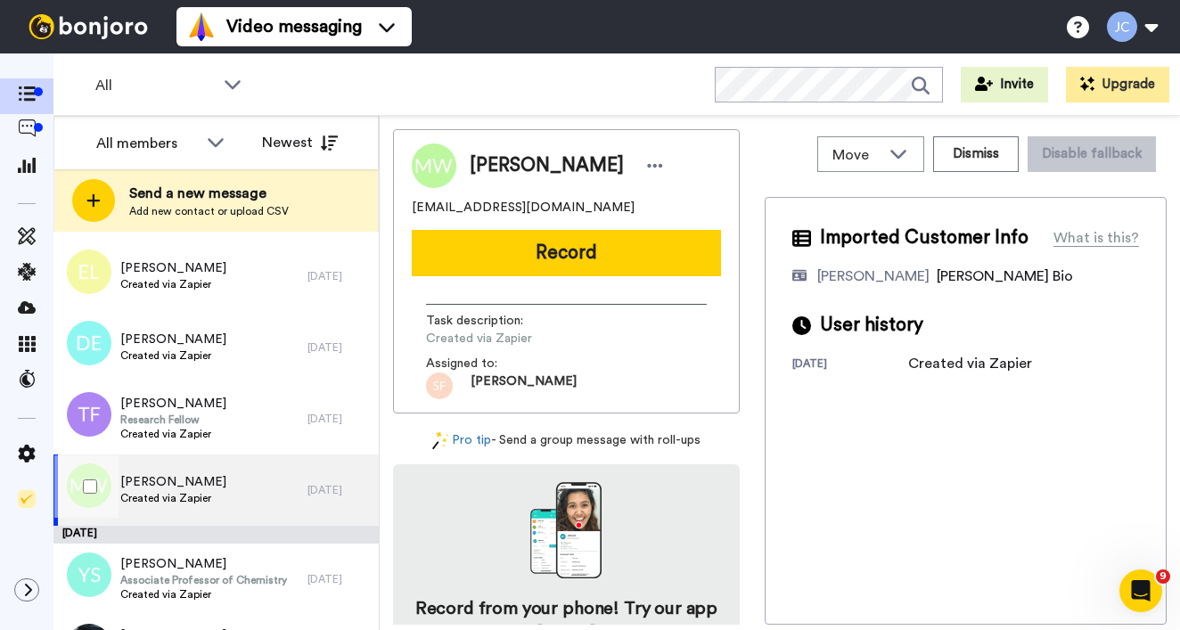
scroll to position [3422, 0]
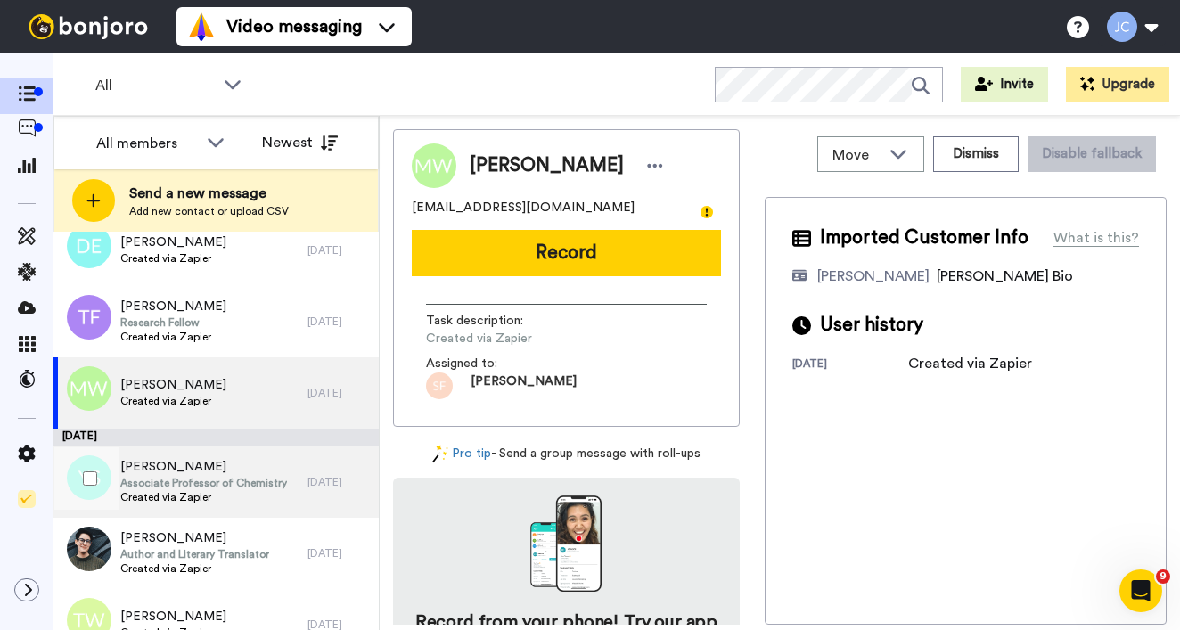
click at [231, 485] on span "Associate Professor of Chemistry" at bounding box center [203, 483] width 167 height 14
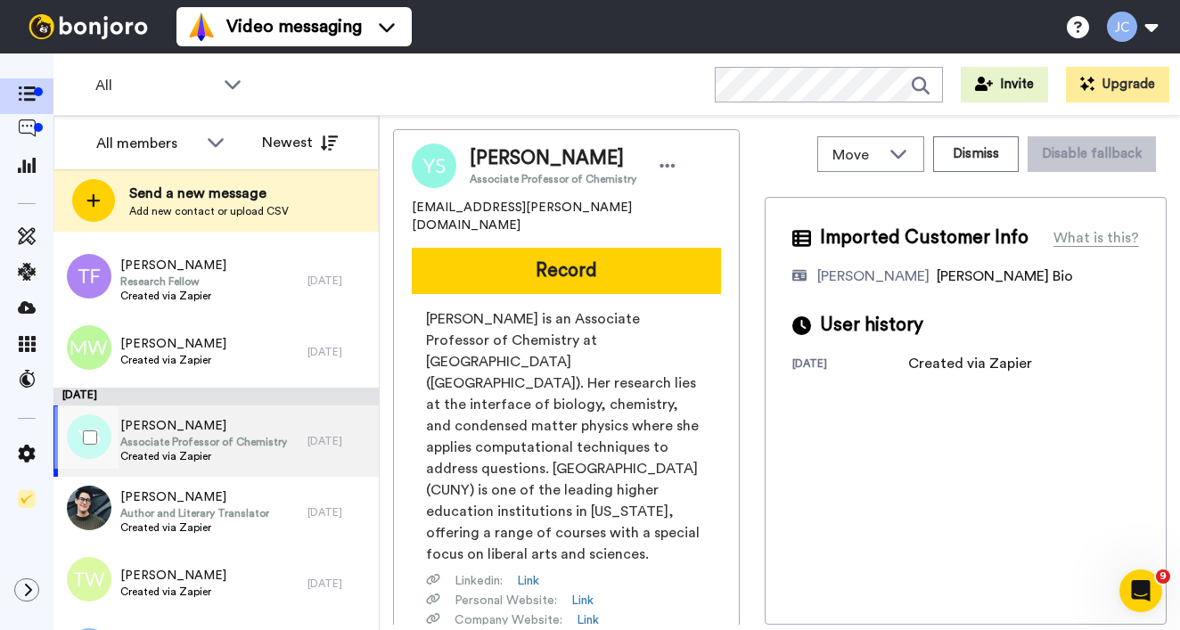
scroll to position [3501, 0]
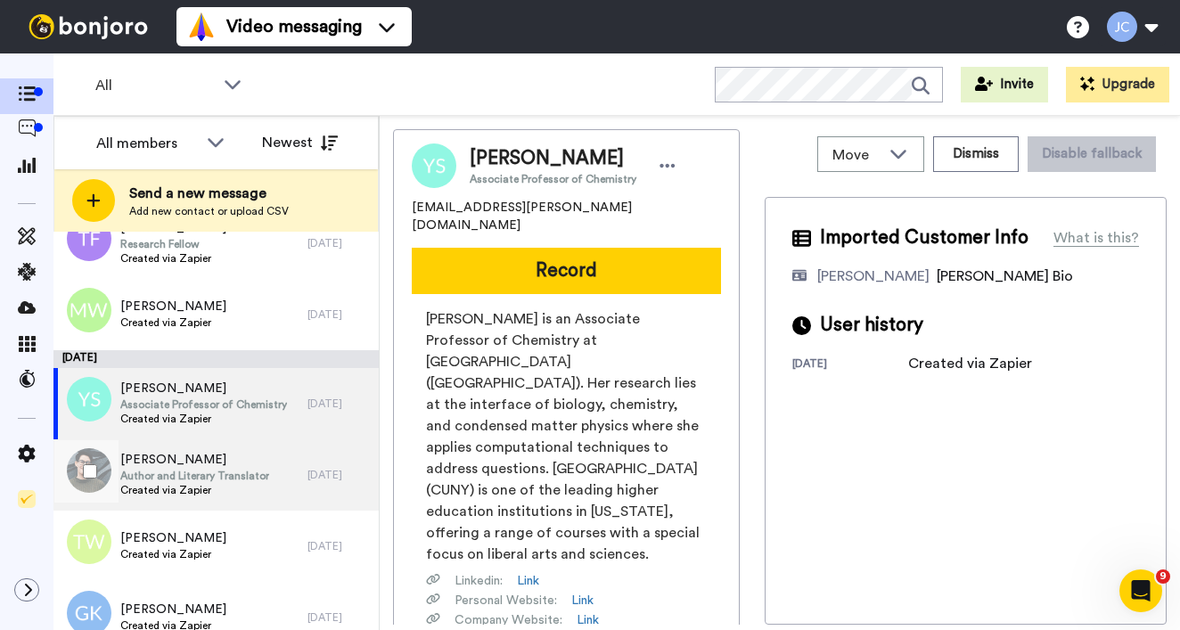
click at [228, 486] on span "Created via Zapier" at bounding box center [194, 490] width 149 height 14
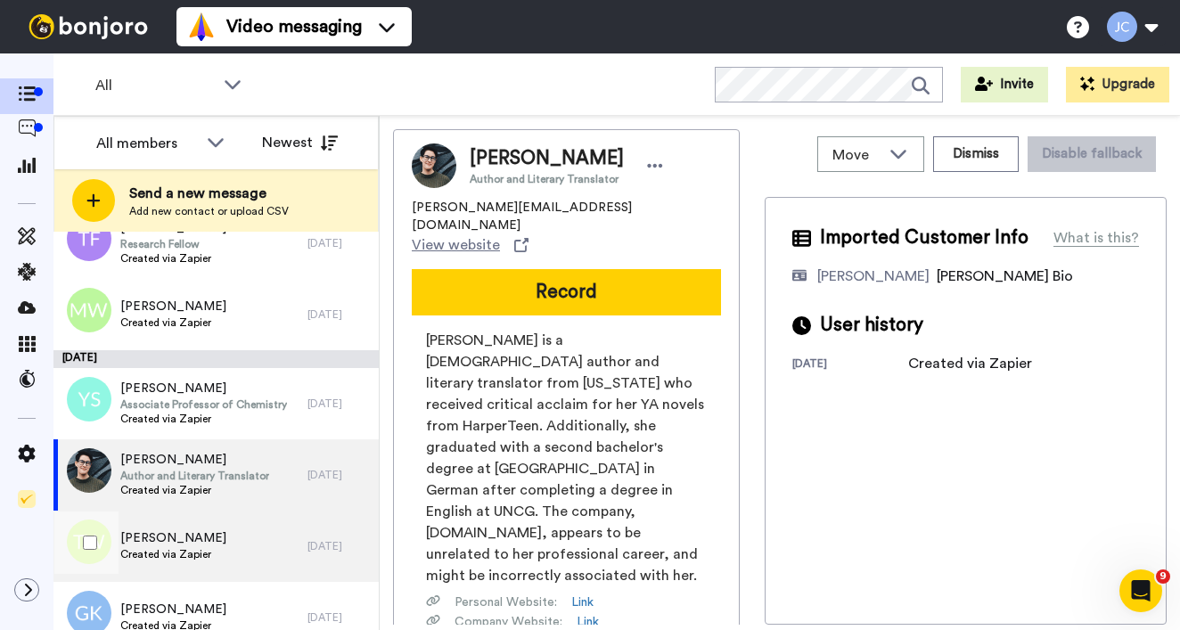
click at [218, 536] on div "Tamah Williams Created via Zapier" at bounding box center [180, 546] width 254 height 71
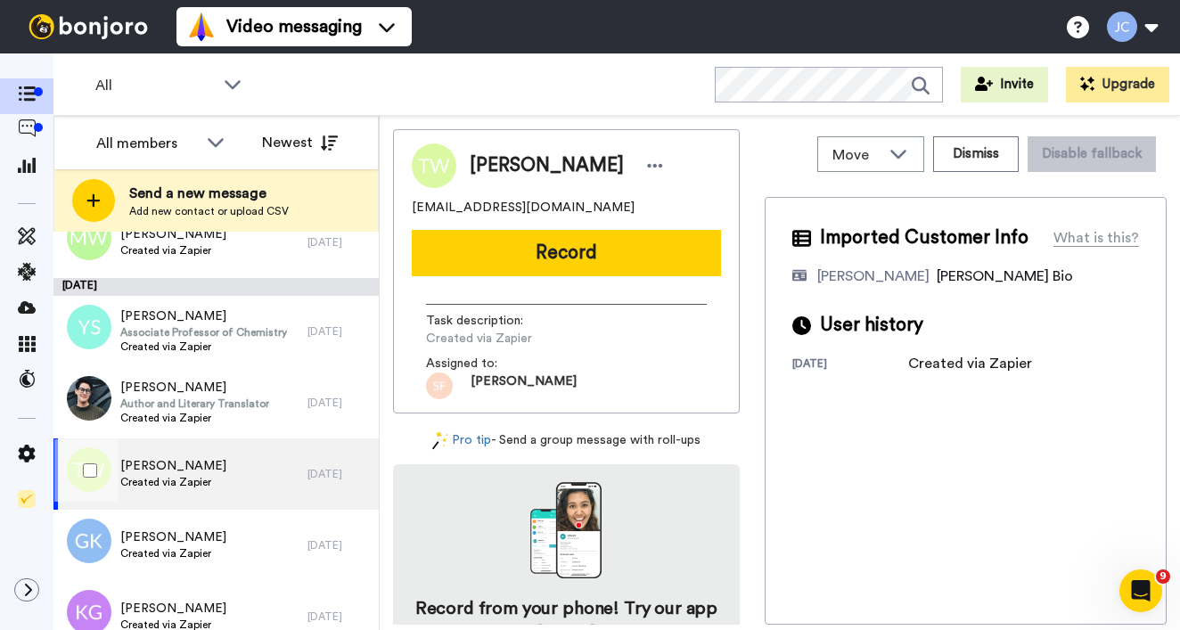
scroll to position [3656, 0]
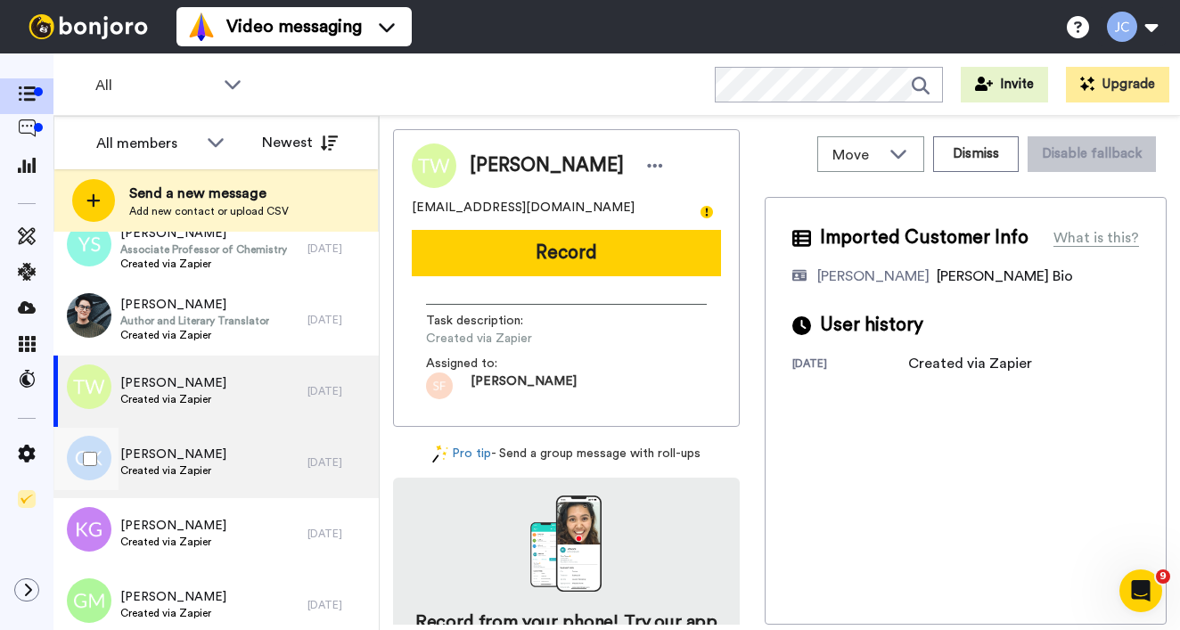
click at [225, 479] on div "Gina Kessee Created via Zapier" at bounding box center [180, 462] width 254 height 71
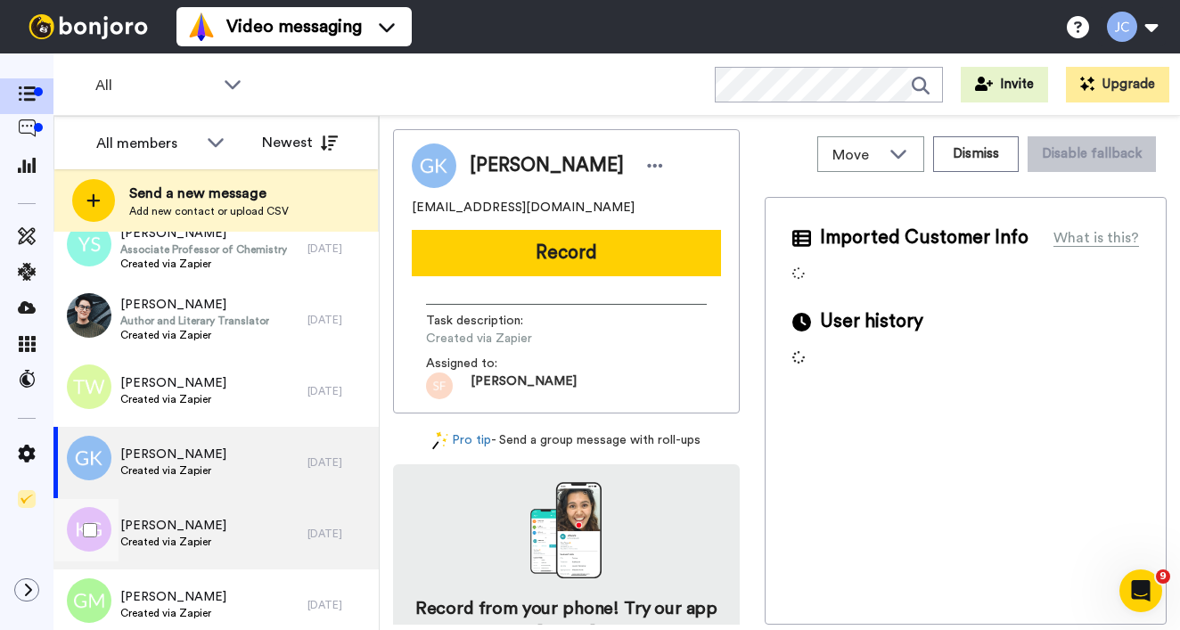
click at [201, 538] on span "Created via Zapier" at bounding box center [173, 542] width 106 height 14
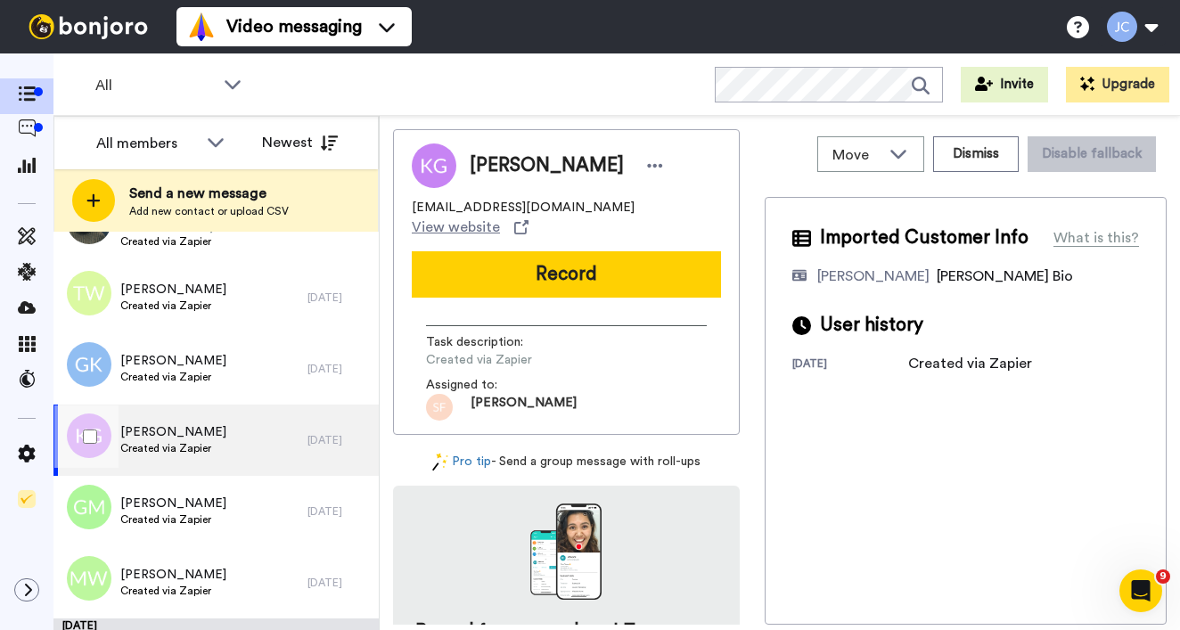
scroll to position [3797, 0]
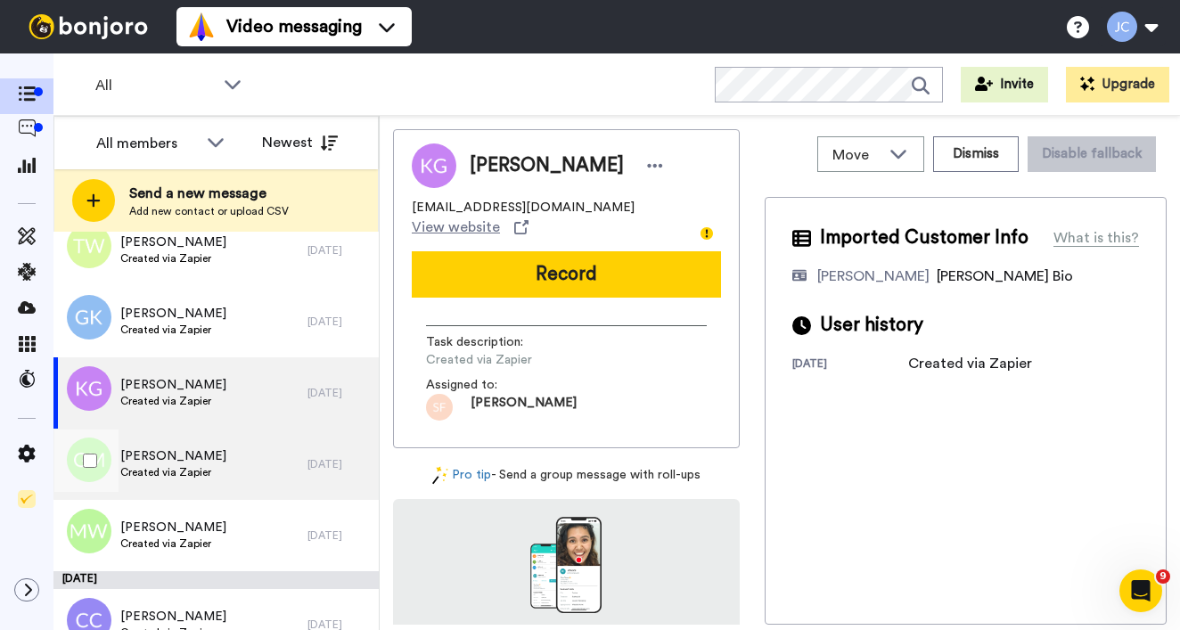
click at [224, 476] on div "Geoffrey Macon II Created via Zapier" at bounding box center [180, 464] width 254 height 71
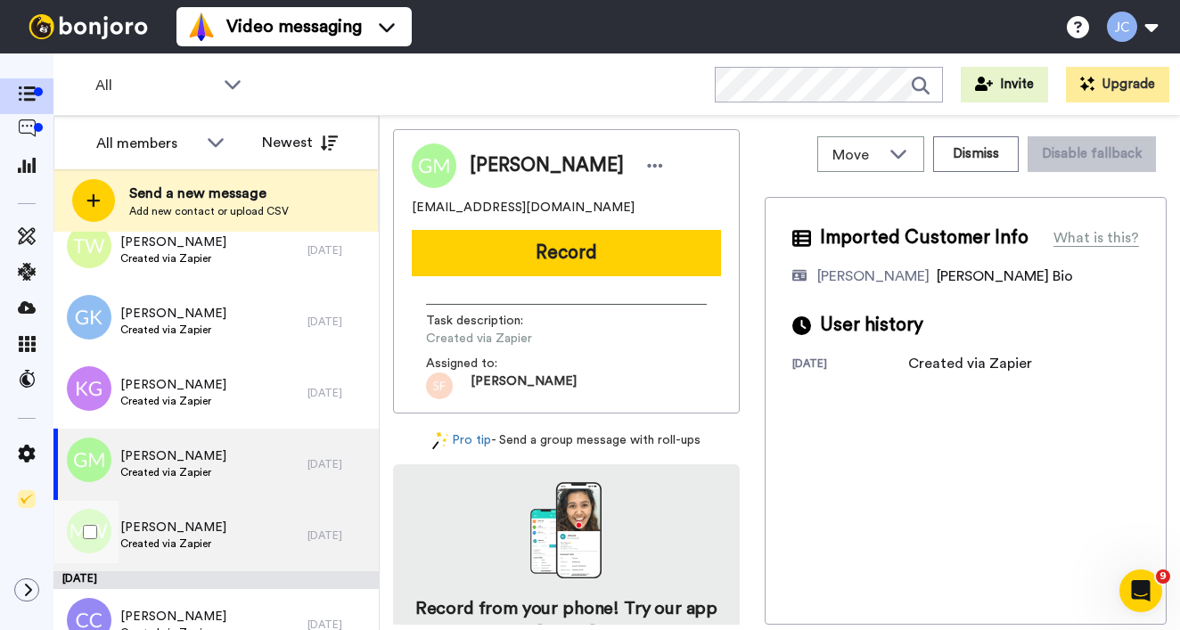
click at [209, 527] on span "MARILYN WILKINS" at bounding box center [173, 528] width 106 height 18
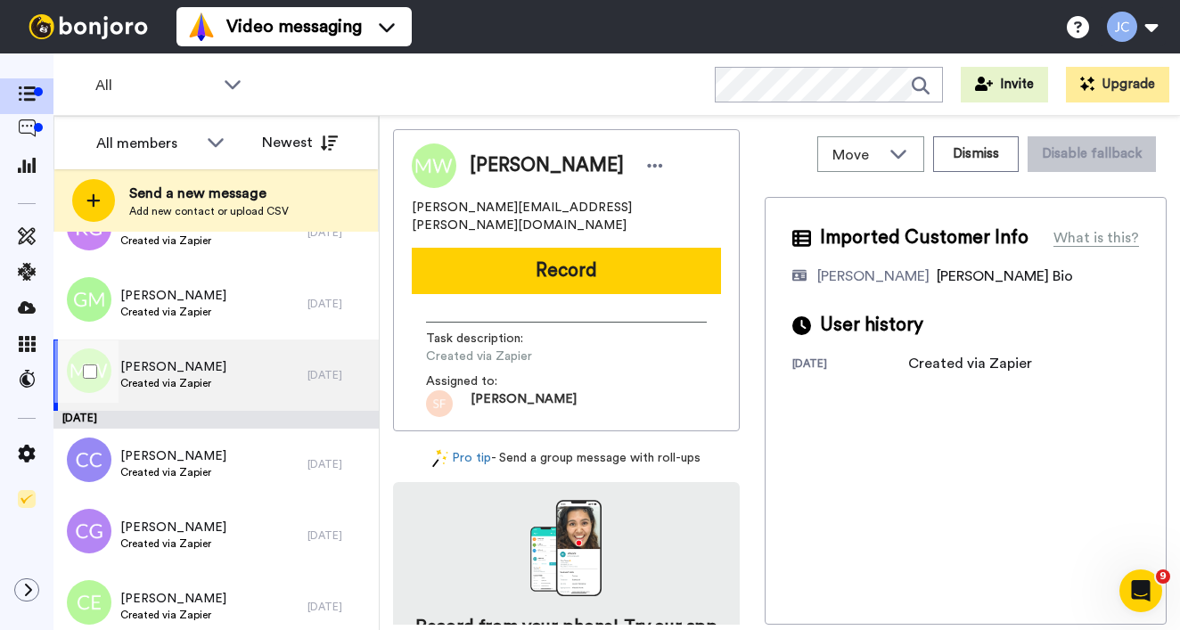
scroll to position [4017, 0]
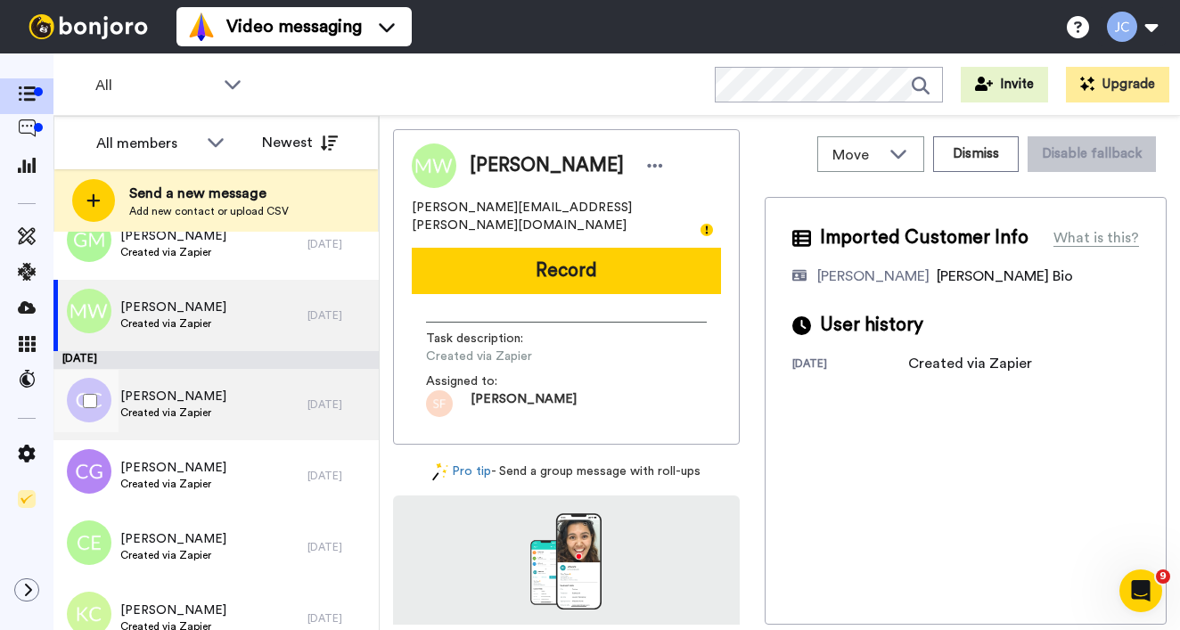
click at [214, 412] on span "Created via Zapier" at bounding box center [173, 413] width 106 height 14
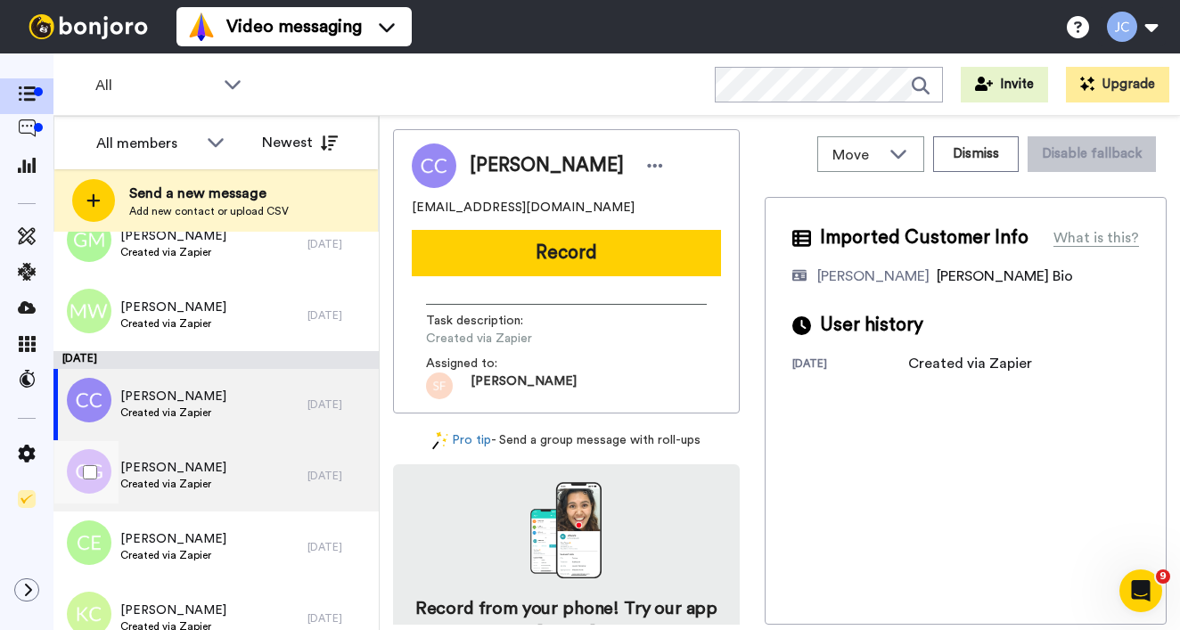
click at [198, 483] on span "Created via Zapier" at bounding box center [173, 484] width 106 height 14
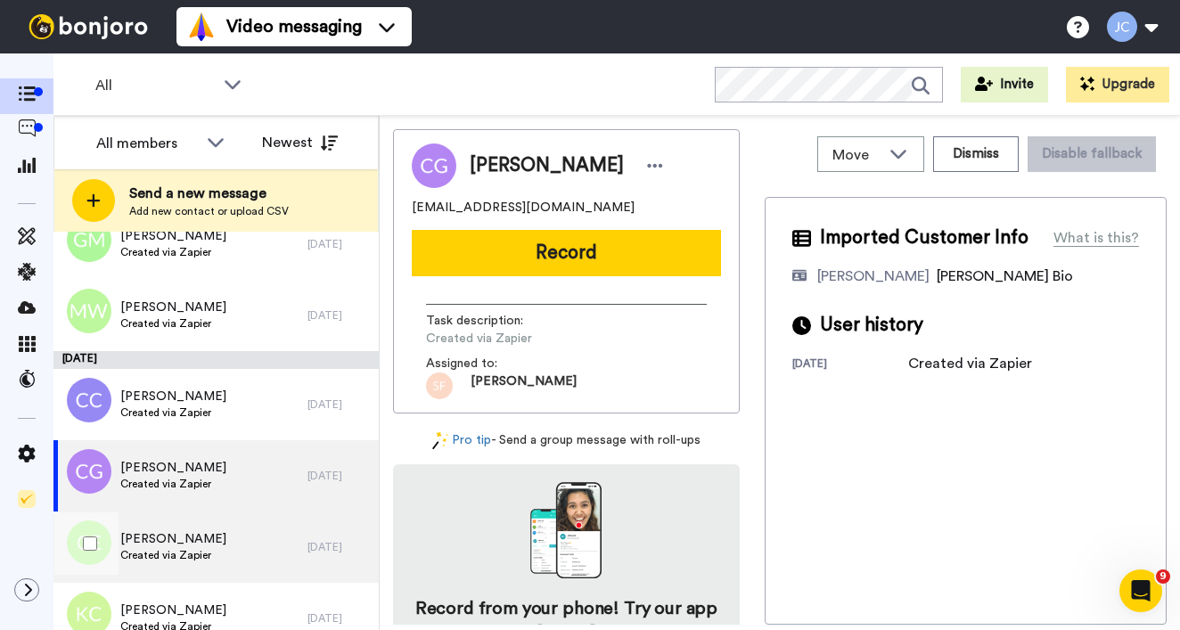
click at [184, 537] on span "Cayla Evirs" at bounding box center [173, 539] width 106 height 18
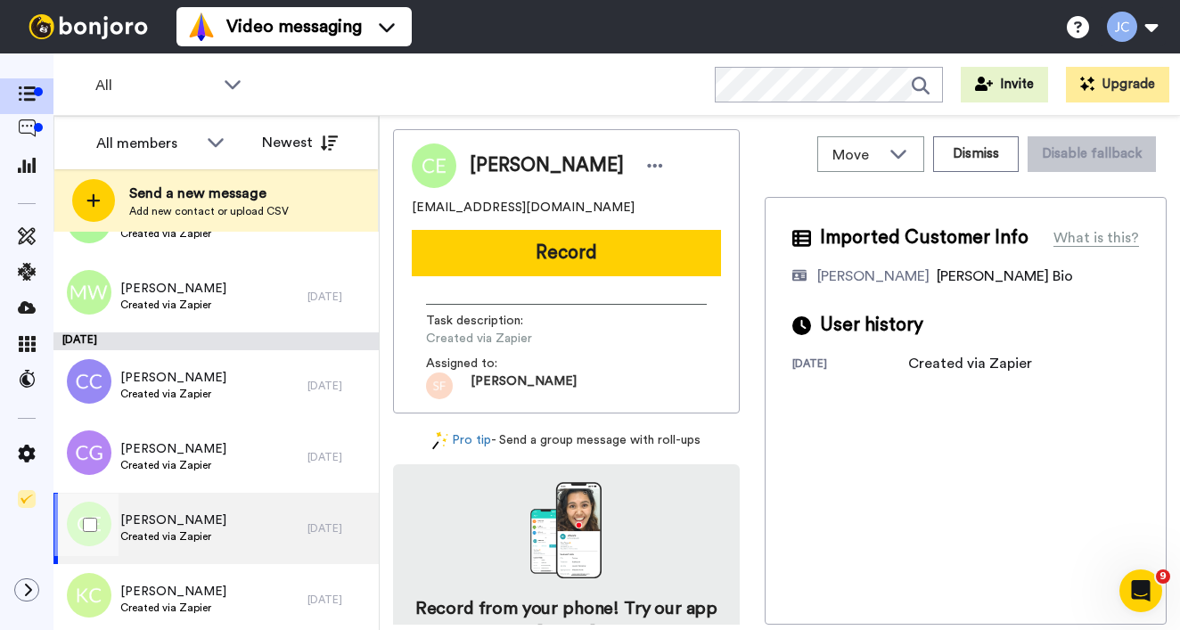
scroll to position [4167, 0]
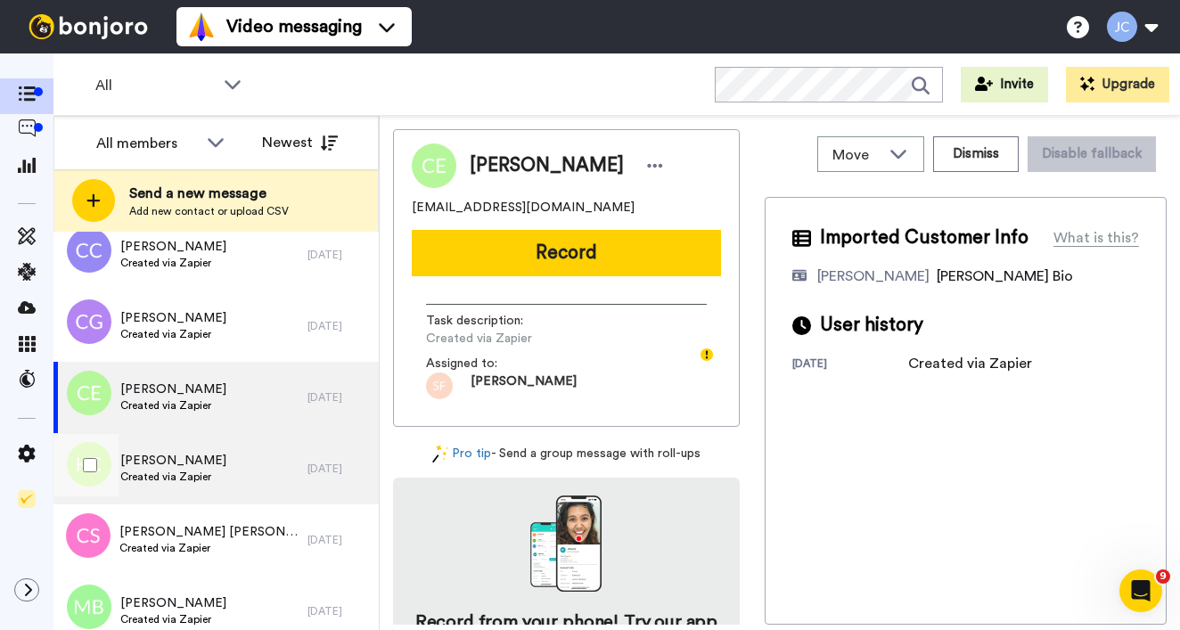
click at [196, 476] on span "Created via Zapier" at bounding box center [173, 477] width 106 height 14
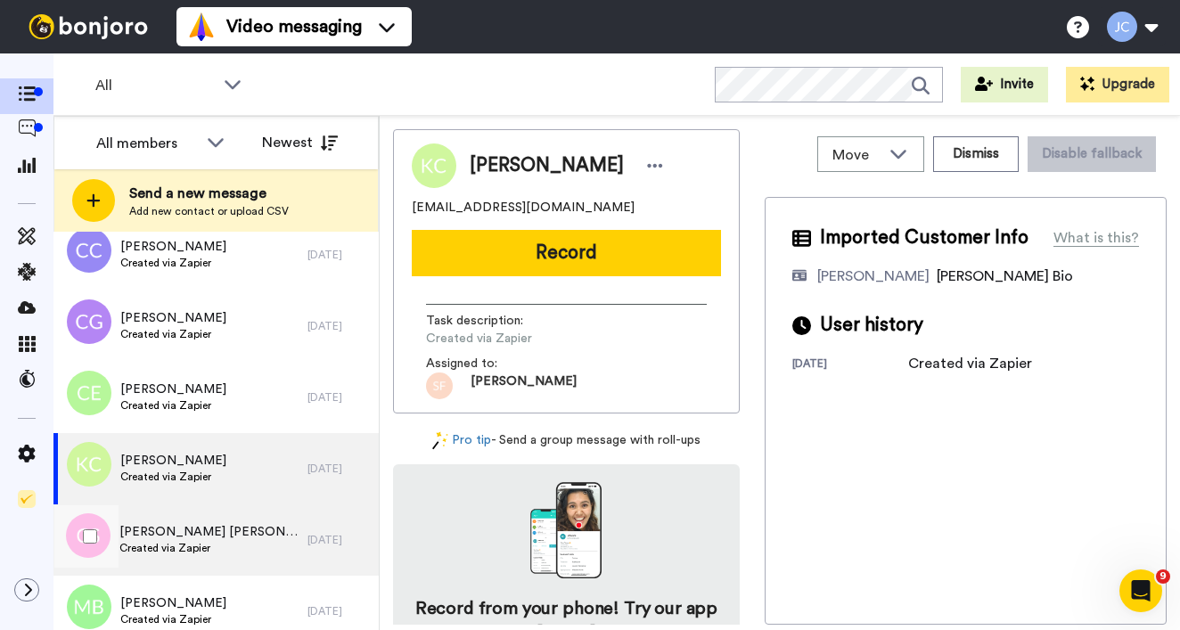
click at [185, 519] on div "Charlene Stewart Solomon Created via Zapier" at bounding box center [180, 540] width 254 height 71
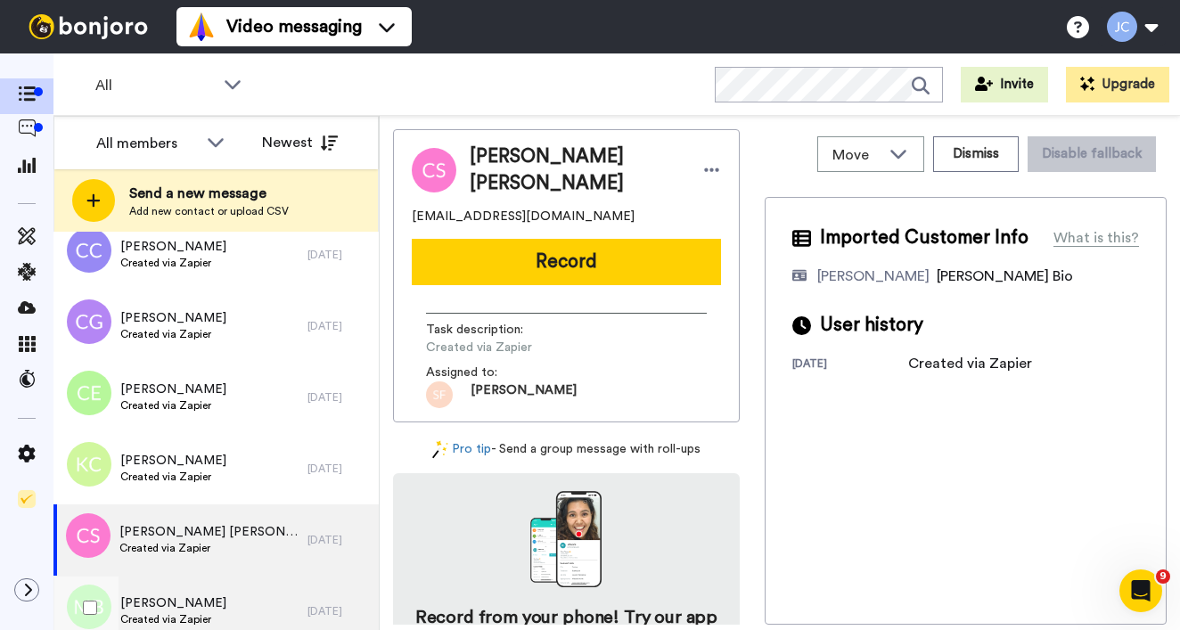
click at [174, 591] on div "Monya Barnes Created via Zapier" at bounding box center [180, 611] width 254 height 71
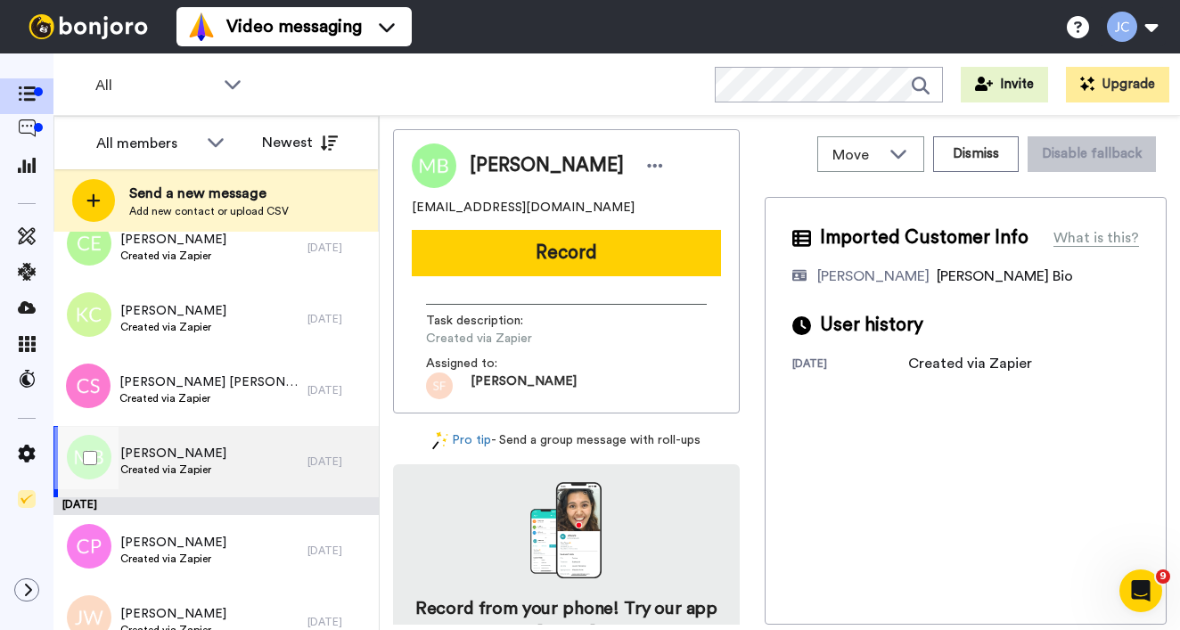
scroll to position [4381, 0]
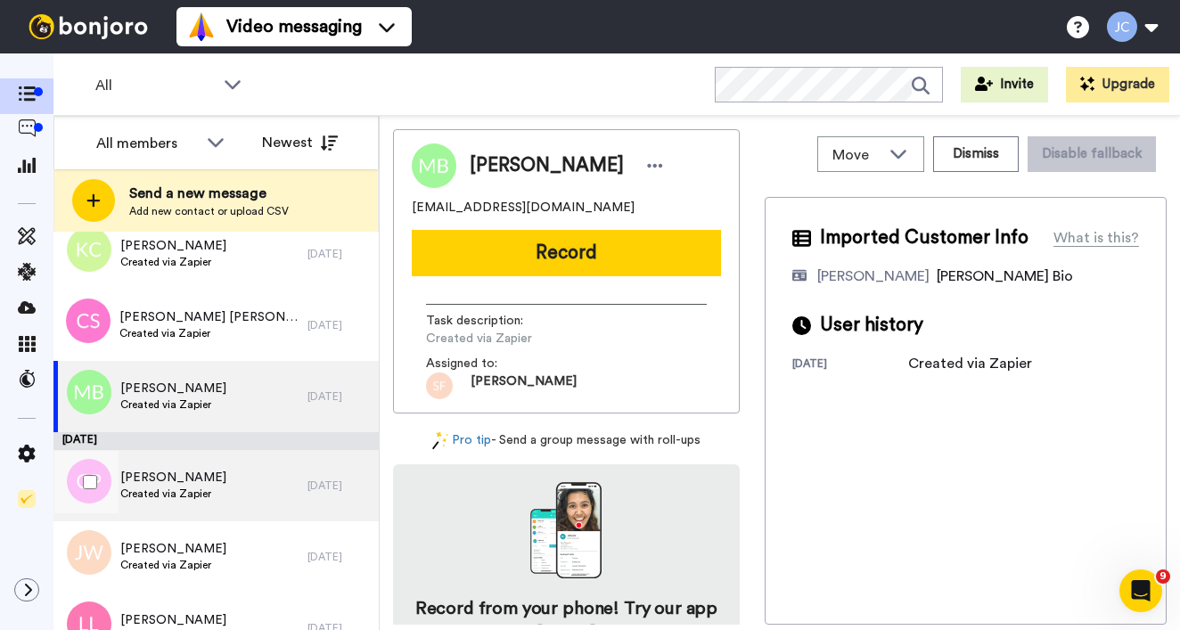
click at [218, 487] on span "Created via Zapier" at bounding box center [173, 494] width 106 height 14
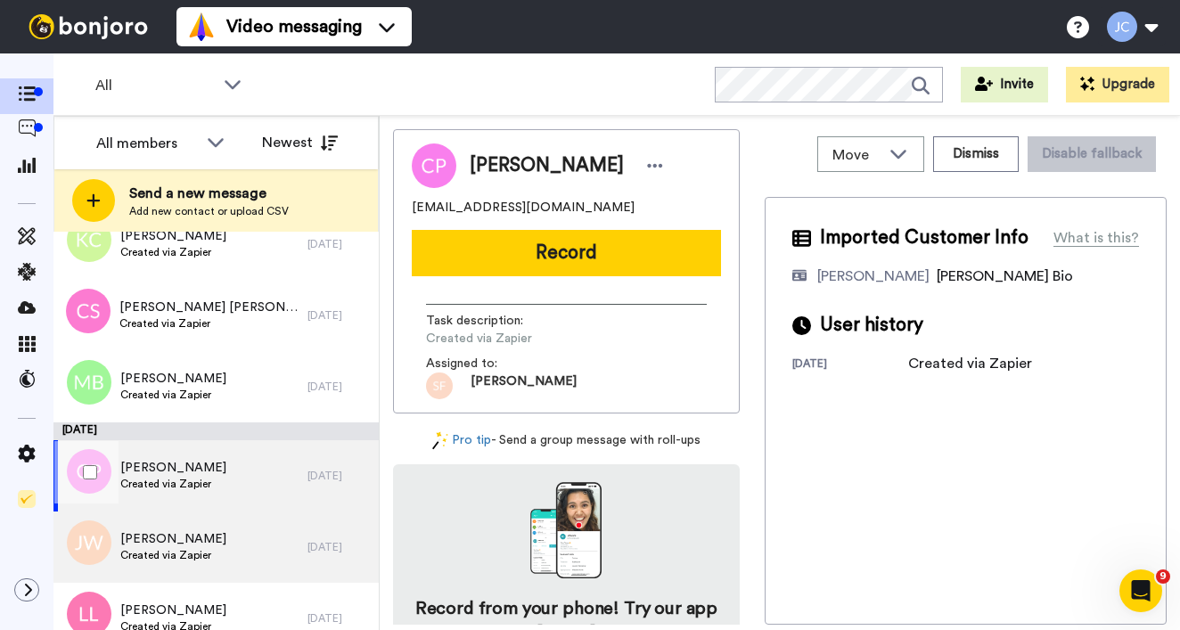
scroll to position [4403, 0]
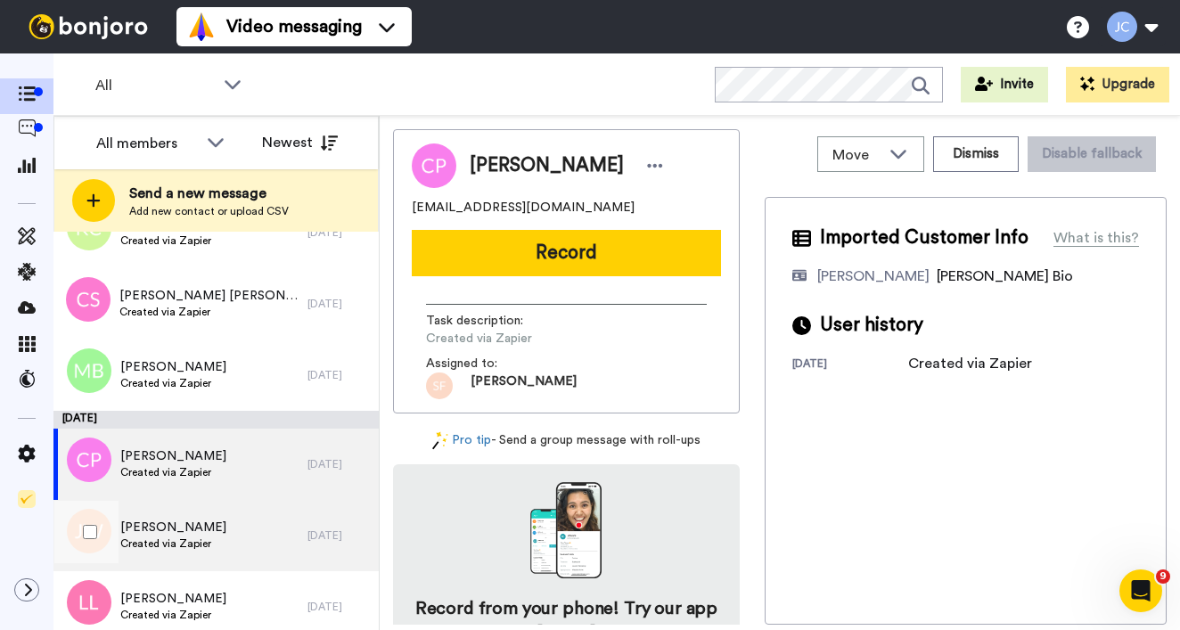
click at [211, 507] on div "JACQUES WALCOTT Created via Zapier" at bounding box center [180, 535] width 254 height 71
